Goal: Task Accomplishment & Management: Complete application form

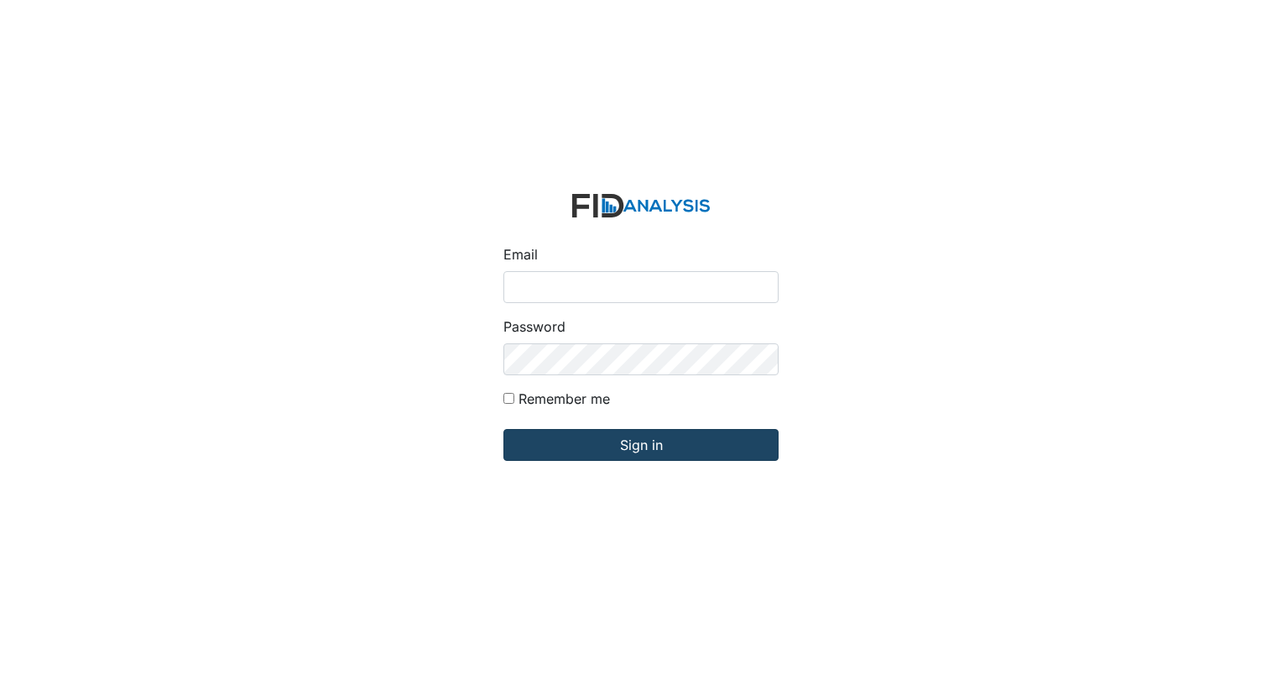
type input "[EMAIL_ADDRESS][DOMAIN_NAME]"
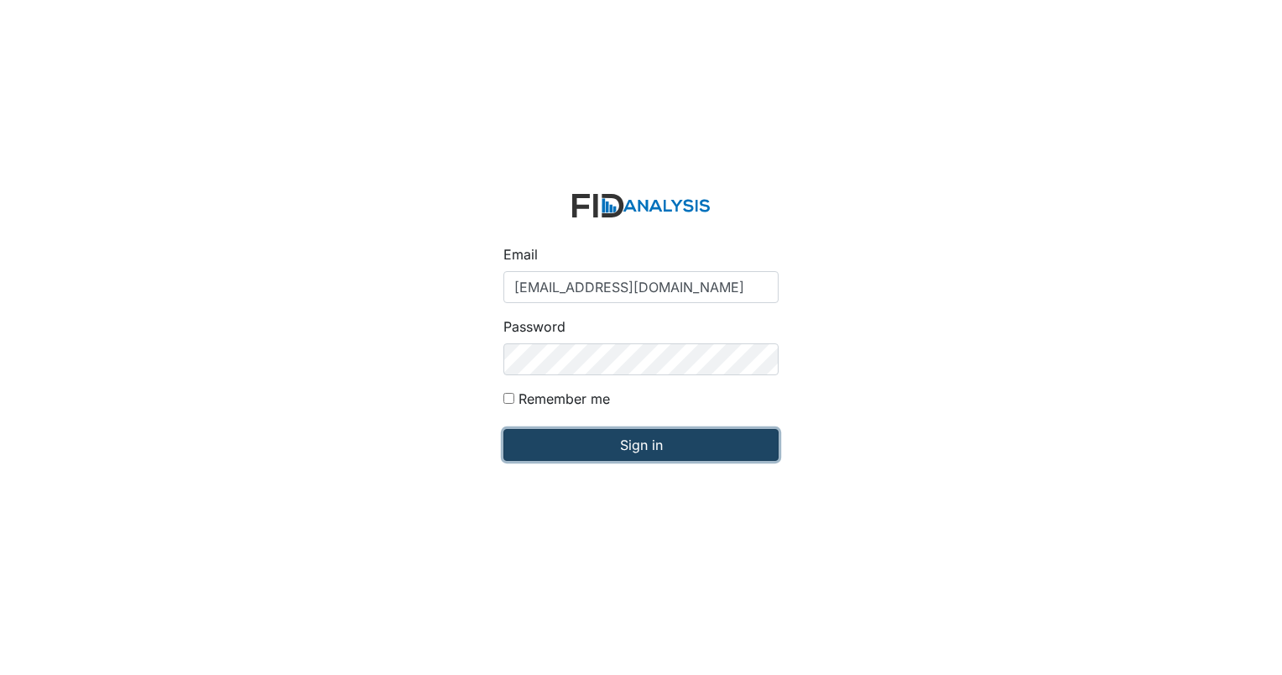
click at [658, 456] on input "Sign in" at bounding box center [641, 445] width 275 height 32
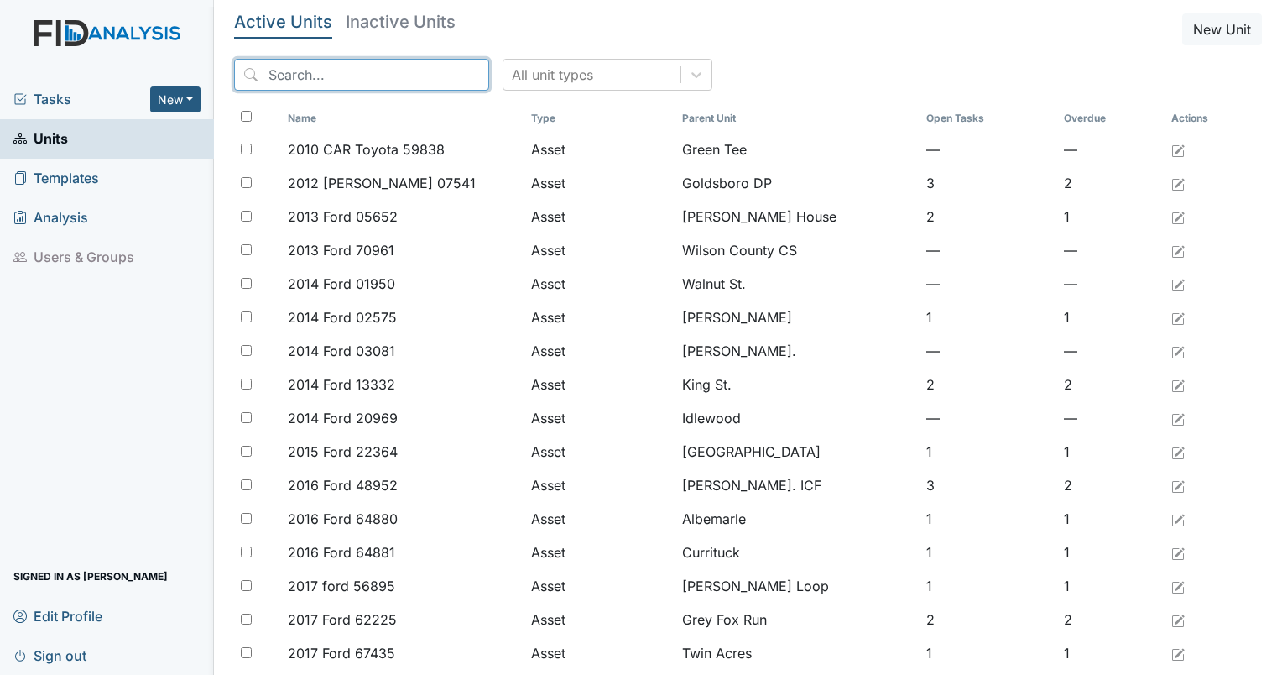
click at [290, 73] on input "search" at bounding box center [361, 75] width 255 height 32
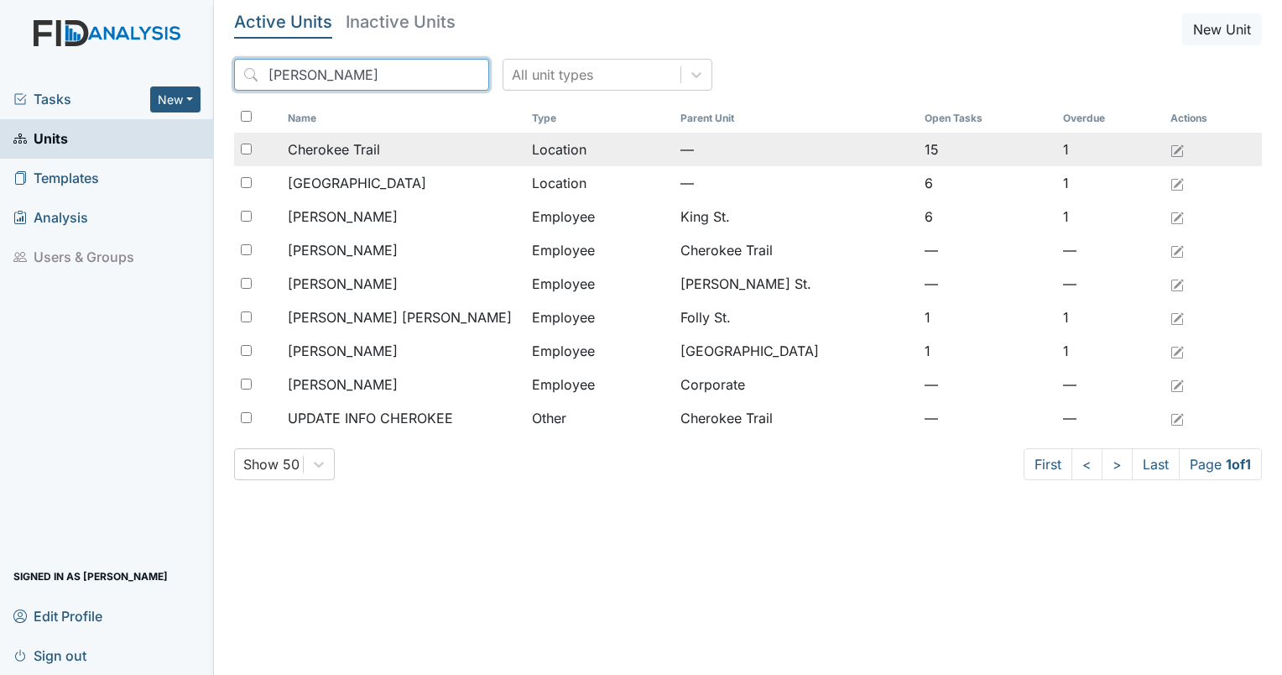
type input "[PERSON_NAME]"
click at [354, 155] on span "Cherokee Trail" at bounding box center [334, 149] width 92 height 20
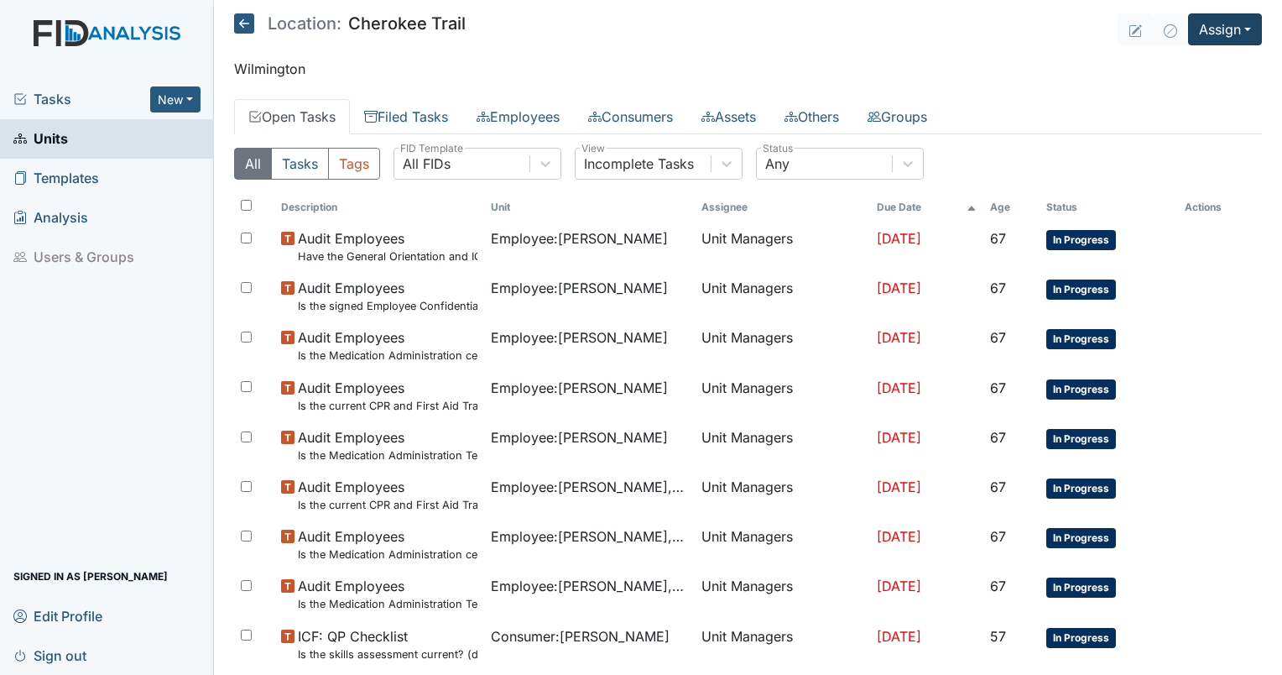
drag, startPoint x: 1183, startPoint y: 2, endPoint x: 1194, endPoint y: 18, distance: 20.0
click at [1194, 18] on main "Location: Cherokee Trail Assign Assign Form Assign Inspection Assign Document A…" at bounding box center [748, 337] width 1068 height 675
click at [1194, 18] on button "Assign" at bounding box center [1225, 29] width 74 height 32
click at [1170, 96] on link "Assign Inspection" at bounding box center [1186, 94] width 151 height 27
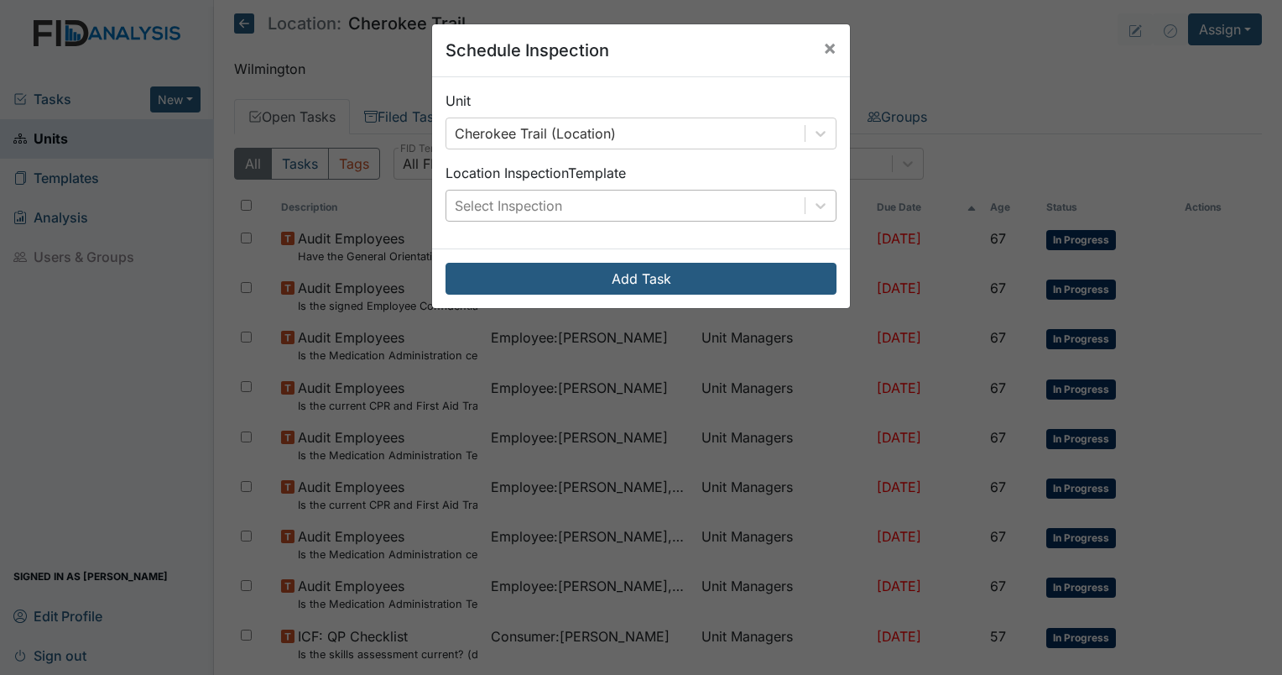
click at [547, 196] on div "Select Inspection" at bounding box center [508, 206] width 107 height 20
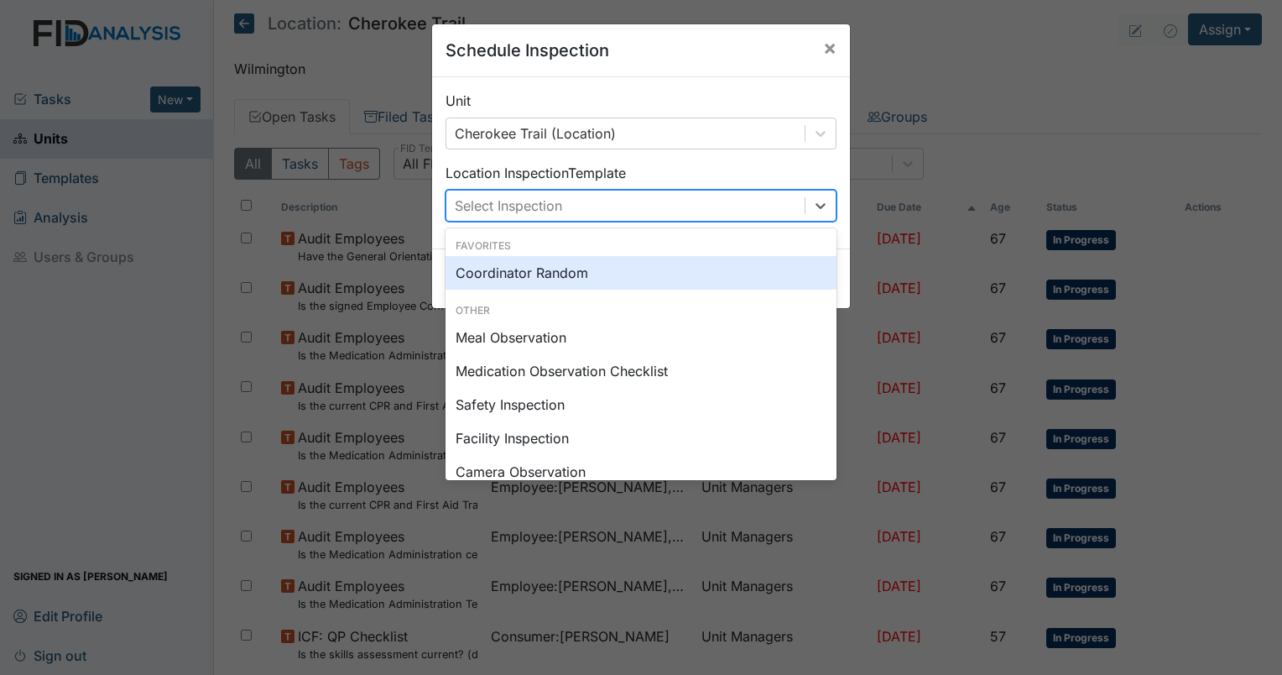
click at [516, 258] on div "Coordinator Random" at bounding box center [641, 273] width 391 height 34
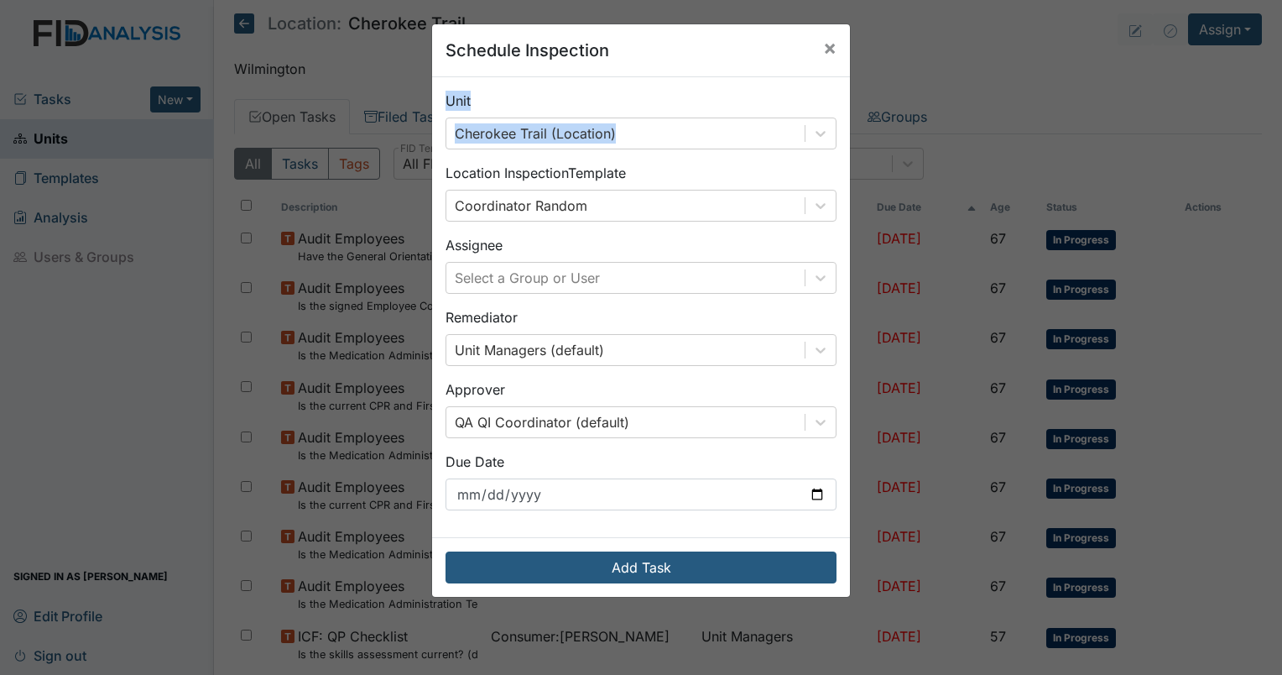
click at [516, 258] on div "Assignee Select a Group or User" at bounding box center [641, 264] width 391 height 59
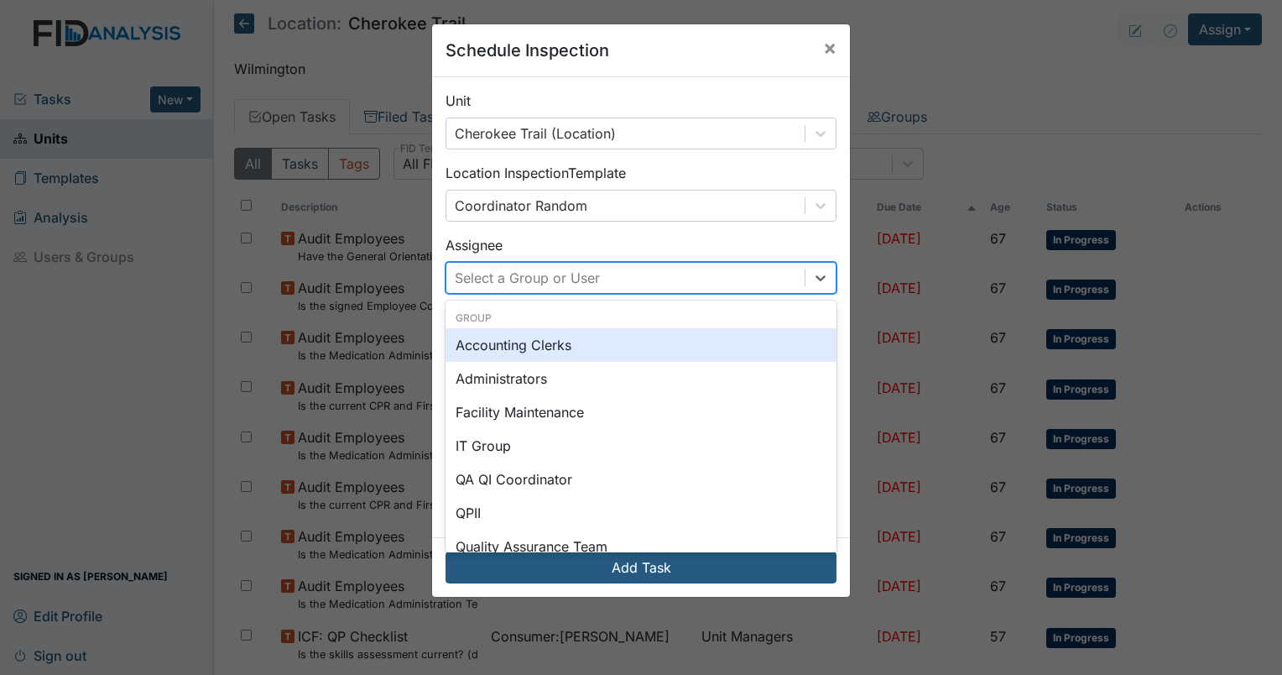
click at [528, 290] on div "Select a Group or User" at bounding box center [625, 278] width 358 height 30
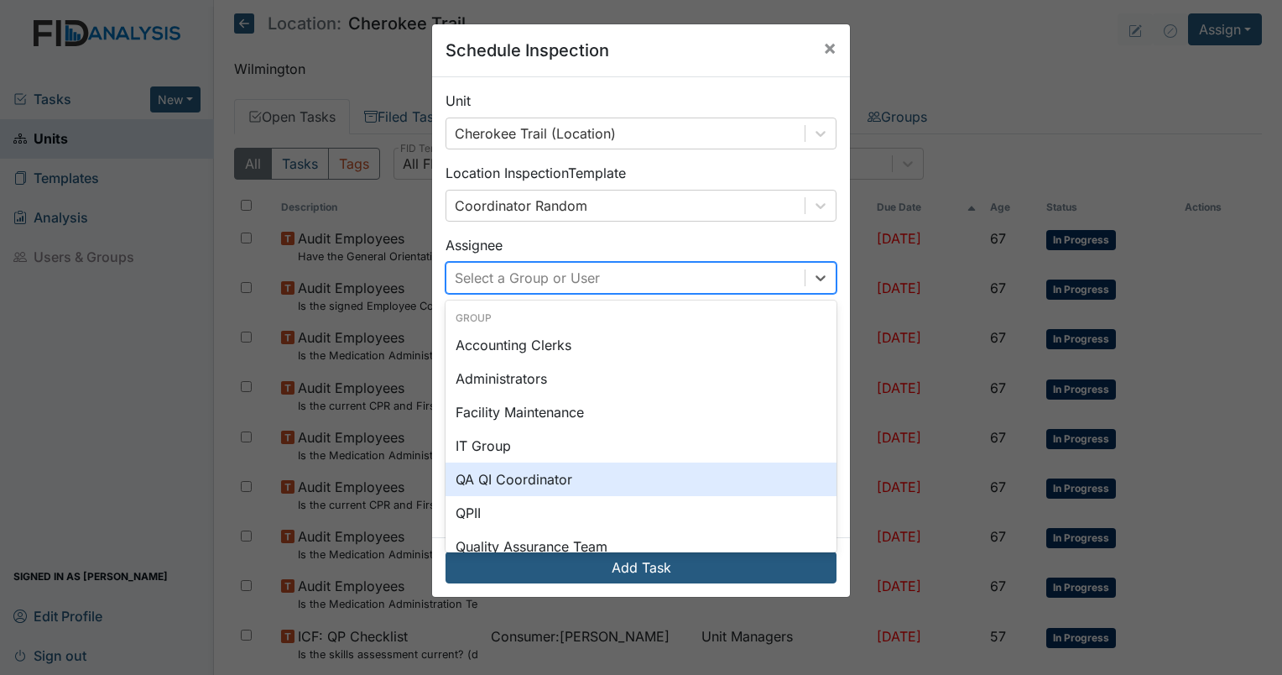
click at [509, 484] on div "QA QI Coordinator" at bounding box center [641, 479] width 391 height 34
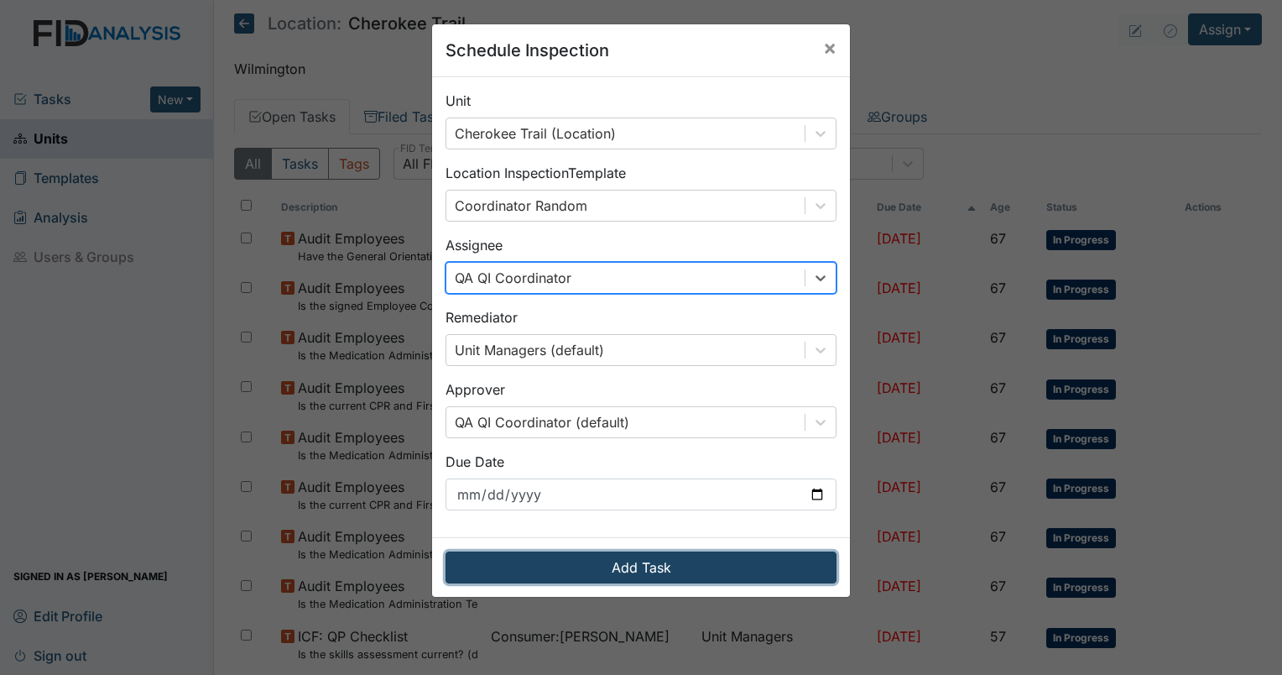
click at [547, 566] on button "Add Task" at bounding box center [641, 567] width 391 height 32
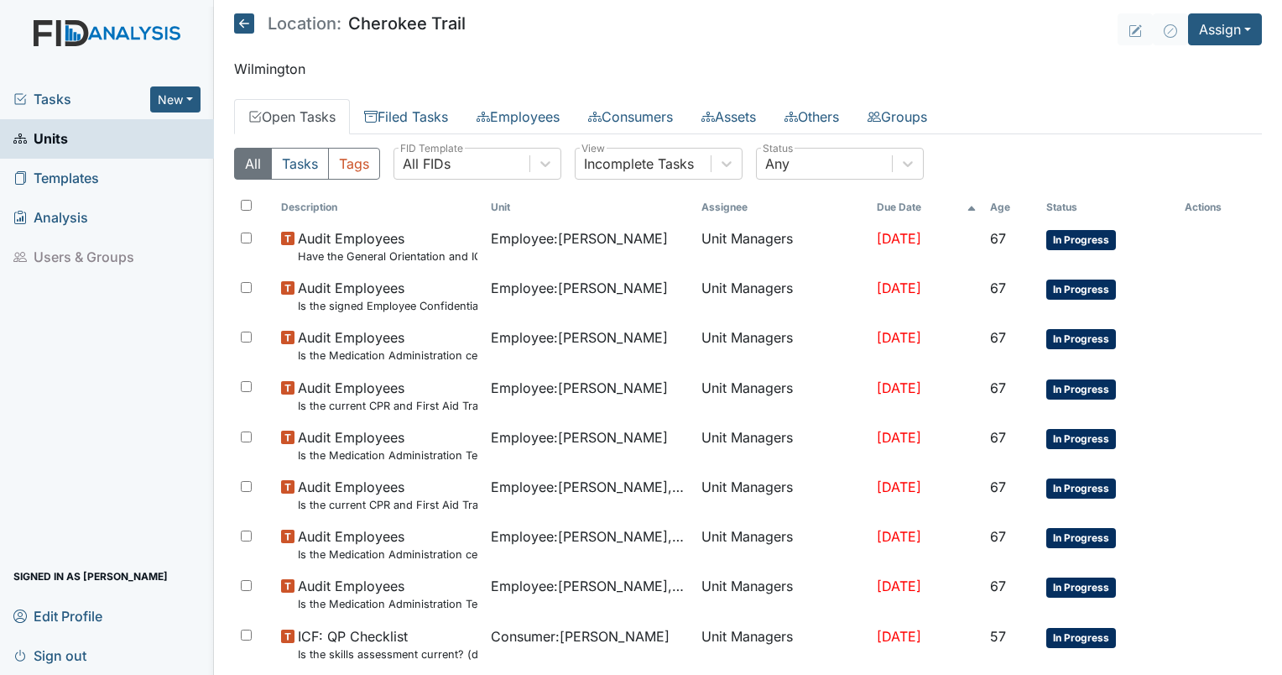
click at [42, 97] on span "Tasks" at bounding box center [81, 99] width 137 height 20
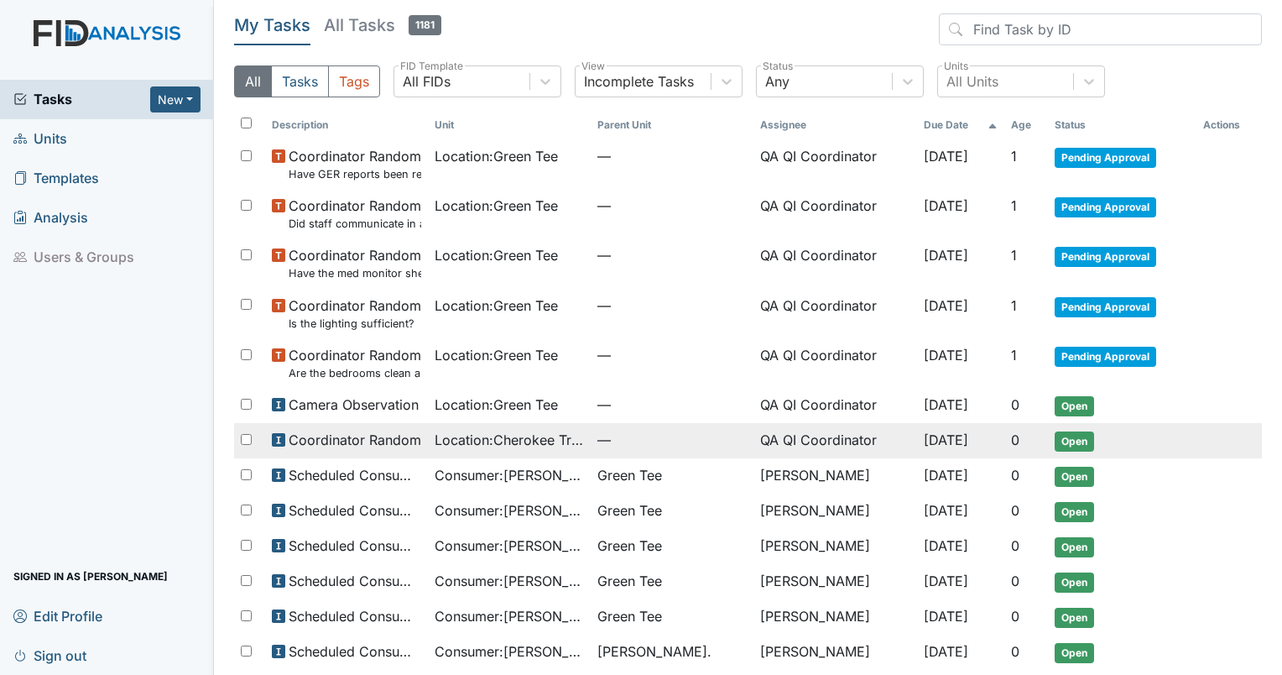
click at [514, 444] on span "Location : Cherokee Trail" at bounding box center [509, 440] width 149 height 20
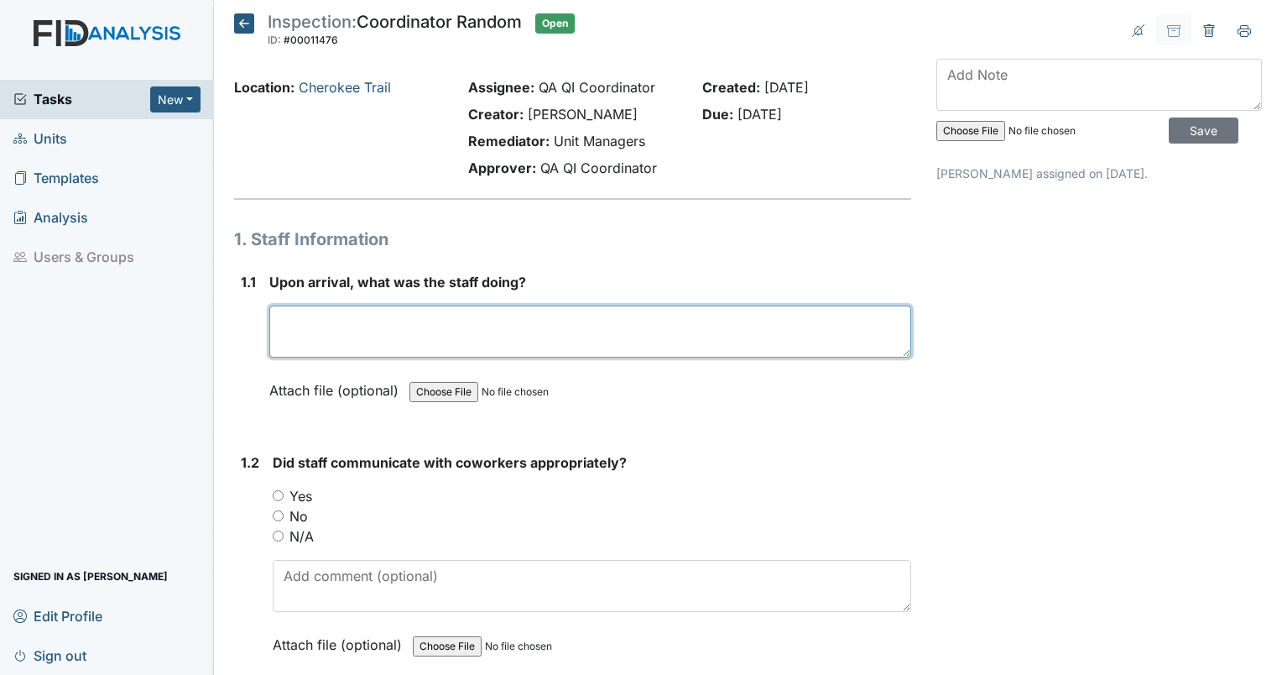
click at [386, 325] on textarea at bounding box center [590, 331] width 642 height 52
type textarea "Staff was working with residents to get ready to go to the day program. Staff w…"
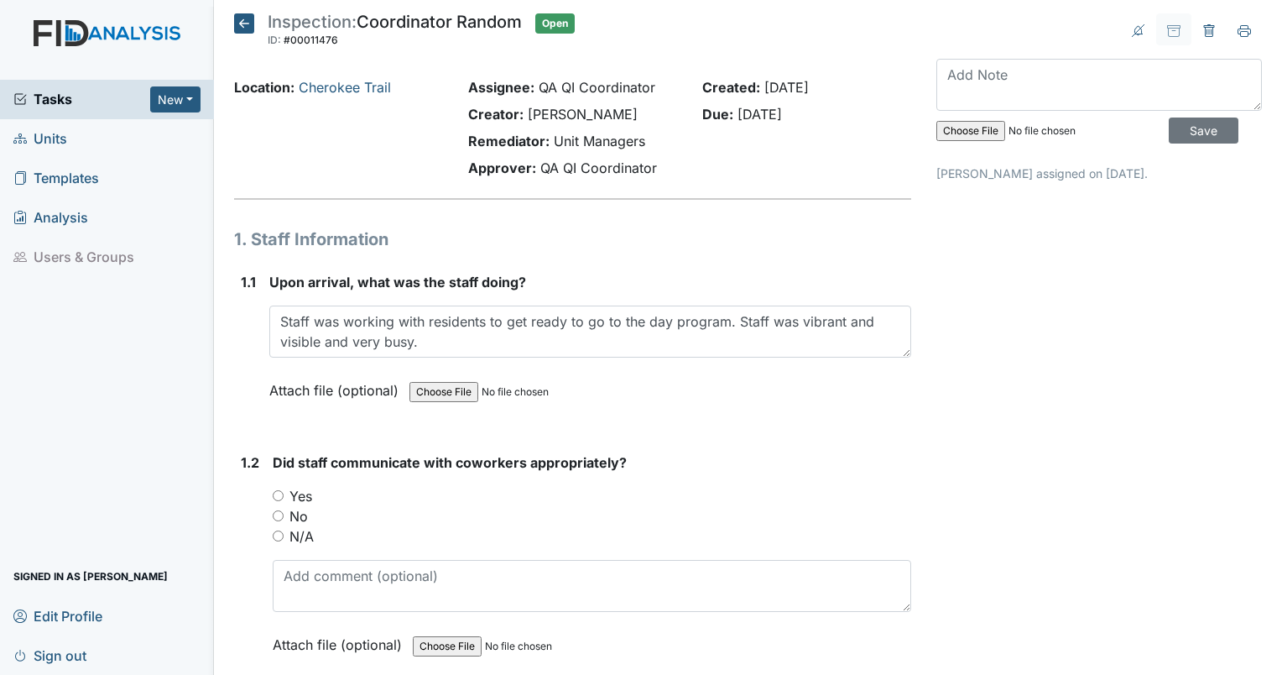
click at [277, 492] on input "Yes" at bounding box center [278, 495] width 11 height 11
radio input "true"
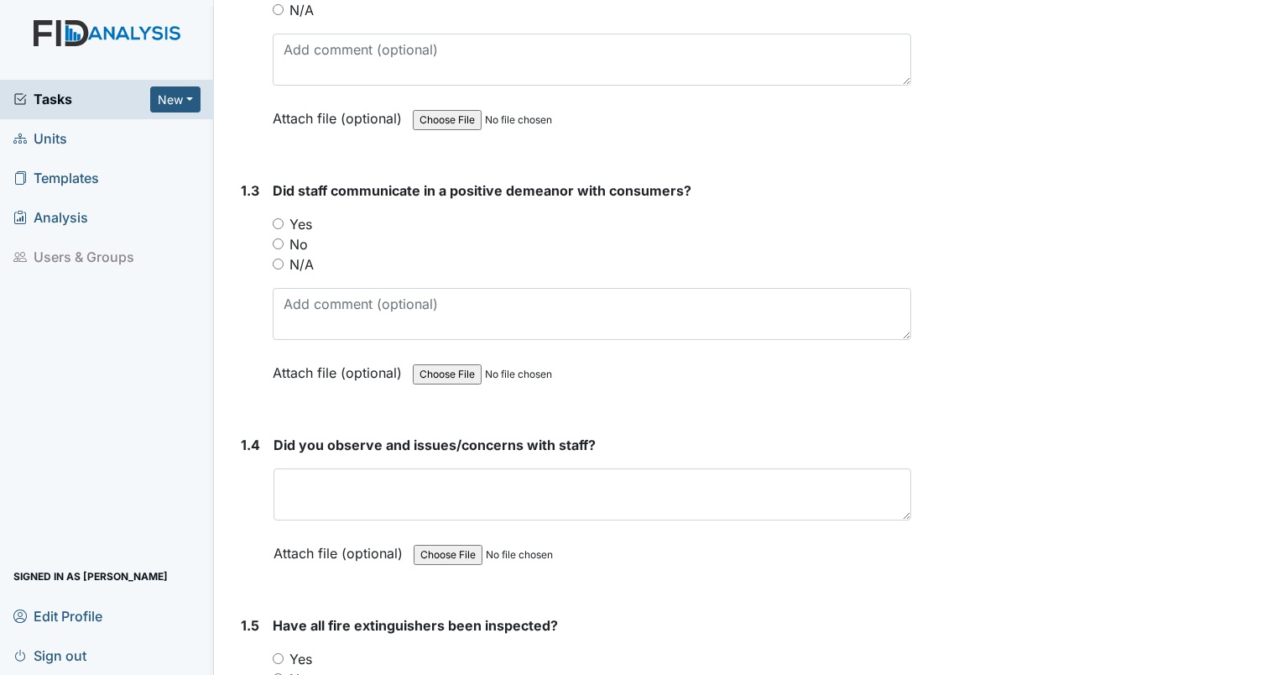
scroll to position [540, 0]
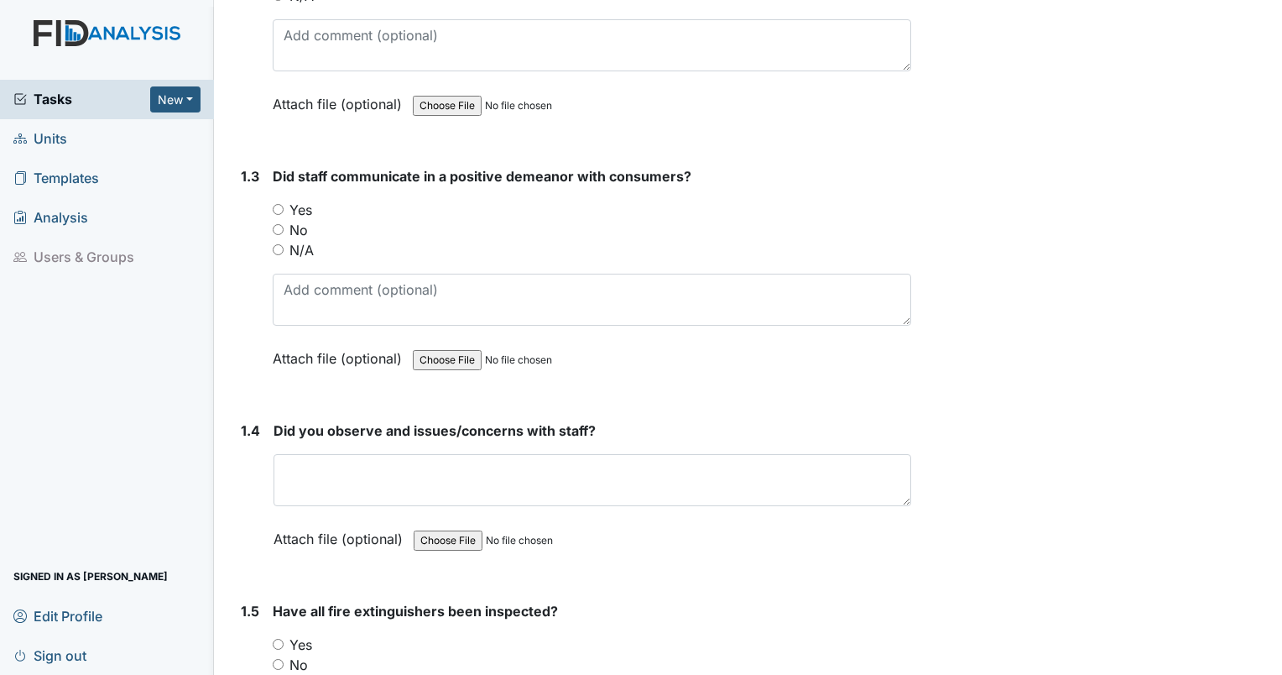
click at [279, 206] on input "Yes" at bounding box center [278, 209] width 11 height 11
radio input "true"
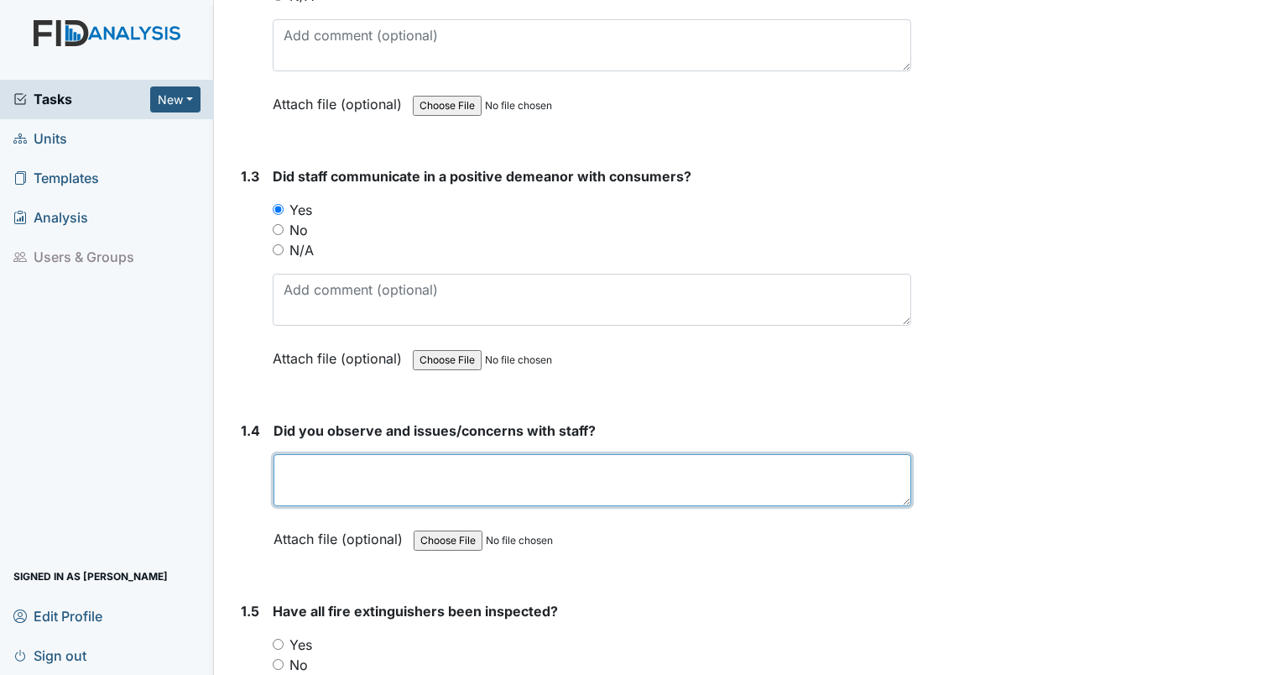
click at [359, 479] on textarea at bounding box center [593, 480] width 638 height 52
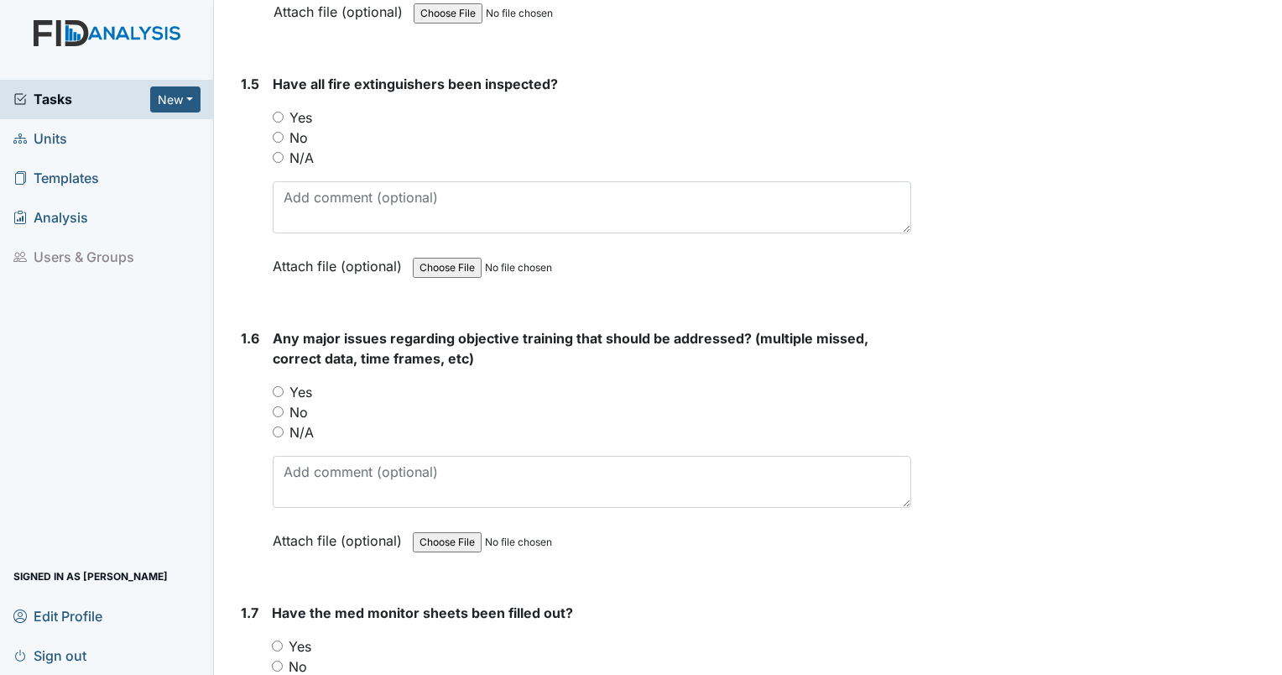
scroll to position [1053, 0]
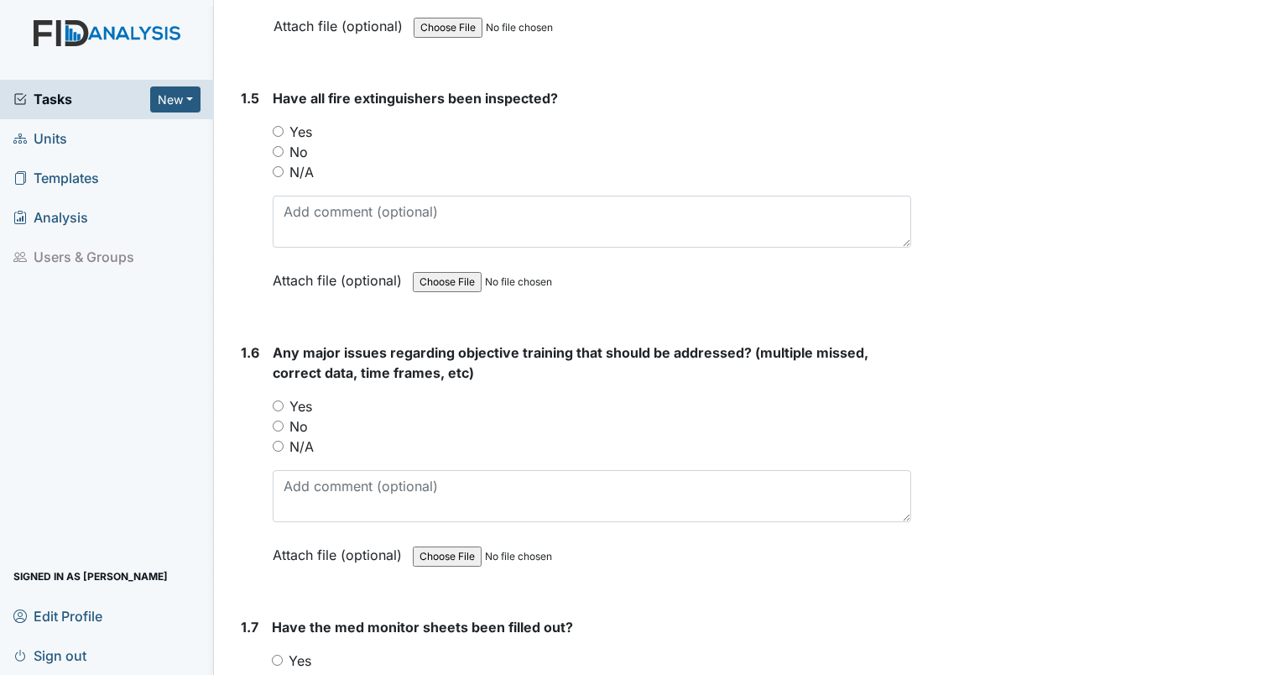
type textarea "no"
click at [277, 128] on input "Yes" at bounding box center [278, 131] width 11 height 11
radio input "true"
click at [275, 424] on input "No" at bounding box center [278, 425] width 11 height 11
radio input "true"
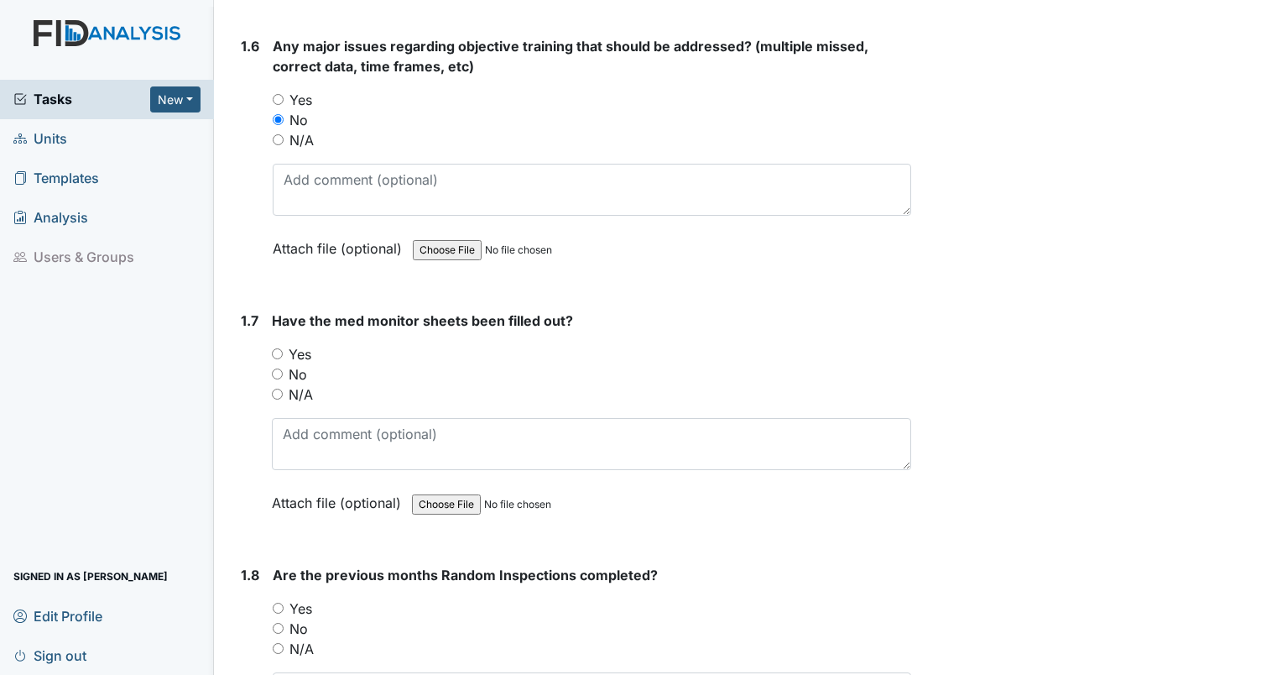
scroll to position [1331, 0]
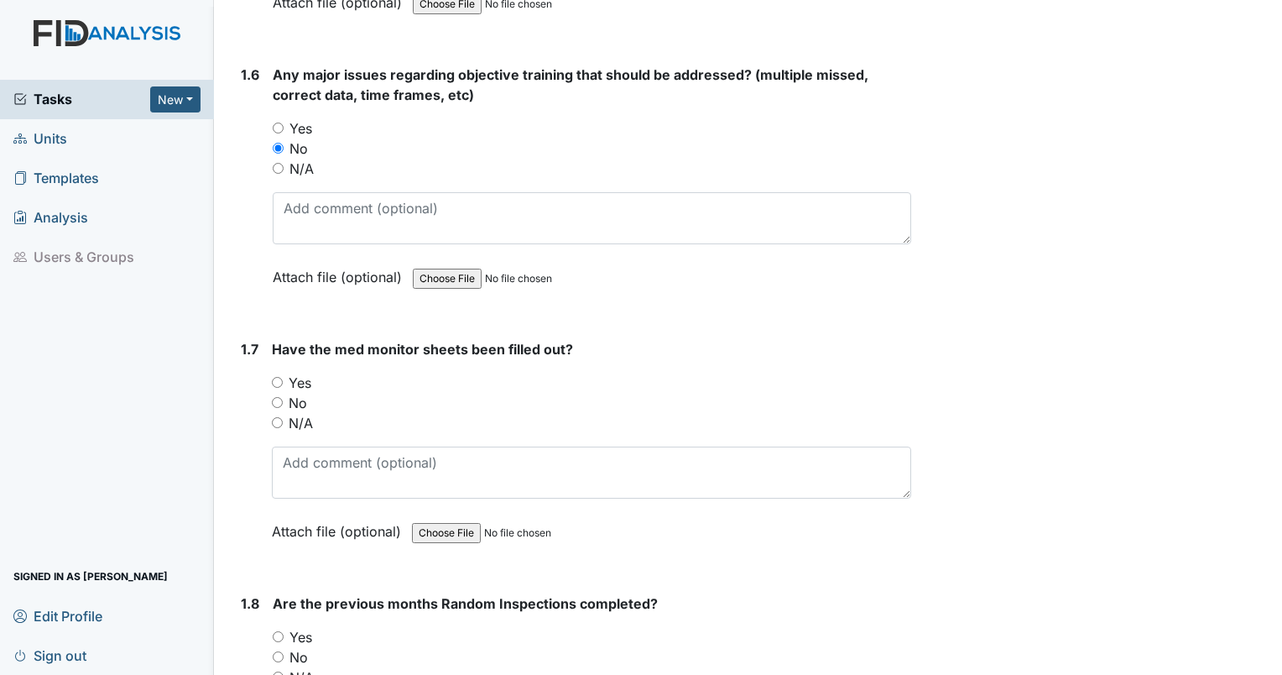
click at [277, 377] on input "Yes" at bounding box center [277, 382] width 11 height 11
radio input "true"
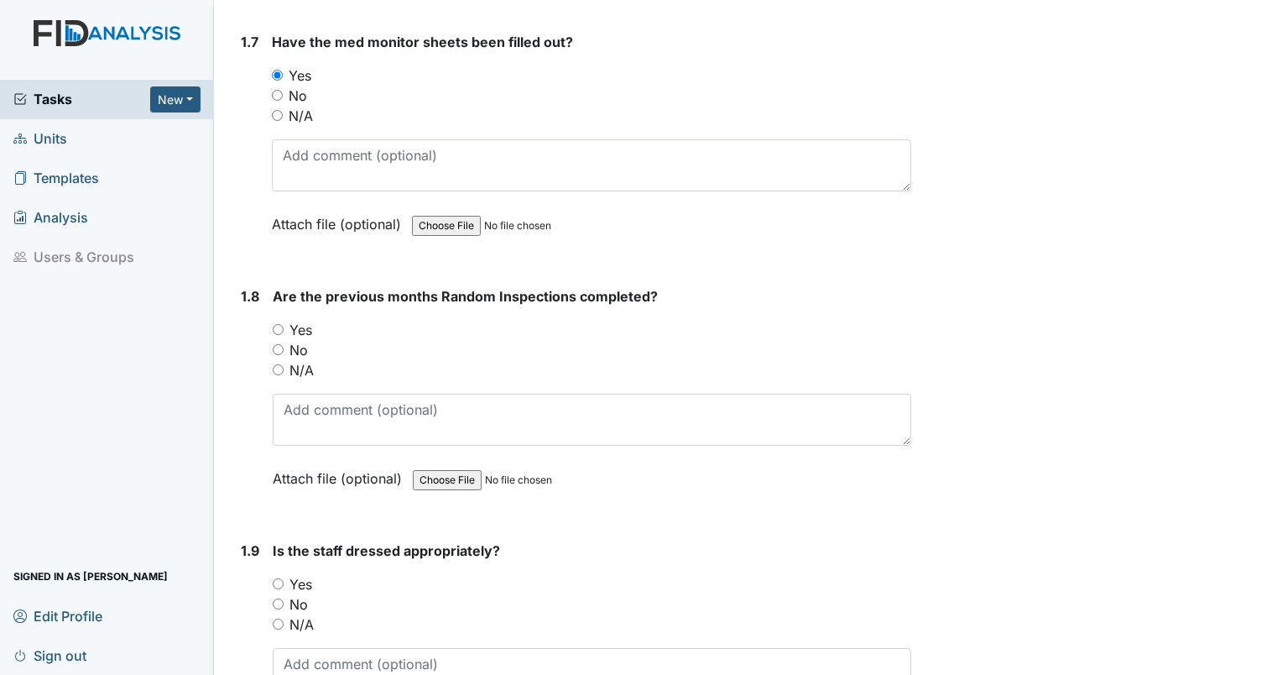
scroll to position [1609, 0]
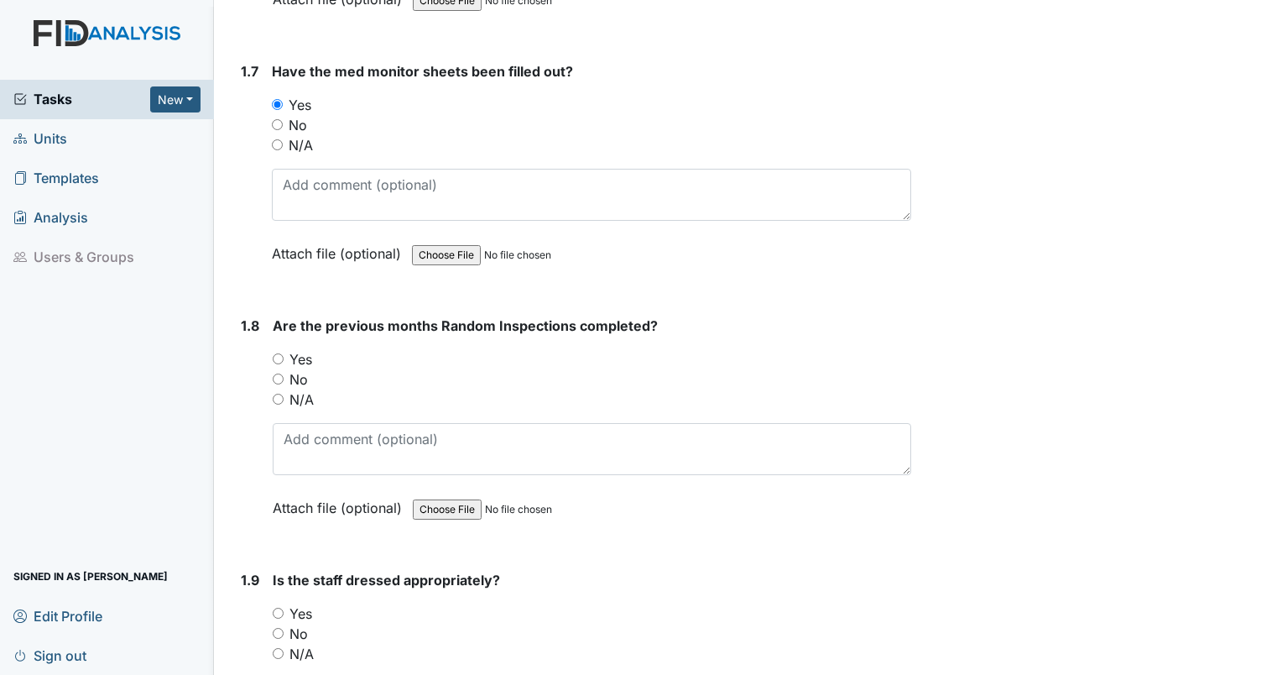
click at [281, 354] on input "Yes" at bounding box center [278, 358] width 11 height 11
radio input "true"
click at [274, 608] on input "Yes" at bounding box center [278, 613] width 11 height 11
radio input "true"
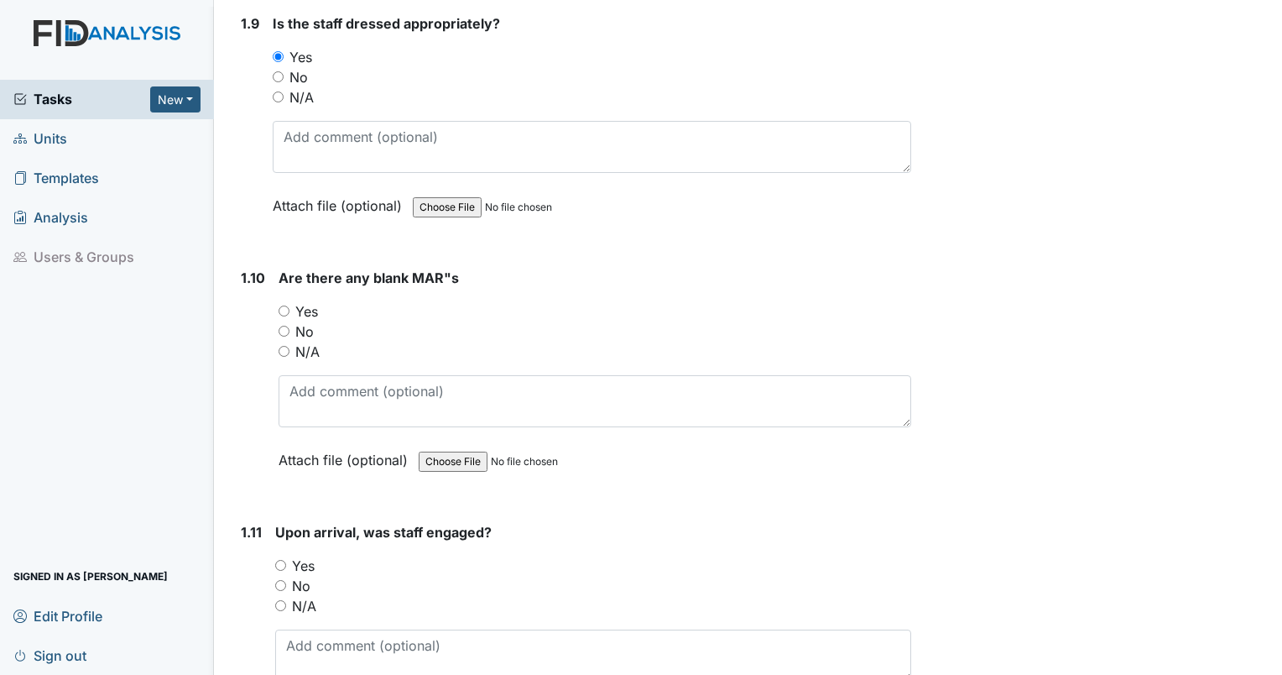
scroll to position [2179, 0]
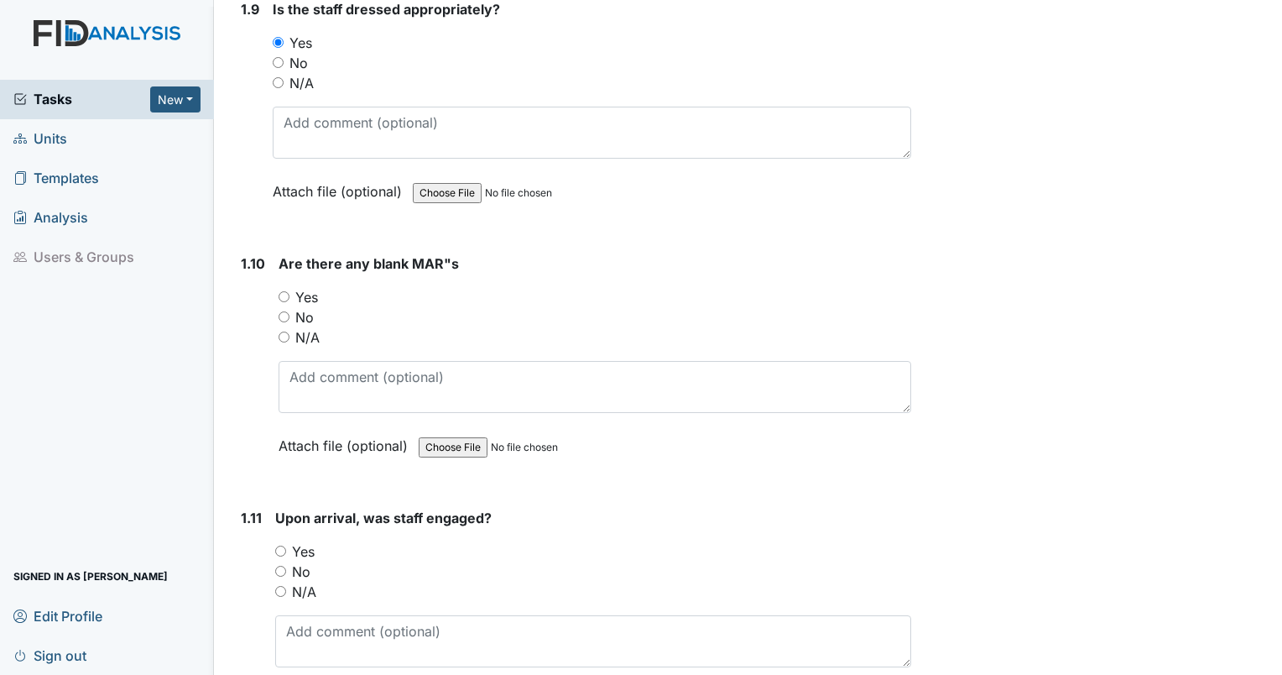
click at [291, 307] on div "No" at bounding box center [595, 317] width 633 height 20
click at [282, 311] on input "No" at bounding box center [284, 316] width 11 height 11
radio input "true"
click at [279, 545] on input "Yes" at bounding box center [280, 550] width 11 height 11
radio input "true"
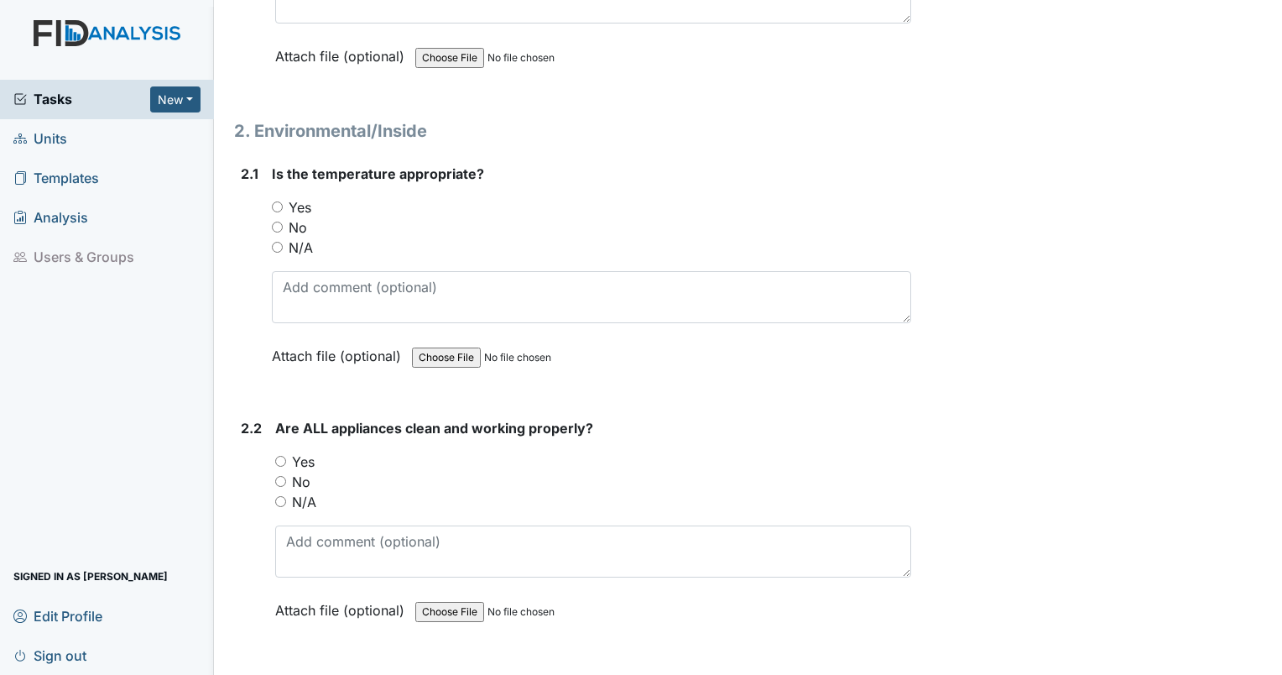
scroll to position [2837, 0]
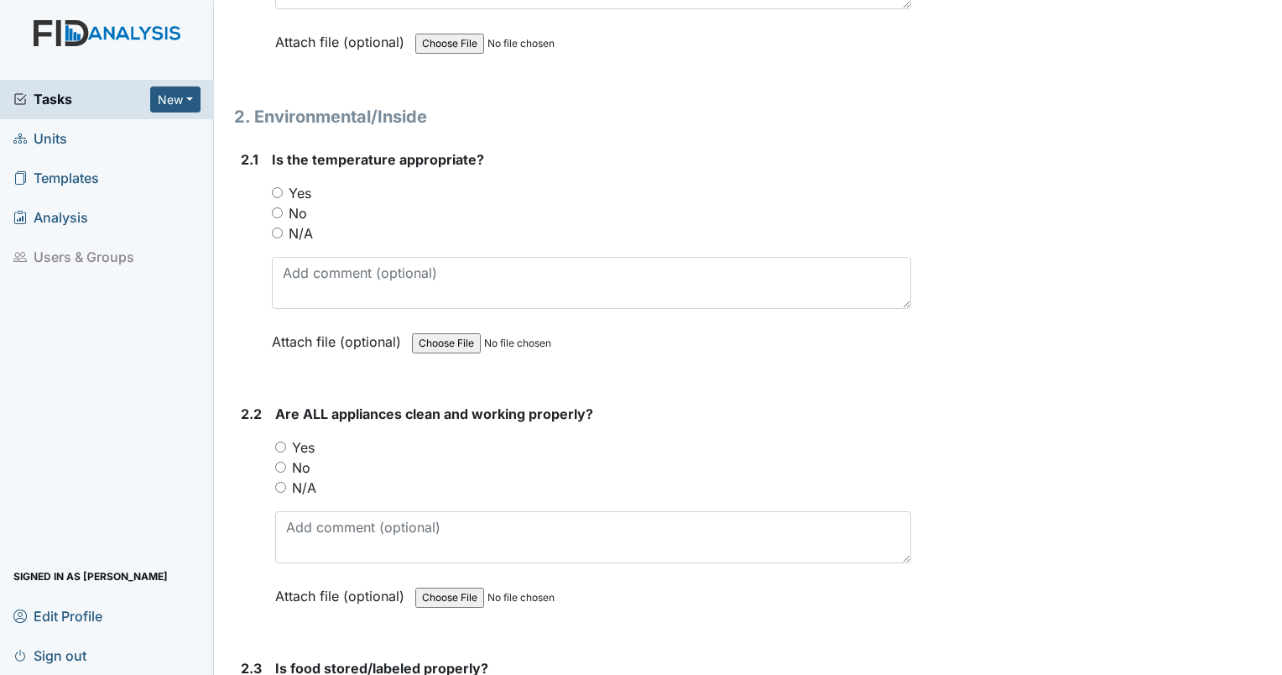
click at [275, 187] on input "Yes" at bounding box center [277, 192] width 11 height 11
radio input "true"
click at [283, 441] on input "Yes" at bounding box center [280, 446] width 11 height 11
radio input "true"
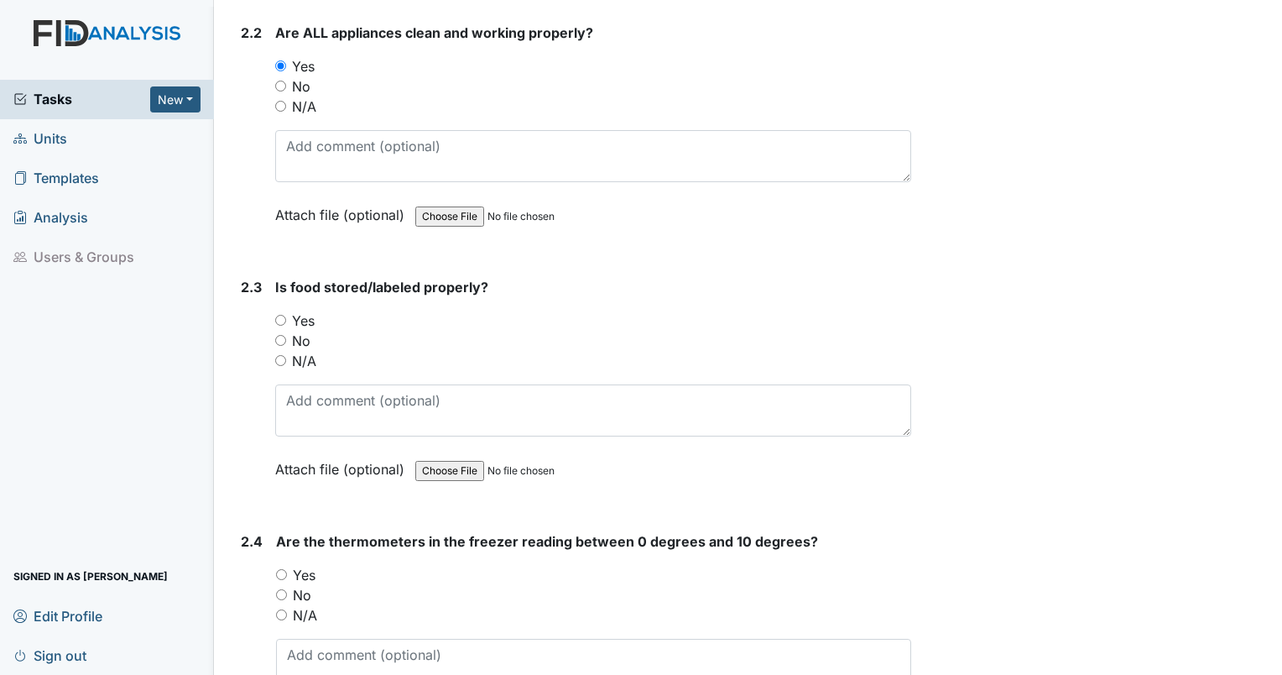
scroll to position [3276, 0]
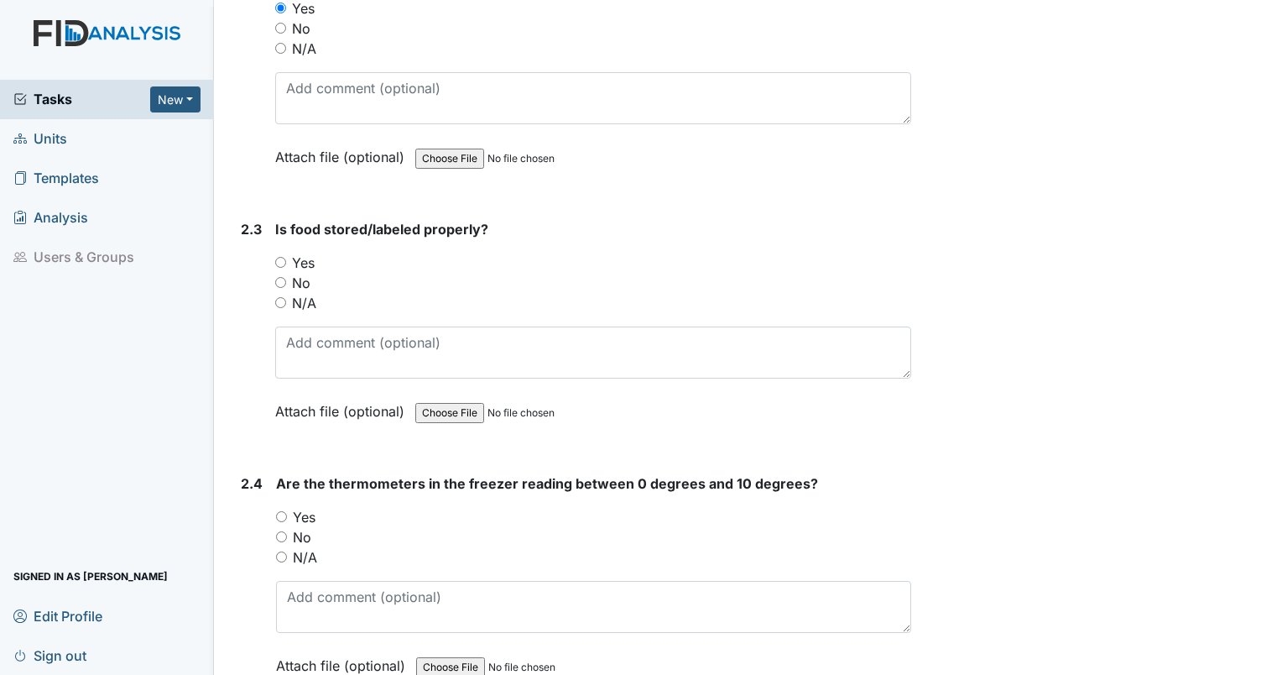
click at [279, 257] on input "Yes" at bounding box center [280, 262] width 11 height 11
radio input "true"
click at [285, 531] on input "No" at bounding box center [281, 536] width 11 height 11
radio input "true"
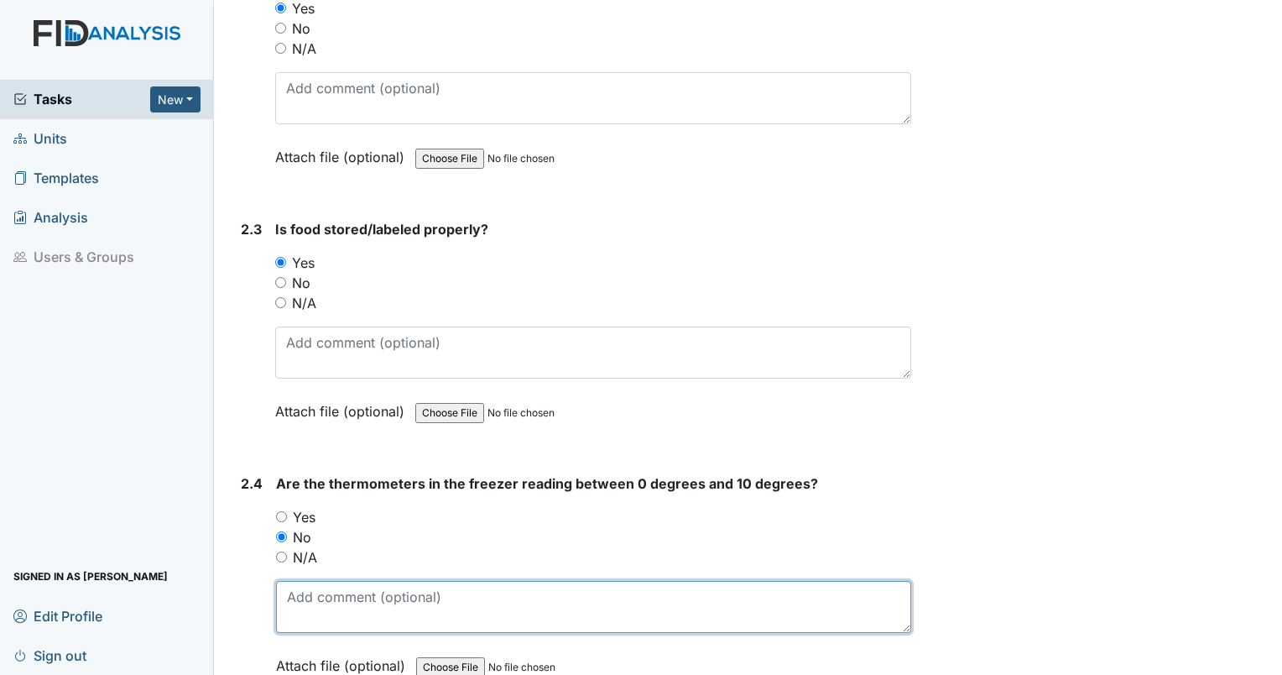
click at [307, 594] on textarea at bounding box center [593, 607] width 635 height 52
type textarea "C"
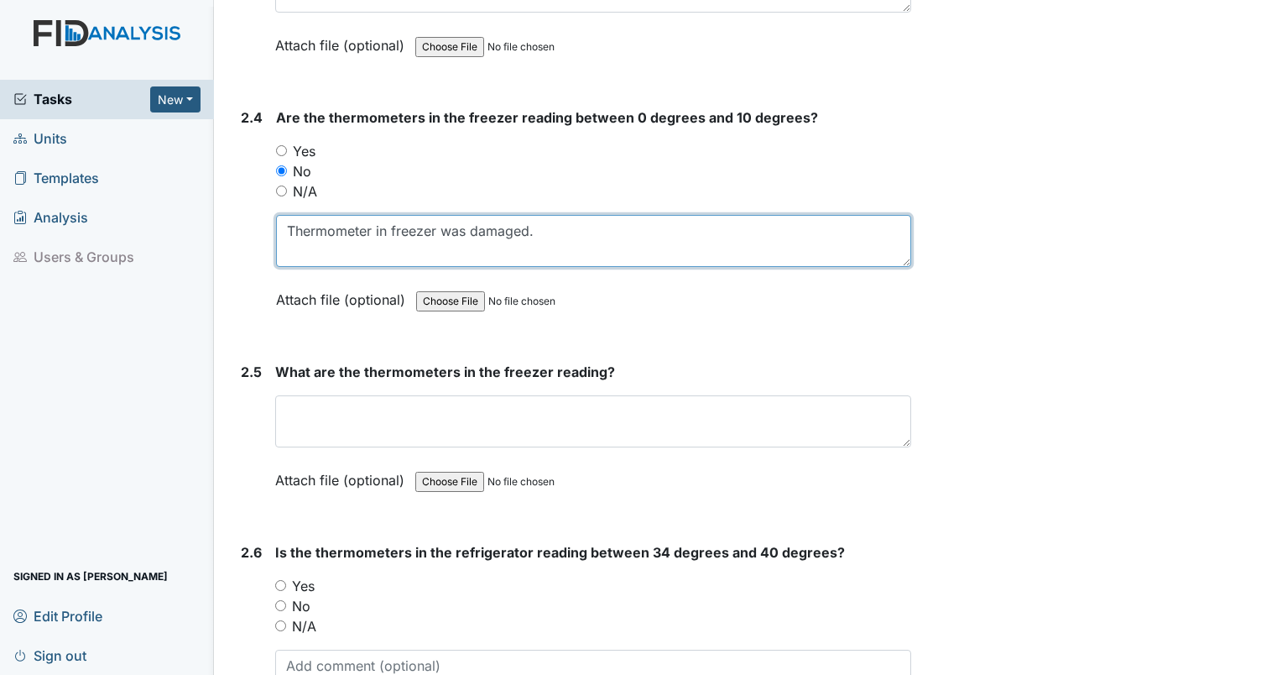
scroll to position [3715, 0]
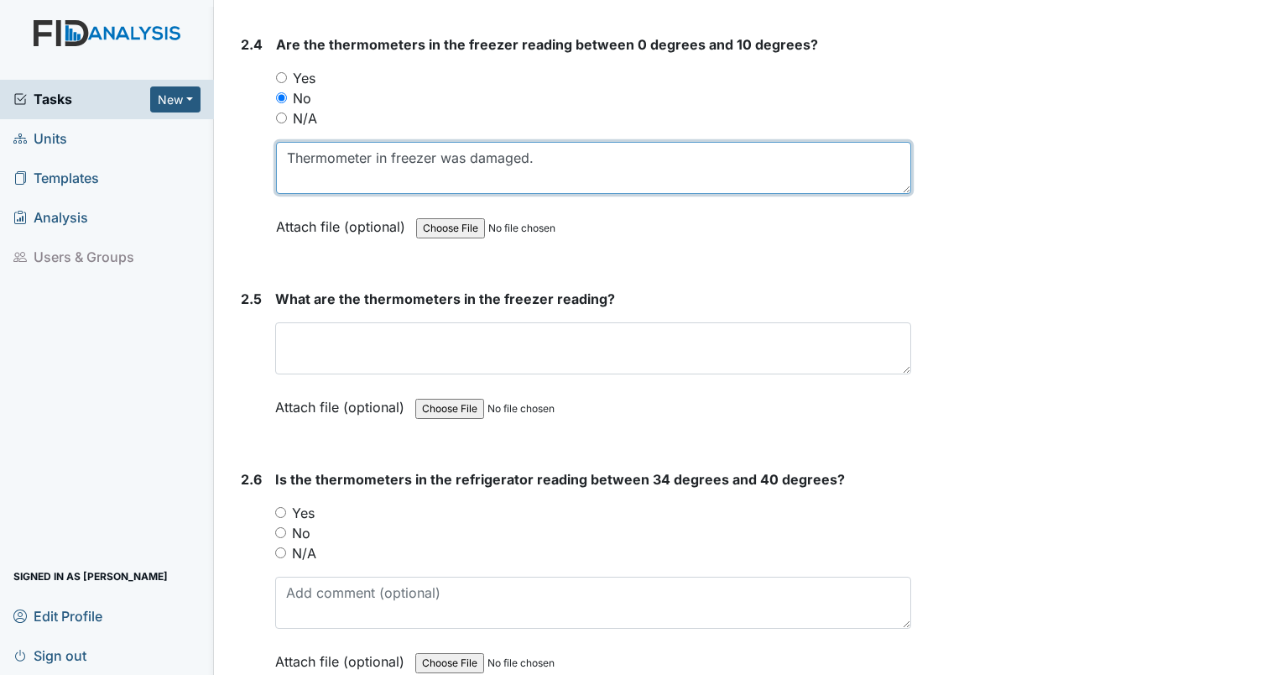
type textarea "Thermometer in freezer was damaged."
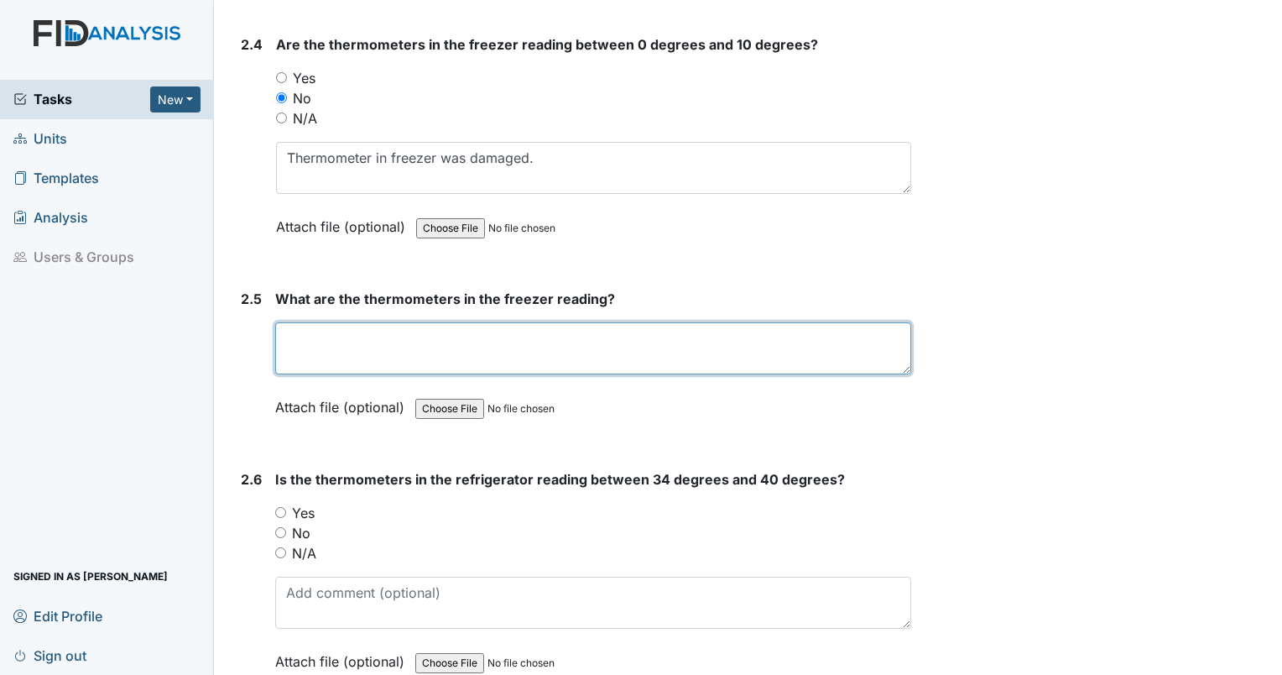
click at [718, 333] on textarea at bounding box center [593, 348] width 636 height 52
type textarea "unable to read"
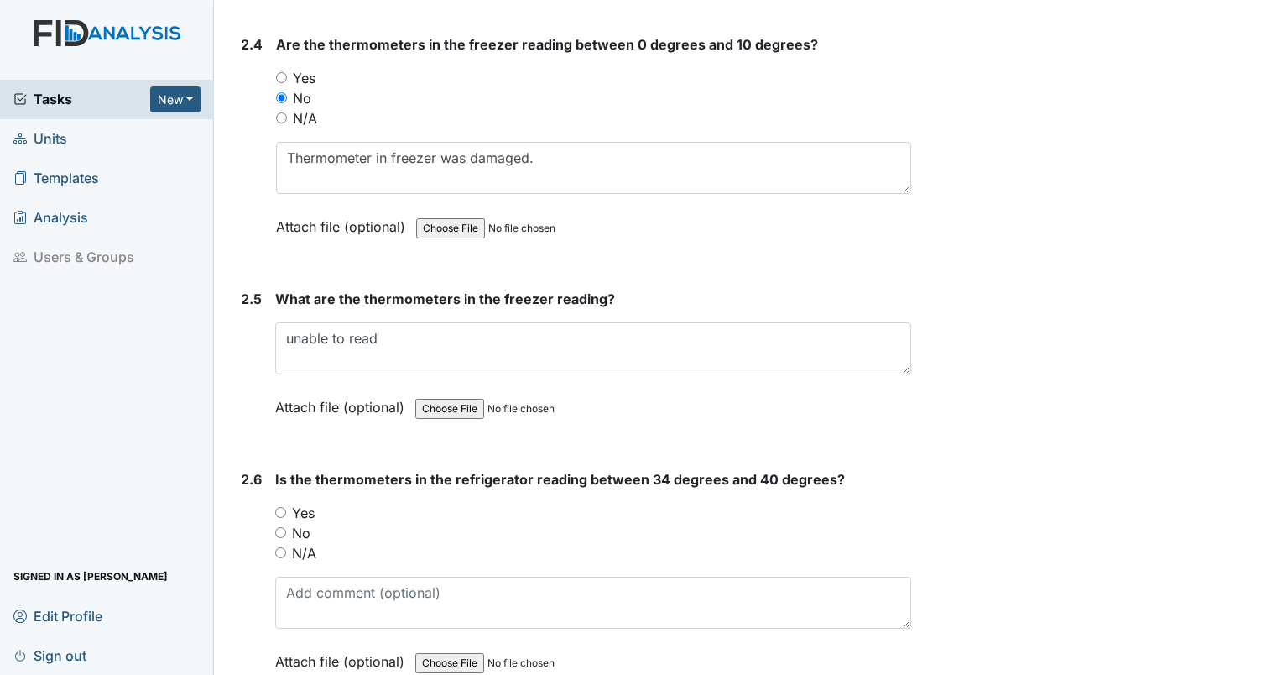
click at [285, 507] on input "Yes" at bounding box center [280, 512] width 11 height 11
radio input "true"
click at [285, 507] on input "Yes" at bounding box center [280, 512] width 11 height 11
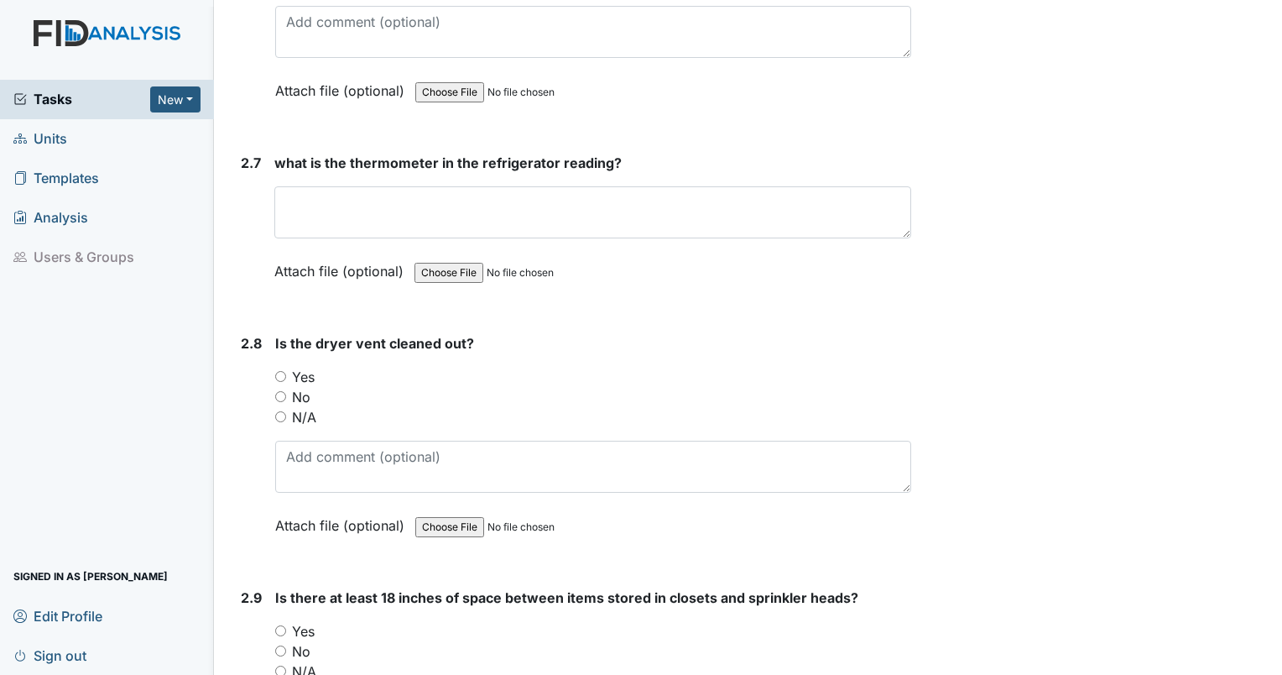
scroll to position [4257, 0]
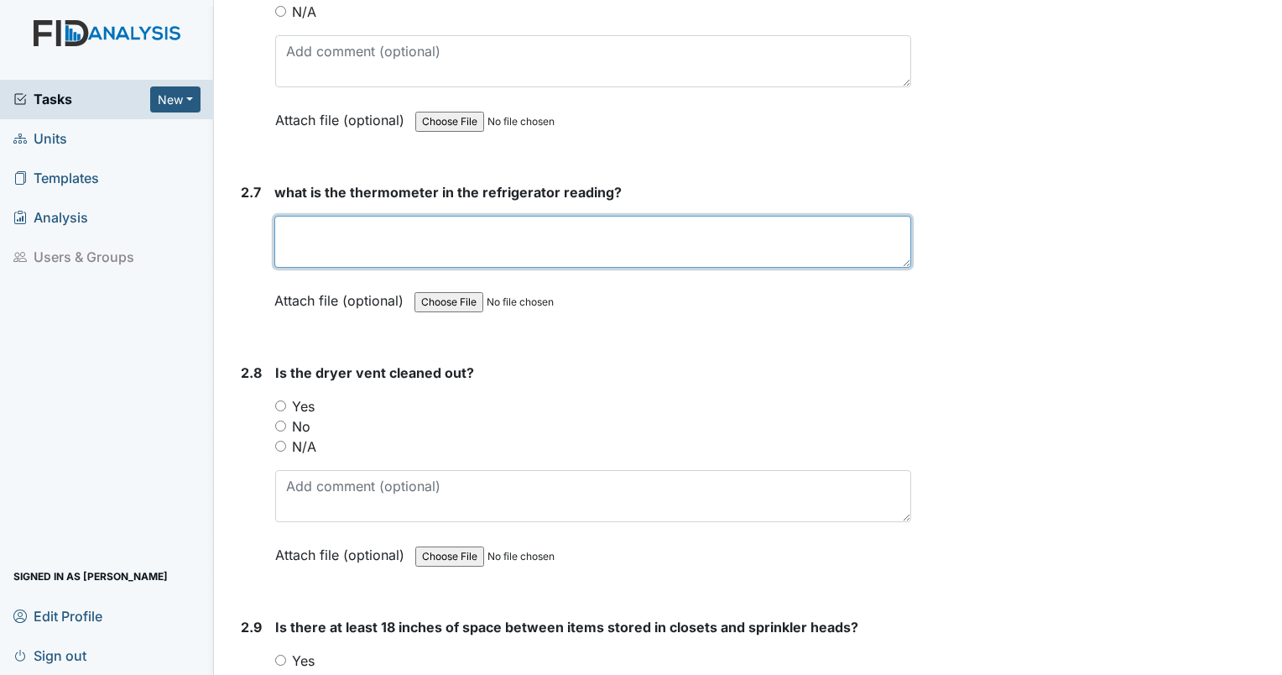
click at [510, 227] on textarea at bounding box center [592, 242] width 637 height 52
type textarea "40"
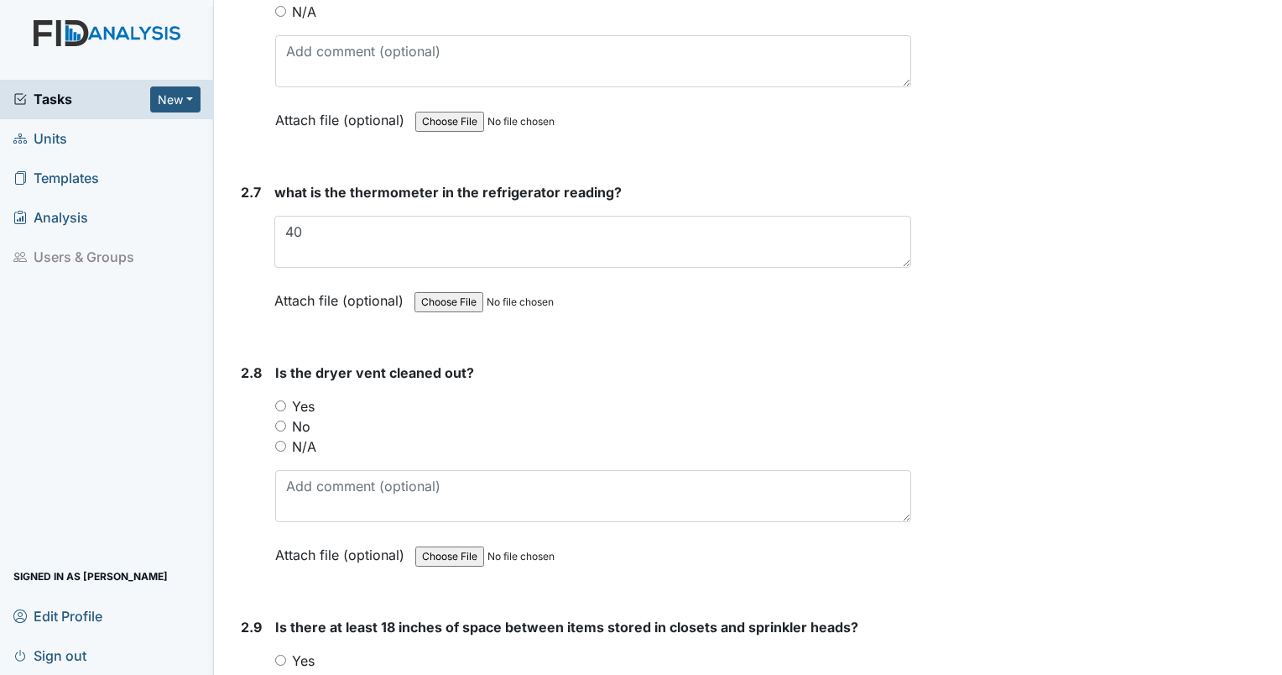
click at [274, 391] on div "2.8 Is the dryer vent cleaned out? You must select one of the below options. Ye…" at bounding box center [572, 476] width 677 height 227
click at [275, 400] on input "Yes" at bounding box center [280, 405] width 11 height 11
radio input "true"
click at [285, 655] on input "Yes" at bounding box center [280, 660] width 11 height 11
radio input "true"
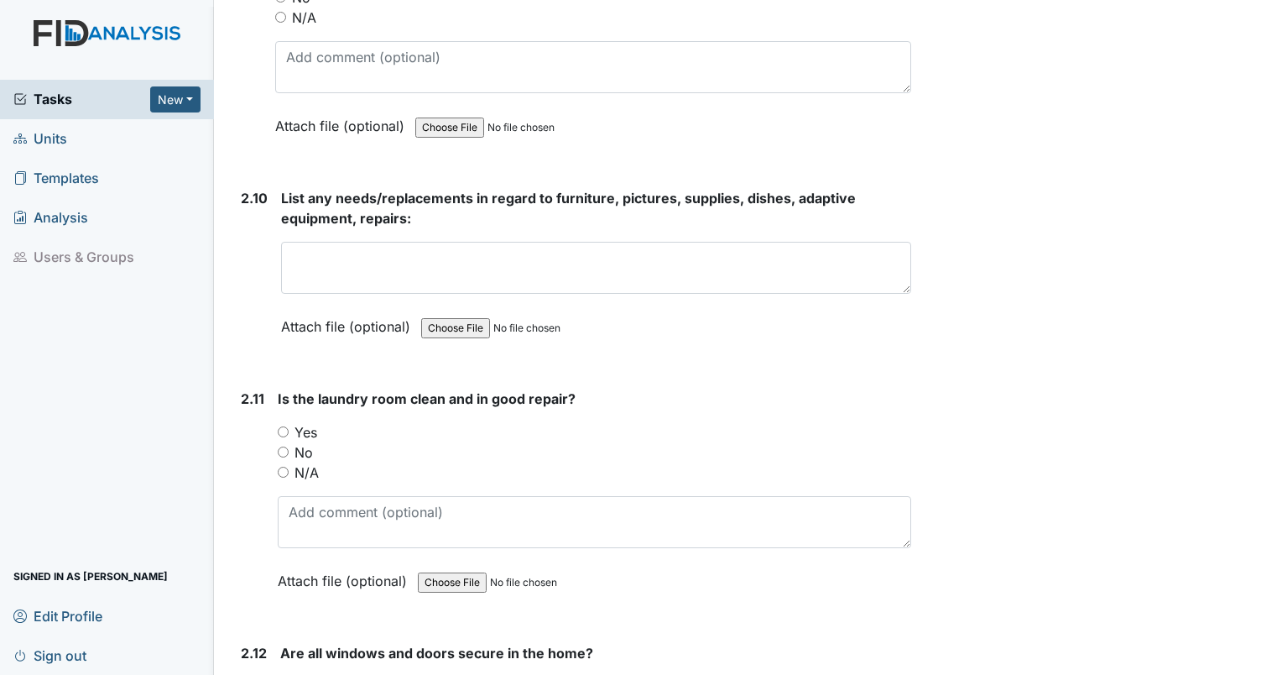
scroll to position [4973, 0]
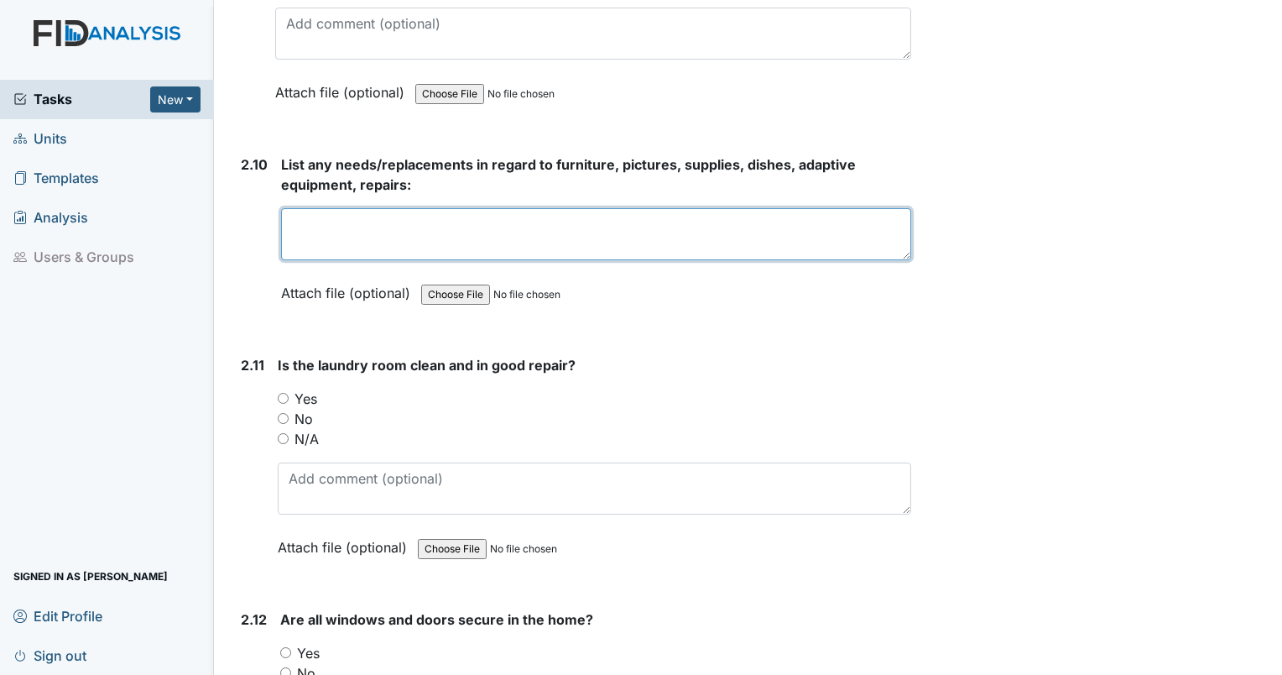
click at [310, 208] on textarea at bounding box center [596, 234] width 630 height 52
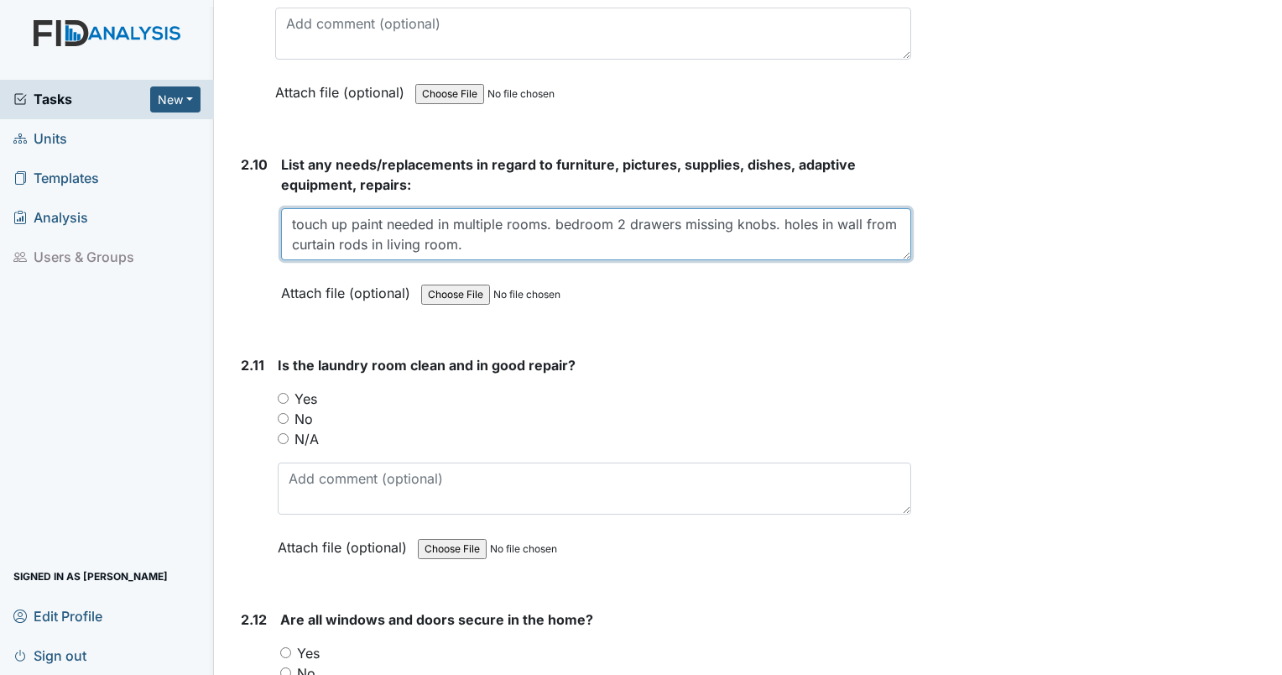
click at [506, 235] on textarea "touch up paint needed in multiple rooms. bedroom 2 drawers missing knobs. holes…" at bounding box center [596, 234] width 630 height 52
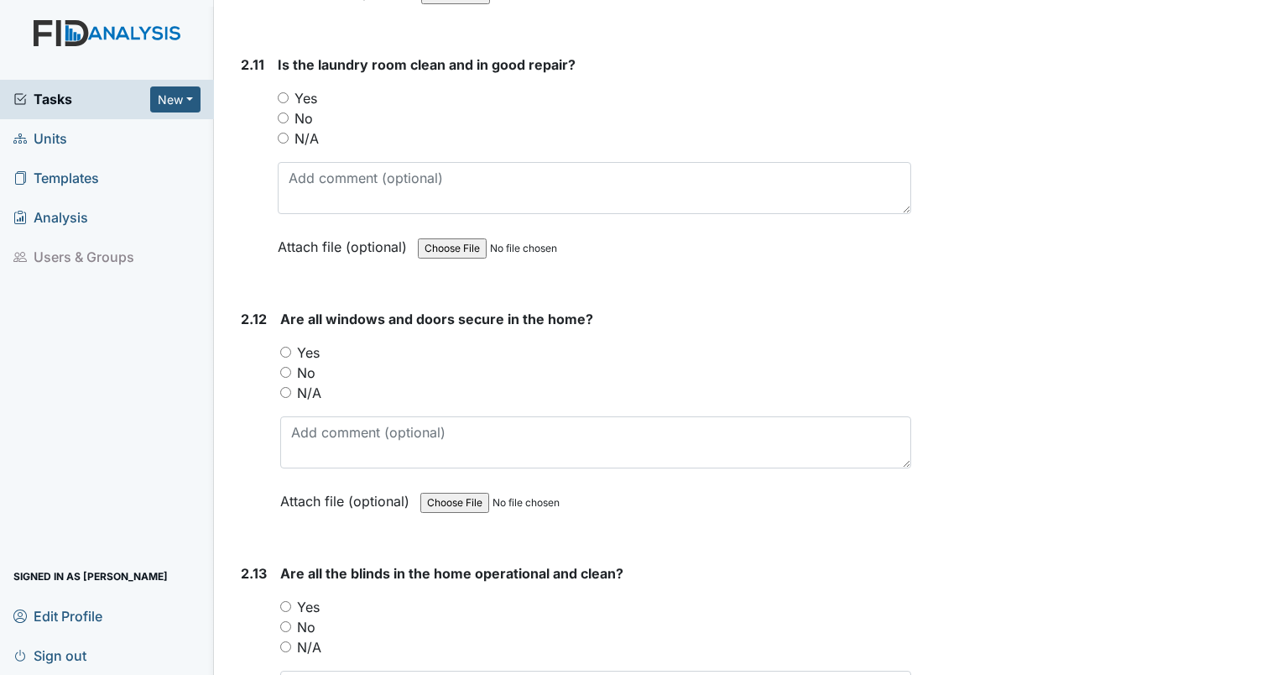
scroll to position [5275, 0]
type textarea "touch up paint needed in multiple rooms. bedroom 2 drawers missing knobs. holes…"
click at [279, 91] on input "Yes" at bounding box center [283, 96] width 11 height 11
radio input "true"
click at [282, 345] on input "Yes" at bounding box center [285, 350] width 11 height 11
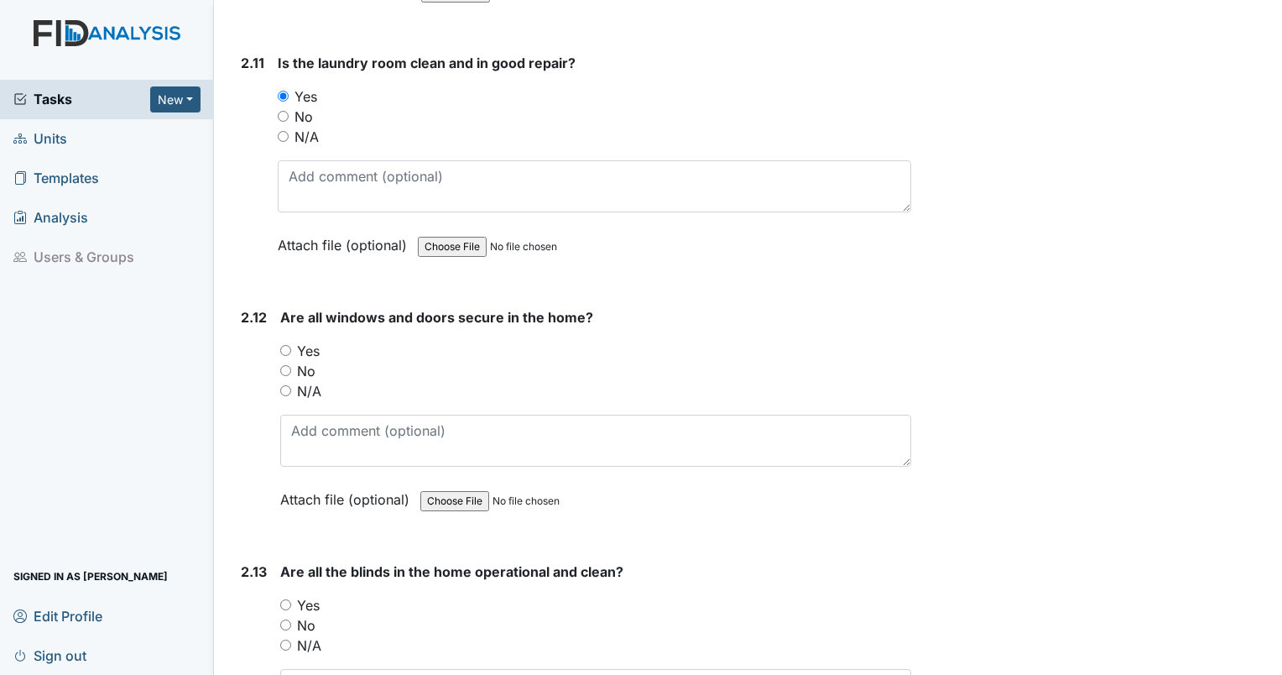
radio input "true"
click at [292, 595] on div "Yes" at bounding box center [595, 605] width 631 height 20
click at [289, 599] on input "Yes" at bounding box center [285, 604] width 11 height 11
radio input "true"
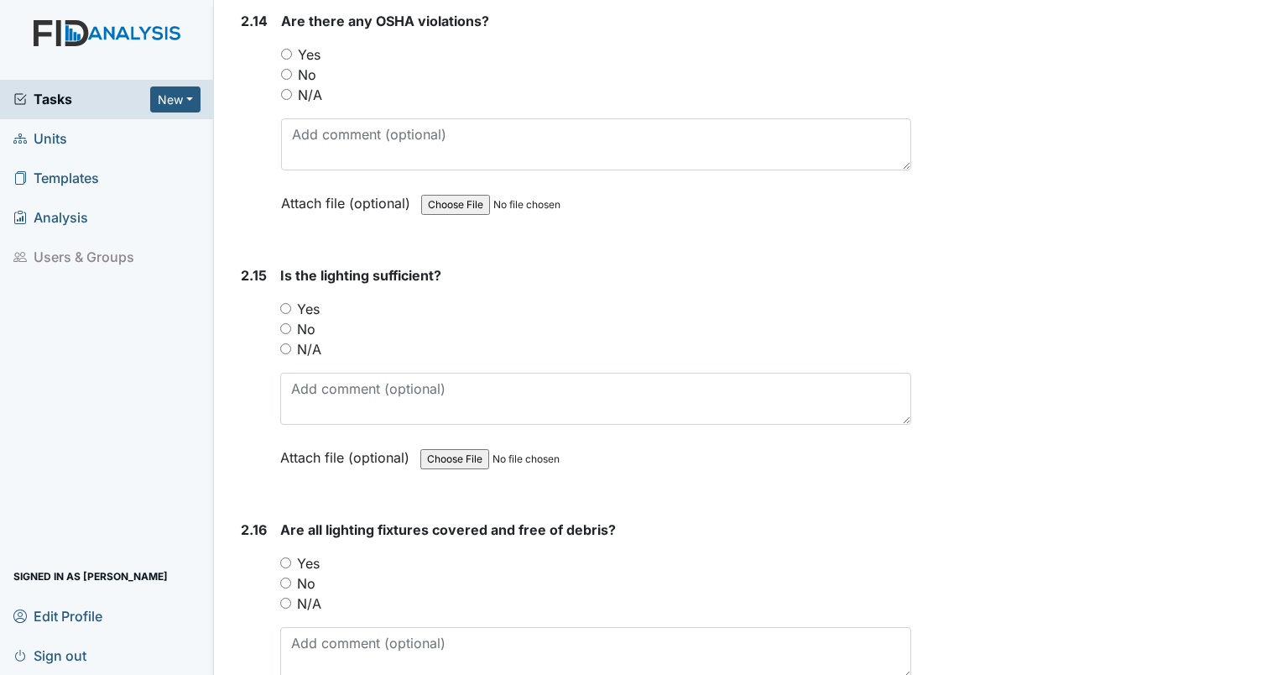
scroll to position [6081, 0]
click at [281, 68] on input "No" at bounding box center [286, 73] width 11 height 11
radio input "true"
click at [285, 302] on input "Yes" at bounding box center [285, 307] width 11 height 11
radio input "true"
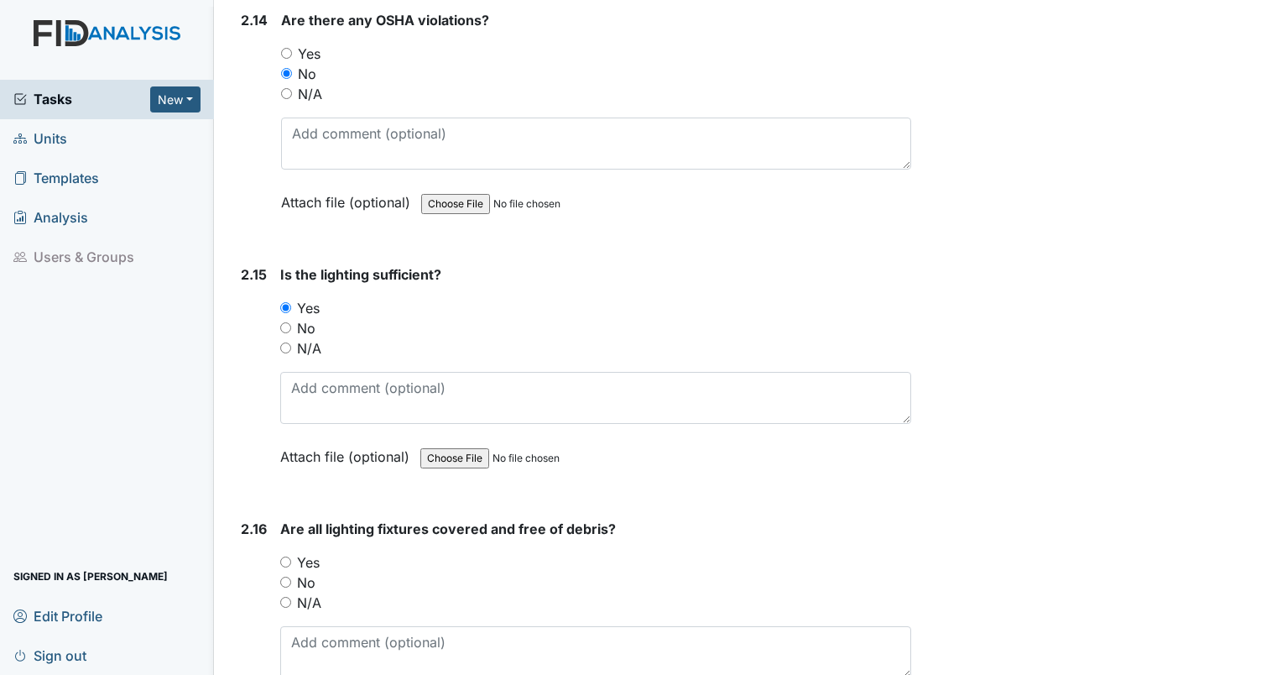
click at [282, 556] on input "Yes" at bounding box center [285, 561] width 11 height 11
radio input "true"
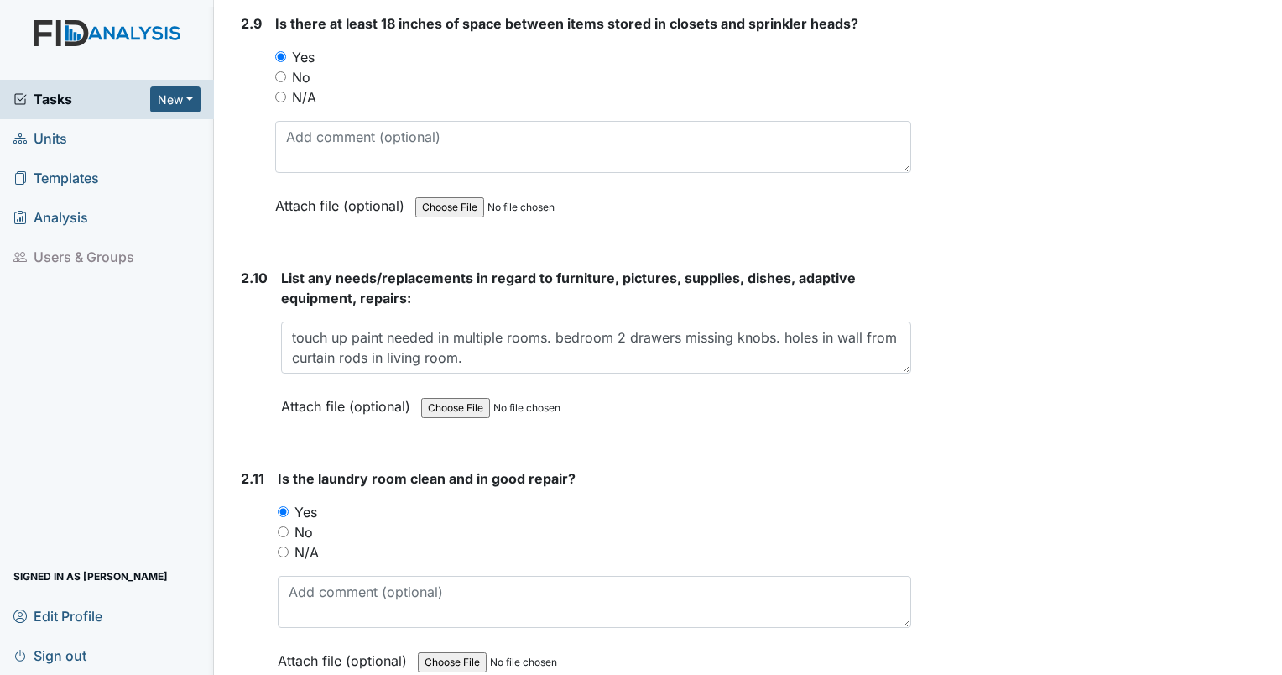
scroll to position [4770, 0]
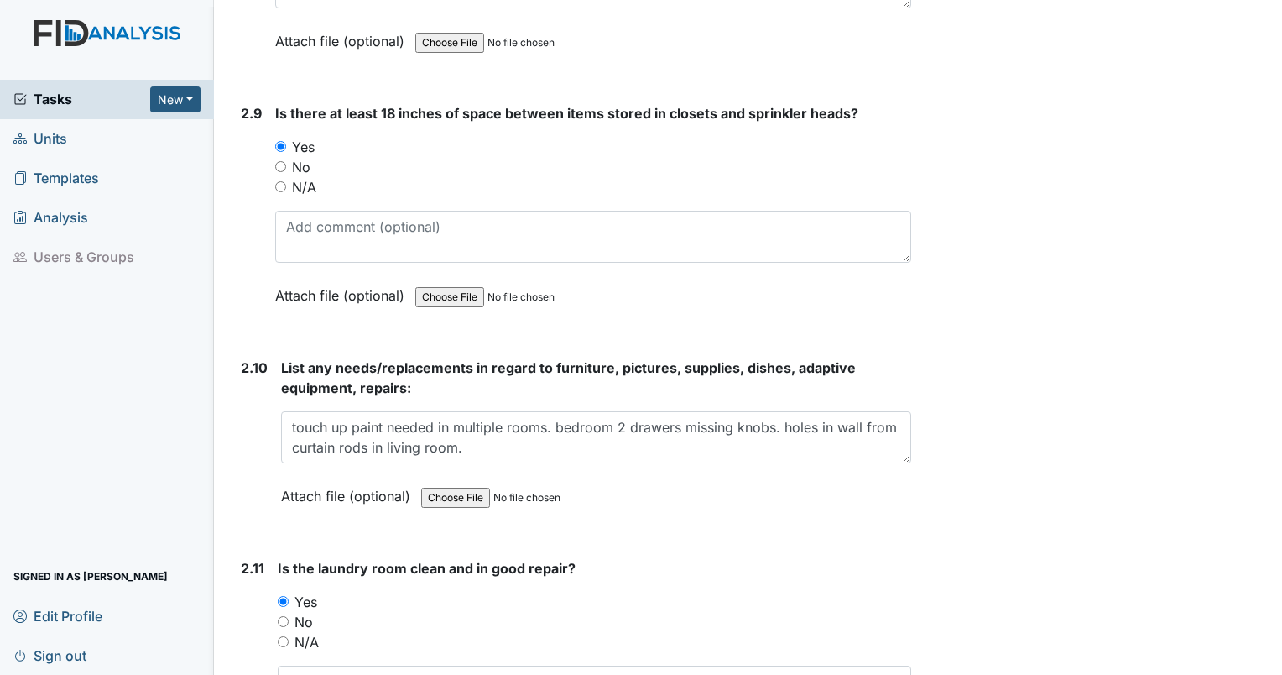
click at [551, 445] on div "List any needs/replacements in regard to furniture, pictures, supplies, dishes,…" at bounding box center [596, 438] width 630 height 160
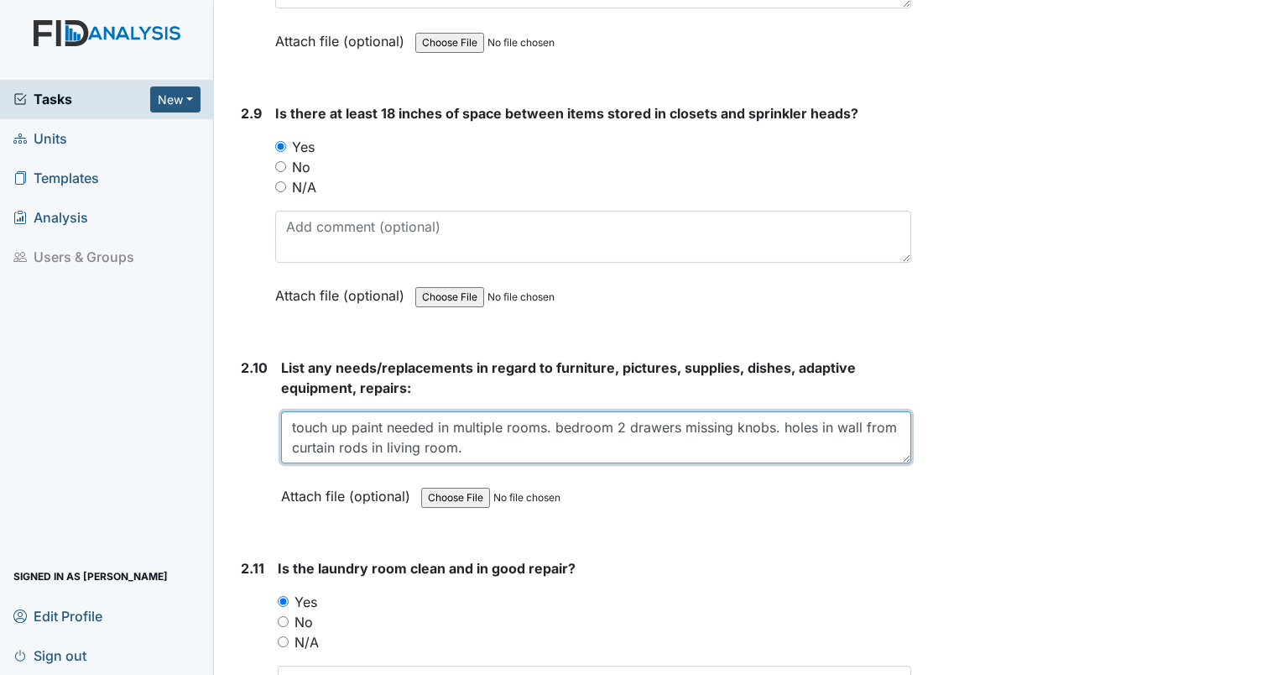
click at [524, 432] on textarea "touch up paint needed in multiple rooms. bedroom 2 drawers missing knobs. holes…" at bounding box center [596, 437] width 630 height 52
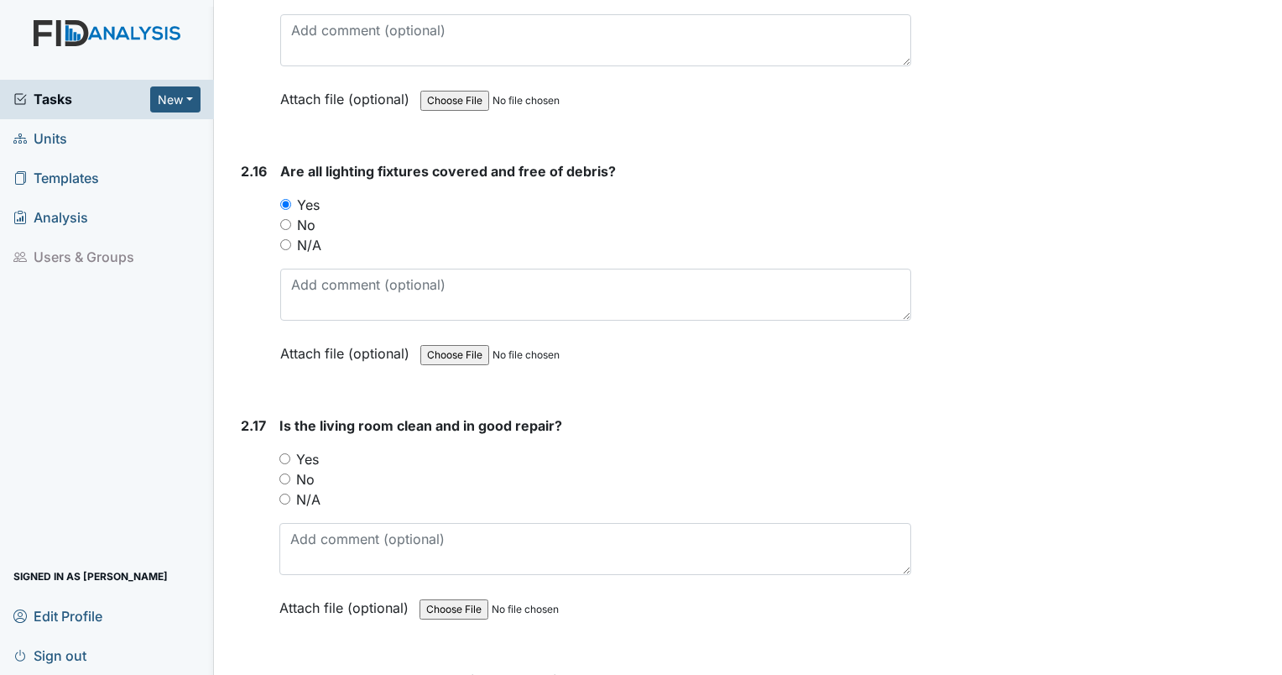
scroll to position [6496, 0]
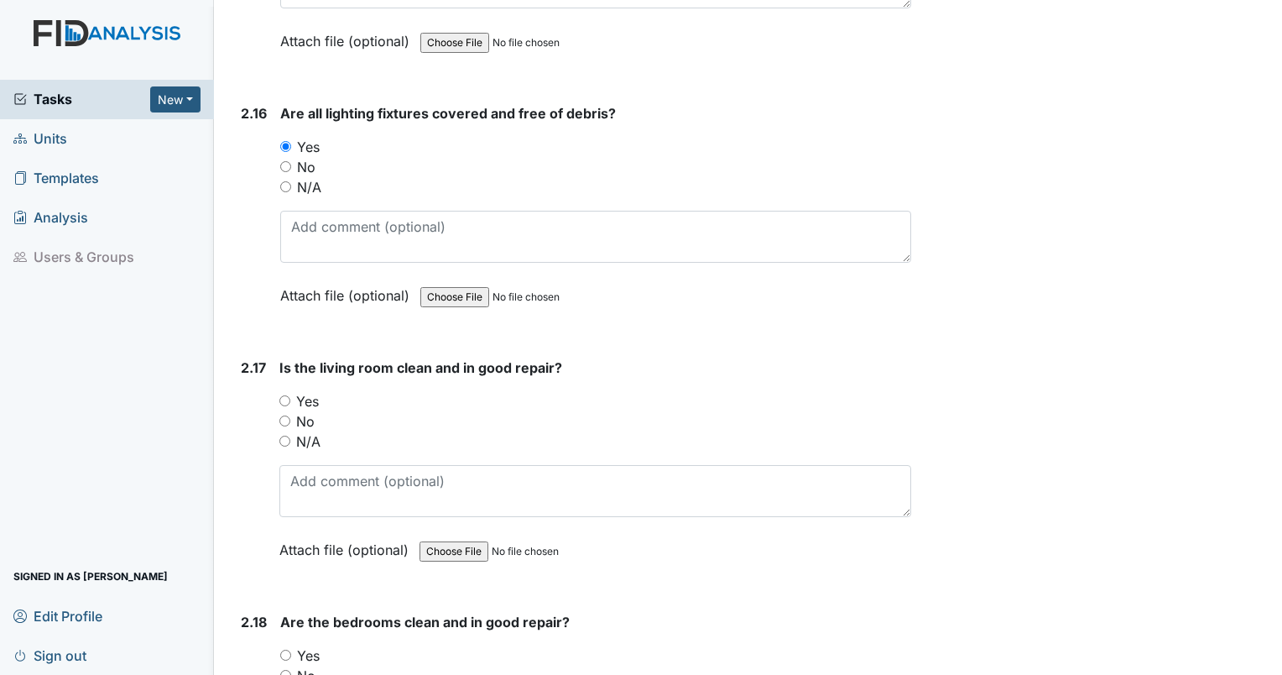
type textarea "touch up paint needed in multiple rooms. bedroom 2 drawers missing knobs. holes…"
click at [288, 395] on input "Yes" at bounding box center [284, 400] width 11 height 11
radio input "true"
click at [288, 650] on input "Yes" at bounding box center [285, 655] width 11 height 11
radio input "true"
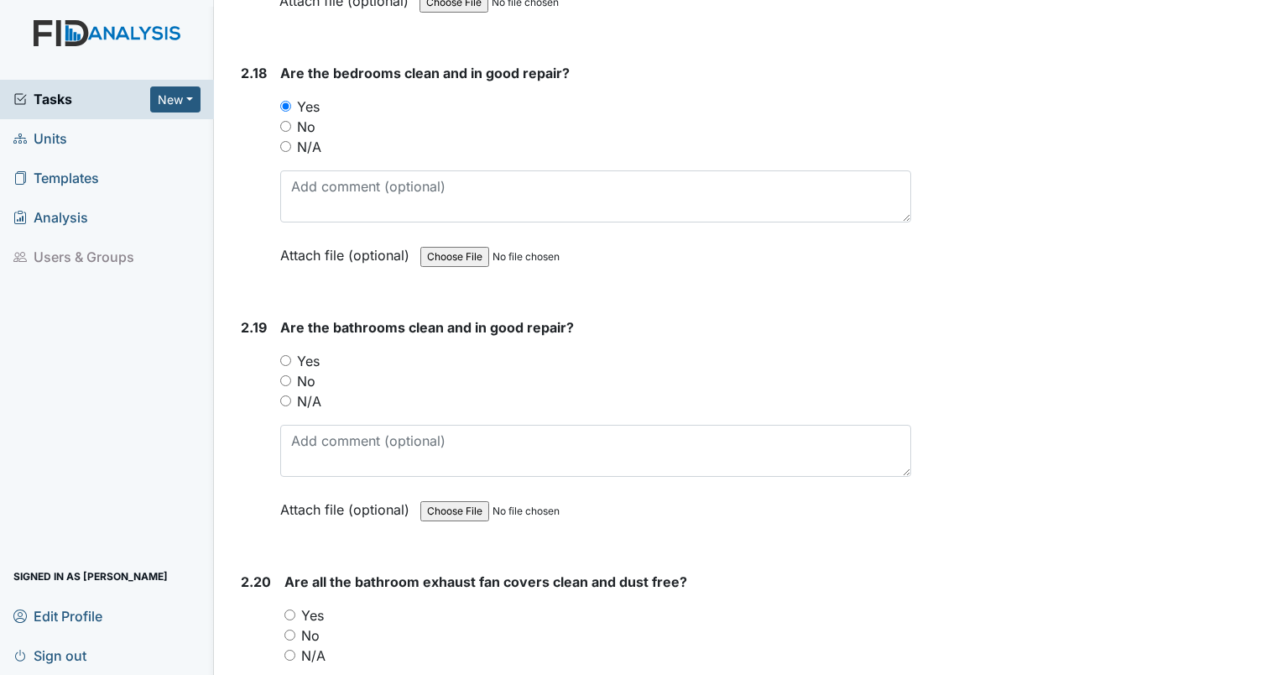
scroll to position [7090, 0]
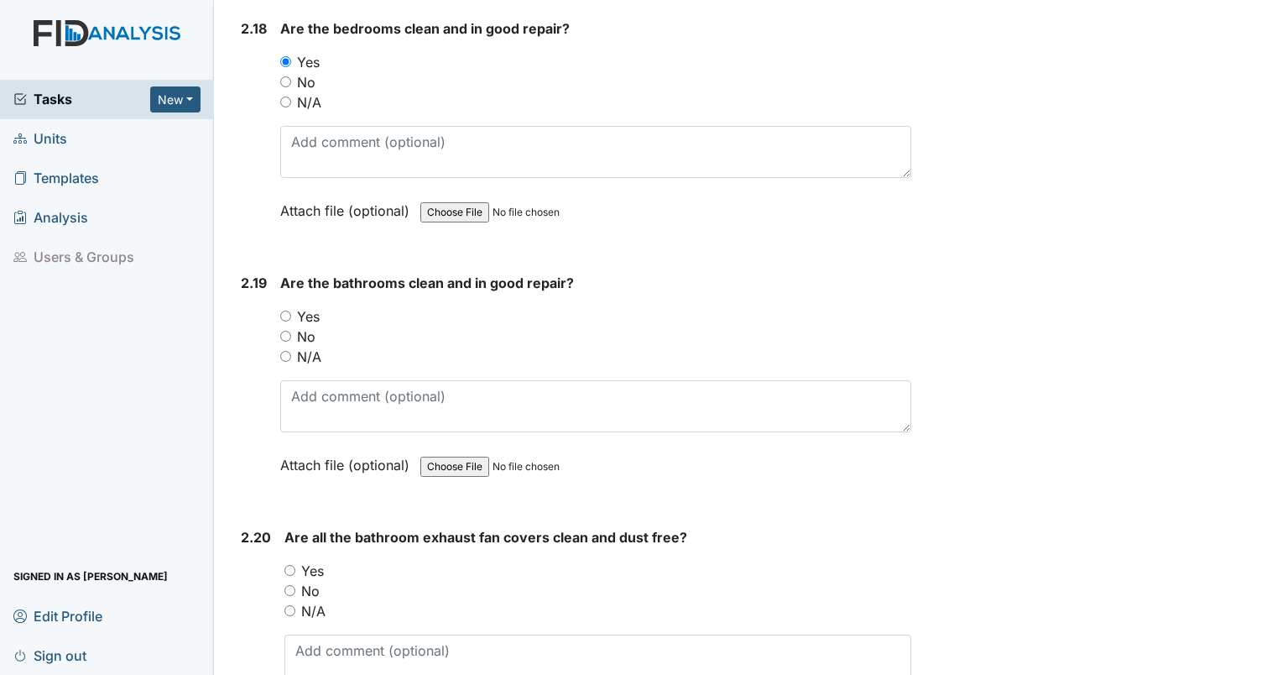
click at [285, 311] on input "Yes" at bounding box center [285, 316] width 11 height 11
radio input "true"
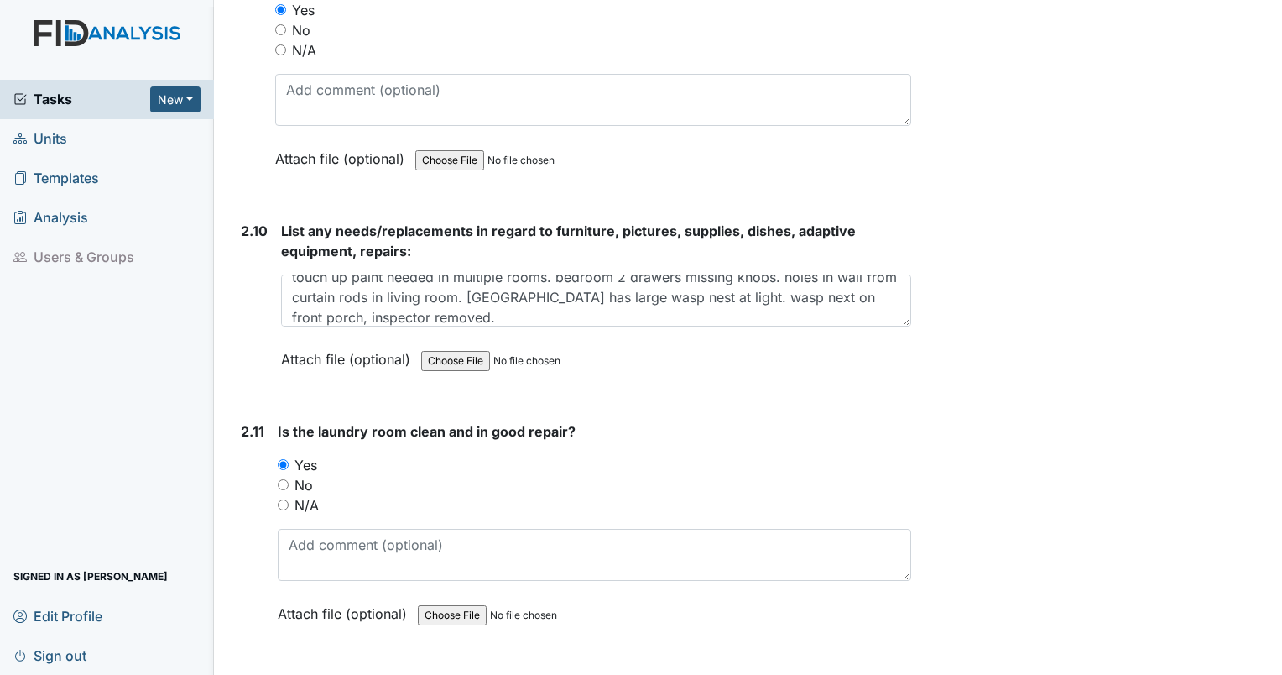
scroll to position [4895, 0]
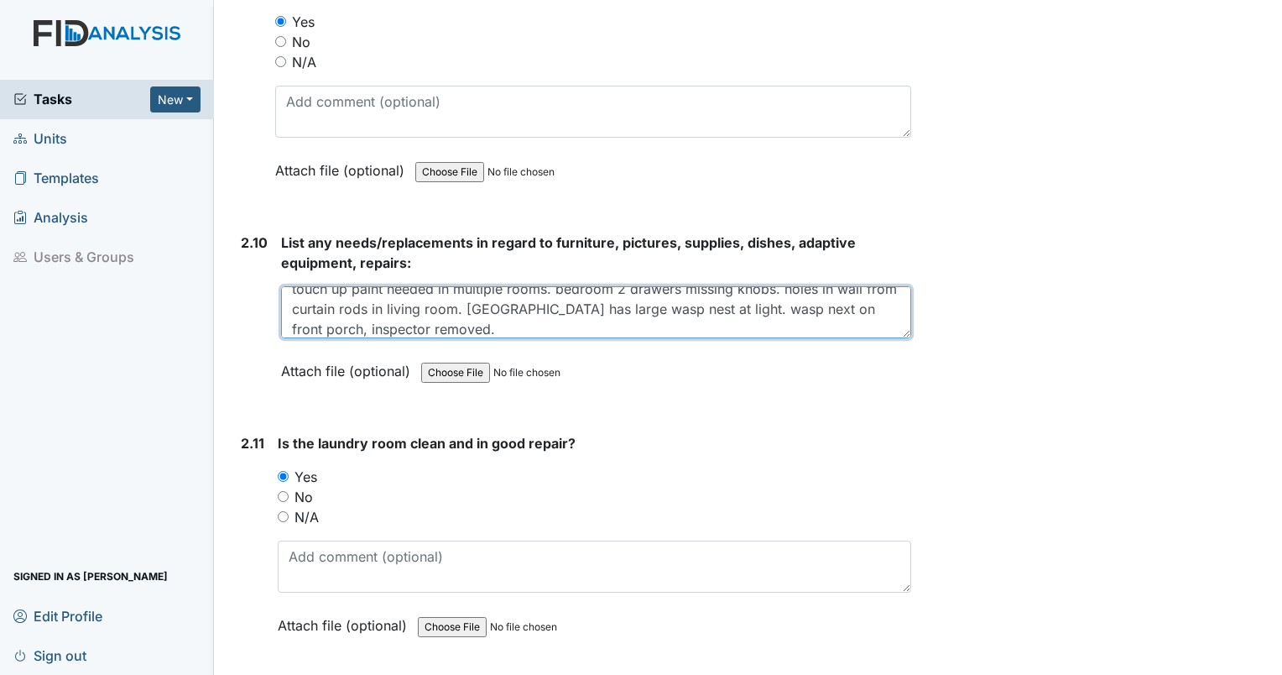
click at [496, 306] on textarea "touch up paint needed in multiple rooms. bedroom 2 drawers missing knobs. holes…" at bounding box center [596, 312] width 630 height 52
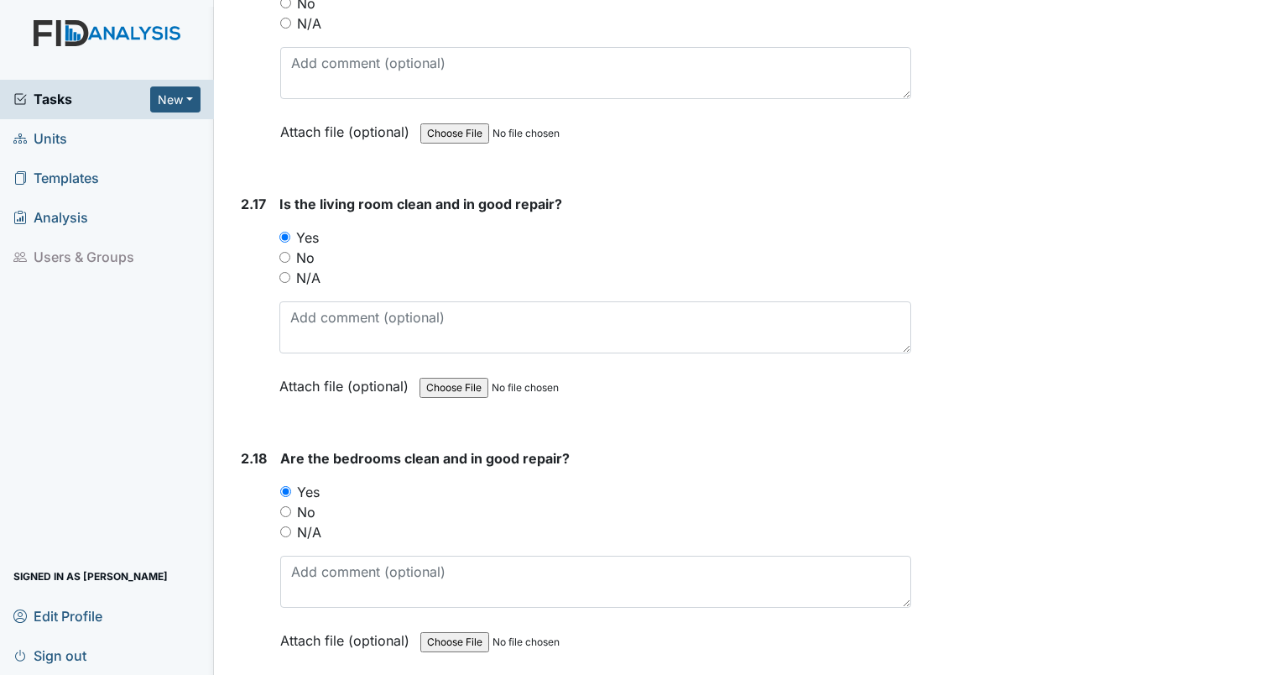
scroll to position [6676, 0]
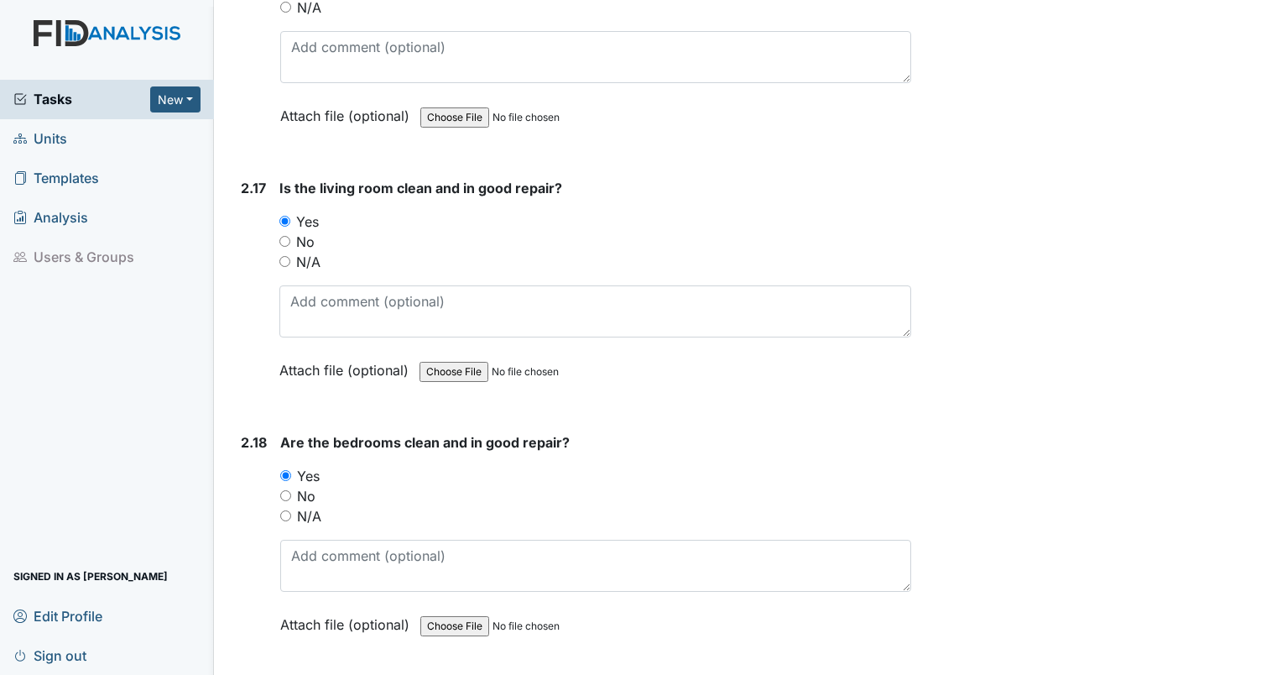
type textarea "touch up paint needed in multiple rooms. bedroom 2 drawers missing knobs. holes…"
click at [287, 490] on input "No" at bounding box center [285, 495] width 11 height 11
radio input "true"
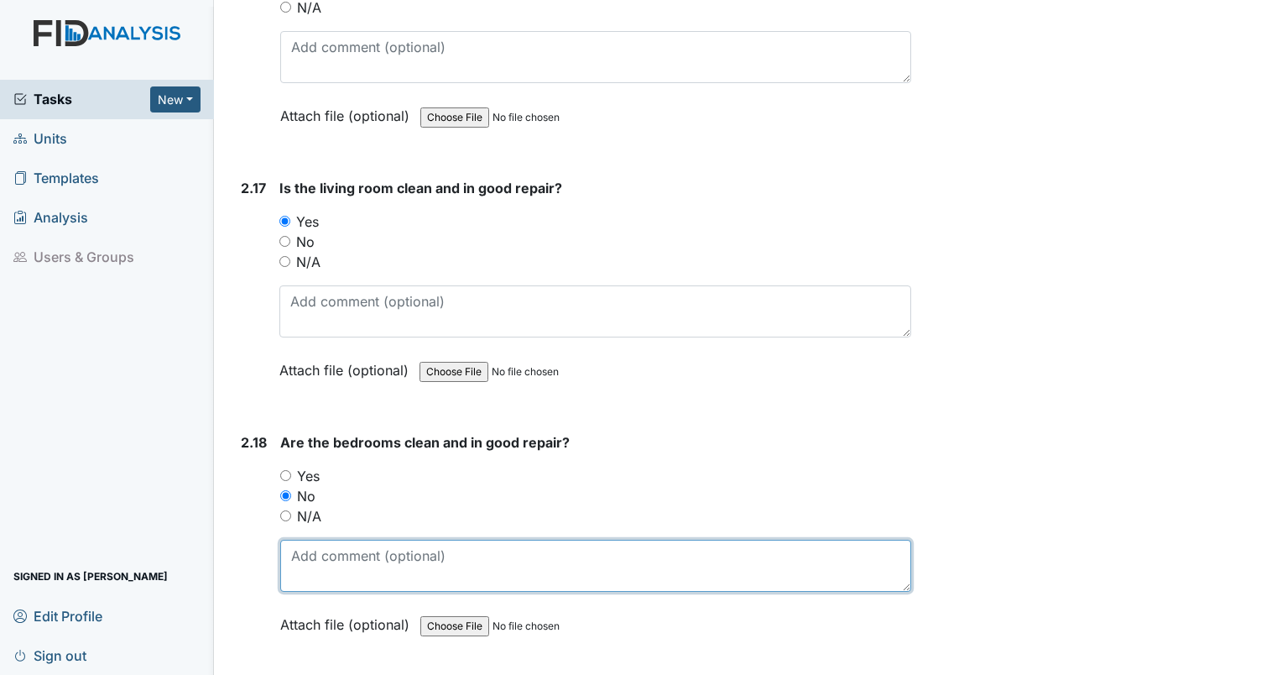
click at [319, 540] on textarea at bounding box center [595, 566] width 631 height 52
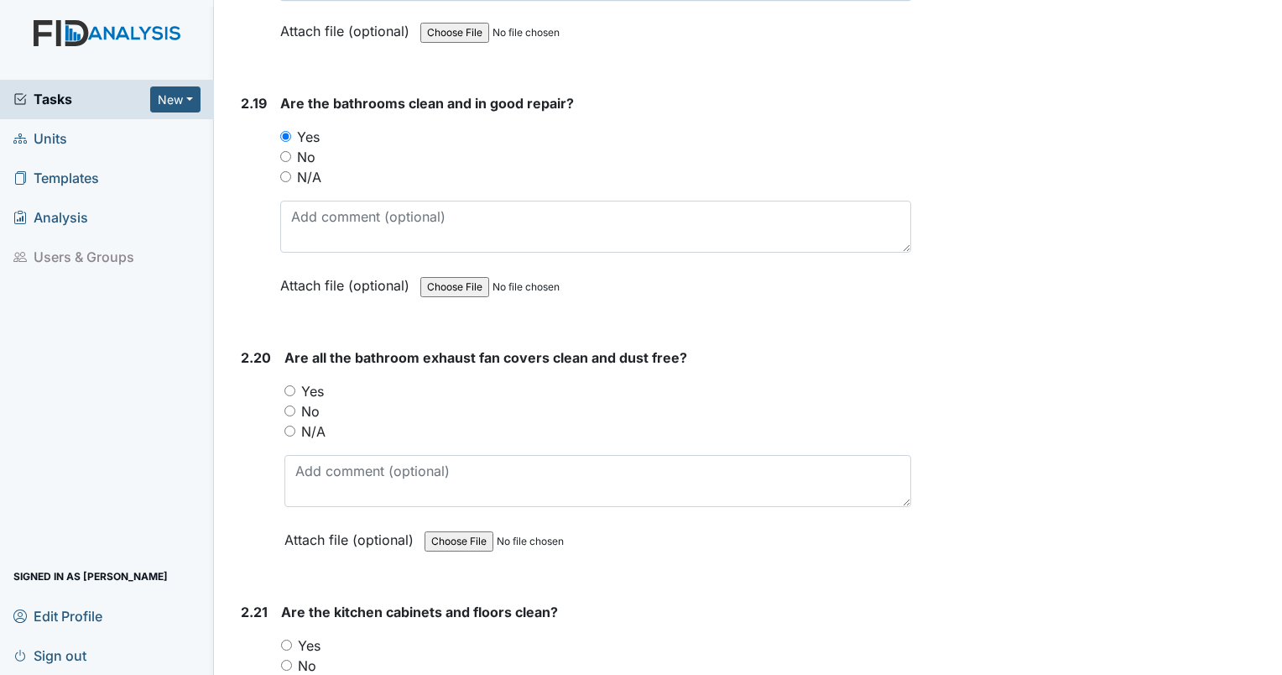
scroll to position [7336, 0]
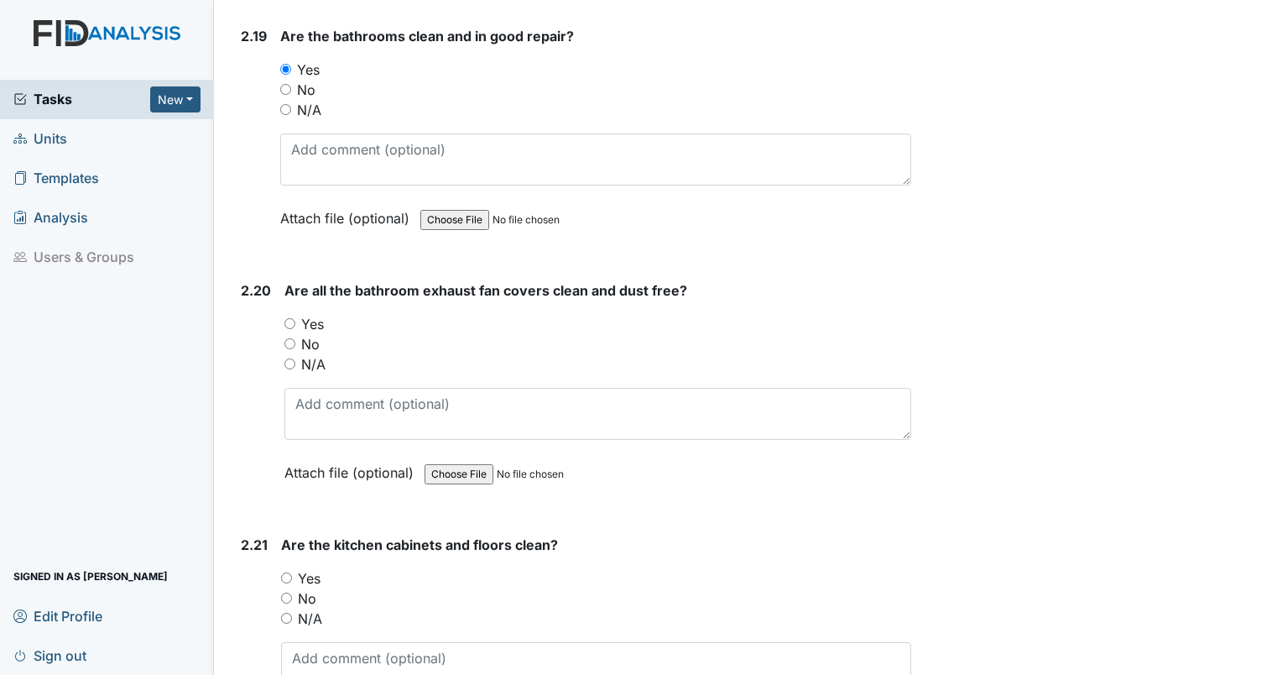
type textarea "Rug in bedroom 5 is tripping hazard. Corner has curled up."
click at [291, 318] on input "Yes" at bounding box center [289, 323] width 11 height 11
radio input "true"
click at [288, 592] on input "No" at bounding box center [286, 597] width 11 height 11
radio input "true"
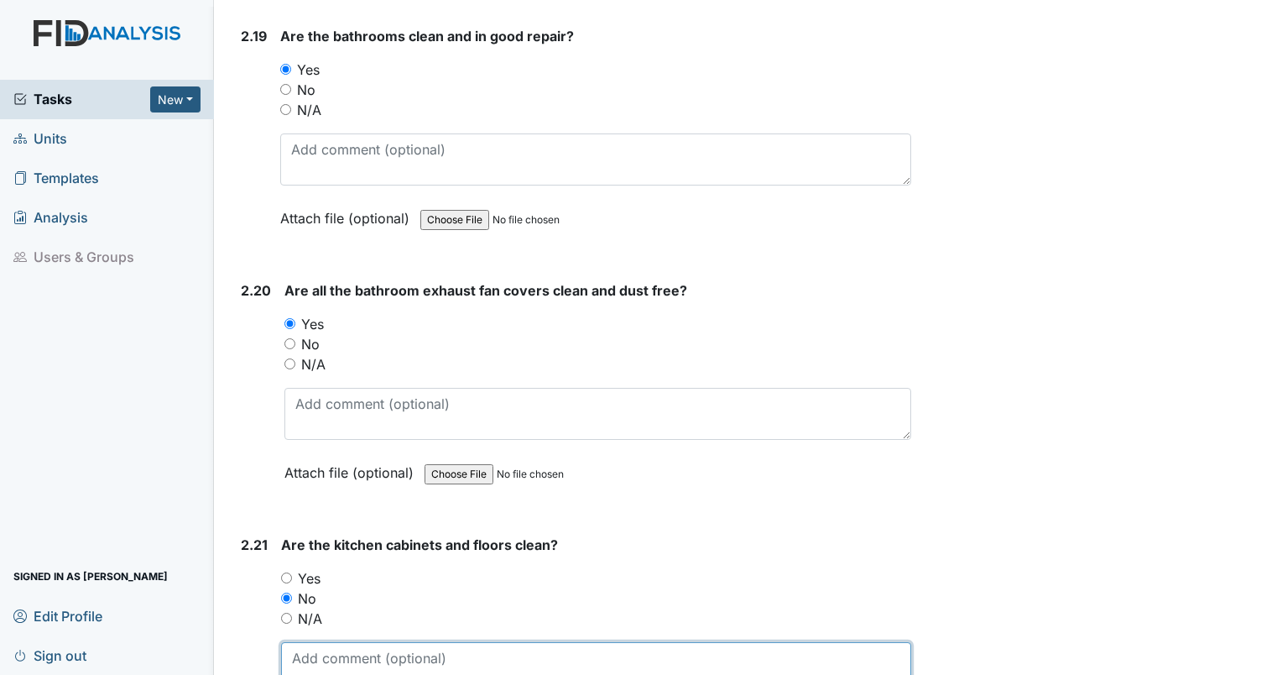
click at [366, 643] on textarea at bounding box center [596, 668] width 630 height 52
click at [480, 642] on textarea "Countertops were dirty" at bounding box center [596, 668] width 630 height 52
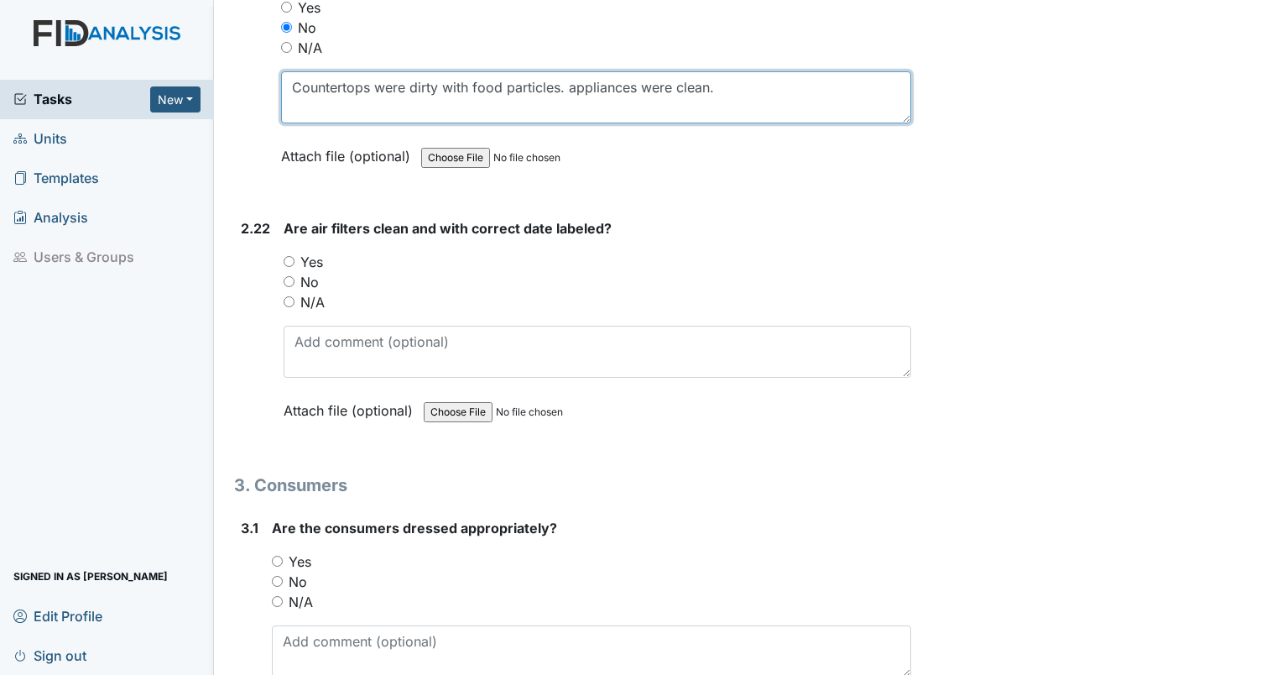
scroll to position [7892, 0]
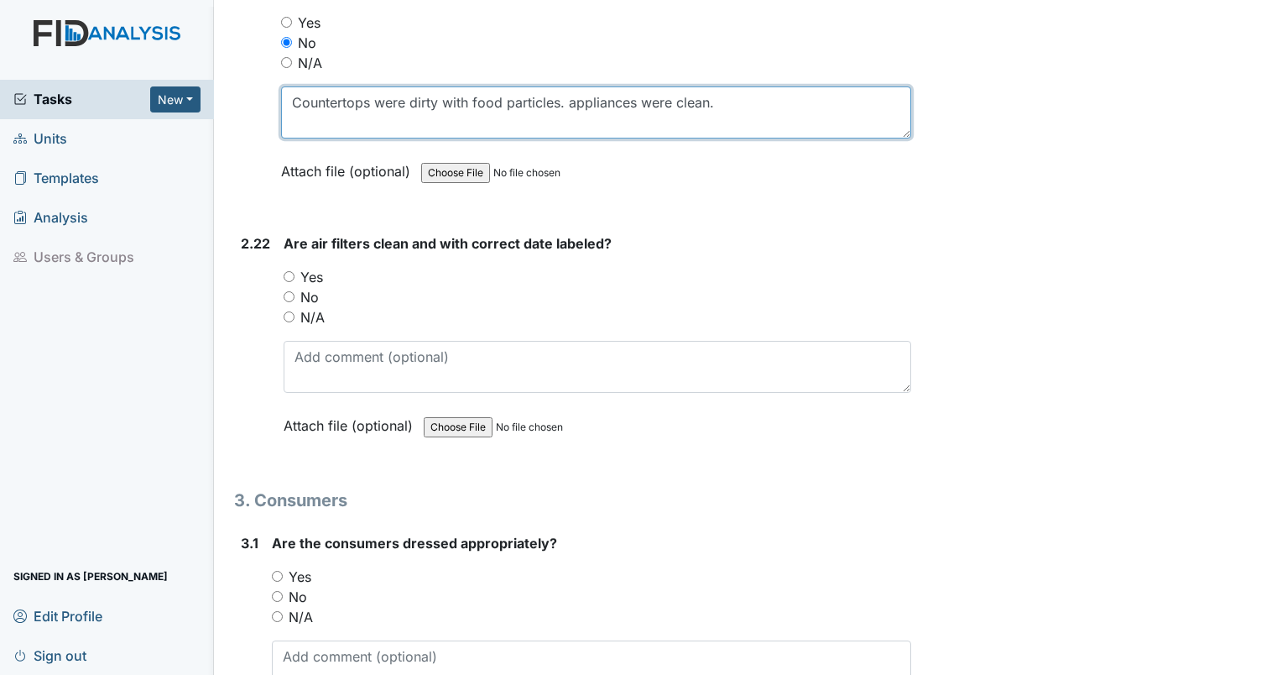
type textarea "Countertops were dirty with food particles. appliances were clean."
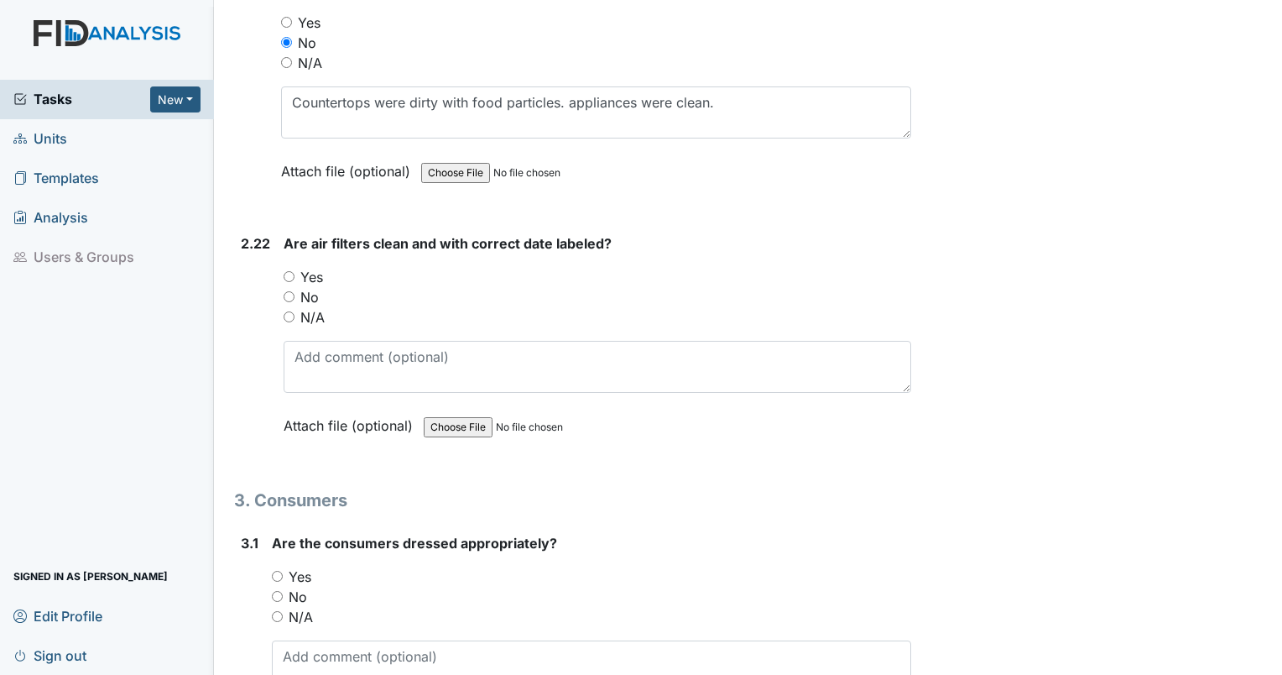
click at [290, 291] on input "No" at bounding box center [289, 296] width 11 height 11
radio input "true"
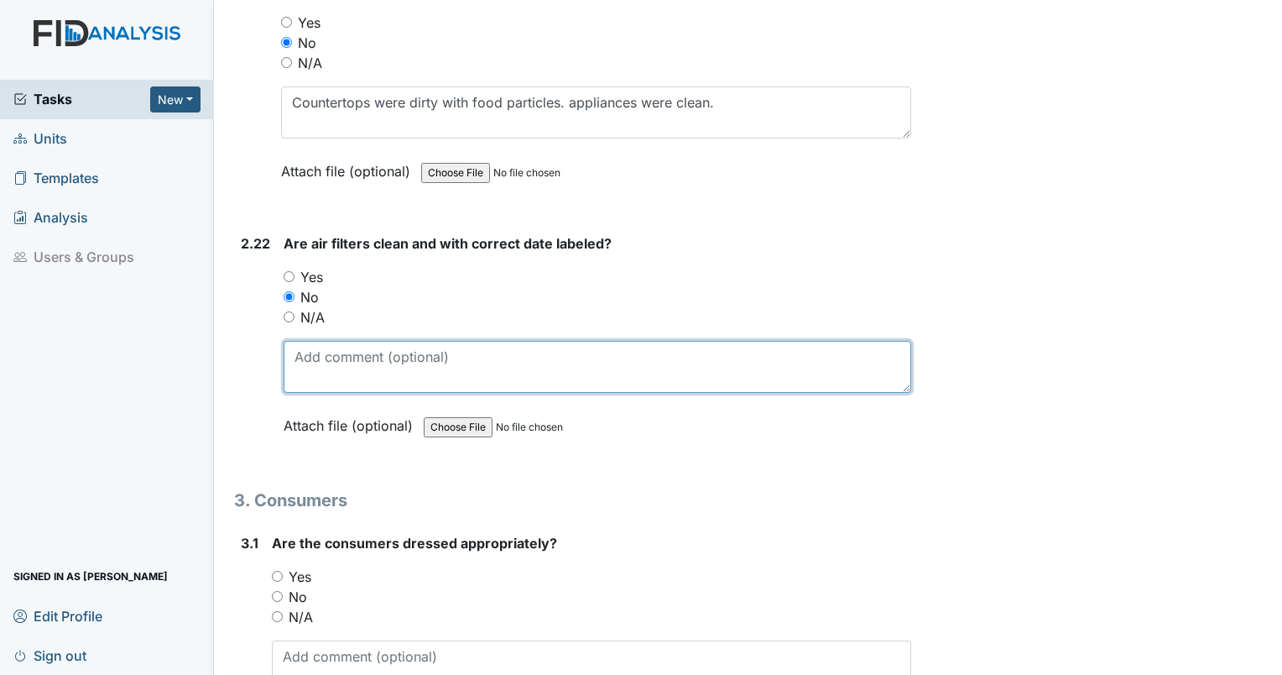
click at [329, 354] on textarea at bounding box center [598, 367] width 628 height 52
type textarea "filter clean, cover was dirty."
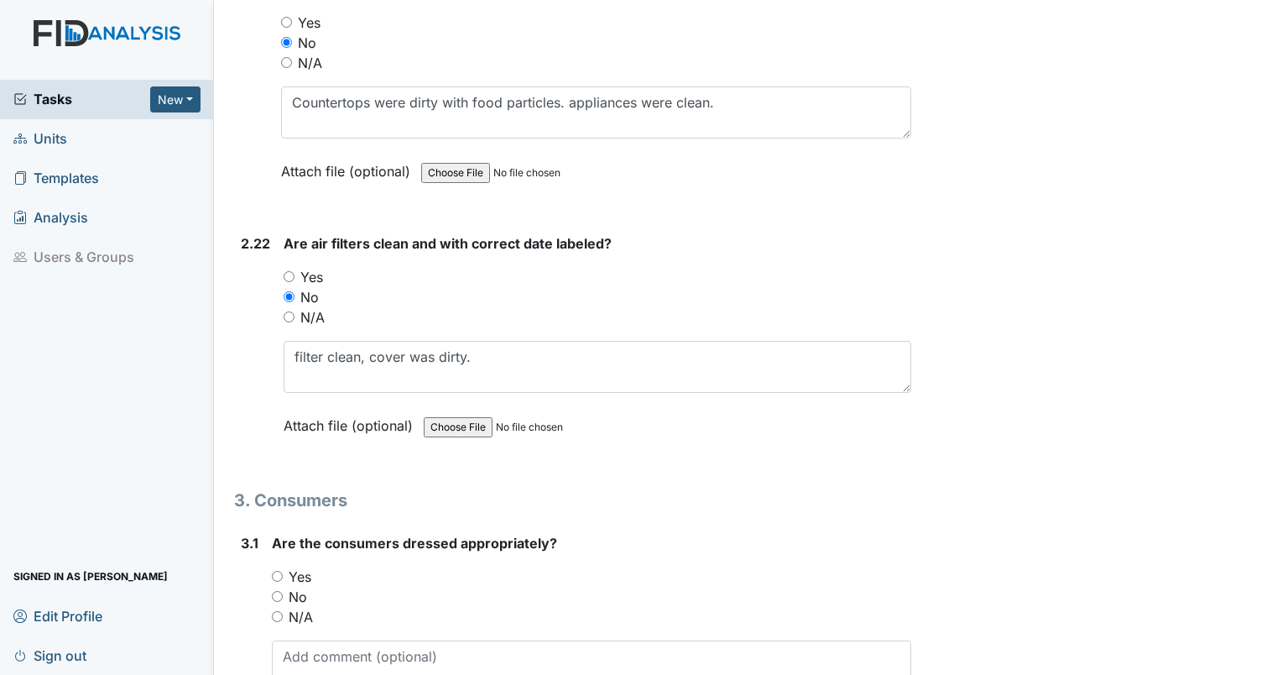
click at [281, 571] on input "Yes" at bounding box center [277, 576] width 11 height 11
radio input "true"
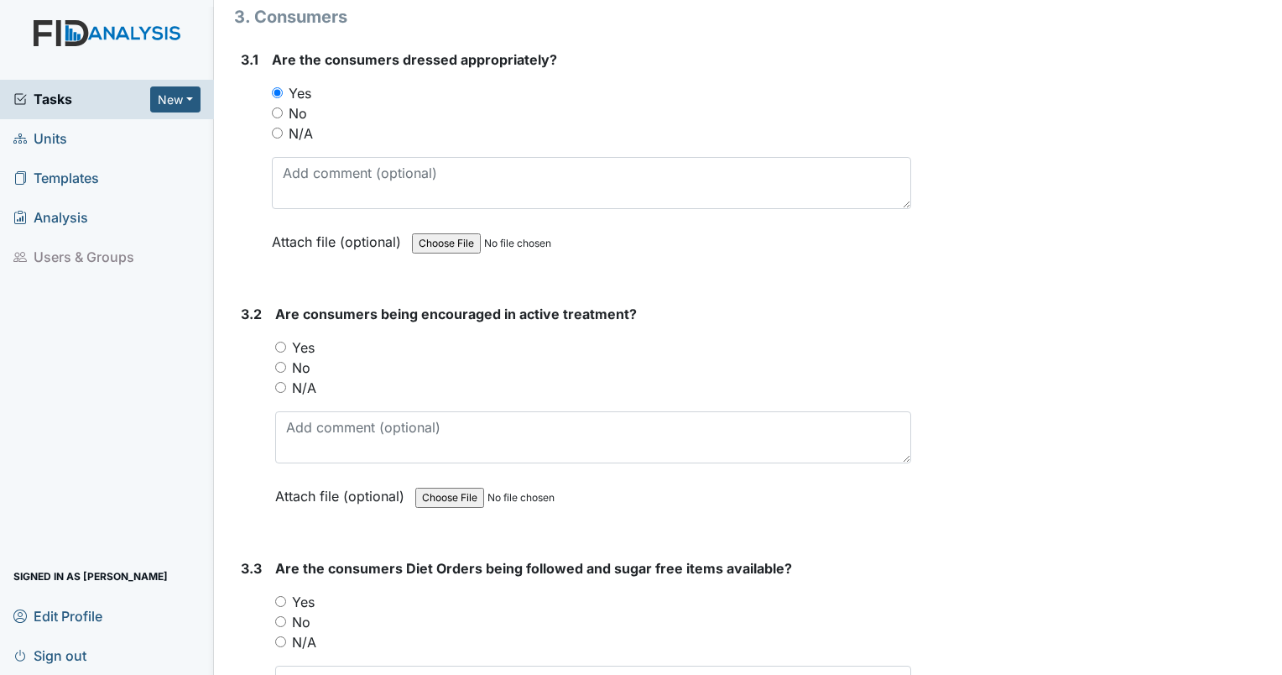
scroll to position [8317, 0]
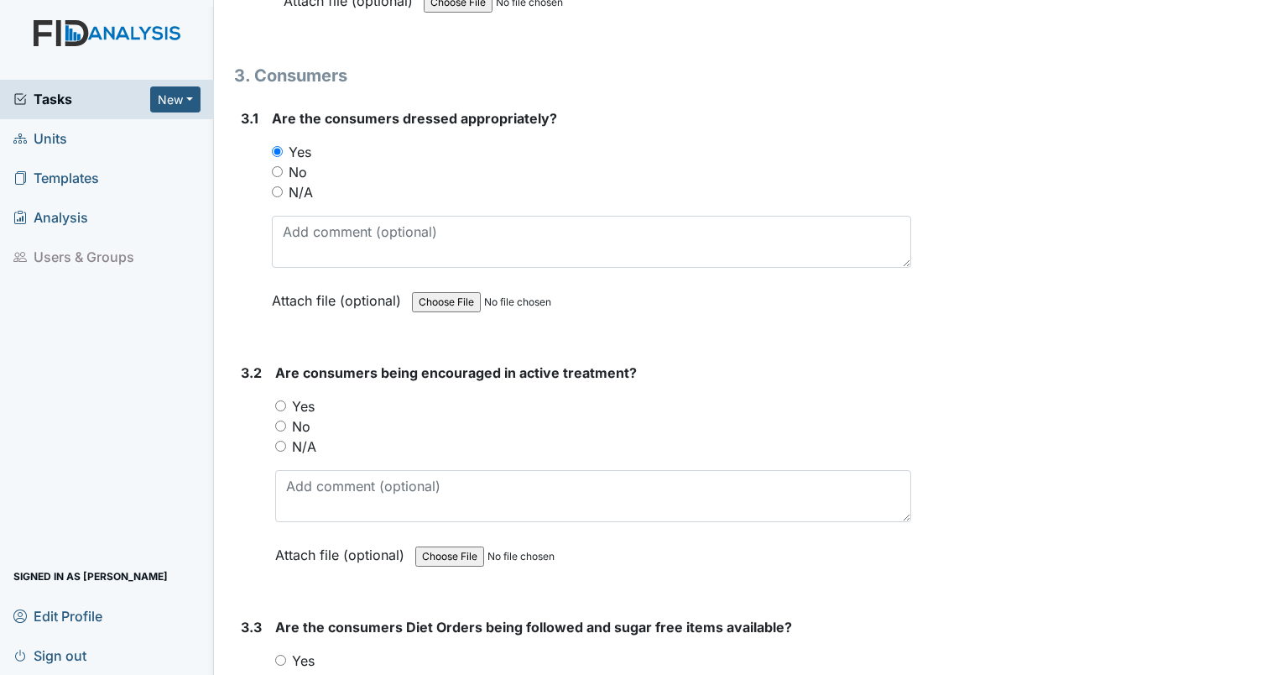
click at [279, 400] on input "Yes" at bounding box center [280, 405] width 11 height 11
radio input "true"
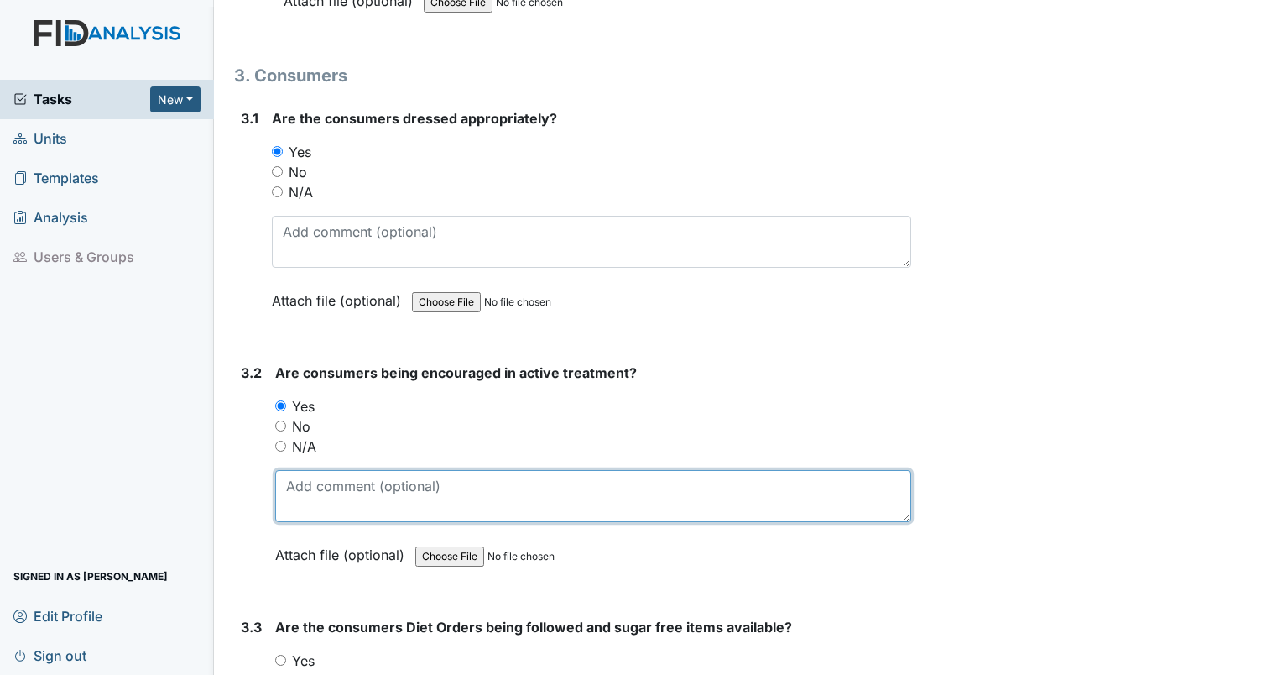
click at [585, 470] on textarea at bounding box center [593, 496] width 636 height 52
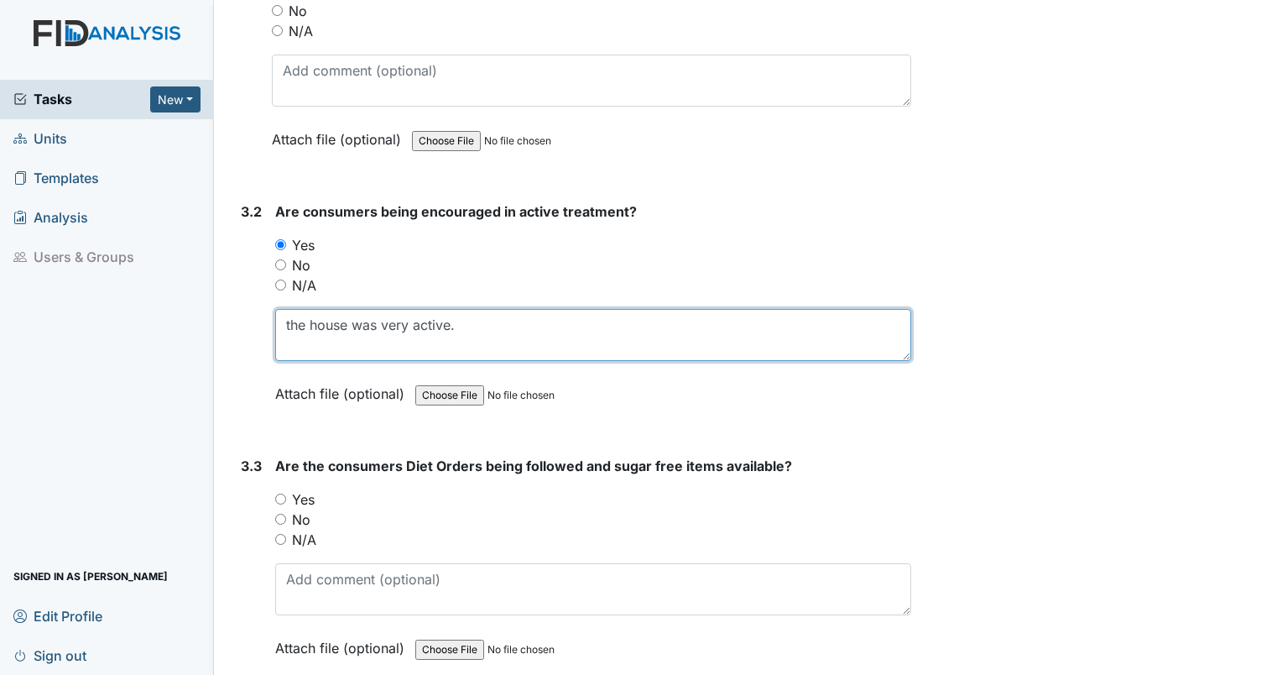
scroll to position [8521, 0]
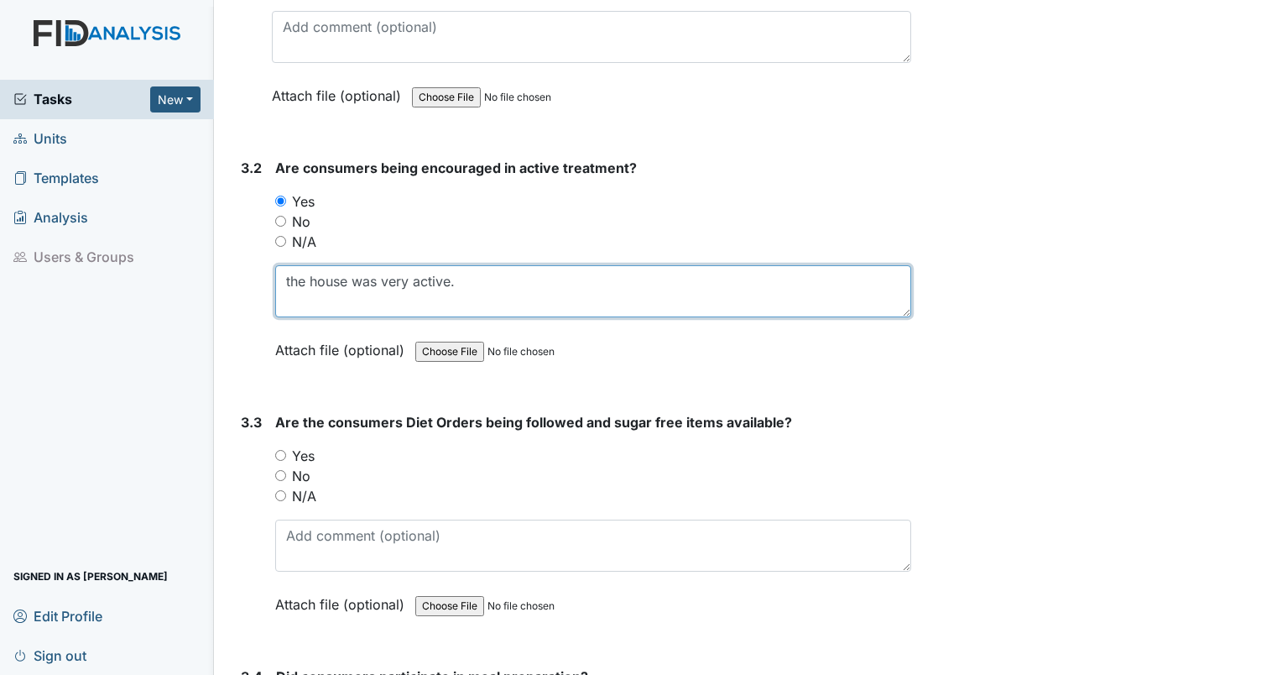
type textarea "the house was very active."
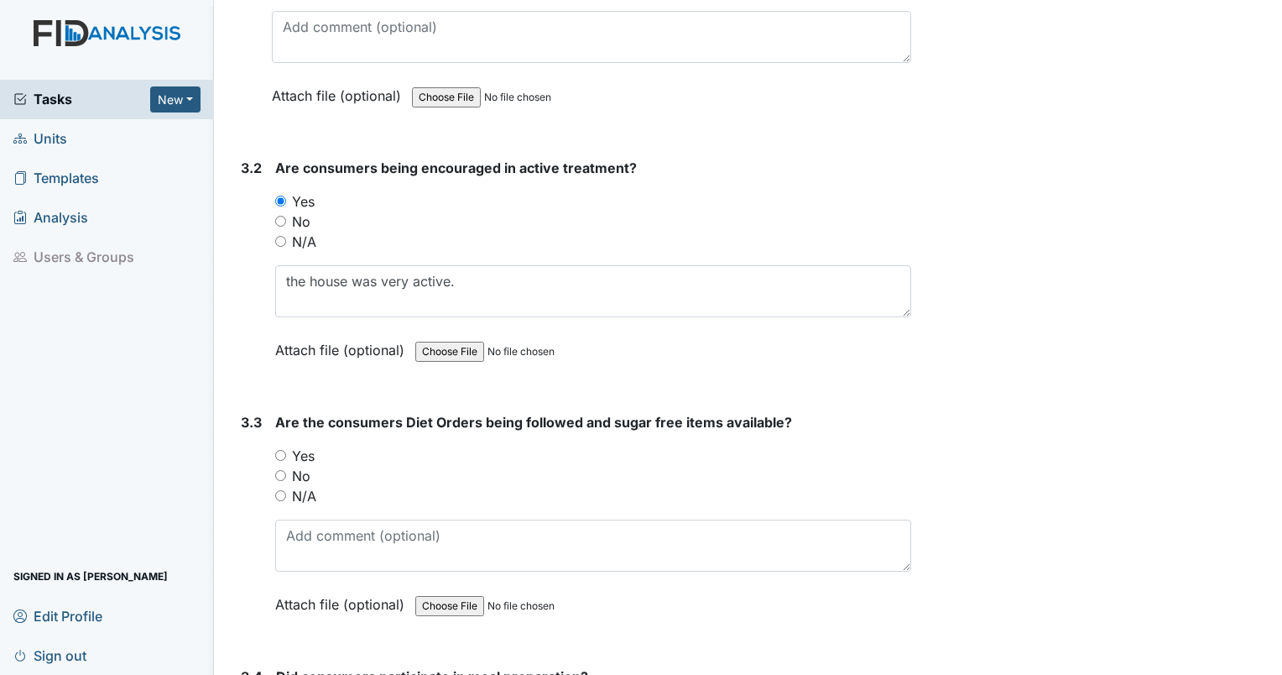
click at [279, 450] on input "Yes" at bounding box center [280, 455] width 11 height 11
radio input "true"
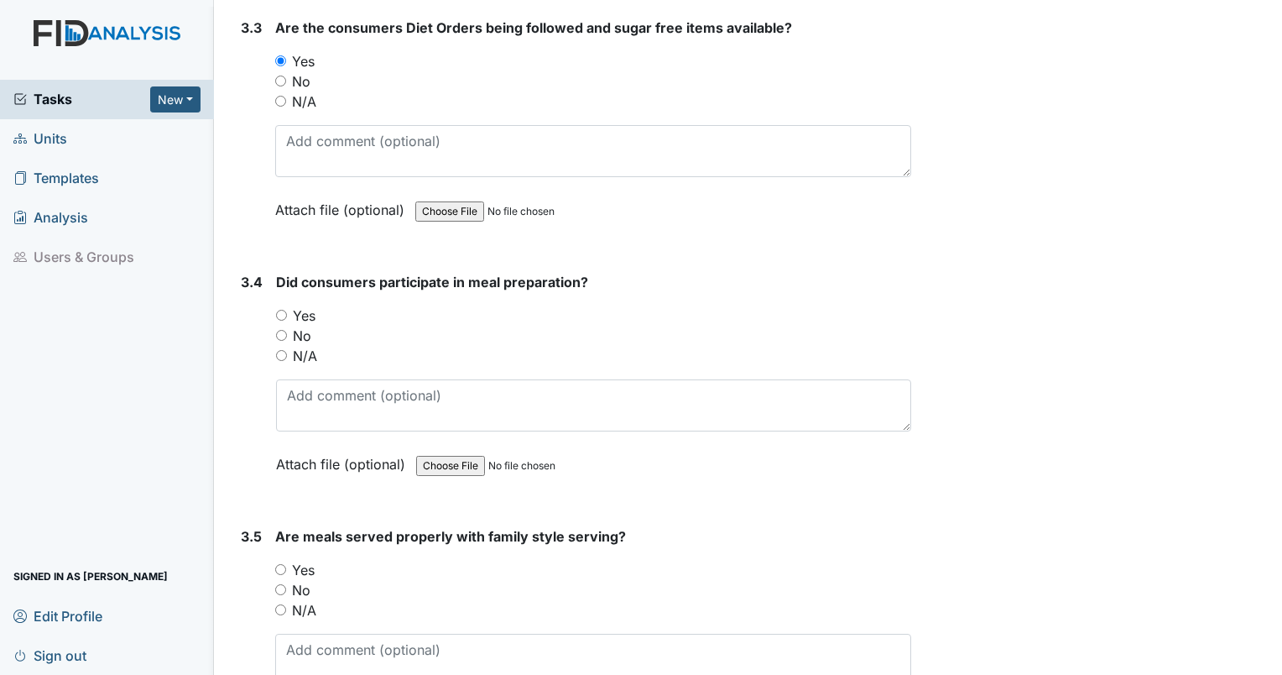
scroll to position [8931, 0]
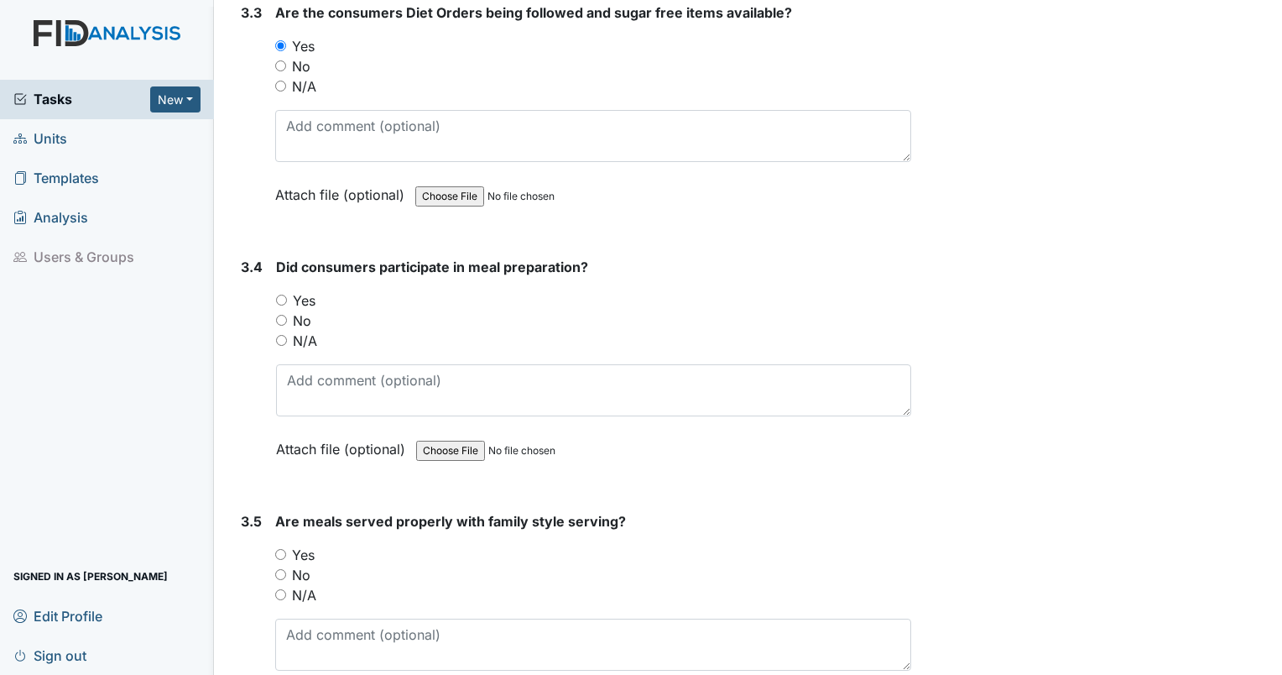
click at [275, 307] on div "3.4 Did consumers participate in meal preparation? You must select one of the b…" at bounding box center [572, 370] width 677 height 227
click at [278, 335] on input "N/A" at bounding box center [281, 340] width 11 height 11
radio input "true"
click at [282, 589] on input "N/A" at bounding box center [280, 594] width 11 height 11
radio input "true"
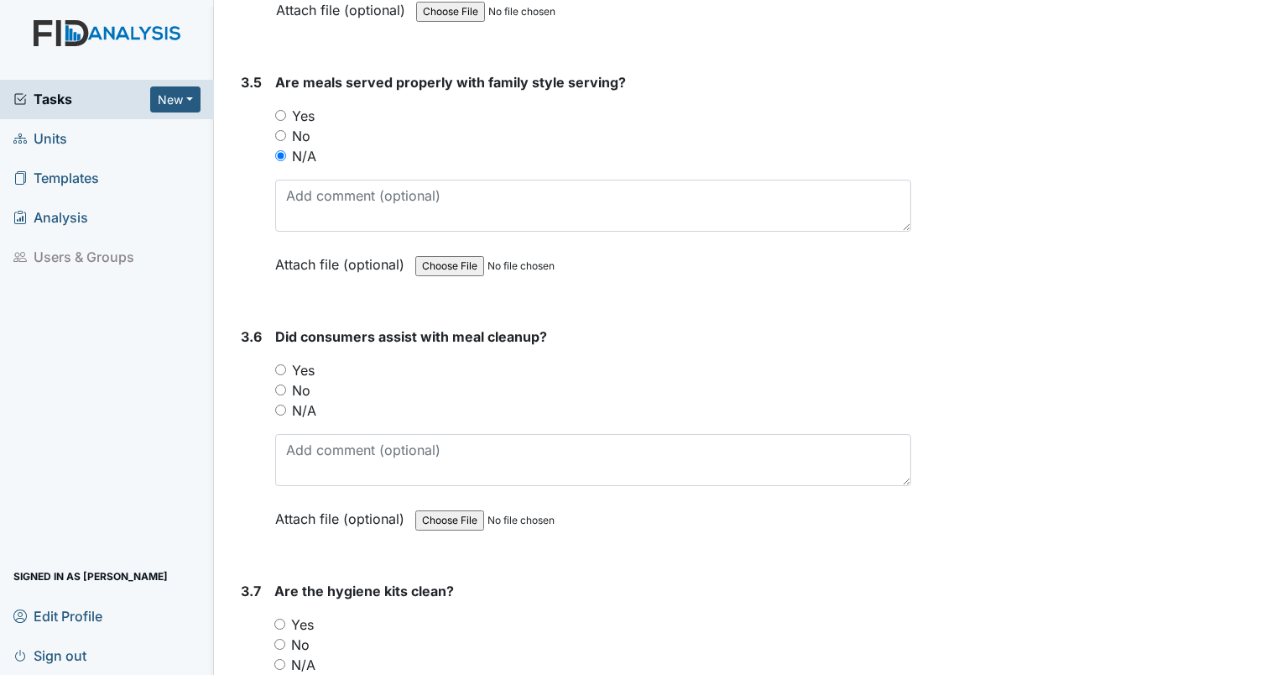
scroll to position [9414, 0]
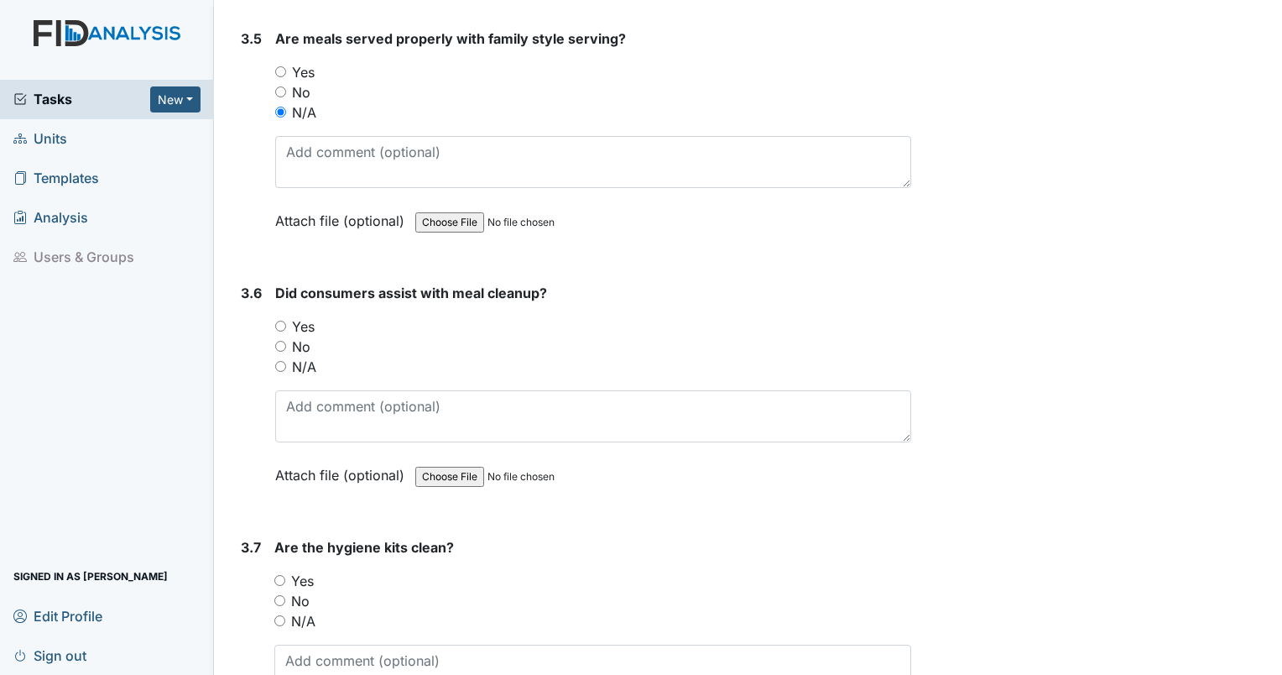
click at [275, 361] on input "N/A" at bounding box center [280, 366] width 11 height 11
radio input "true"
click at [281, 571] on div "Yes" at bounding box center [592, 581] width 637 height 20
click at [279, 575] on input "Yes" at bounding box center [279, 580] width 11 height 11
radio input "true"
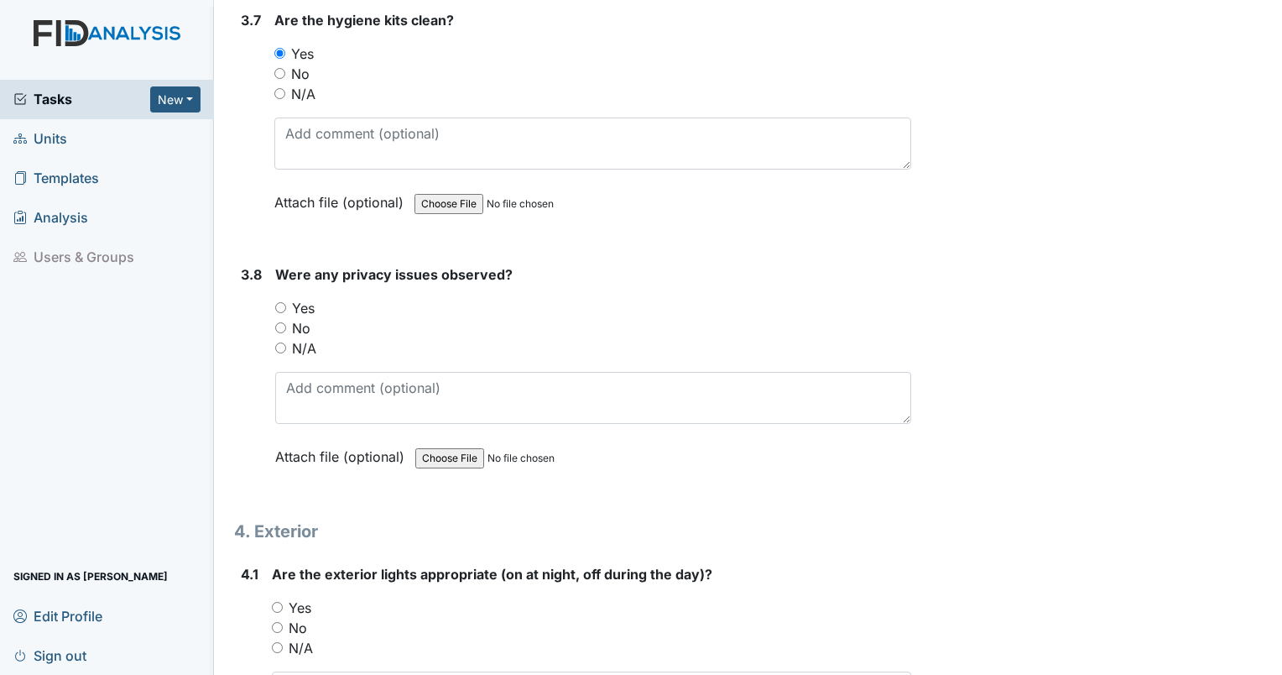
scroll to position [9955, 0]
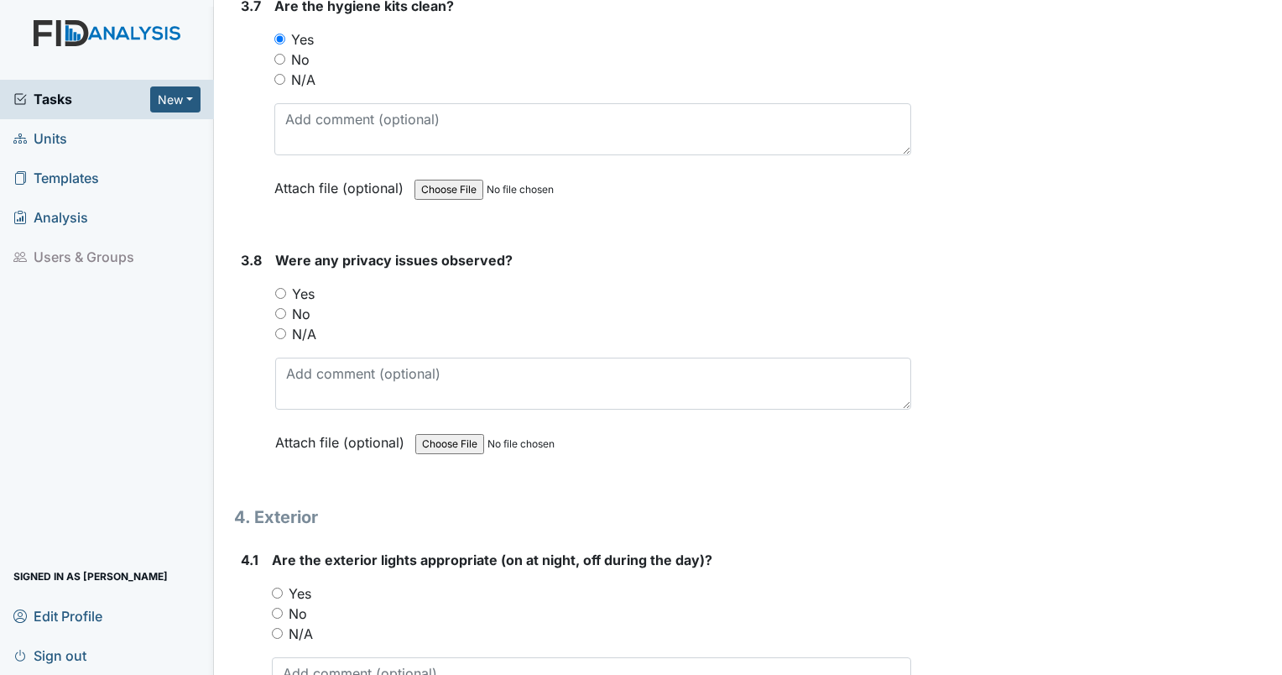
click at [278, 308] on input "No" at bounding box center [280, 313] width 11 height 11
radio input "true"
click at [279, 587] on input "Yes" at bounding box center [277, 592] width 11 height 11
radio input "true"
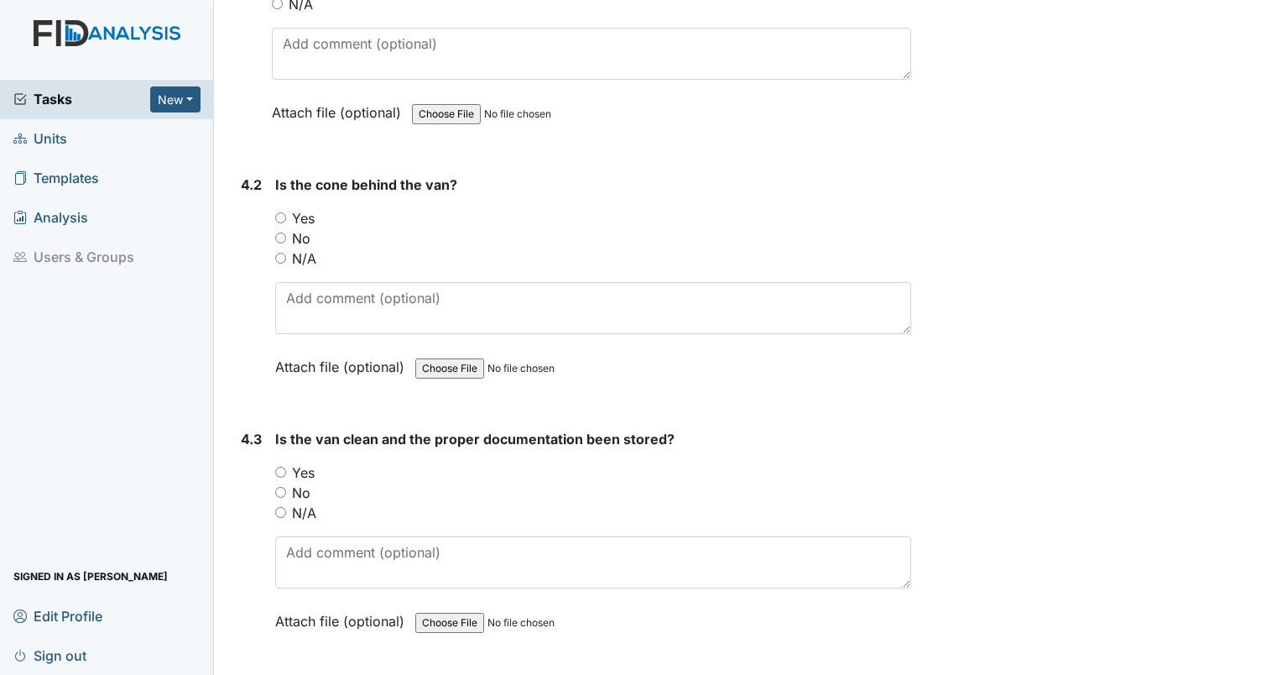
scroll to position [10599, 0]
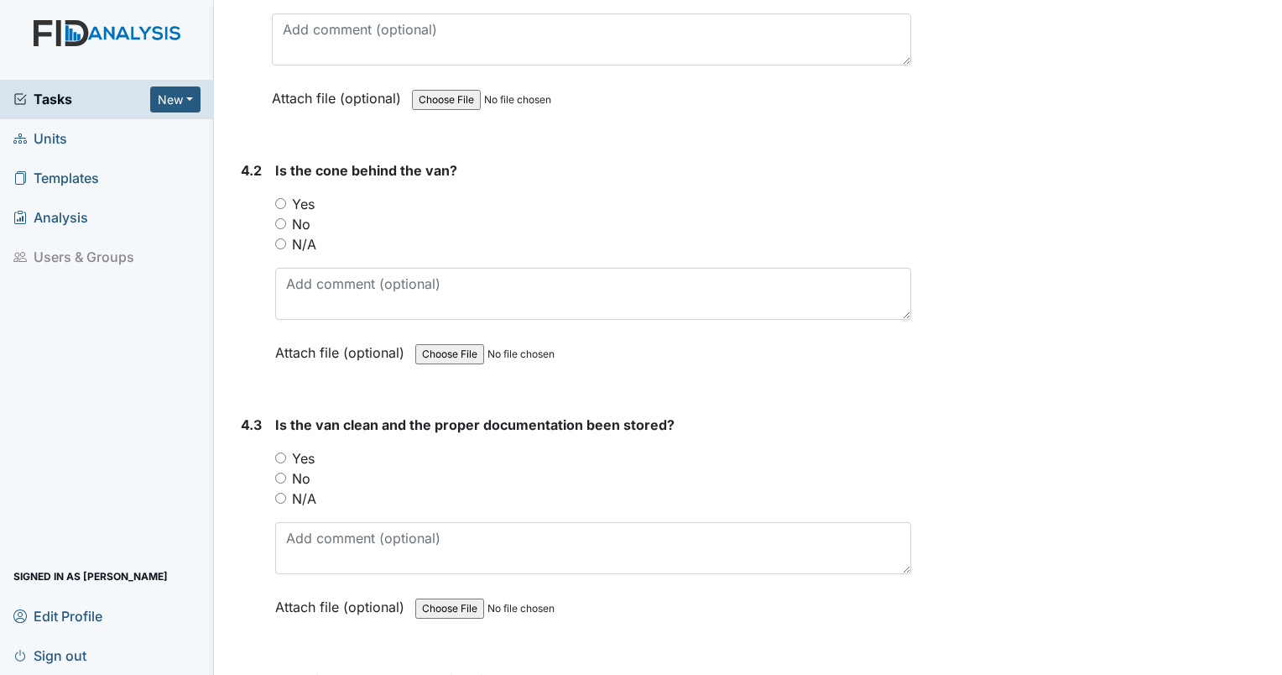
click at [284, 198] on input "Yes" at bounding box center [280, 203] width 11 height 11
radio input "true"
click at [279, 493] on input "N/A" at bounding box center [280, 498] width 11 height 11
radio input "true"
click at [282, 238] on input "N/A" at bounding box center [280, 243] width 11 height 11
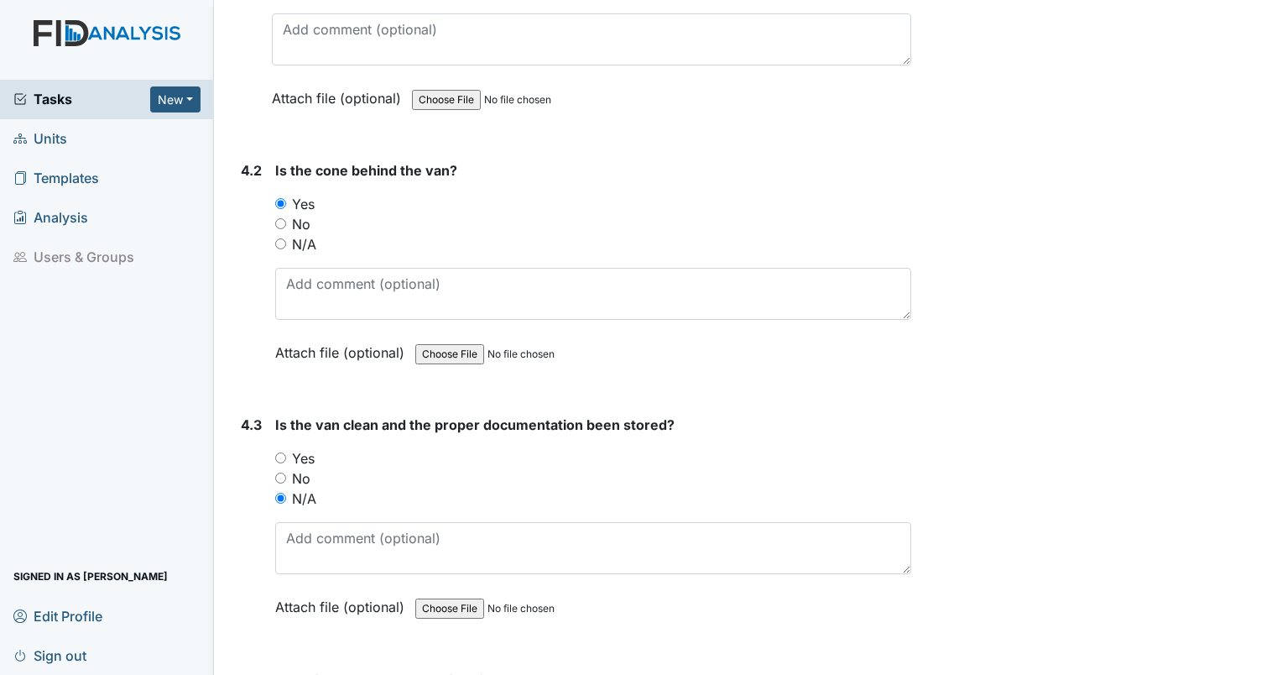
radio input "true"
click at [285, 198] on input "Yes" at bounding box center [280, 203] width 11 height 11
radio input "true"
click at [285, 198] on input "Yes" at bounding box center [280, 203] width 11 height 11
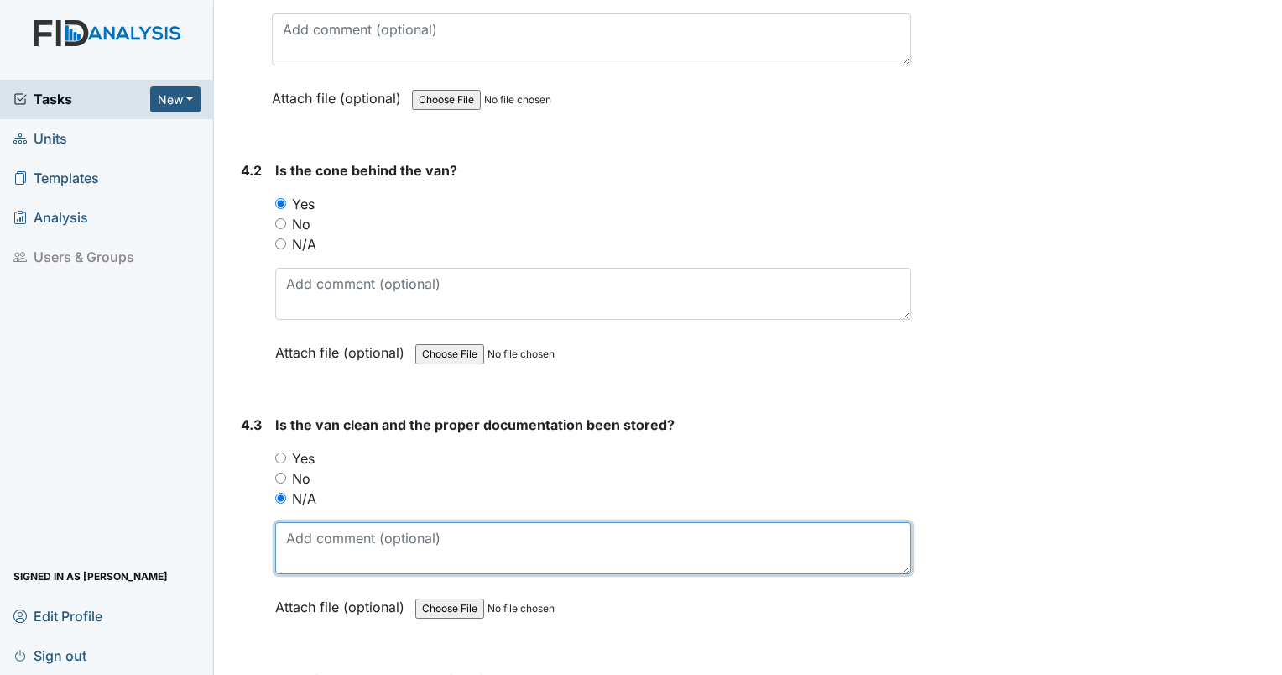
click at [480, 522] on textarea at bounding box center [593, 548] width 636 height 52
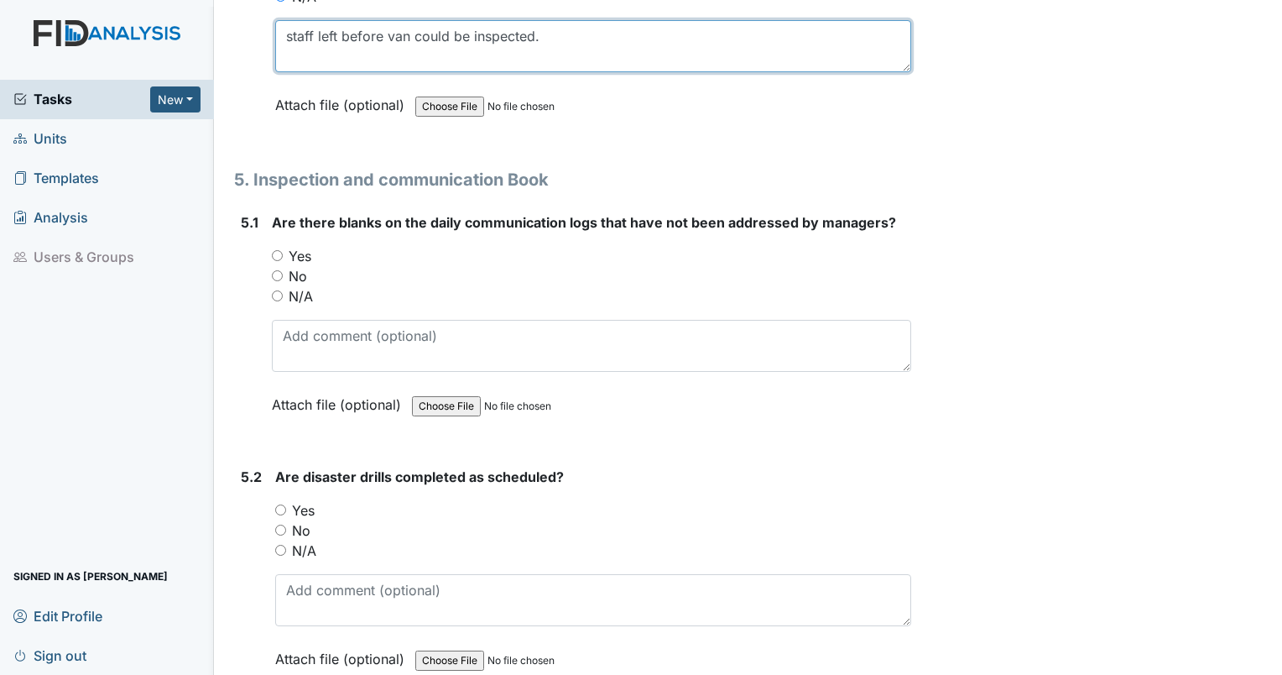
scroll to position [11114, 0]
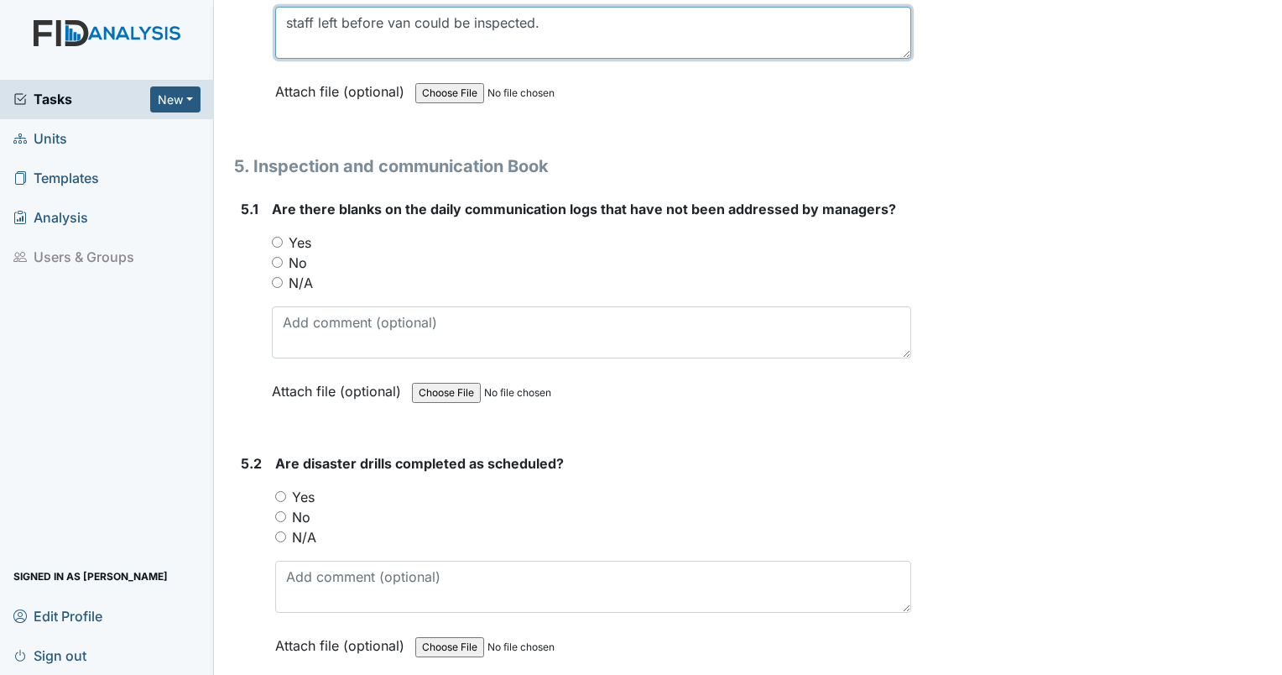
type textarea "staff left before van could be inspected."
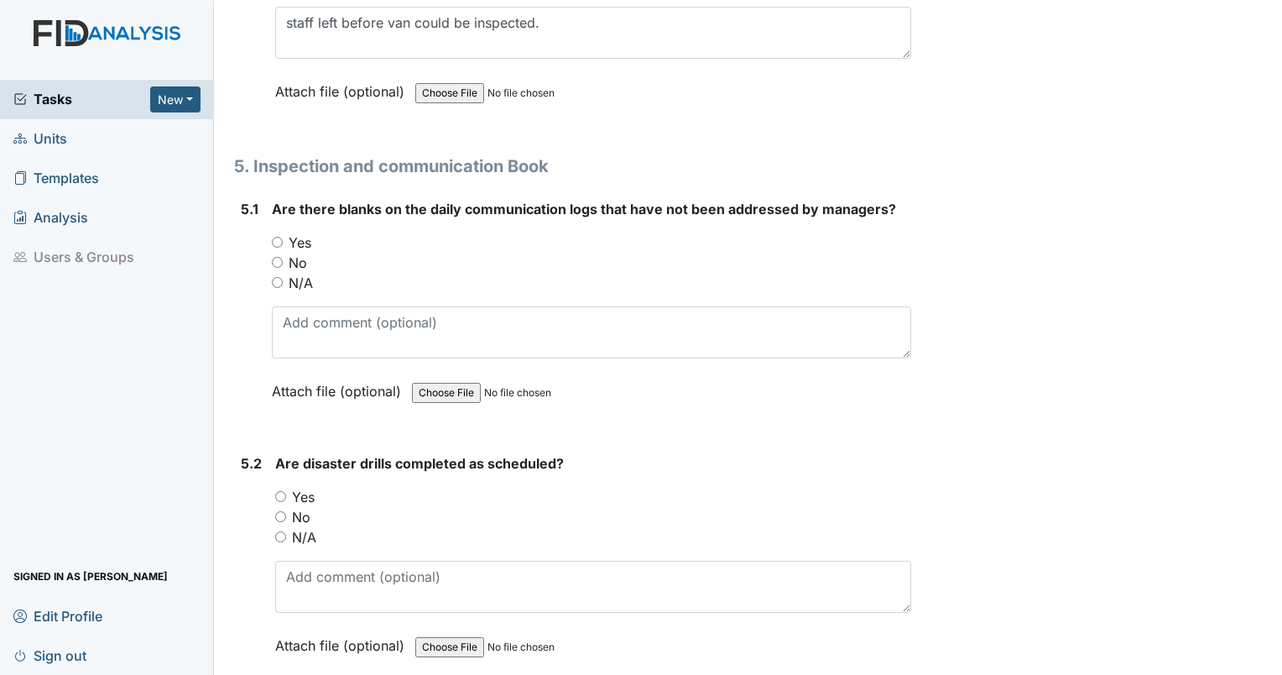
click at [280, 277] on input "N/A" at bounding box center [277, 282] width 11 height 11
radio input "true"
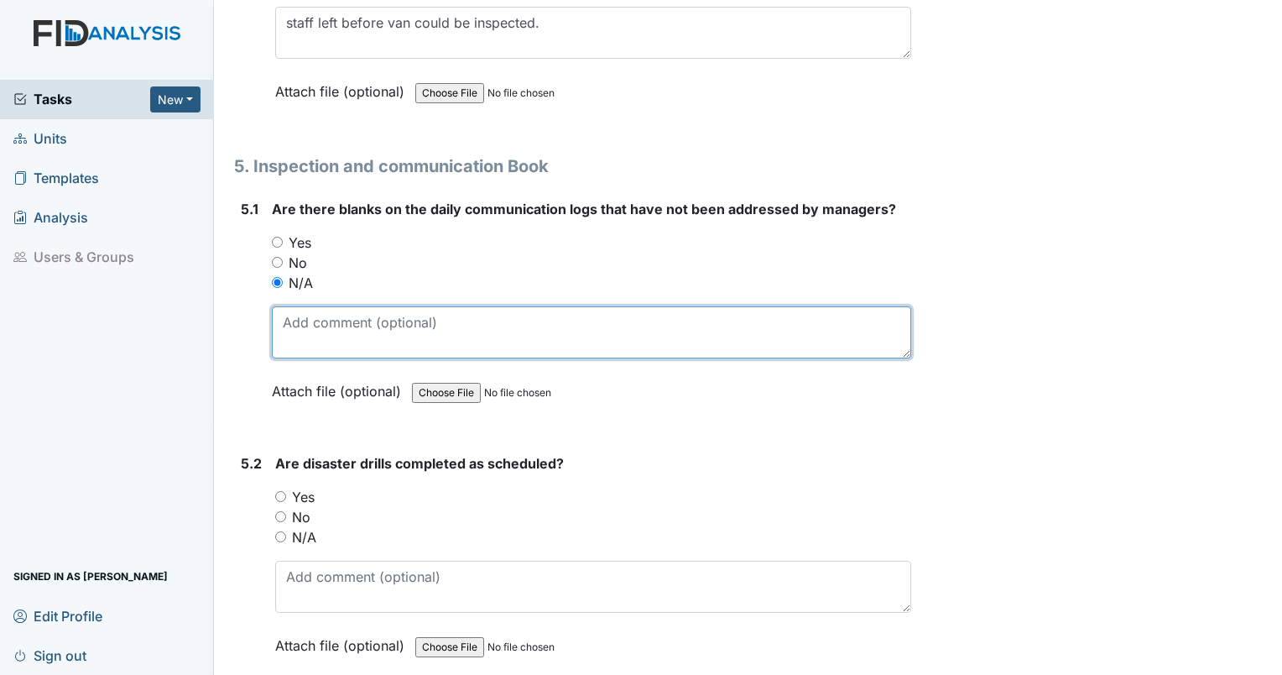
click at [304, 306] on textarea at bounding box center [591, 332] width 639 height 52
type textarea "Inspector did not see communication log."
click at [592, 306] on textarea "Inspector did not see communication log." at bounding box center [591, 332] width 639 height 52
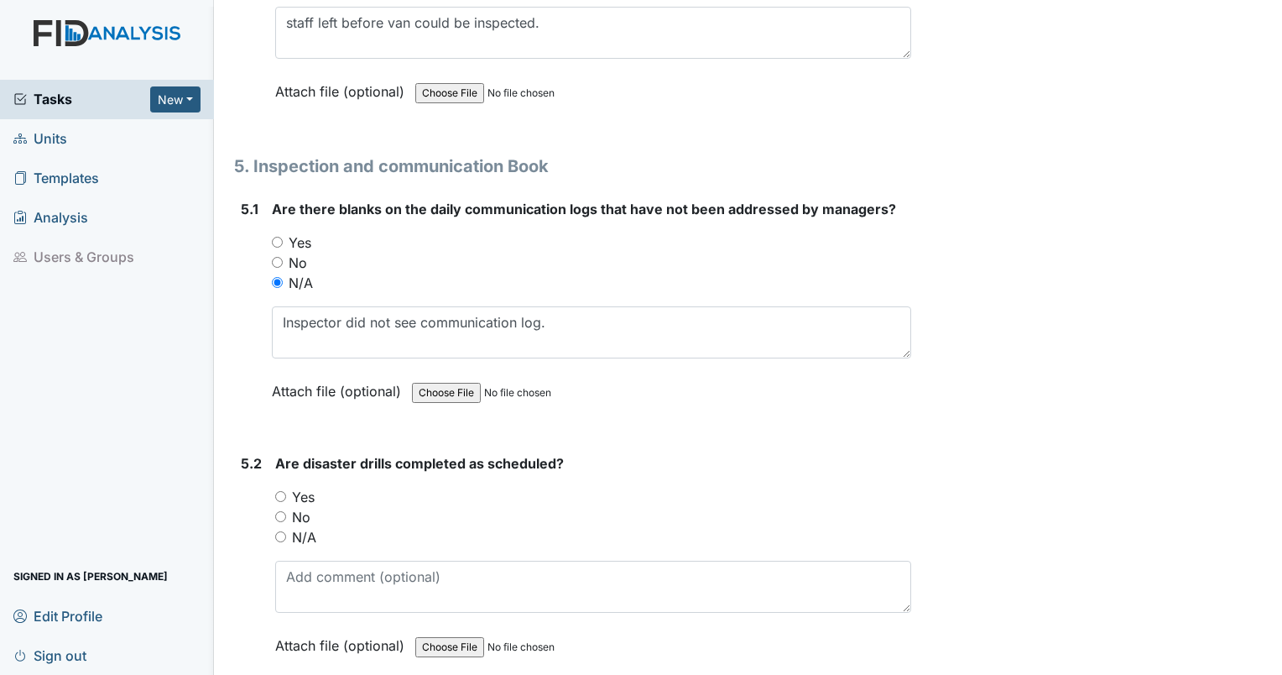
click at [280, 491] on input "Yes" at bounding box center [280, 496] width 11 height 11
radio input "true"
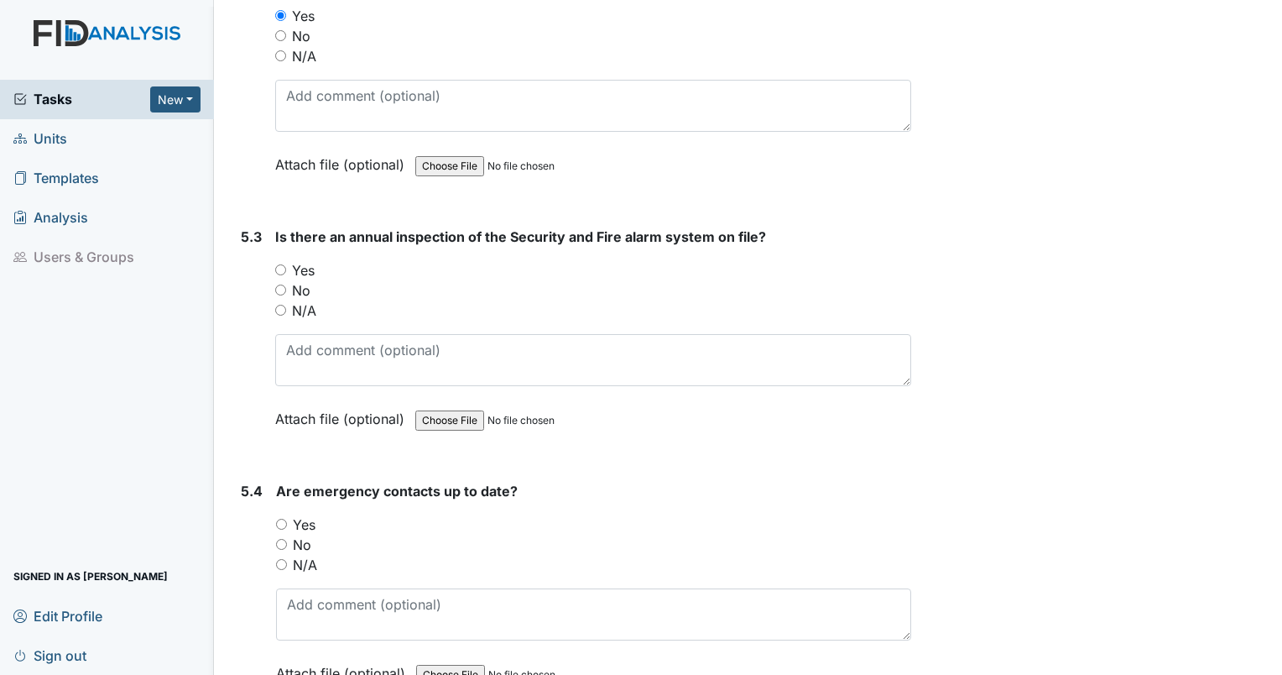
scroll to position [11695, 0]
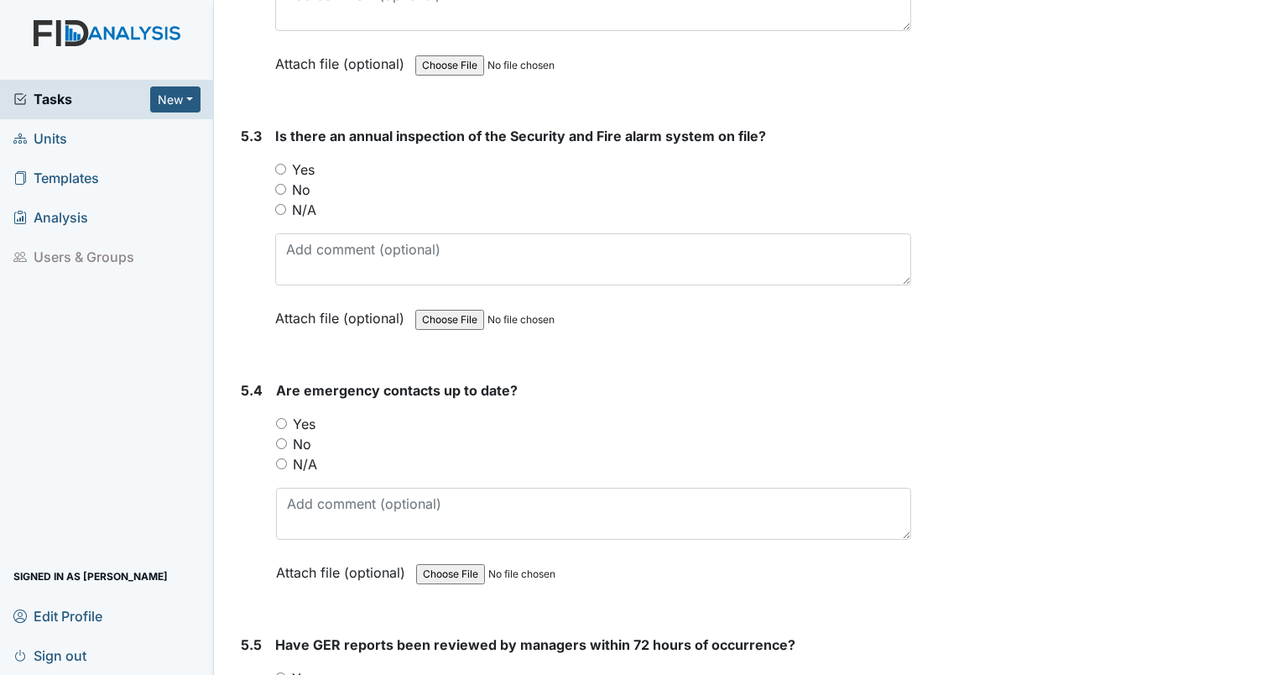
click at [279, 418] on input "Yes" at bounding box center [281, 423] width 11 height 11
radio input "true"
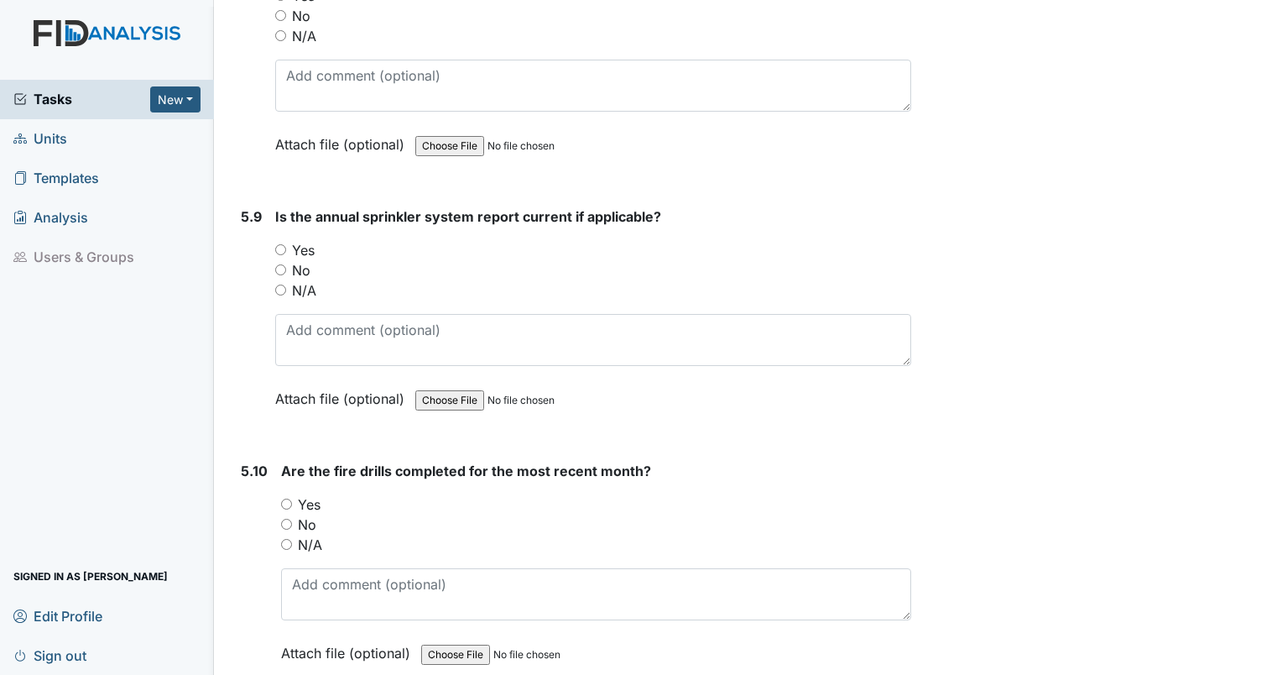
scroll to position [13180, 0]
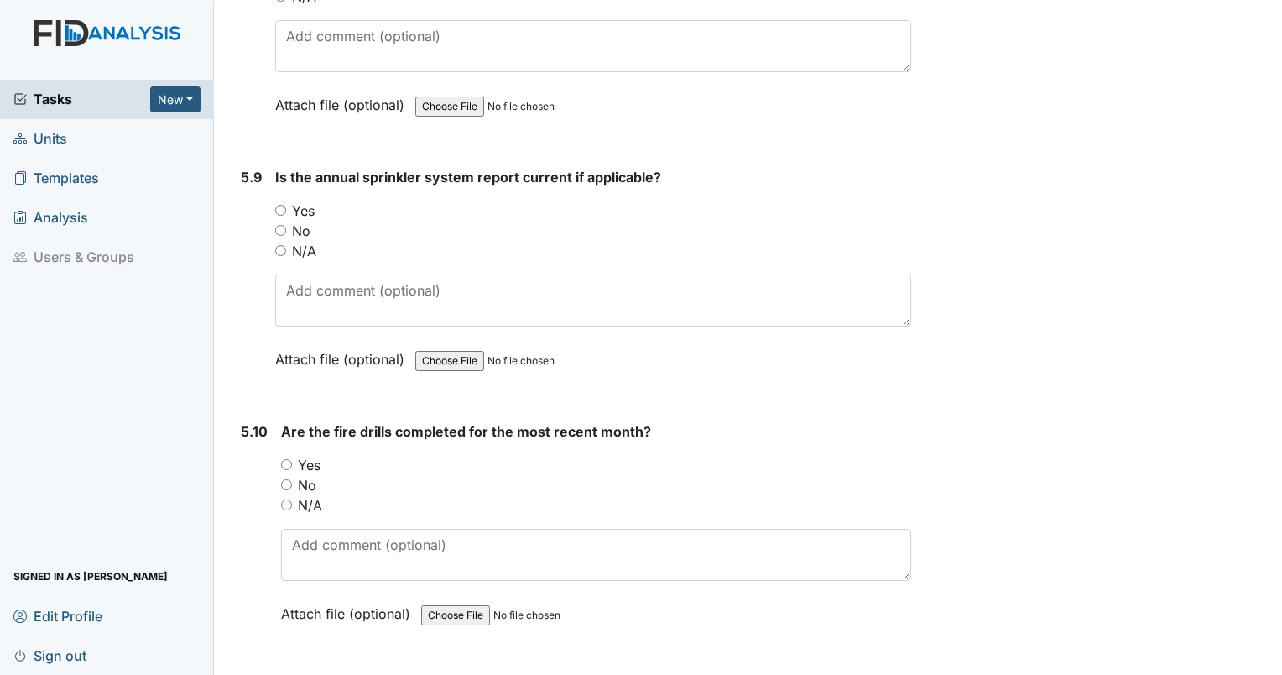
click at [289, 479] on input "No" at bounding box center [286, 484] width 11 height 11
radio input "true"
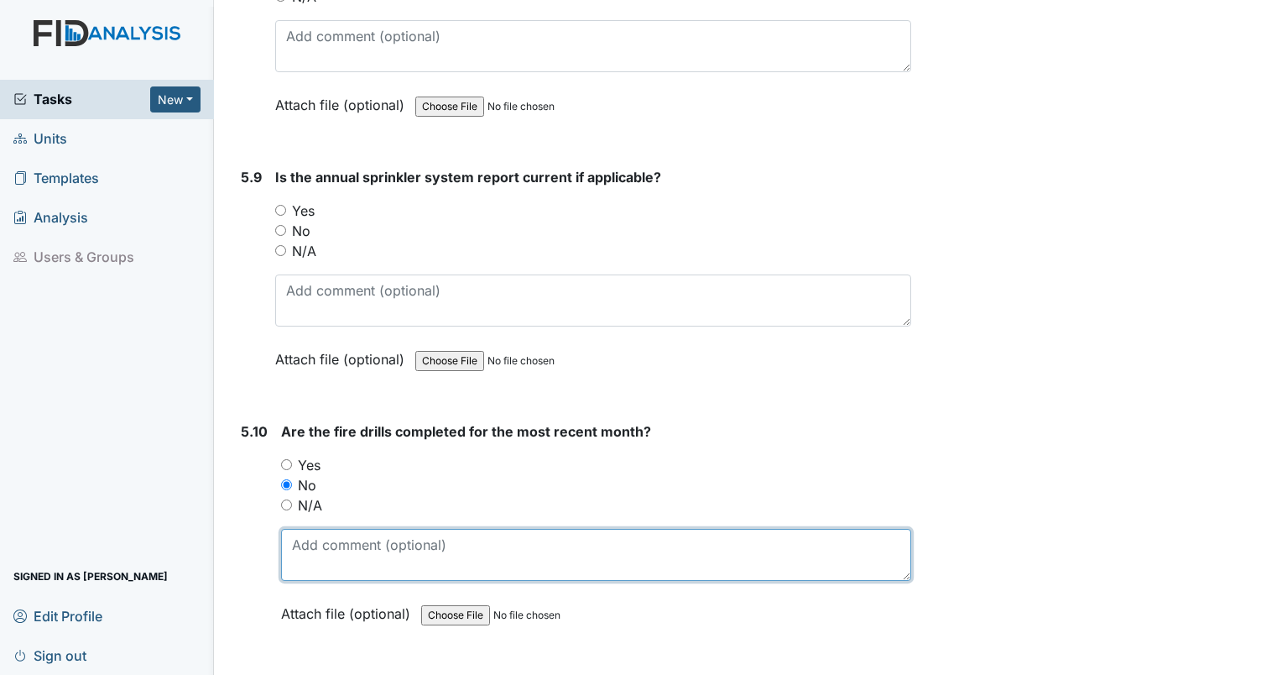
click at [313, 529] on textarea at bounding box center [596, 555] width 630 height 52
type textarea "No third shift drill in FID"
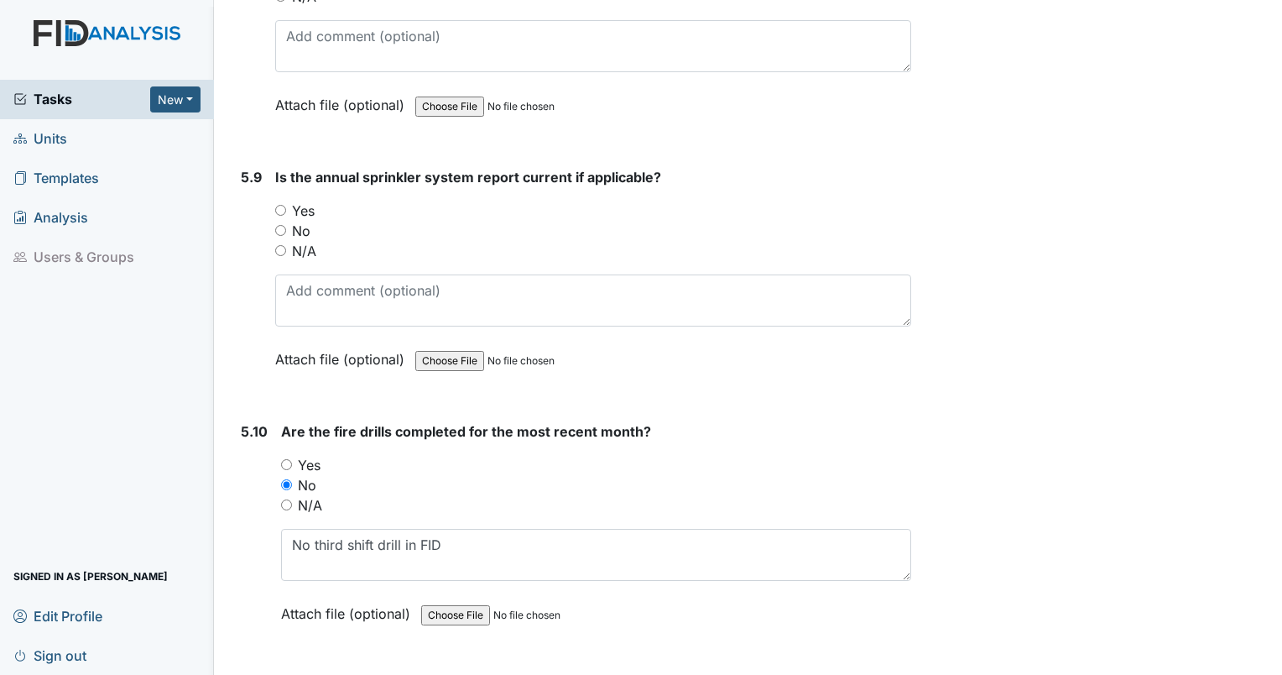
click at [275, 205] on input "Yes" at bounding box center [280, 210] width 11 height 11
radio input "true"
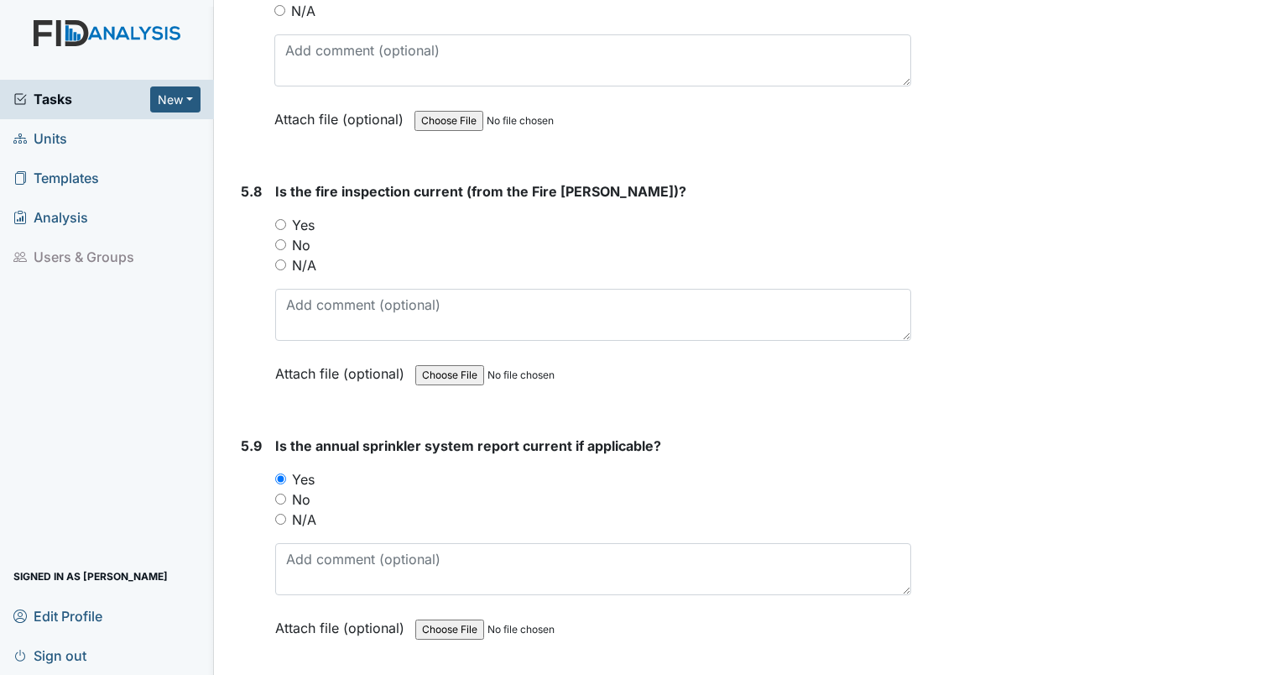
scroll to position [12878, 0]
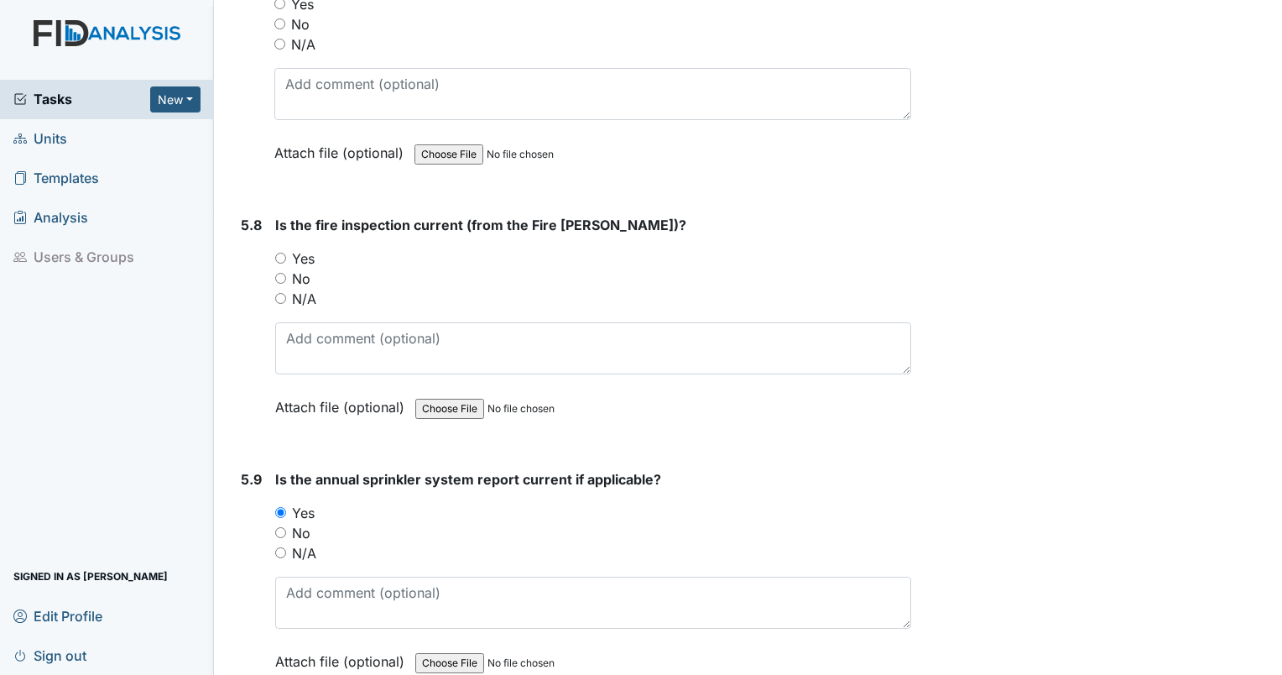
click at [282, 253] on input "Yes" at bounding box center [280, 258] width 11 height 11
radio input "true"
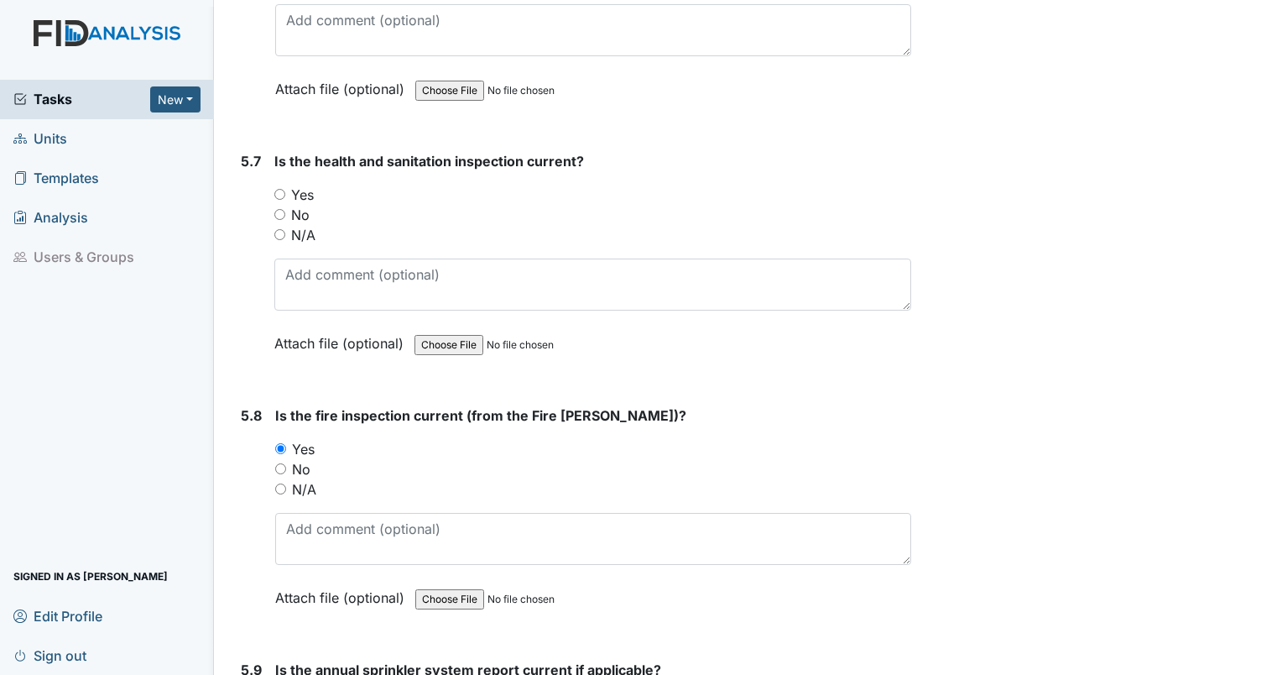
scroll to position [12575, 0]
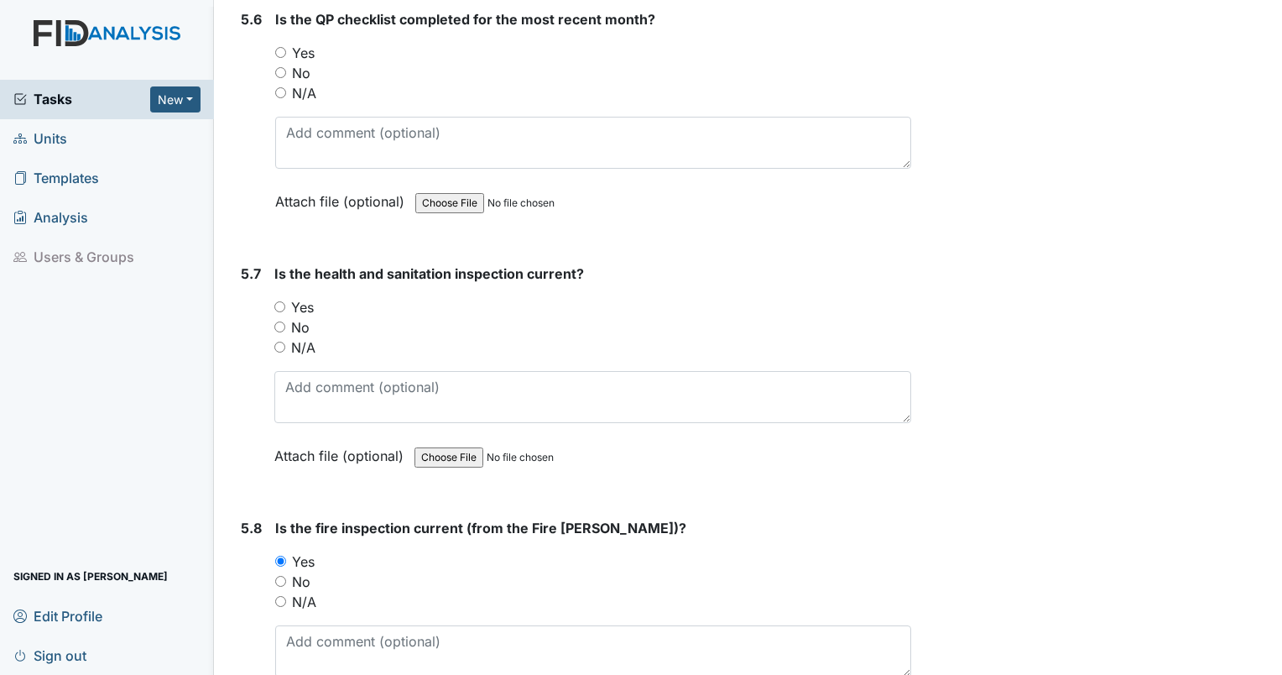
click at [276, 301] on input "Yes" at bounding box center [279, 306] width 11 height 11
radio input "true"
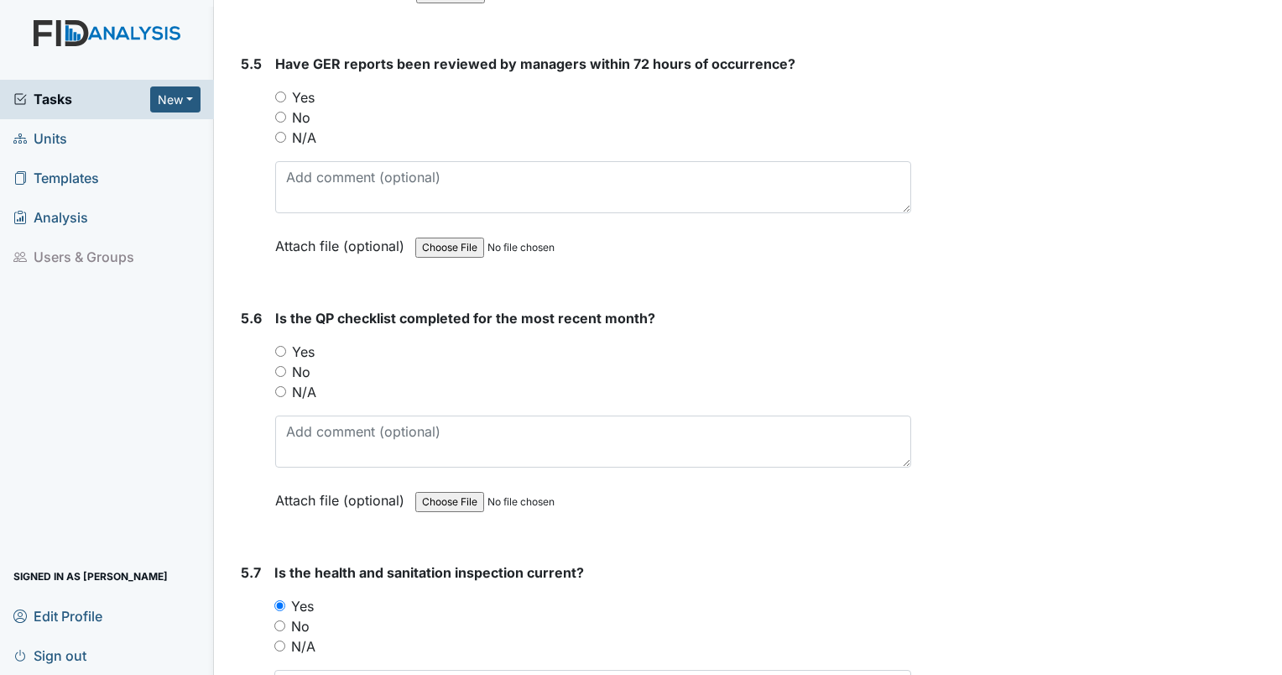
scroll to position [12262, 0]
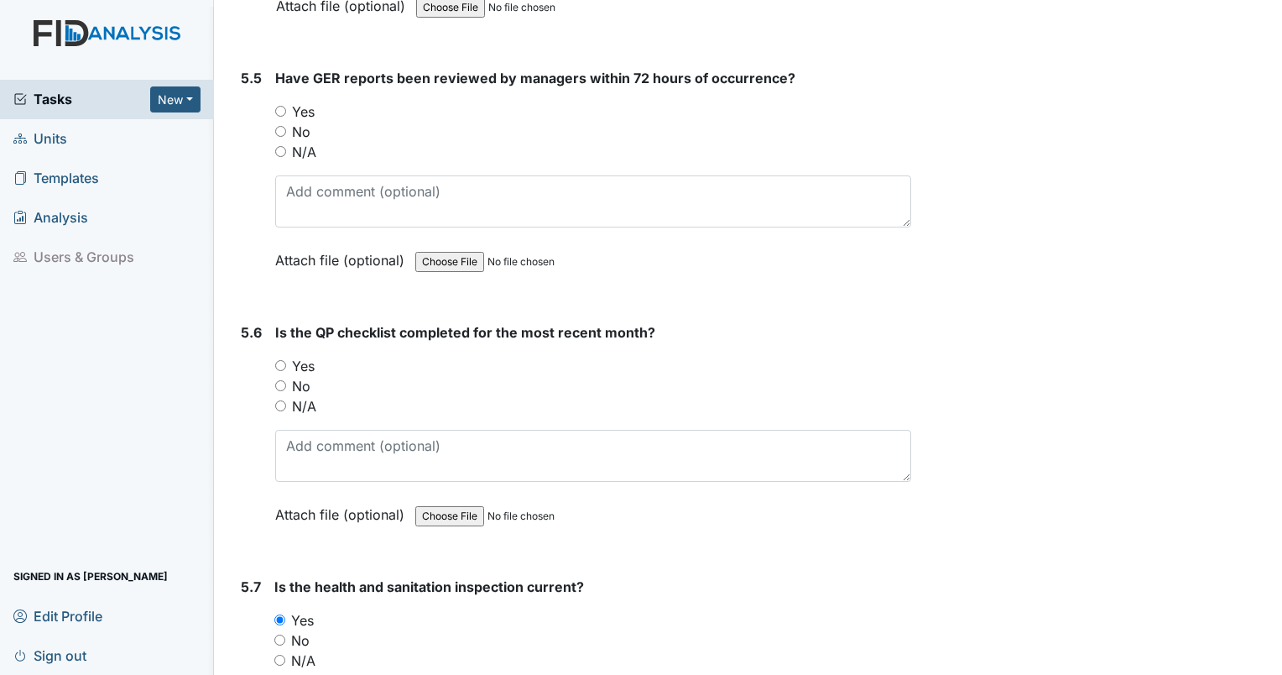
click at [284, 360] on input "Yes" at bounding box center [280, 365] width 11 height 11
radio input "true"
click at [279, 106] on input "Yes" at bounding box center [280, 111] width 11 height 11
radio input "true"
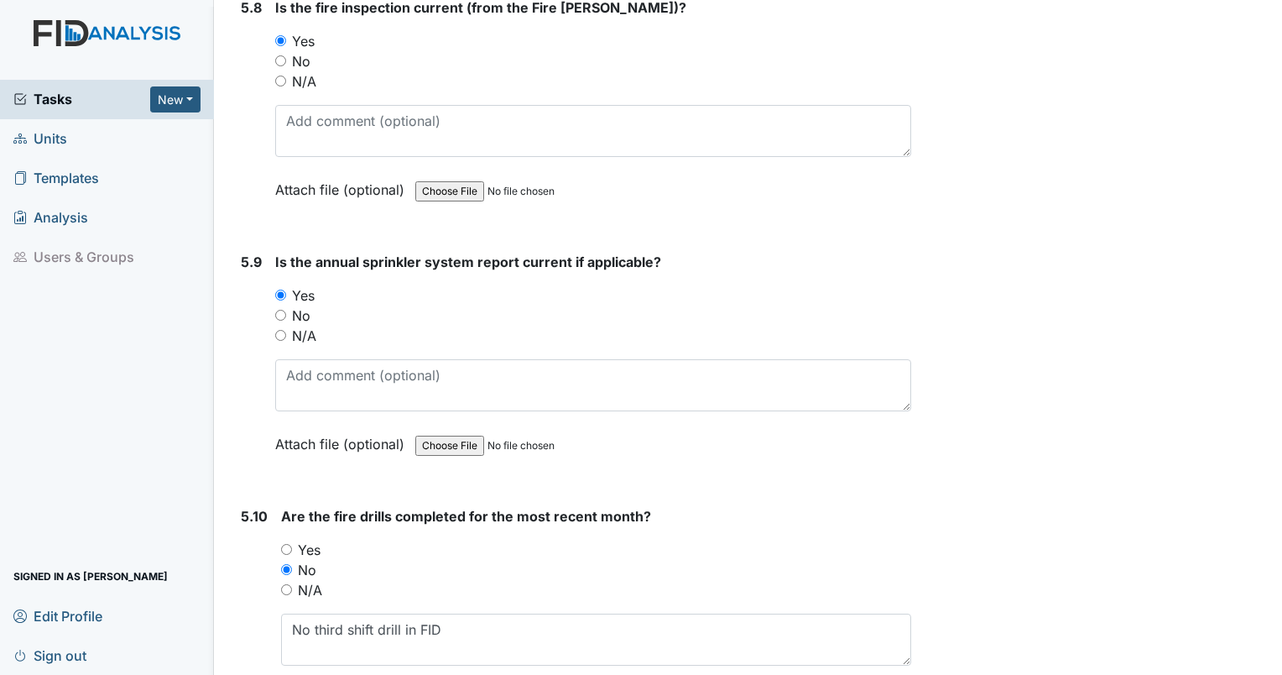
scroll to position [13180, 0]
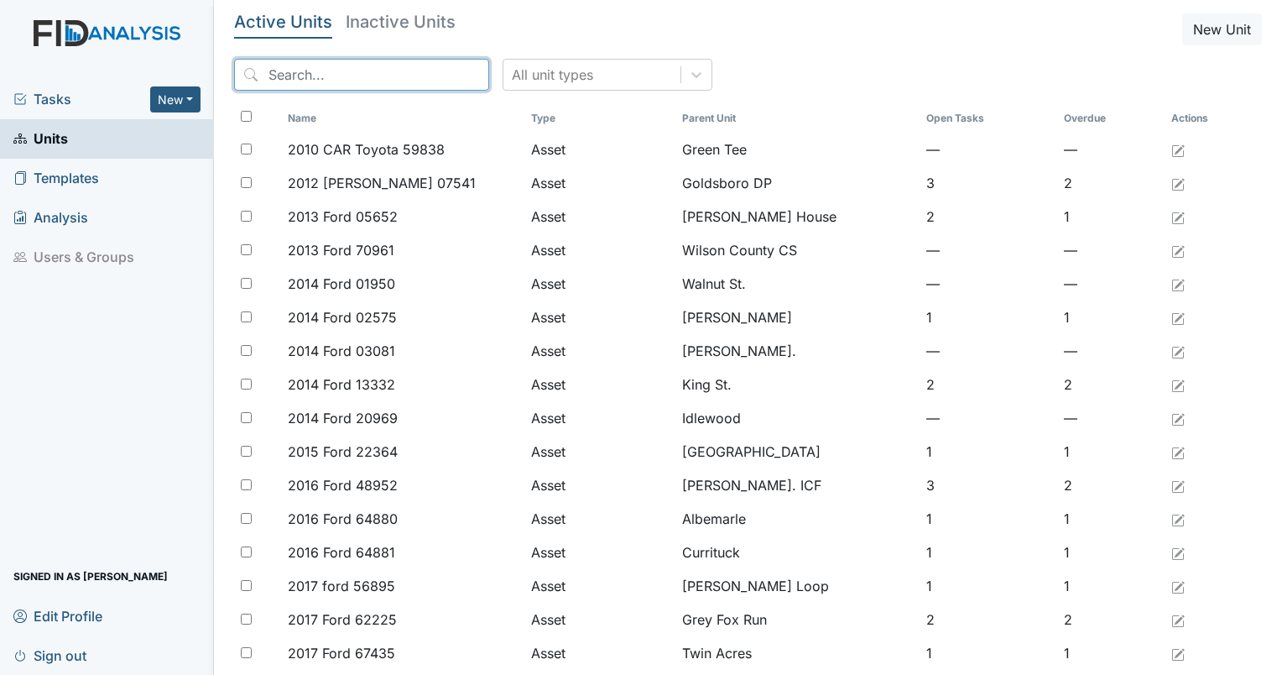
click at [360, 82] on input "search" at bounding box center [361, 75] width 255 height 32
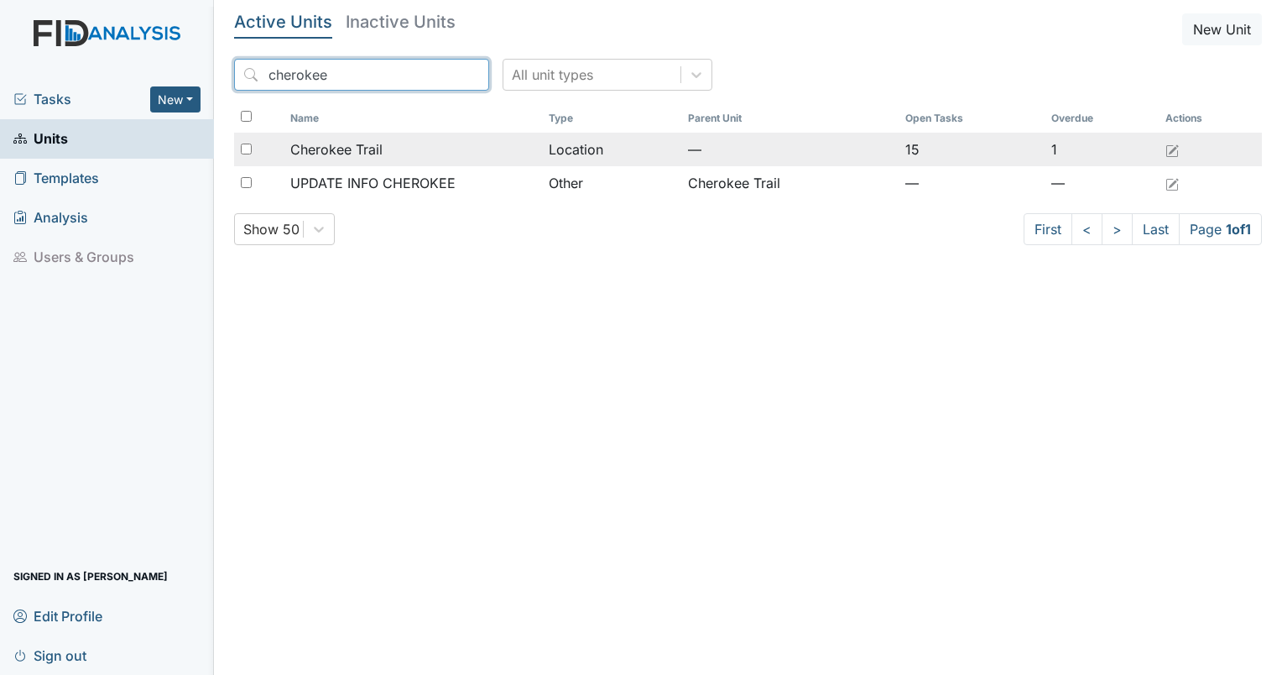
type input "cherokee"
click at [349, 137] on td "Cherokee Trail" at bounding box center [413, 150] width 258 height 34
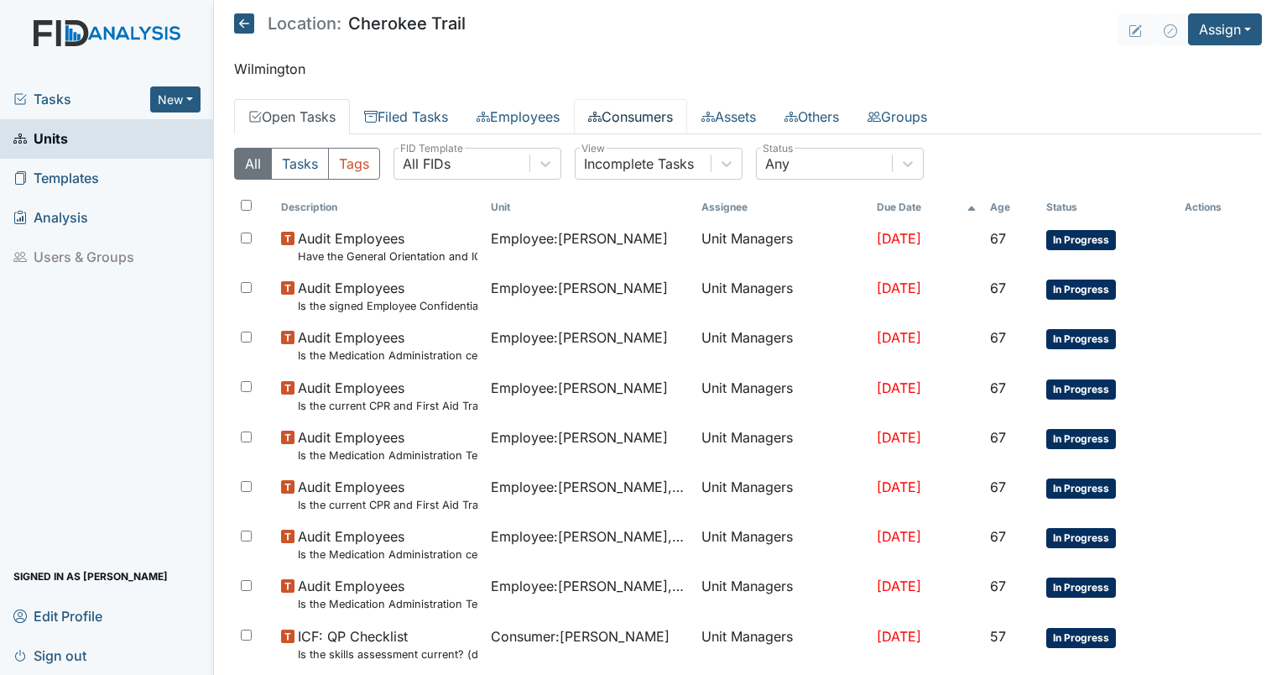
click at [626, 112] on link "Consumers" at bounding box center [630, 116] width 113 height 35
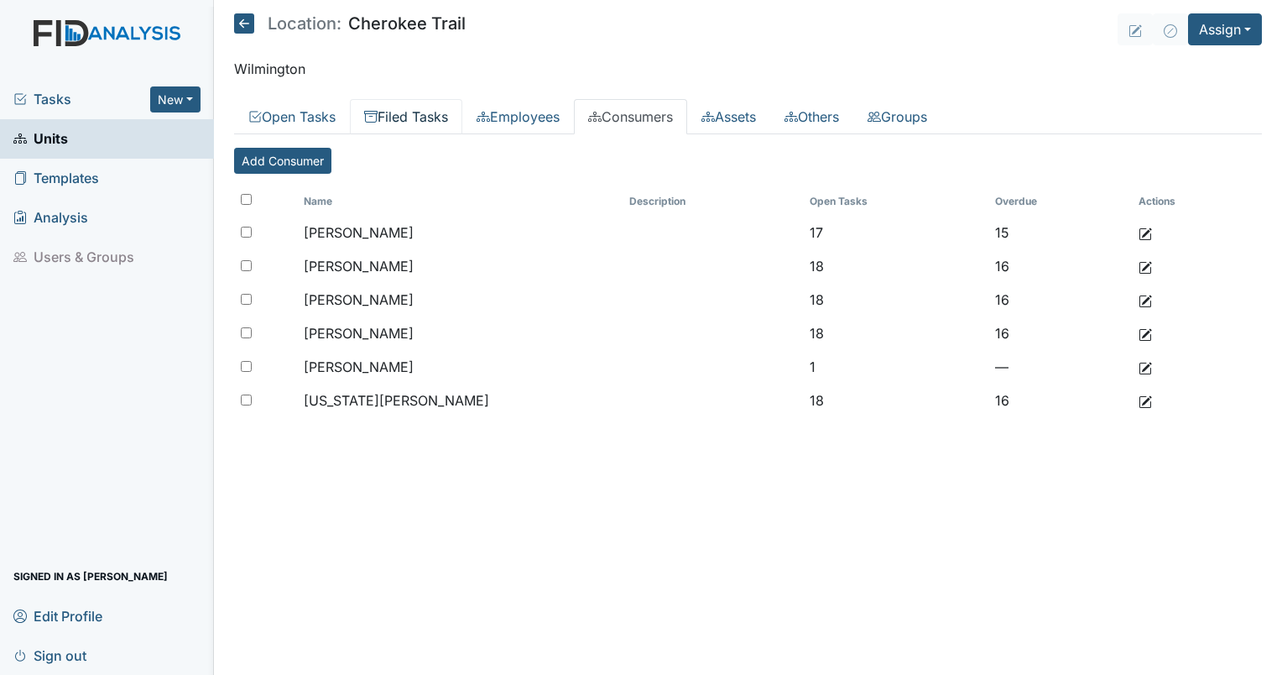
click at [399, 118] on link "Filed Tasks" at bounding box center [406, 116] width 112 height 35
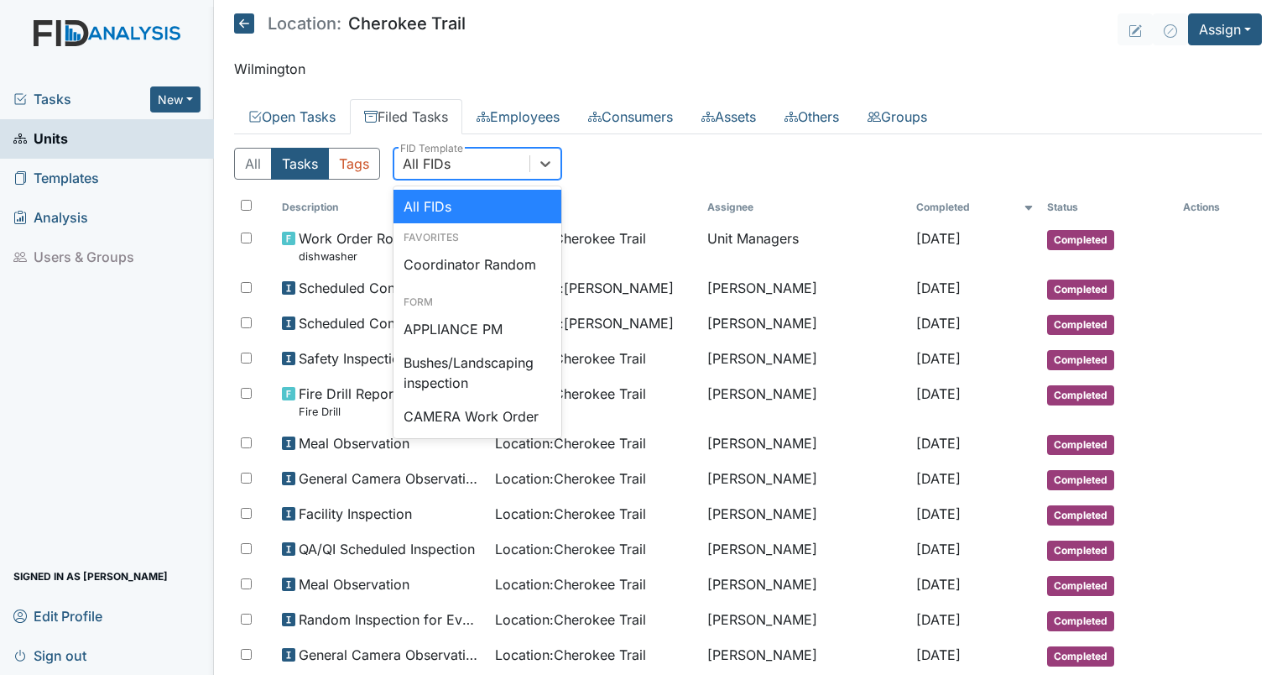
click at [507, 160] on div "All FIDs" at bounding box center [461, 164] width 135 height 30
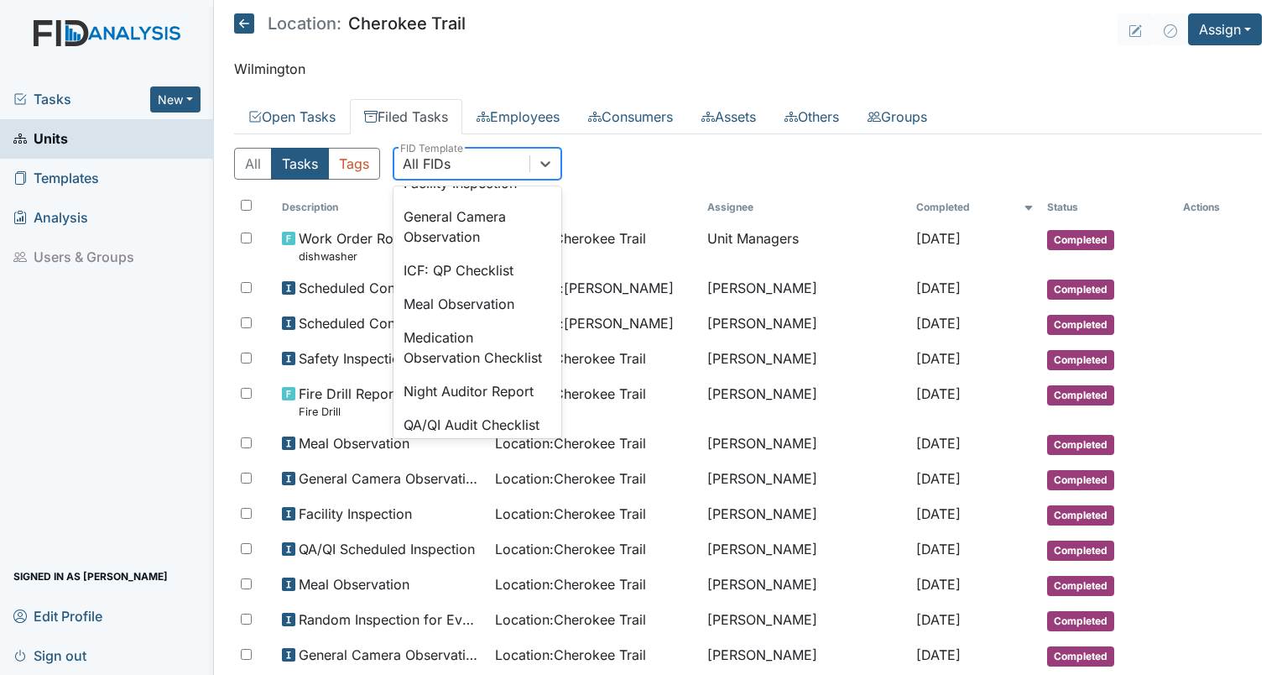
scroll to position [1232, 0]
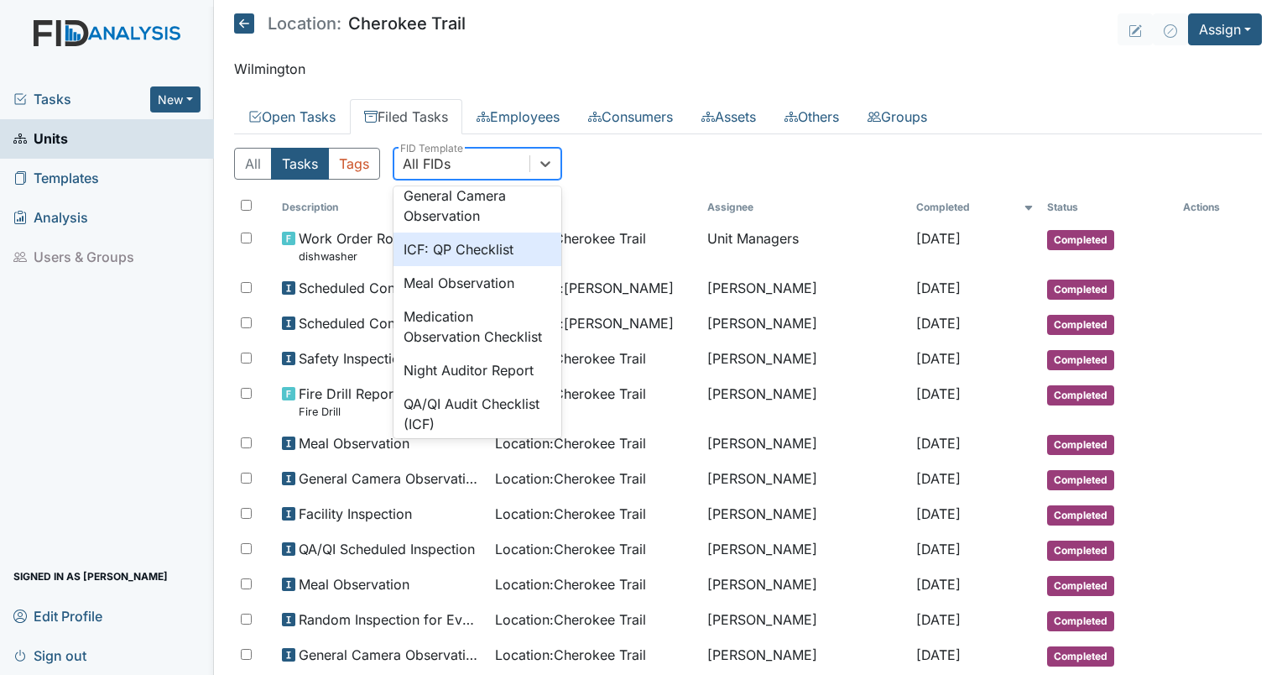
click at [504, 266] on div "ICF: QP Checklist" at bounding box center [478, 249] width 168 height 34
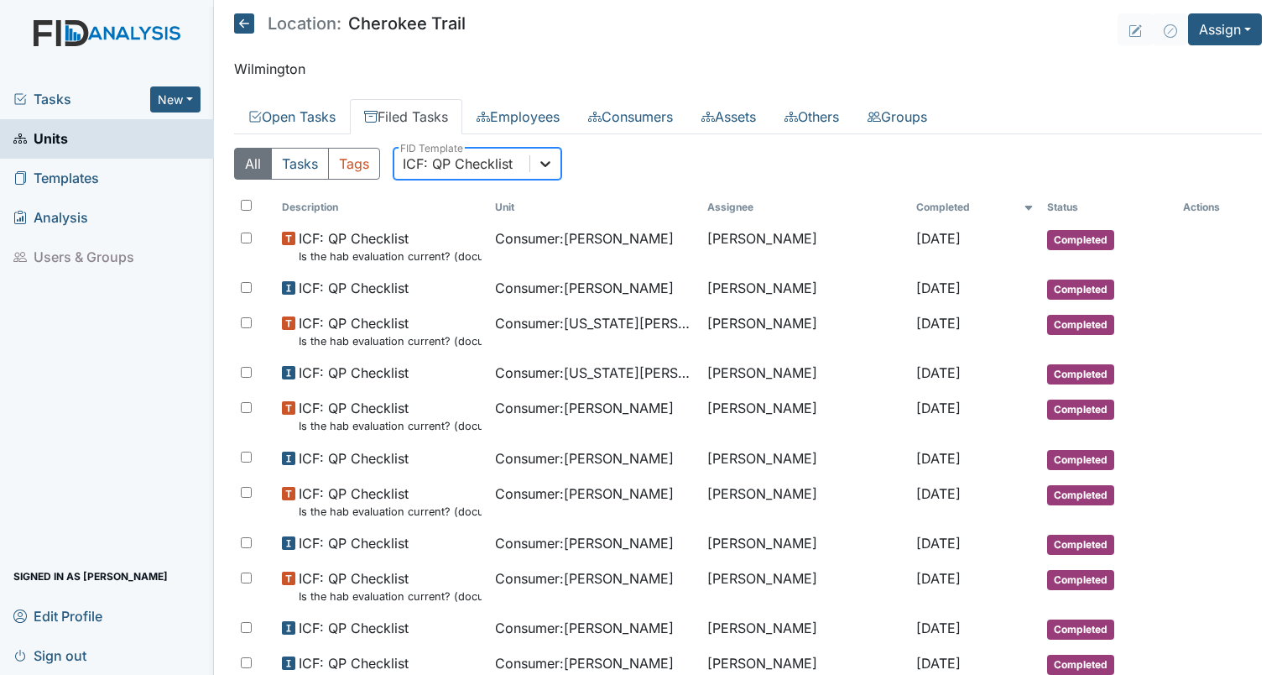
click at [556, 154] on div at bounding box center [545, 164] width 30 height 30
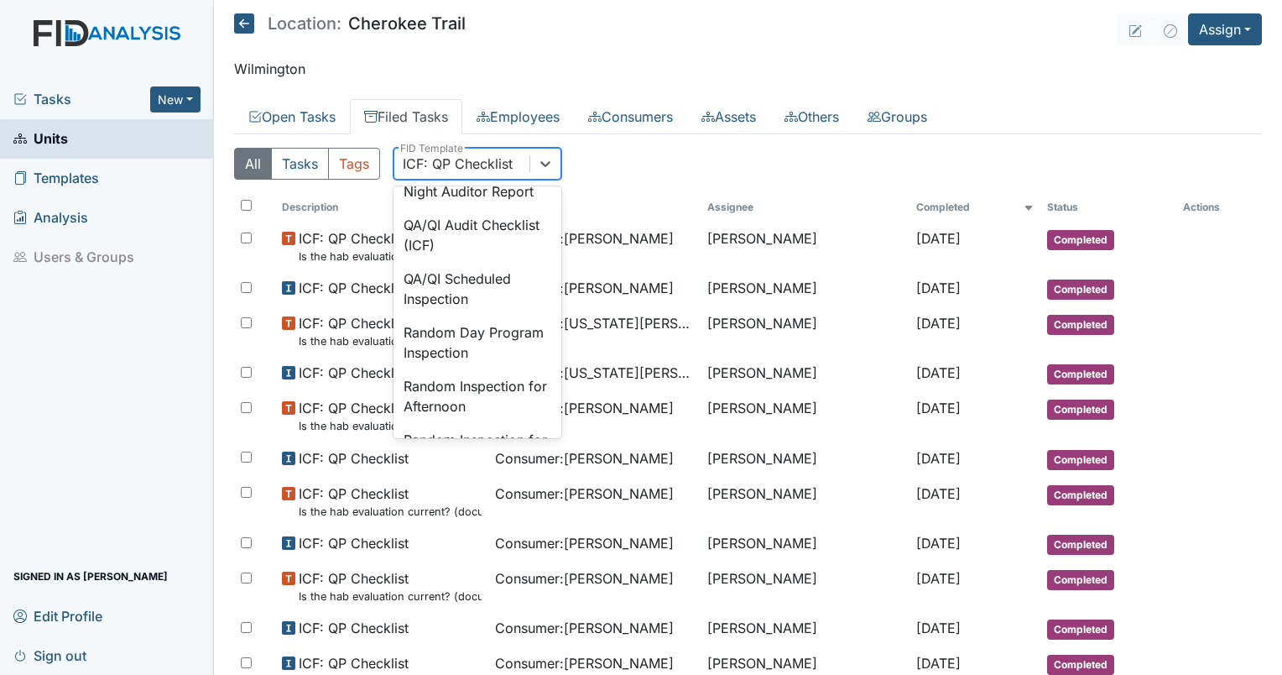
scroll to position [1478, 0]
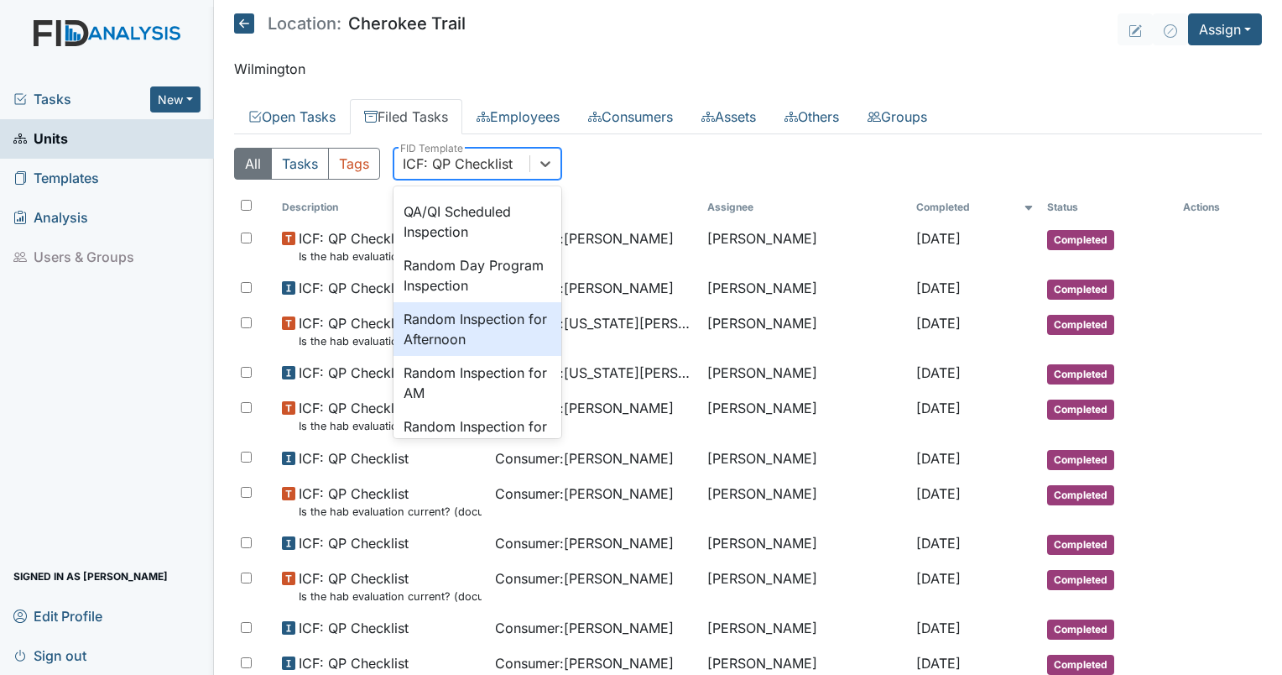
click at [493, 356] on div "Random Inspection for Afternoon" at bounding box center [478, 329] width 168 height 54
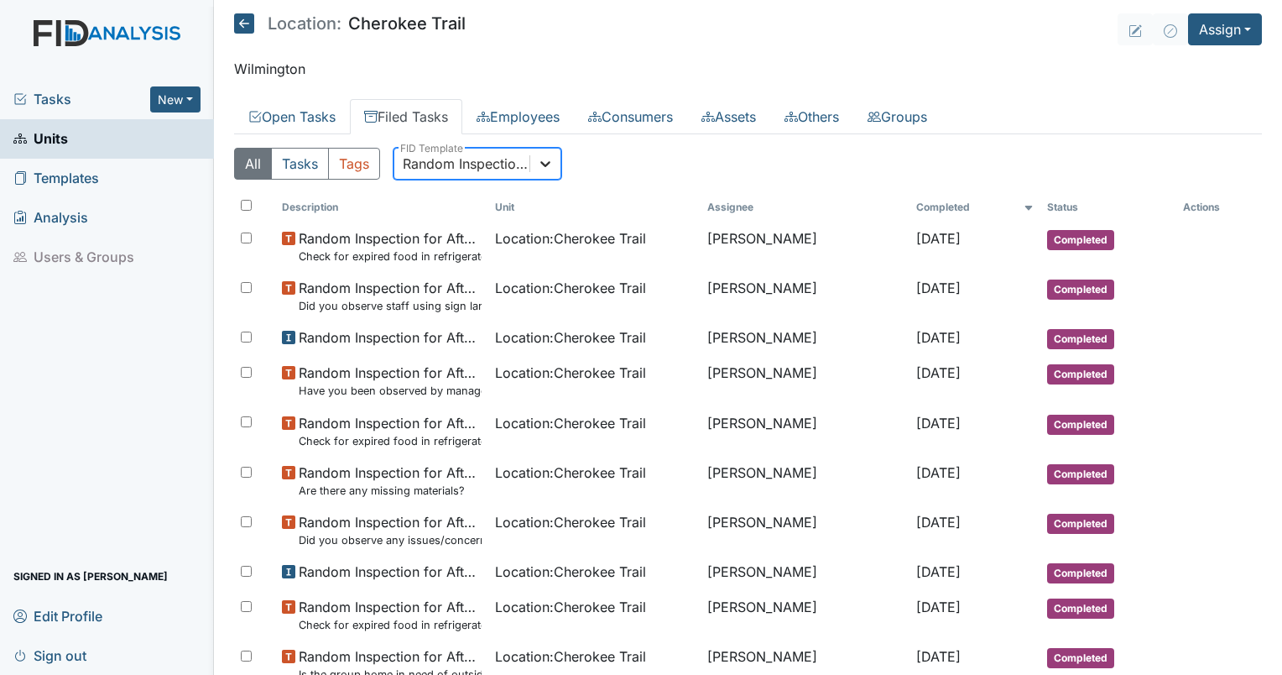
click at [535, 167] on div at bounding box center [545, 164] width 30 height 30
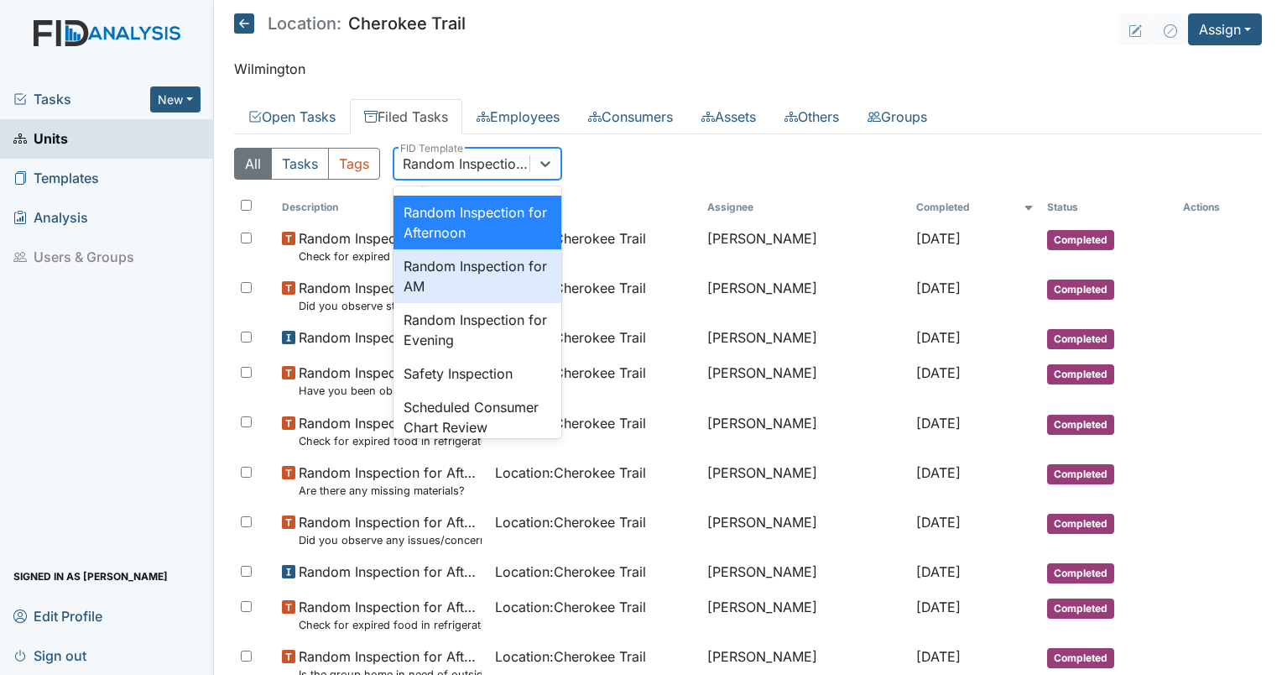
scroll to position [1595, 0]
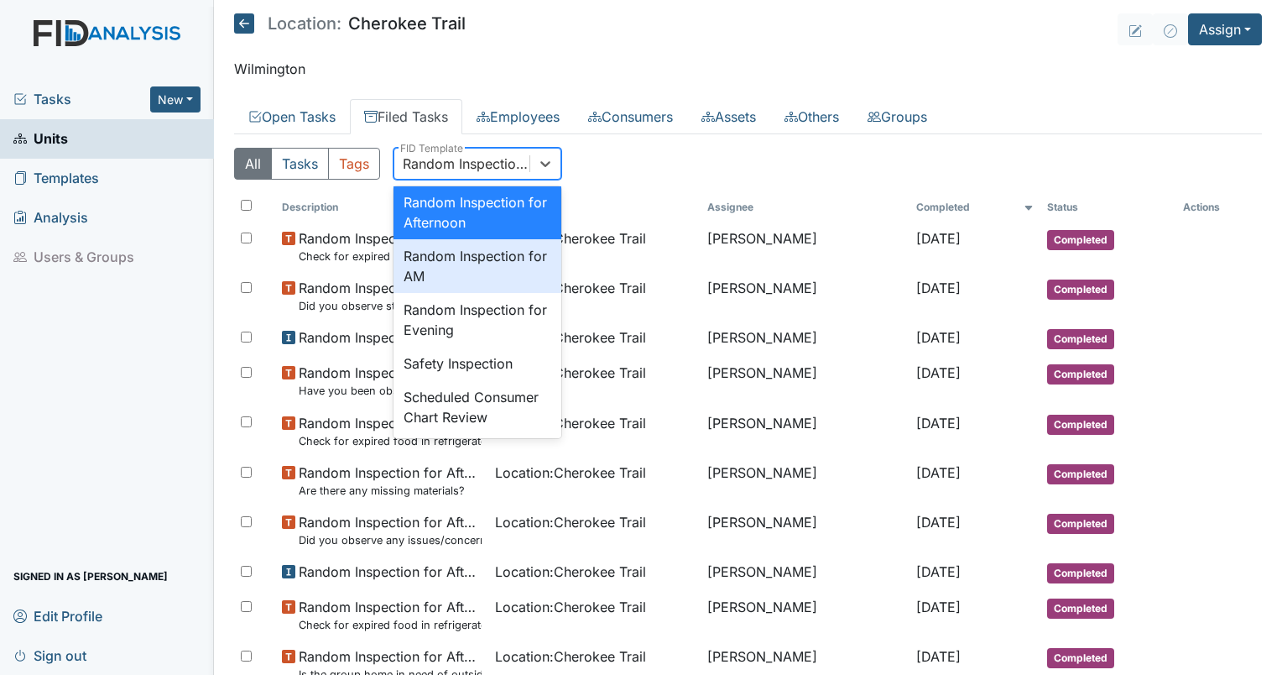
click at [439, 293] on div "Random Inspection for AM" at bounding box center [478, 266] width 168 height 54
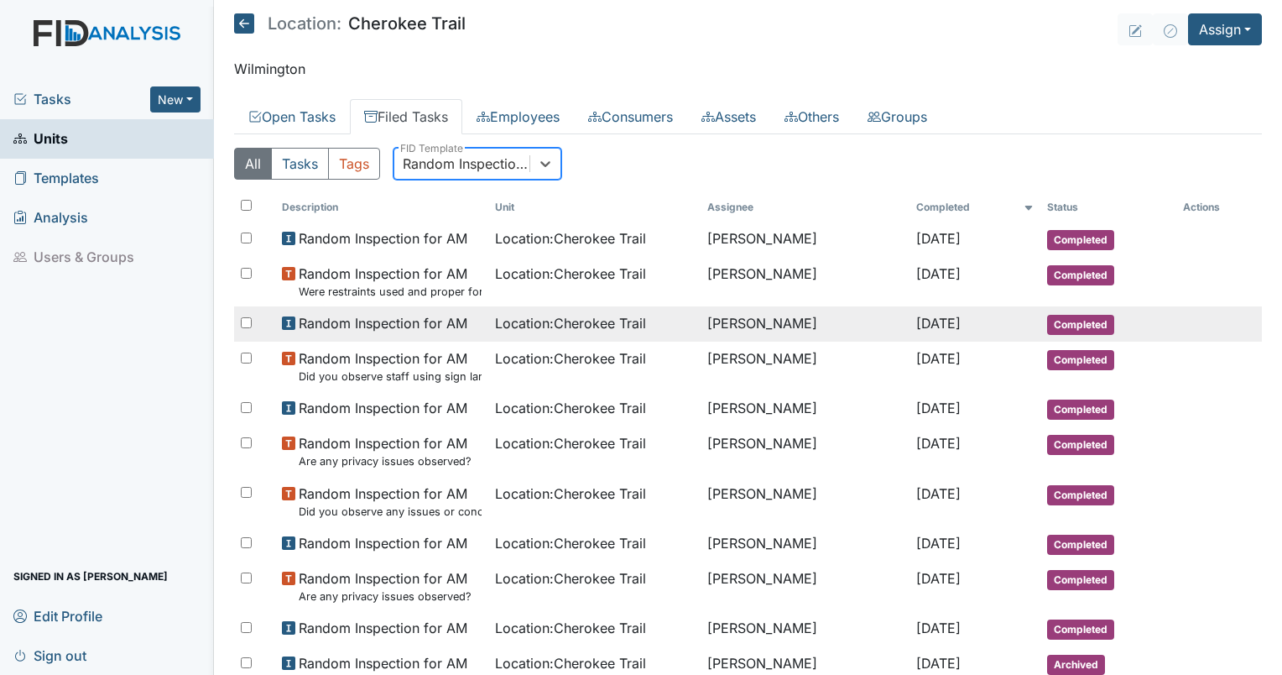
click at [450, 322] on span "Random Inspection for AM" at bounding box center [383, 323] width 169 height 20
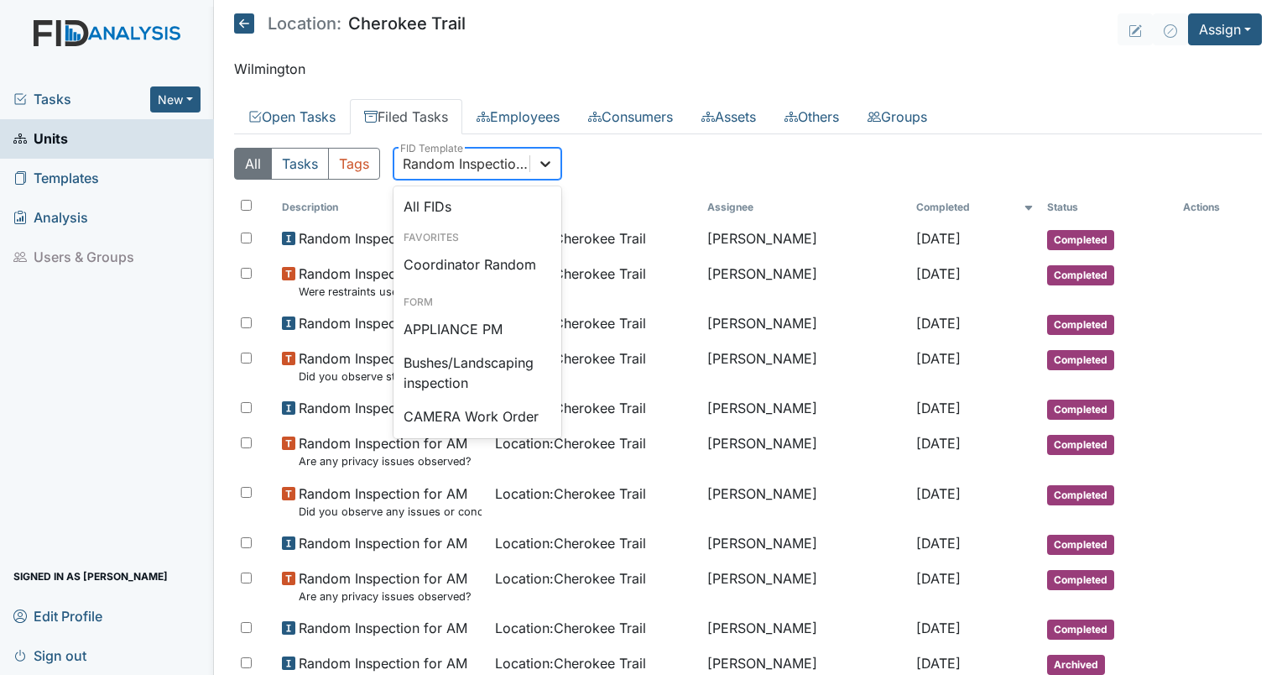
click at [553, 168] on icon at bounding box center [545, 163] width 17 height 17
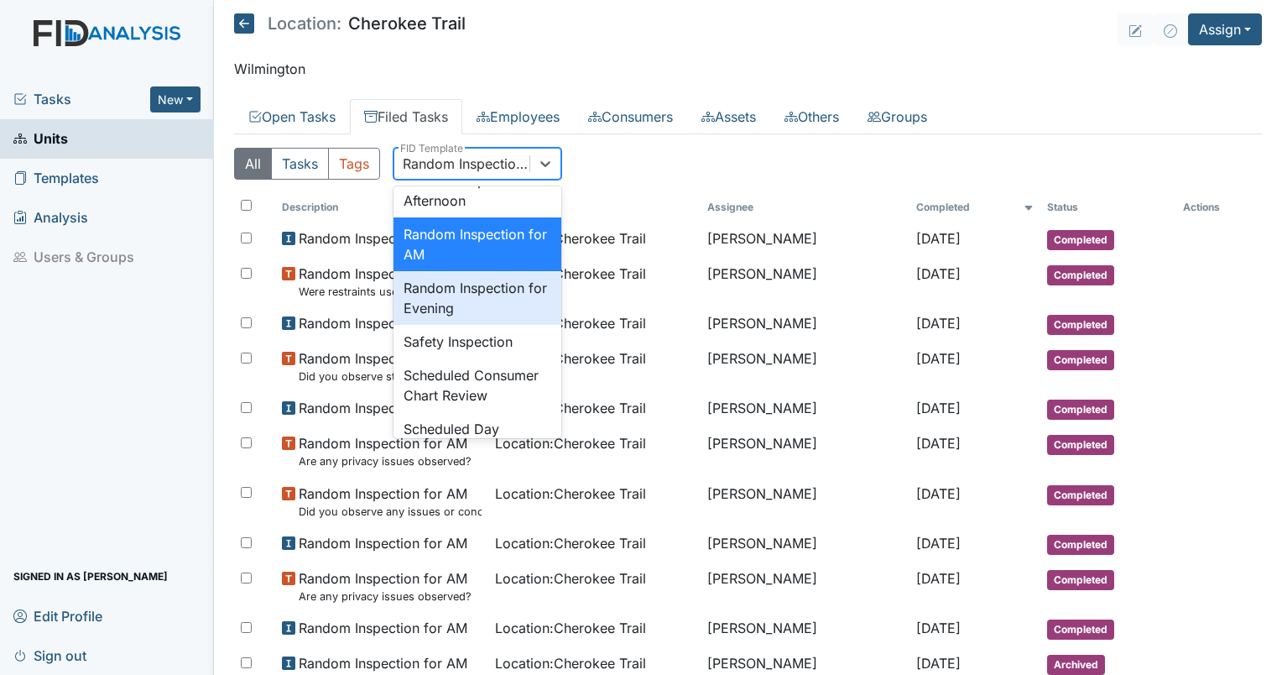
scroll to position [1648, 0]
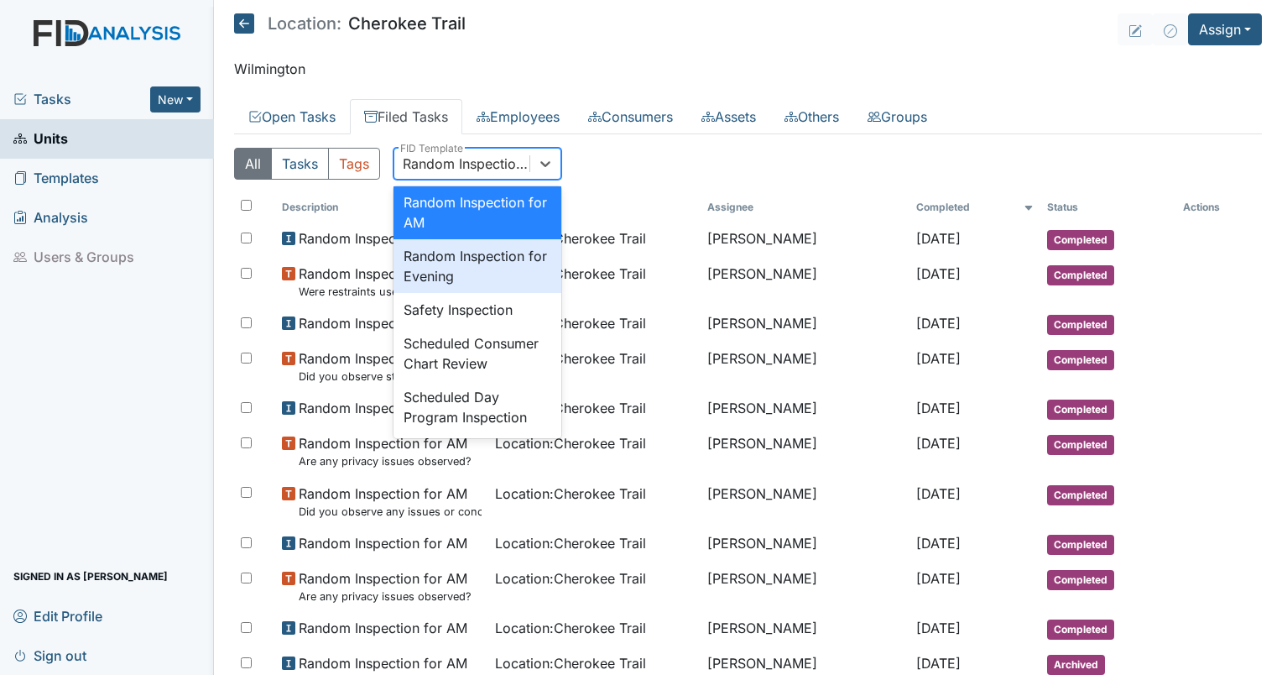
click at [461, 293] on div "Random Inspection for Evening" at bounding box center [478, 266] width 168 height 54
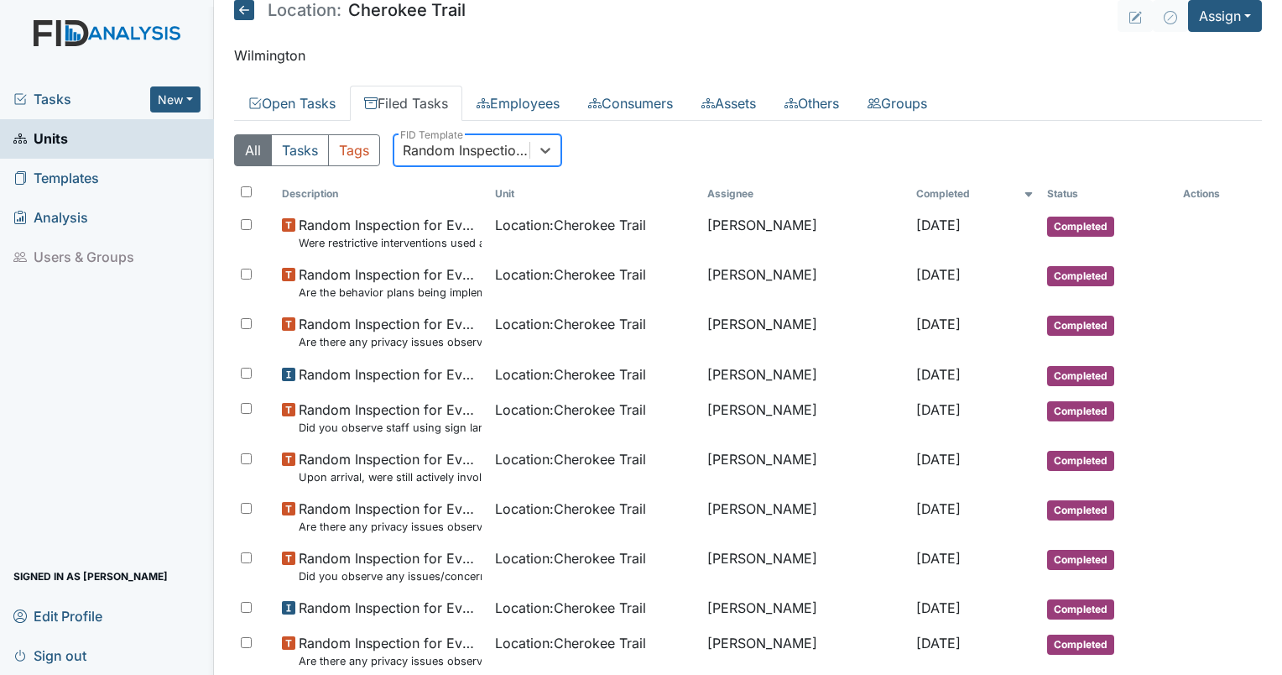
scroll to position [0, 0]
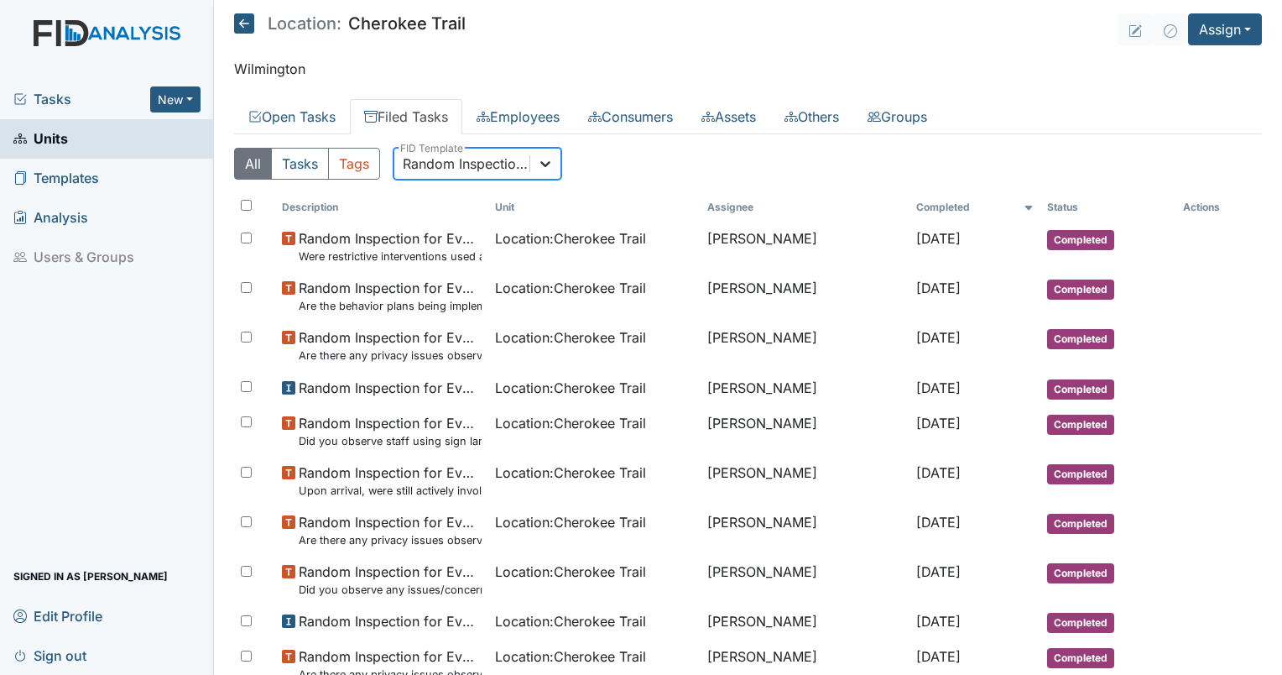
click at [534, 168] on div at bounding box center [545, 164] width 30 height 30
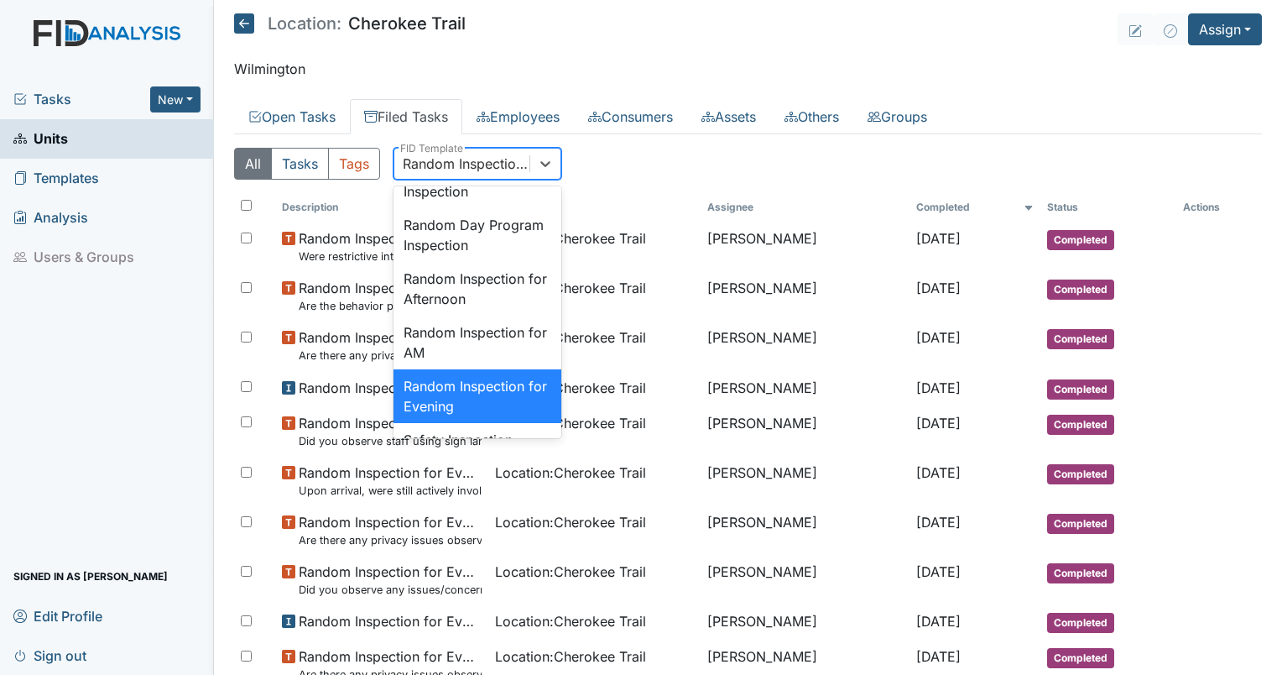
scroll to position [1927, 0]
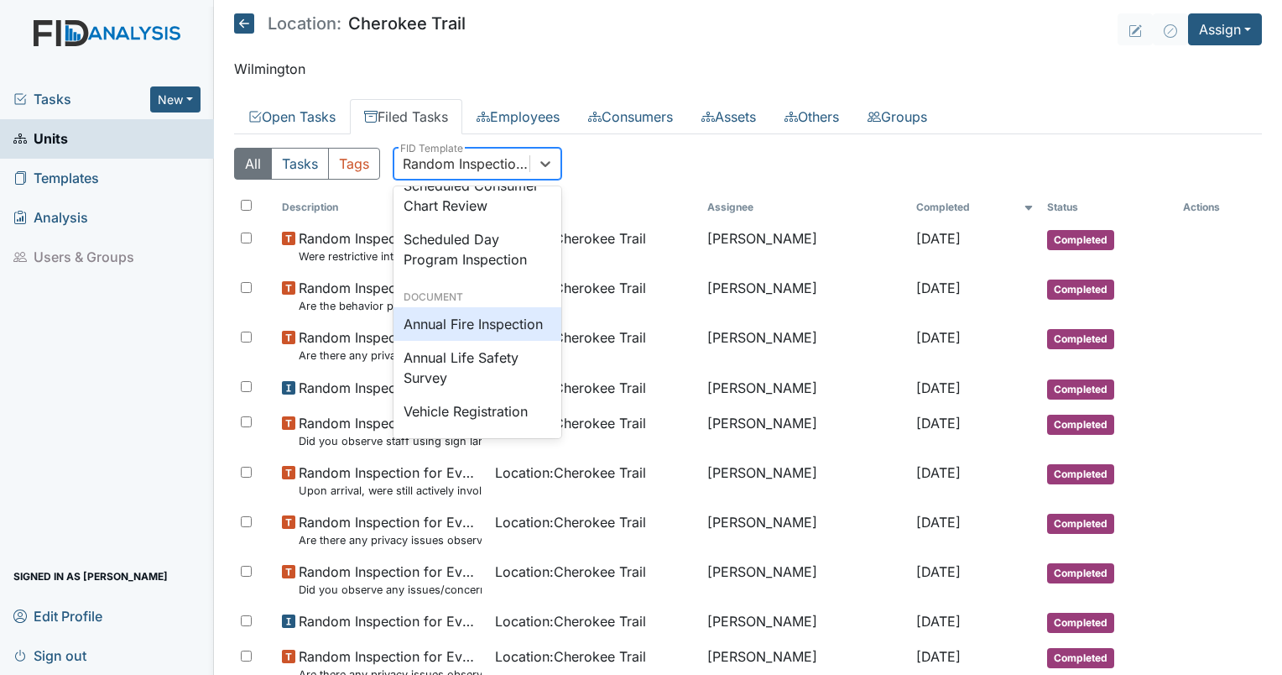
click at [455, 307] on div "Annual Fire Inspection" at bounding box center [478, 324] width 168 height 34
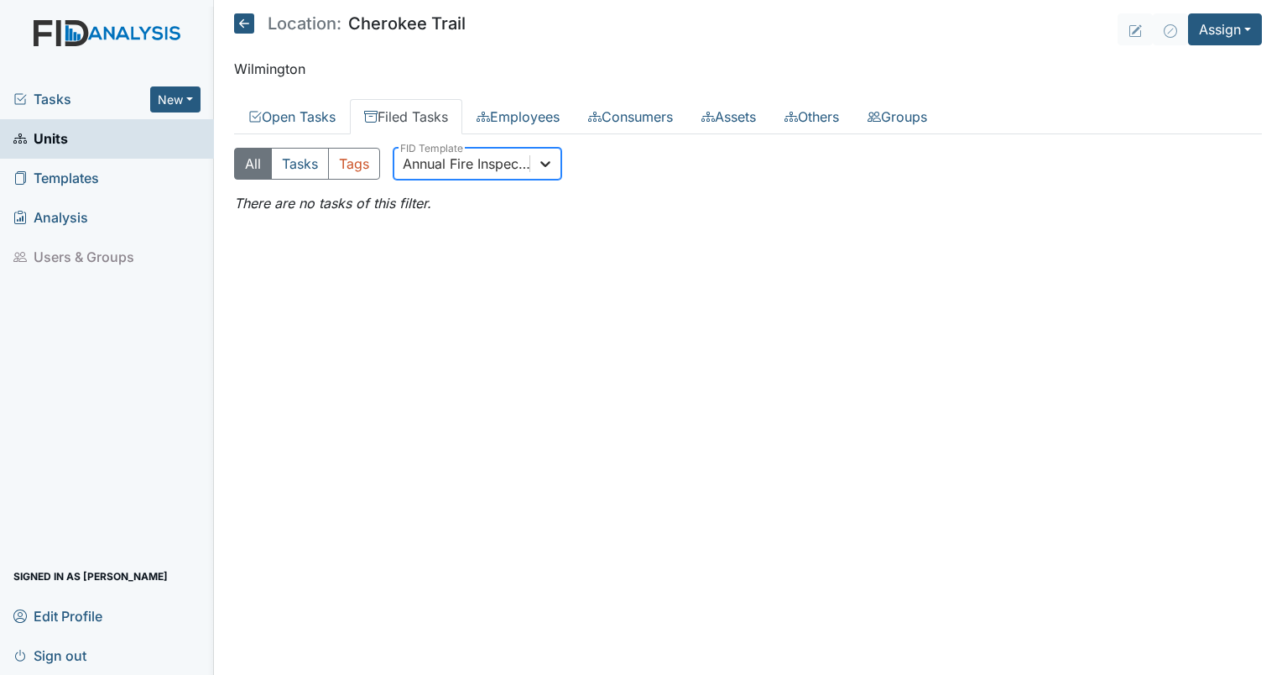
click at [547, 168] on icon at bounding box center [545, 163] width 17 height 17
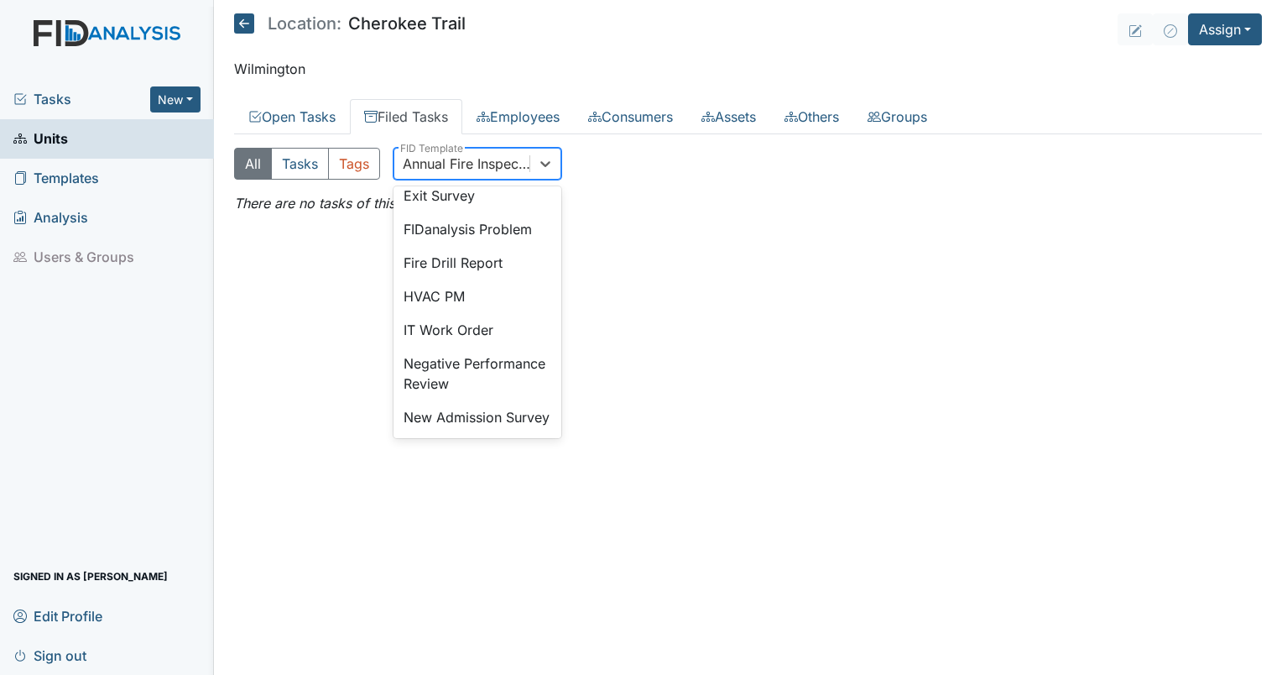
scroll to position [340, 0]
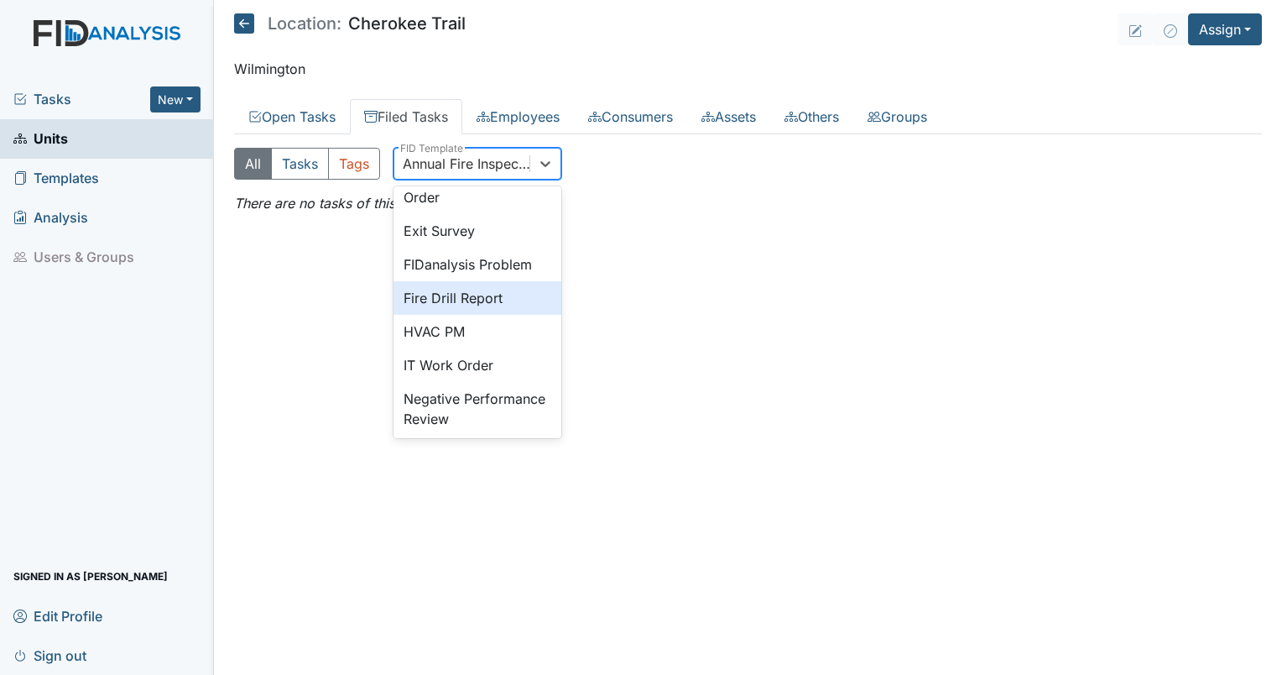
click at [474, 315] on div "Fire Drill Report" at bounding box center [478, 298] width 168 height 34
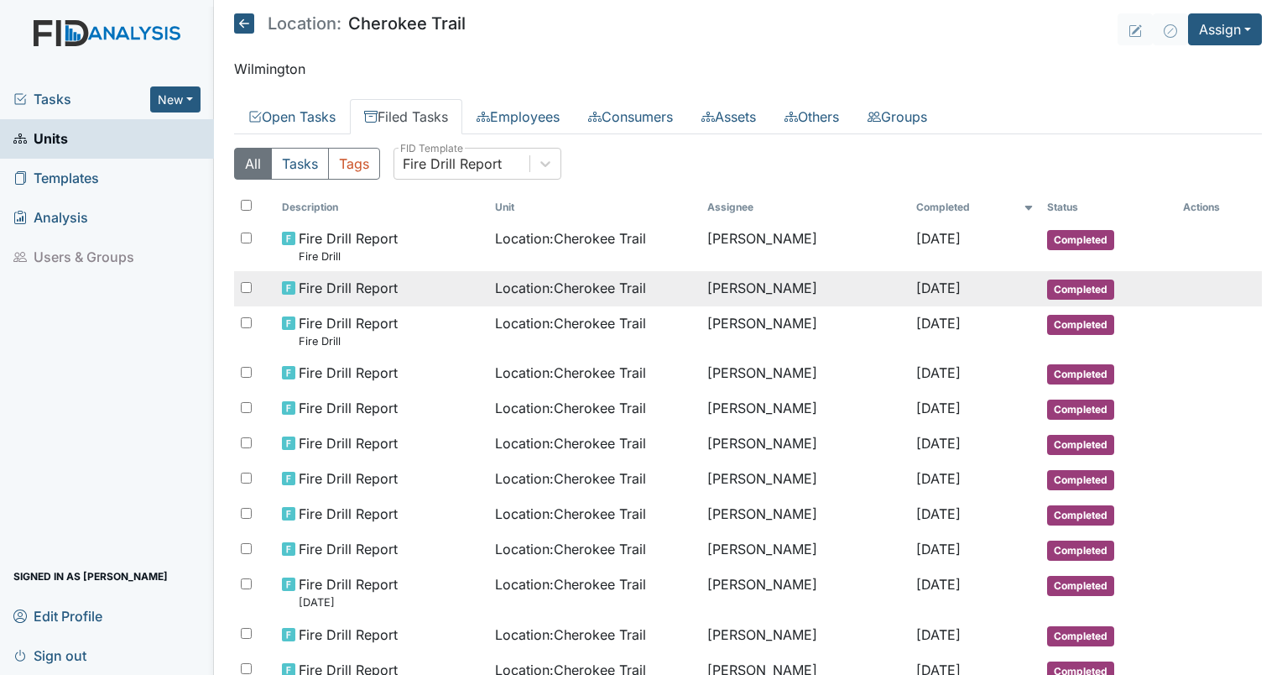
click at [336, 287] on span "Fire Drill Report" at bounding box center [348, 288] width 99 height 20
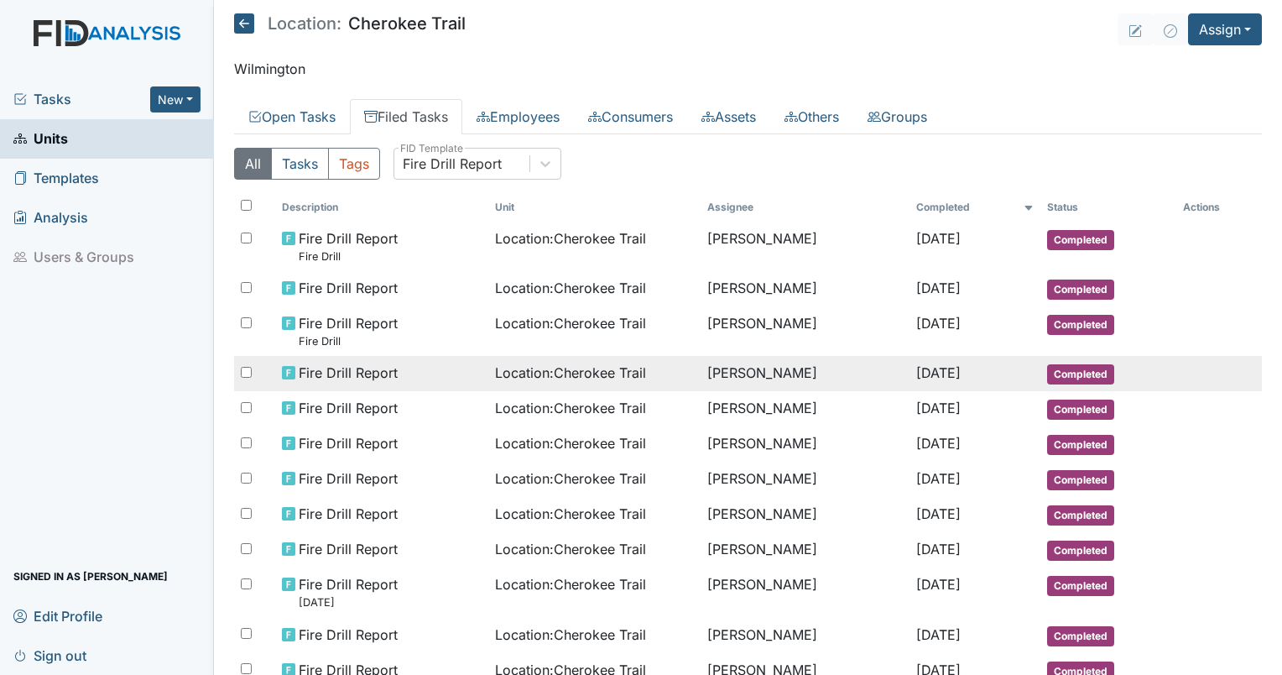
click at [572, 366] on span "Location : Cherokee Trail" at bounding box center [570, 373] width 151 height 20
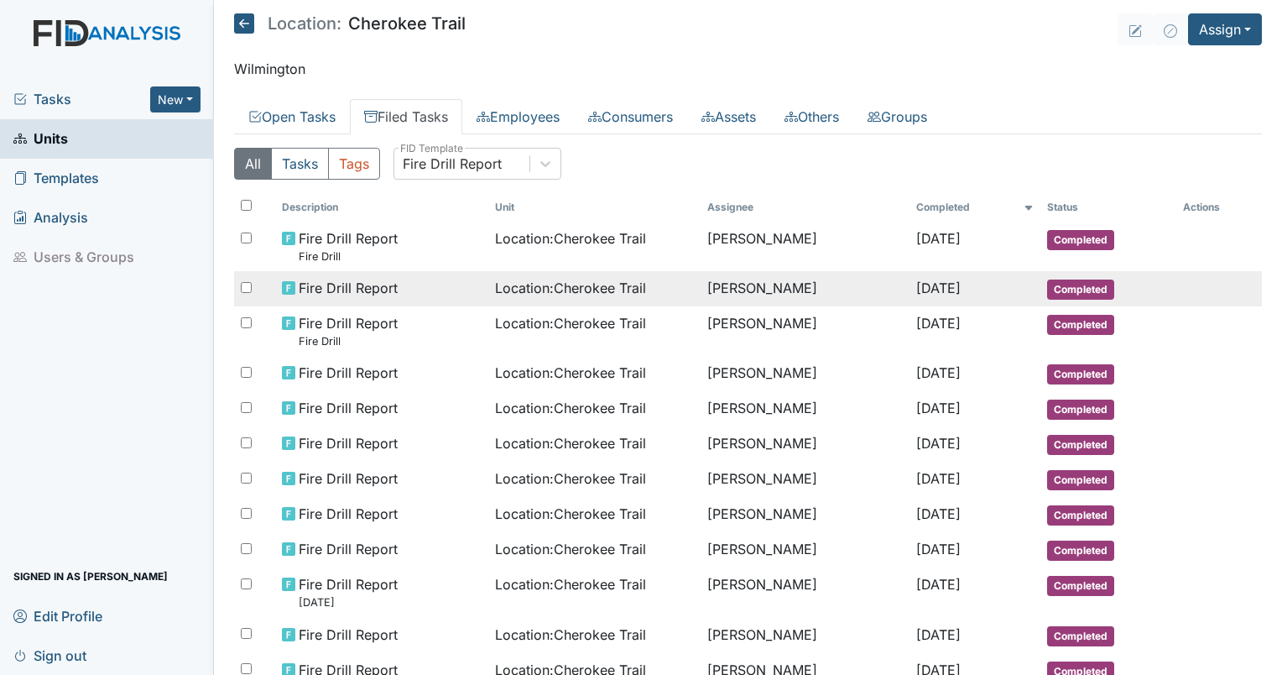
click at [584, 279] on span "Location : Cherokee Trail" at bounding box center [570, 288] width 151 height 20
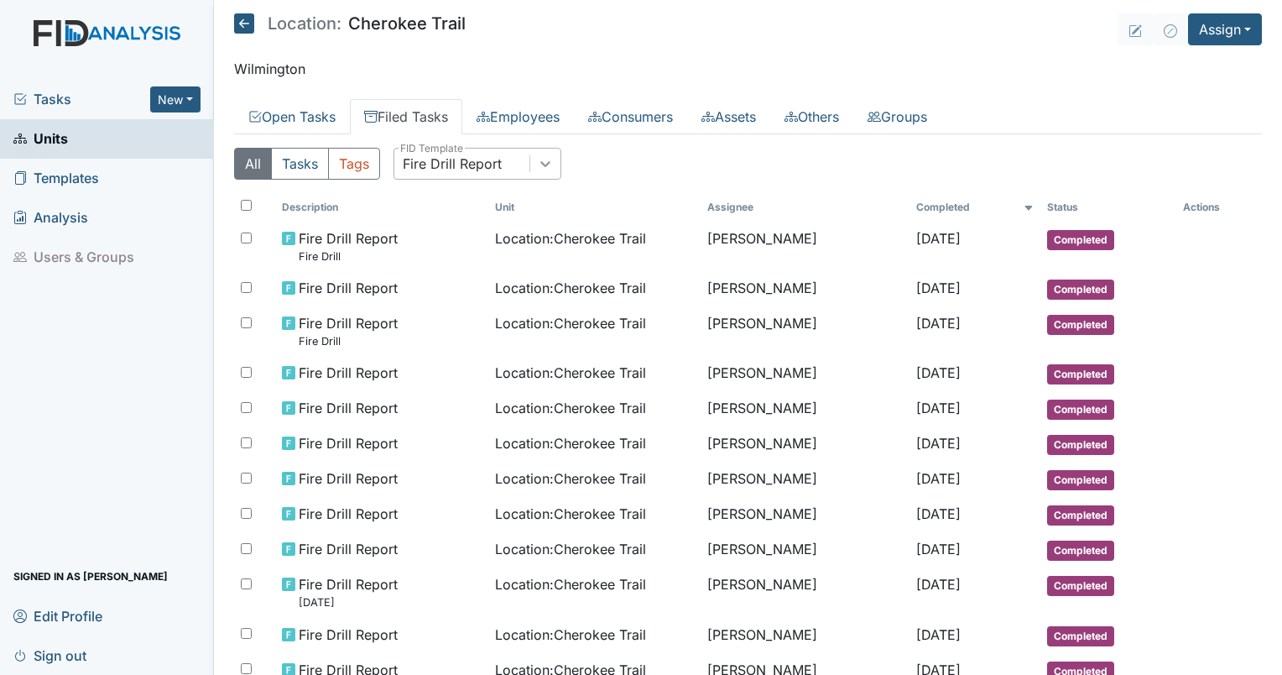
click at [545, 171] on div at bounding box center [545, 164] width 30 height 30
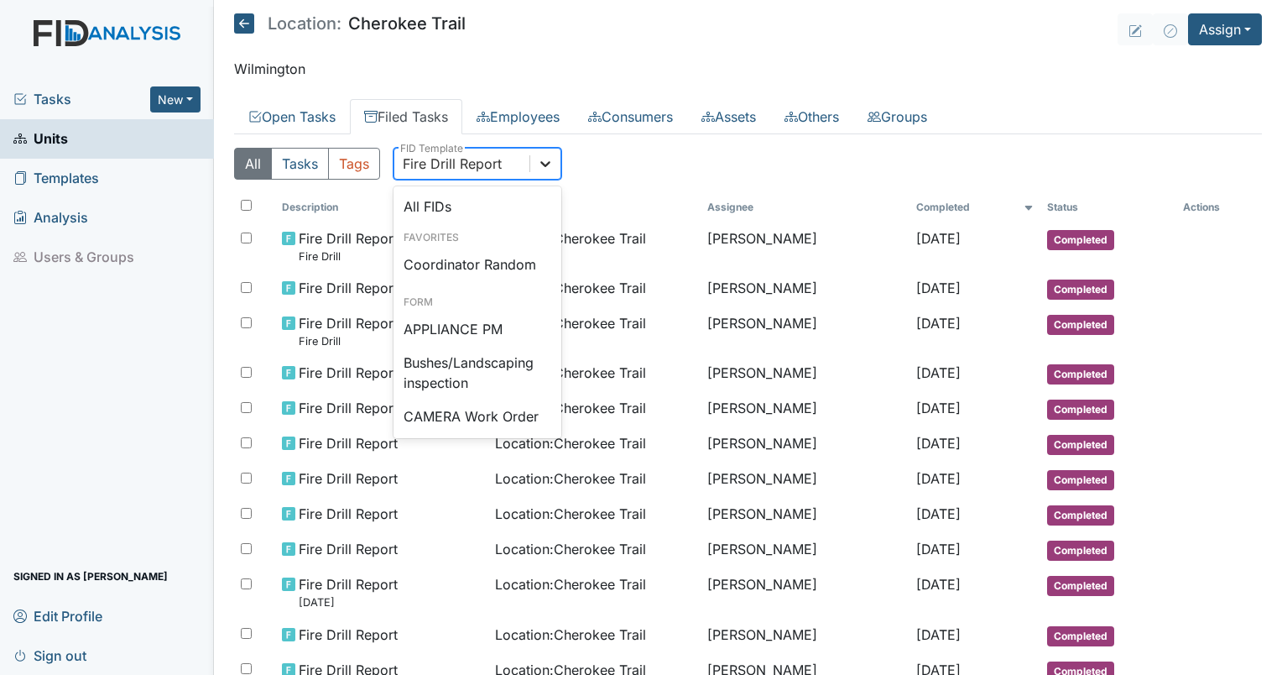
scroll to position [248, 0]
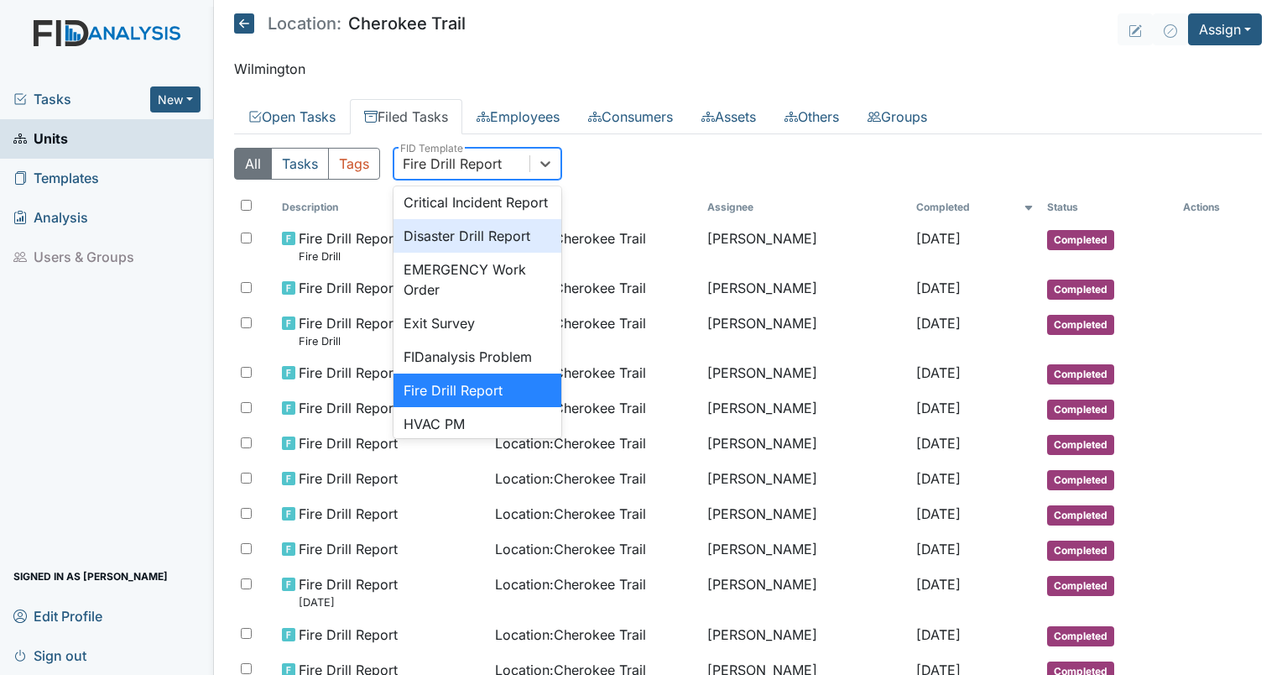
click at [493, 245] on div "Disaster Drill Report" at bounding box center [478, 236] width 168 height 34
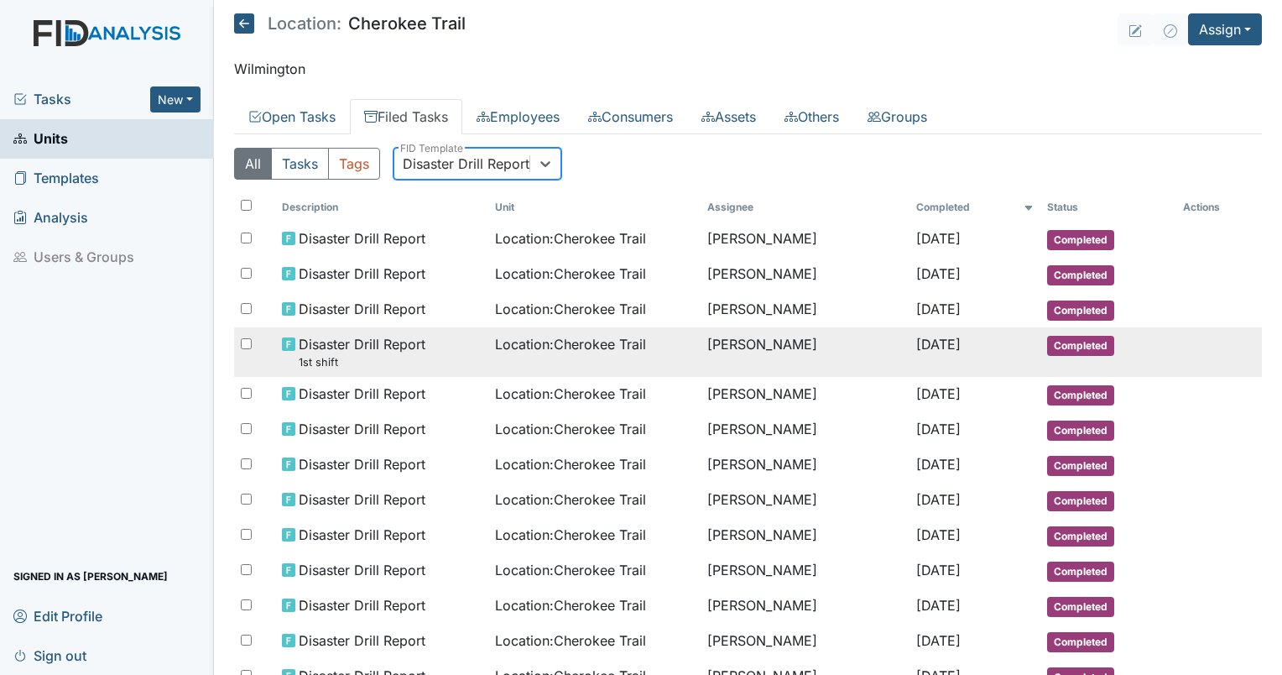
click at [600, 348] on span "Location : Cherokee Trail" at bounding box center [570, 344] width 151 height 20
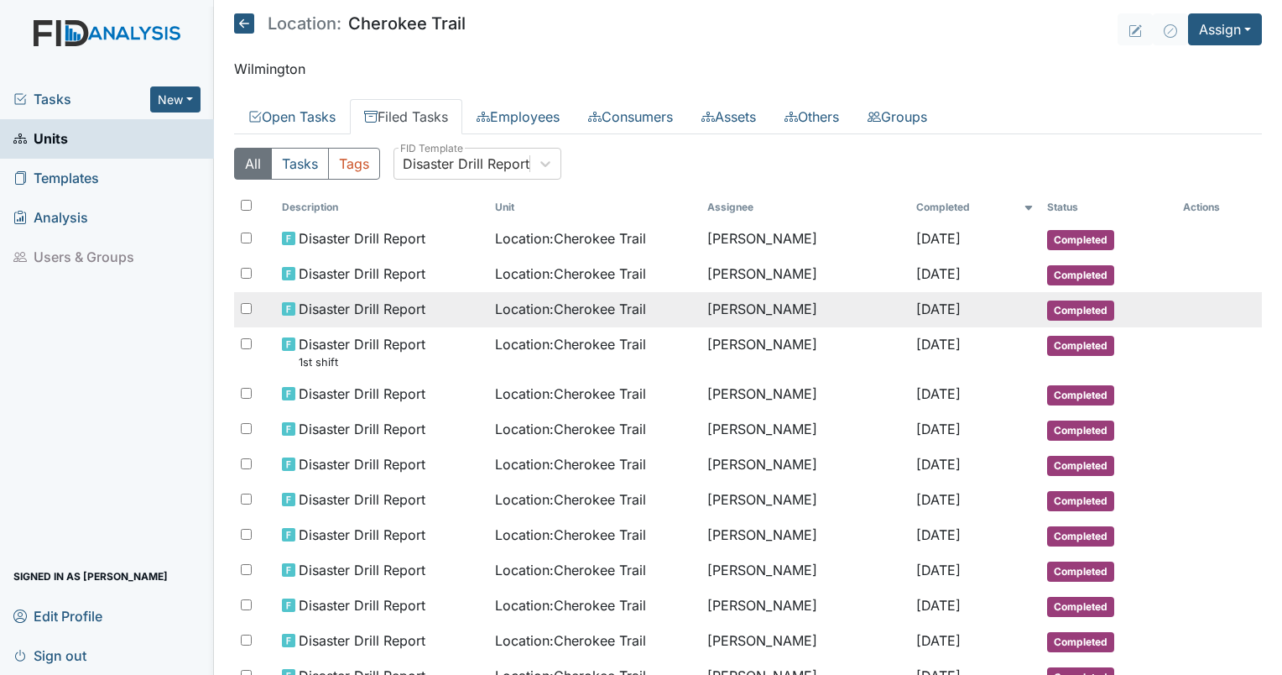
click at [622, 308] on span "Location : Cherokee Trail" at bounding box center [570, 309] width 151 height 20
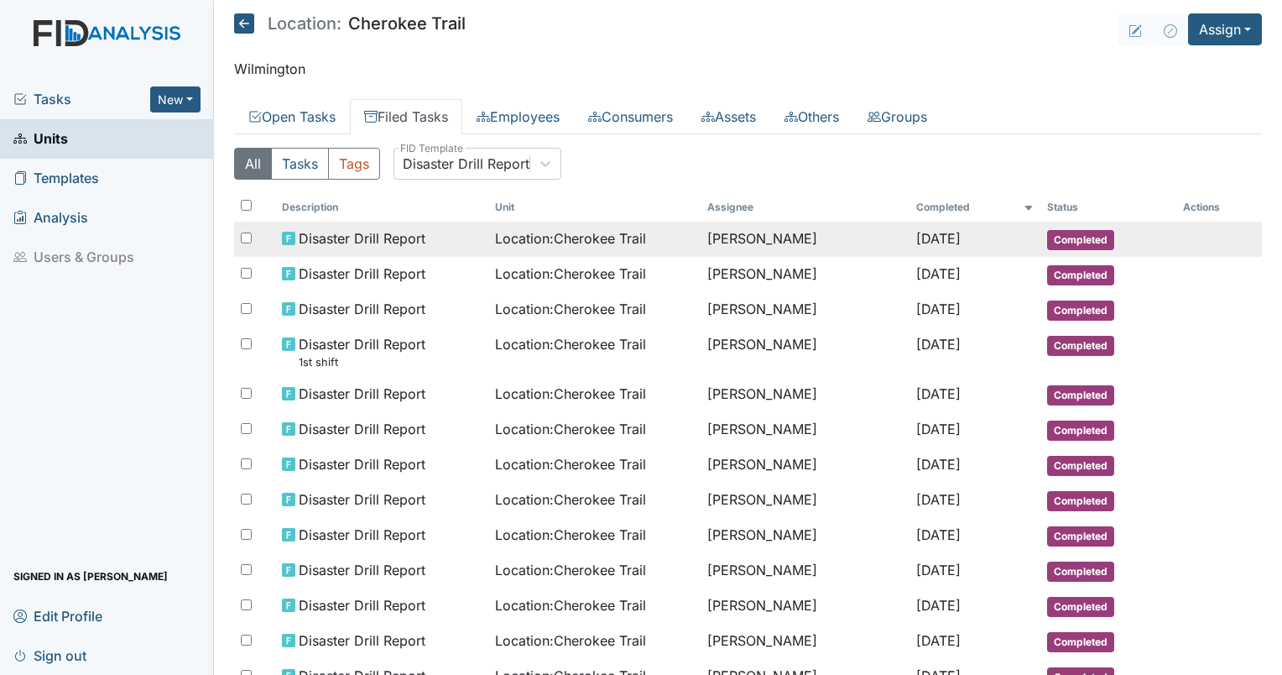
click at [583, 243] on span "Location : Cherokee Trail" at bounding box center [570, 238] width 151 height 20
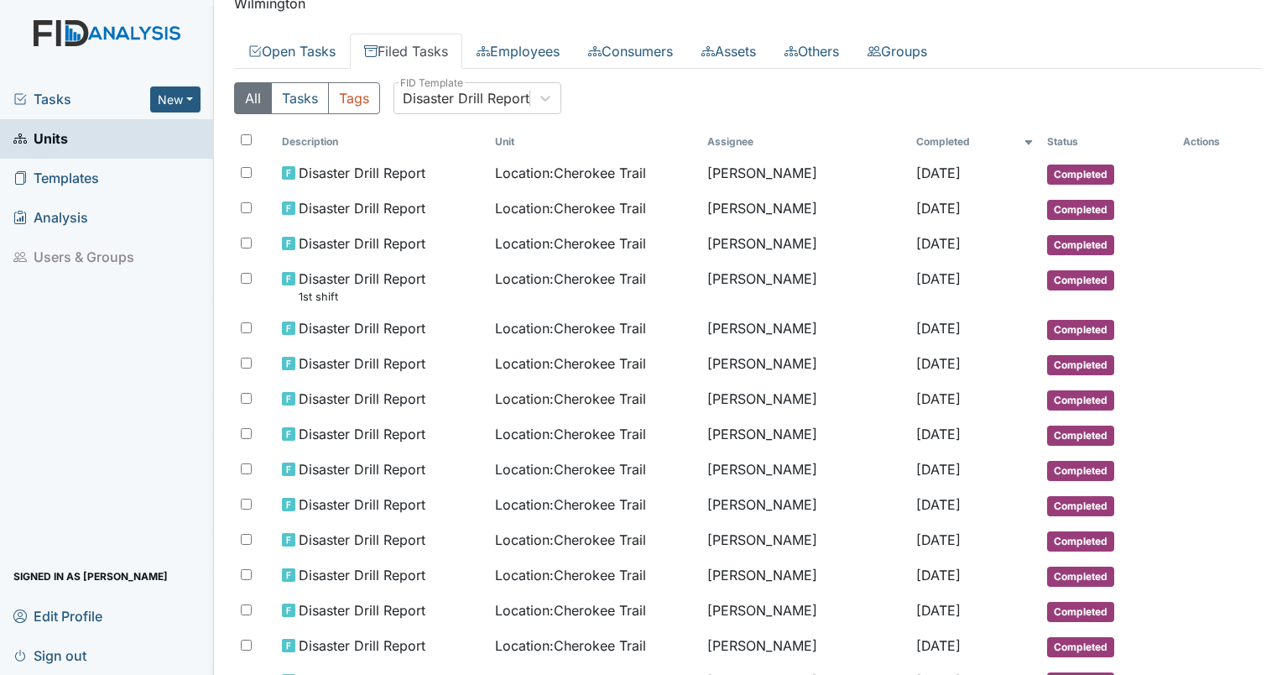
scroll to position [57, 0]
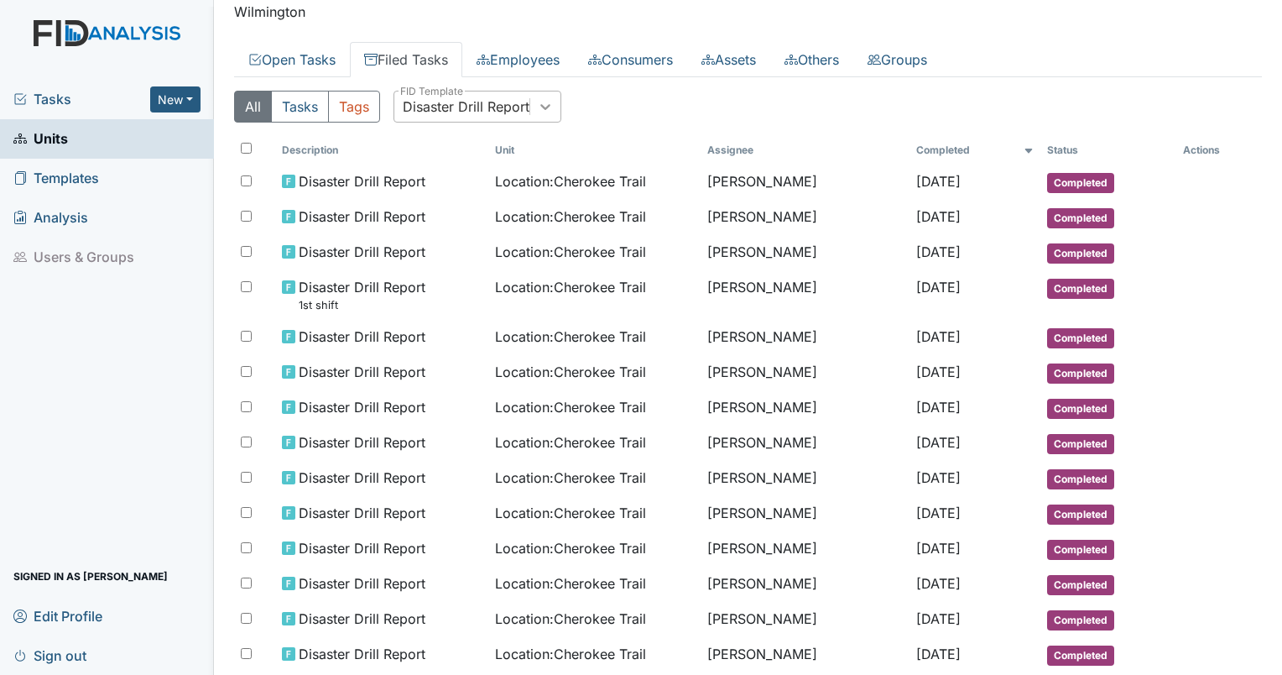
click at [551, 114] on div at bounding box center [545, 106] width 30 height 30
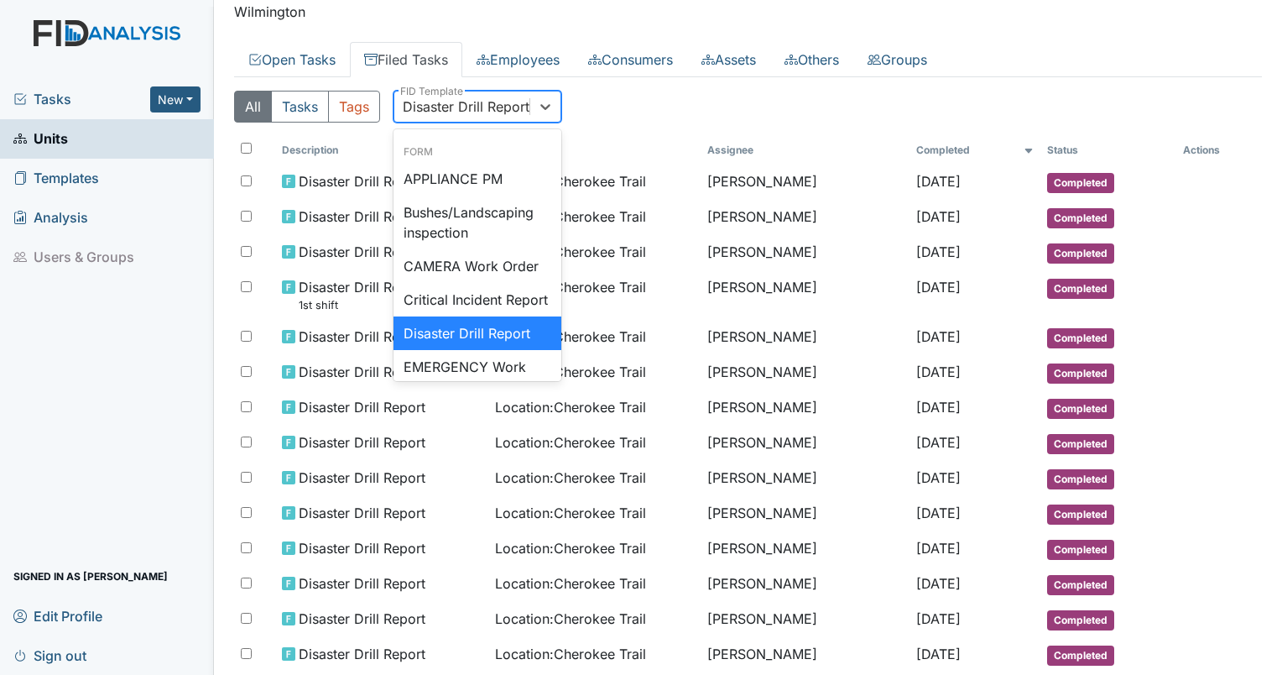
scroll to position [0, 0]
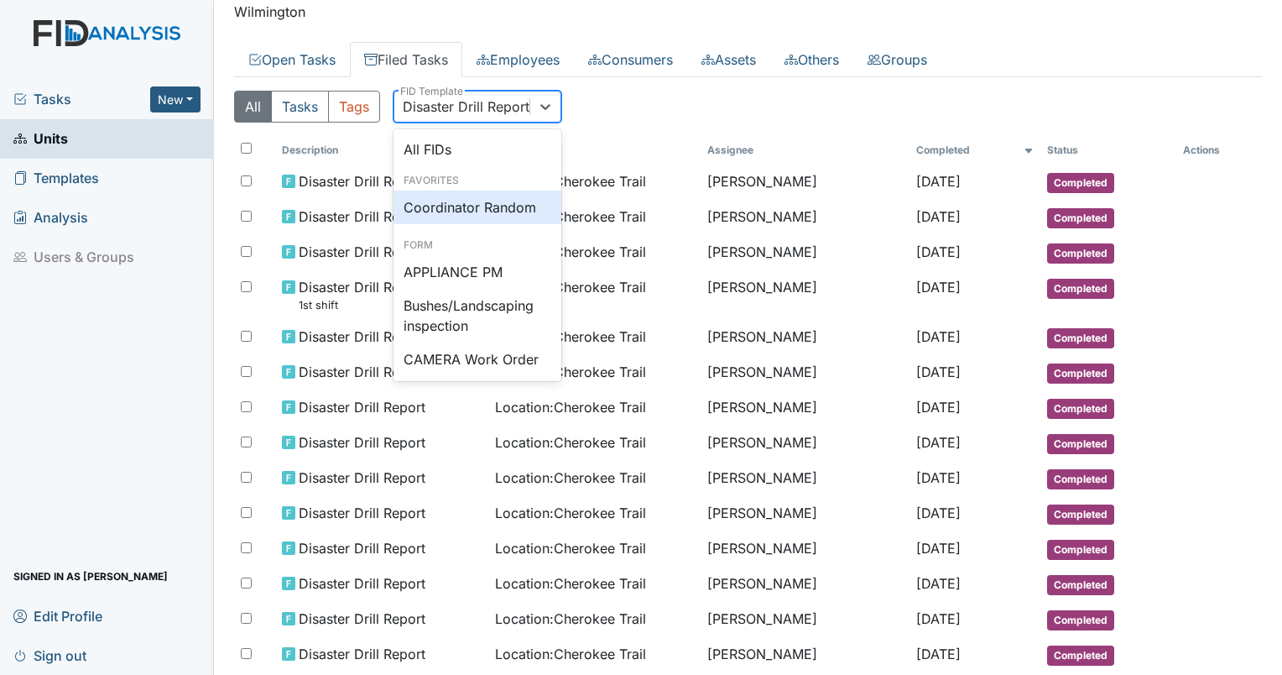
click at [502, 200] on div "Coordinator Random" at bounding box center [478, 208] width 168 height 34
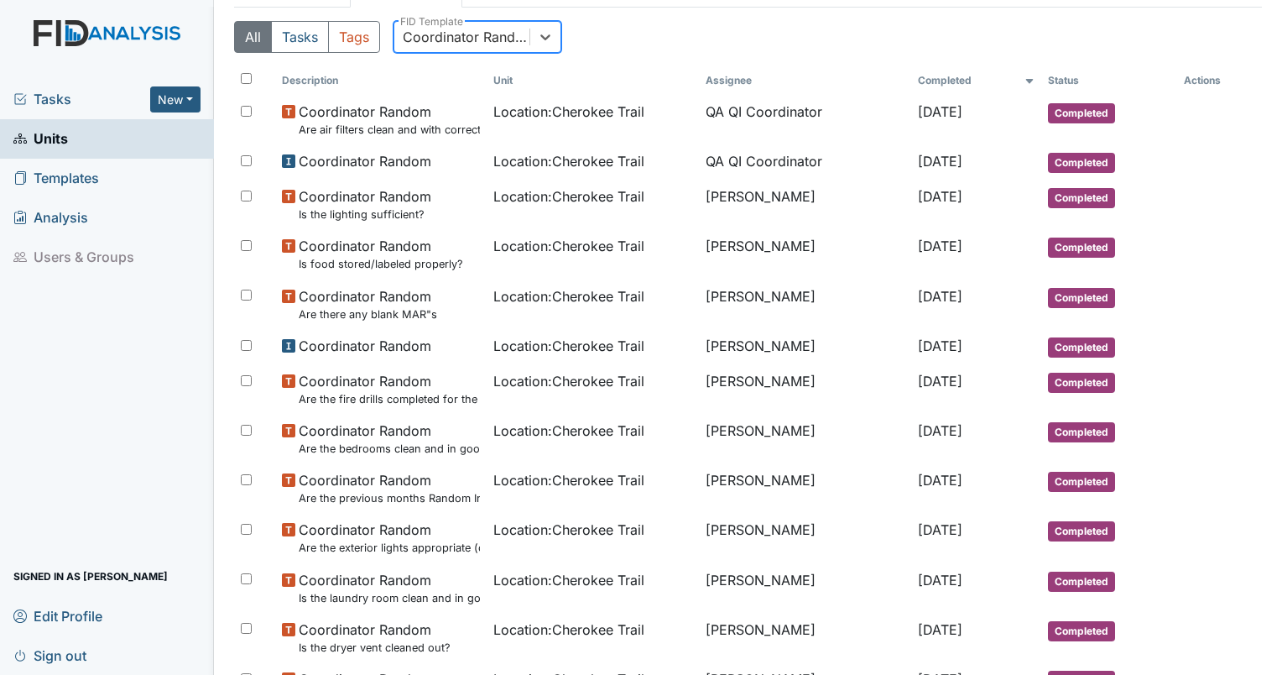
scroll to position [124, 0]
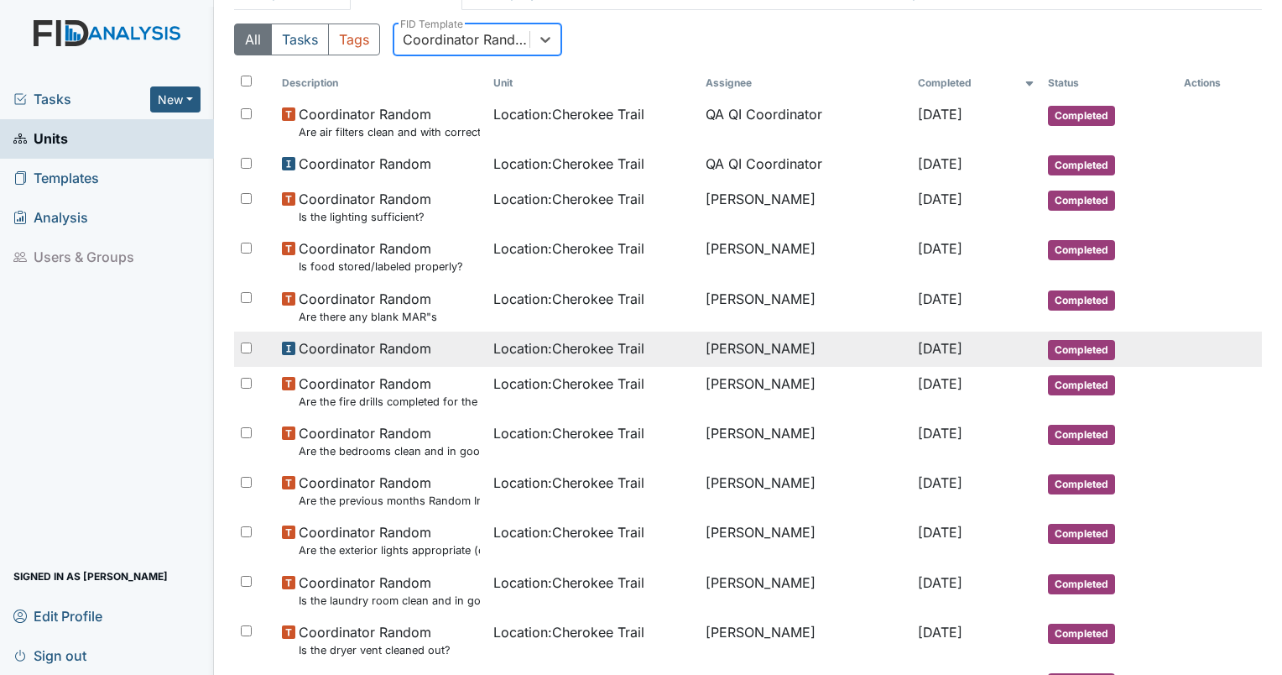
click at [504, 355] on span "Location : Cherokee Trail" at bounding box center [568, 348] width 151 height 20
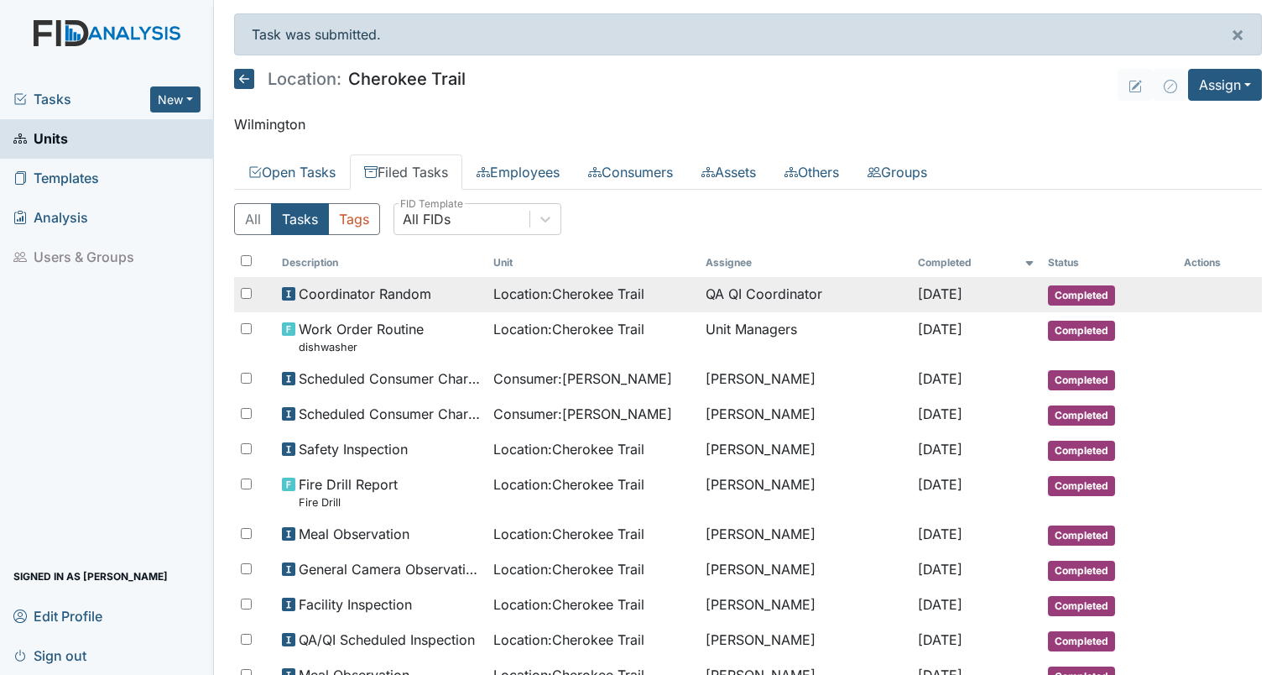
click at [738, 295] on td "QA QI Coordinator" at bounding box center [805, 294] width 212 height 35
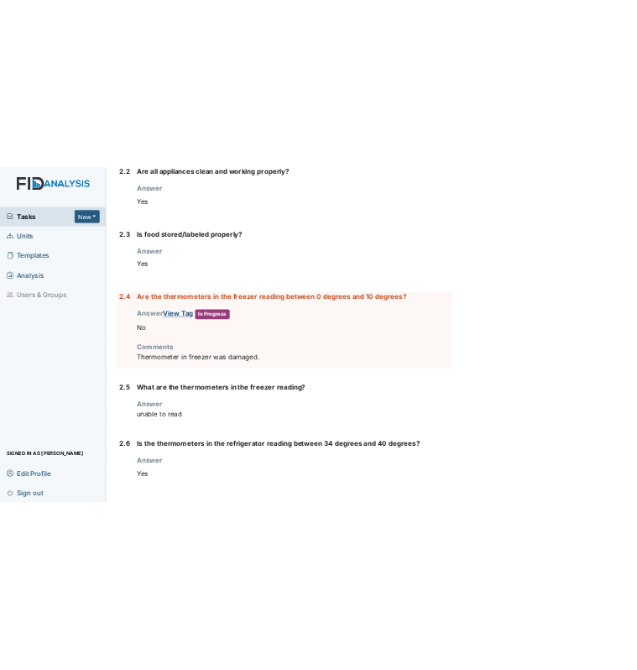
scroll to position [1897, 0]
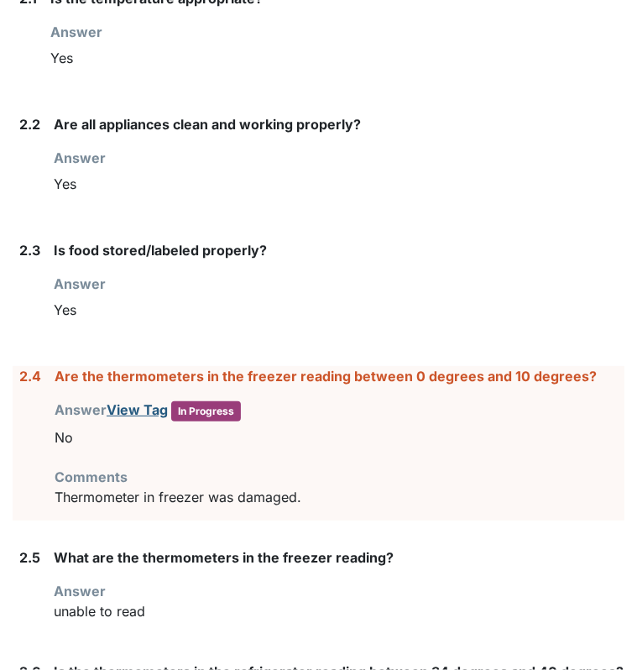
click at [332, 512] on div "Are the thermometers in the freezer reading between 0 degrees and 10 degrees? A…" at bounding box center [340, 443] width 570 height 154
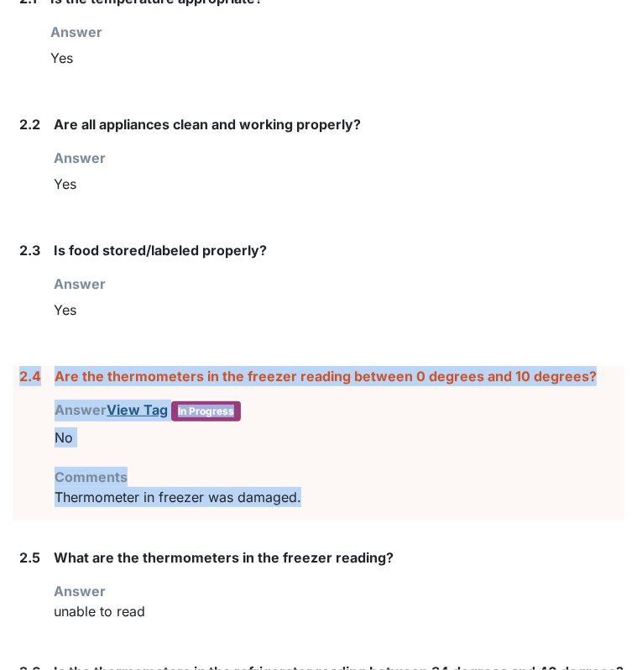
drag, startPoint x: 319, startPoint y: 487, endPoint x: 13, endPoint y: 367, distance: 328.2
click at [13, 367] on div "2.4 Are the thermometers in the freezer reading between 0 degrees and 10 degree…" at bounding box center [319, 443] width 612 height 154
drag, startPoint x: 13, startPoint y: 367, endPoint x: 74, endPoint y: 369, distance: 60.5
copy div "2.4 Are the thermometers in the freezer reading between 0 degrees and 10 degree…"
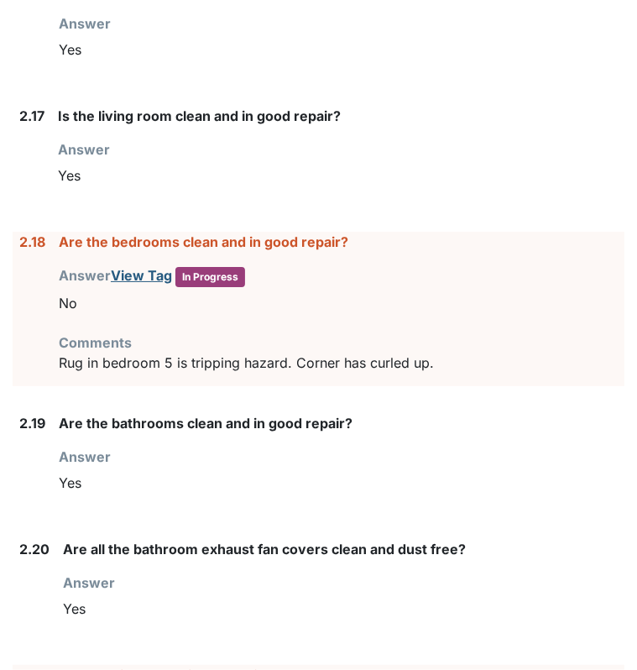
scroll to position [3905, 0]
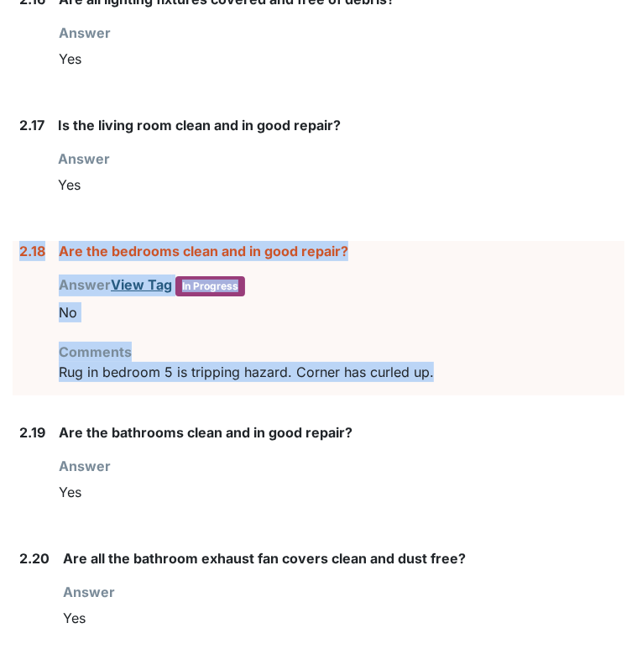
drag, startPoint x: 472, startPoint y: 358, endPoint x: 15, endPoint y: 249, distance: 469.2
click at [15, 249] on div "2.18 Are the bedrooms clean and in good repair? Answer View Tag In Progress You…" at bounding box center [319, 318] width 612 height 154
drag, startPoint x: 15, startPoint y: 249, endPoint x: 91, endPoint y: 243, distance: 75.8
copy div "2.18 Are the bedrooms clean and in good repair? Answer View Tag In Progress You…"
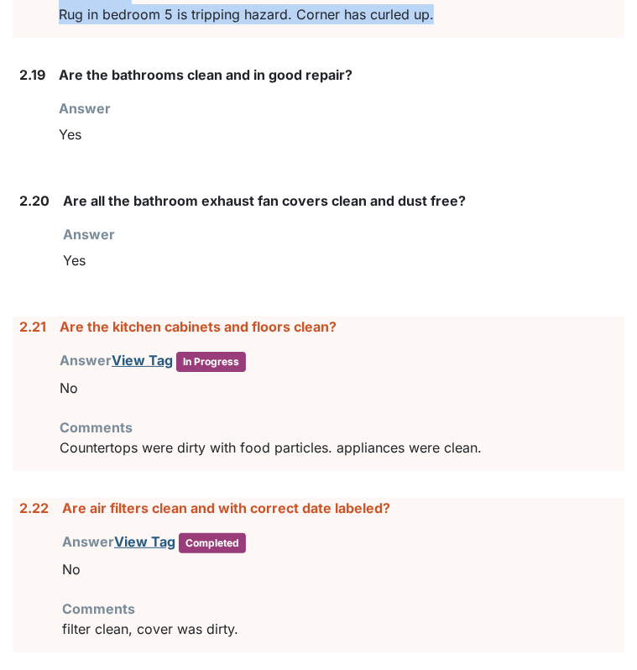
scroll to position [4347, 0]
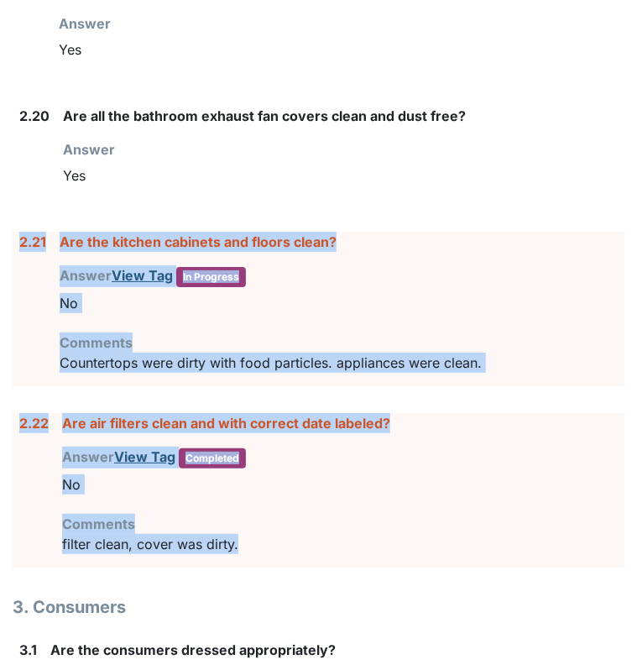
drag, startPoint x: 300, startPoint y: 535, endPoint x: 13, endPoint y: 236, distance: 414.3
drag, startPoint x: 13, startPoint y: 236, endPoint x: 25, endPoint y: 233, distance: 12.0
copy form "2.21 Are the kitchen cabinets and floors clean? Answer View Tag In Progress You…"
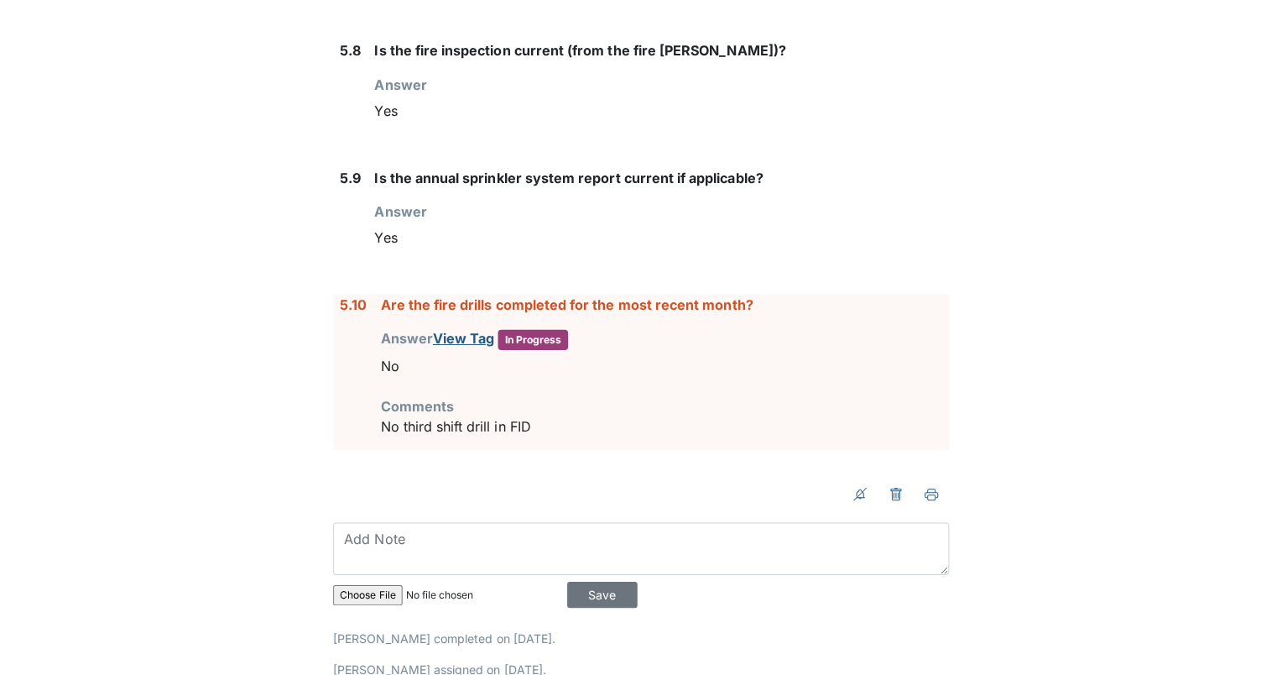
scroll to position [7349, 0]
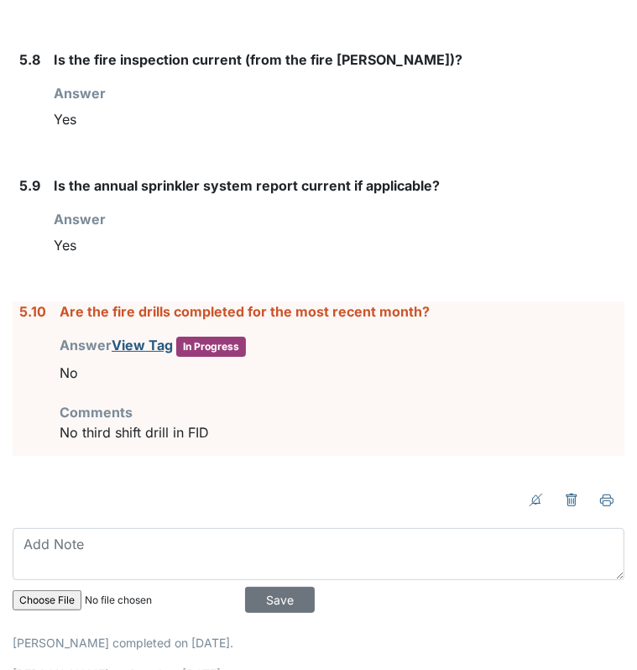
click at [230, 402] on div "Comments No third shift drill in FID" at bounding box center [342, 422] width 565 height 40
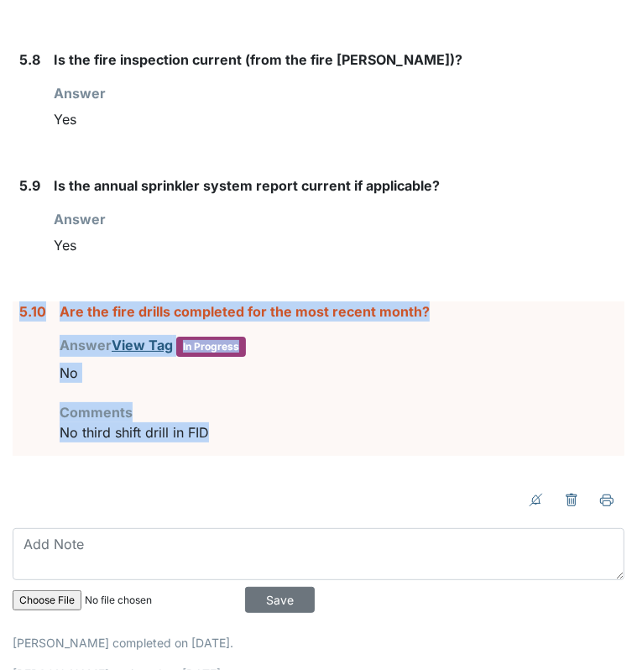
drag, startPoint x: 232, startPoint y: 423, endPoint x: 13, endPoint y: 296, distance: 253.1
click at [13, 301] on div "5.10 Are the fire drills completed for the most recent month? Answer View Tag I…" at bounding box center [319, 378] width 612 height 154
drag, startPoint x: 13, startPoint y: 296, endPoint x: 23, endPoint y: 296, distance: 10.9
copy div "5.10 Are the fire drills completed for the most recent month? Answer View Tag I…"
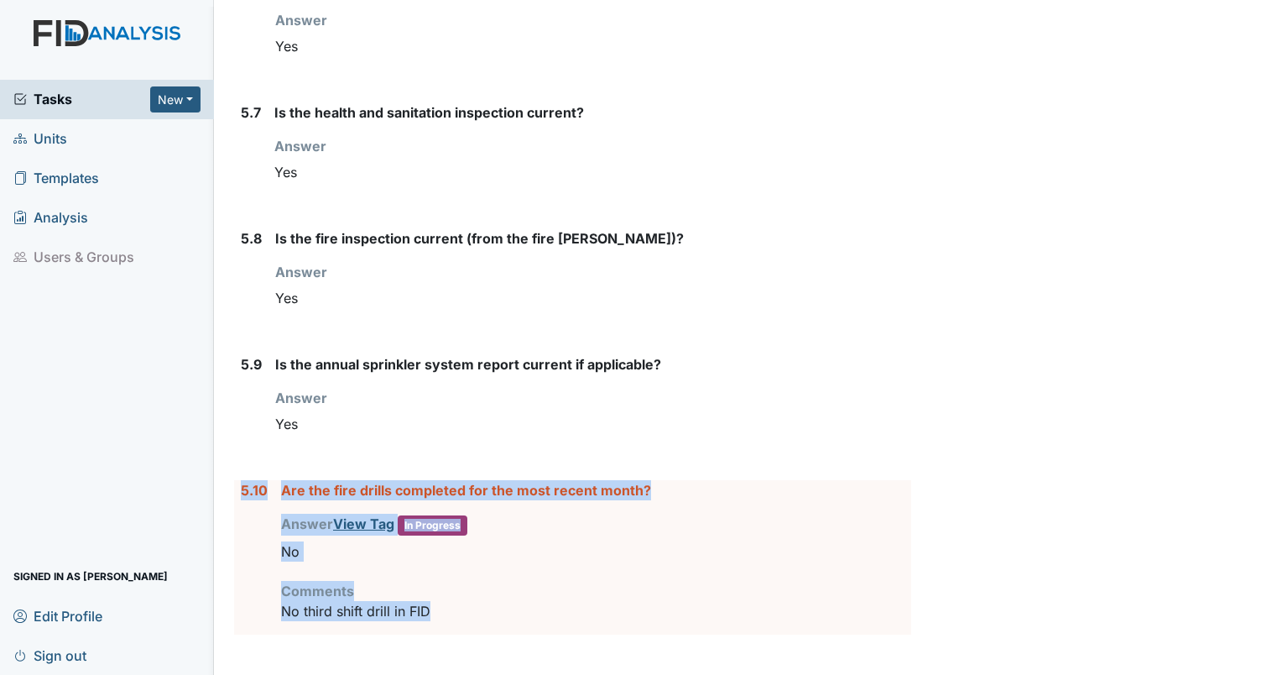
scroll to position [7002, 0]
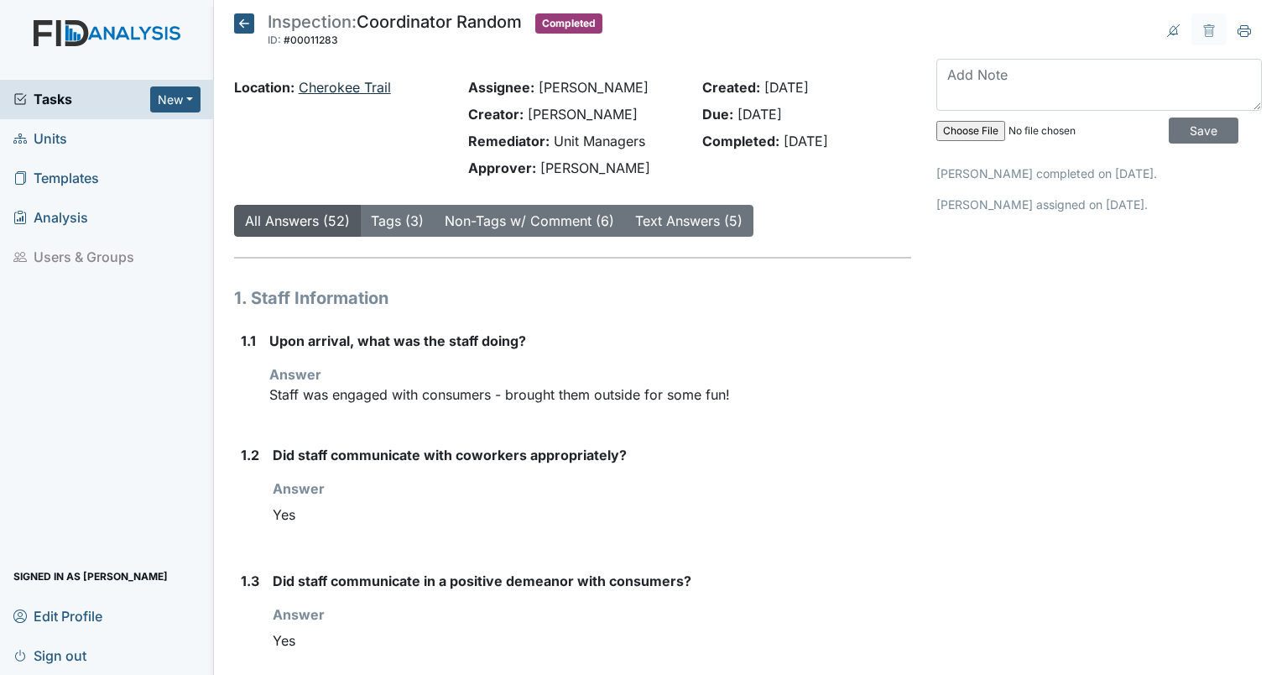
click at [337, 87] on link "Cherokee Trail" at bounding box center [345, 87] width 92 height 17
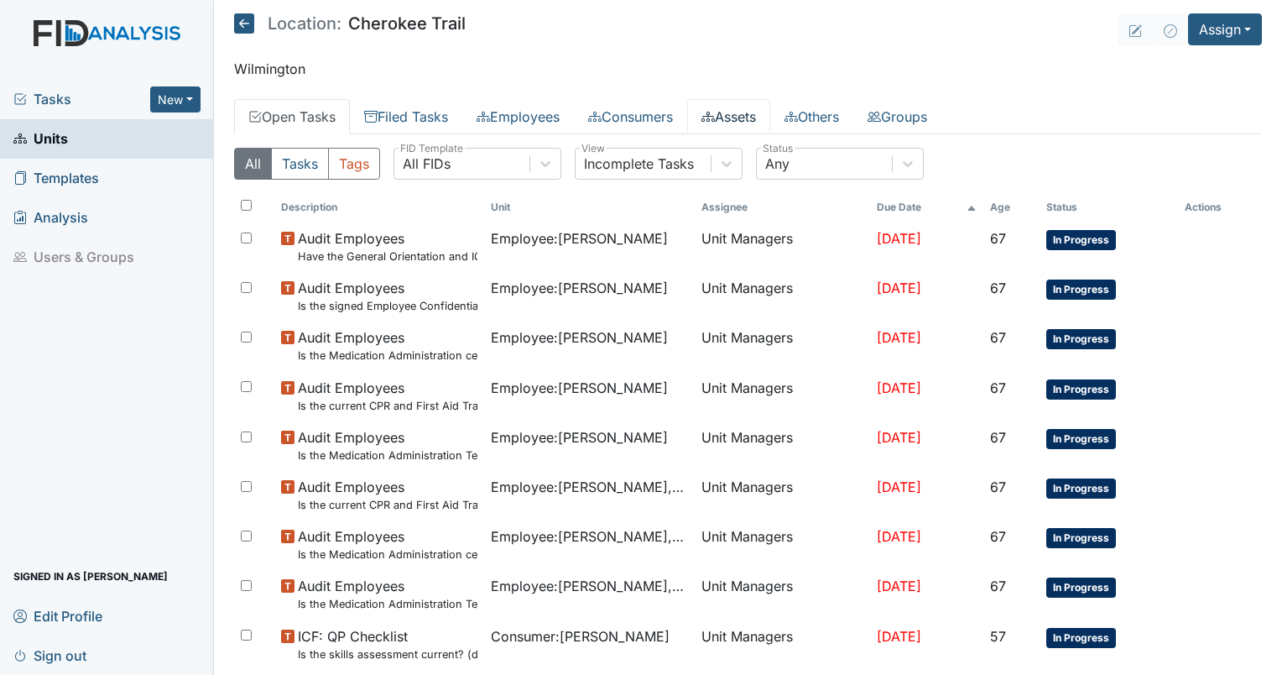
click at [749, 118] on link "Assets" at bounding box center [728, 116] width 83 height 35
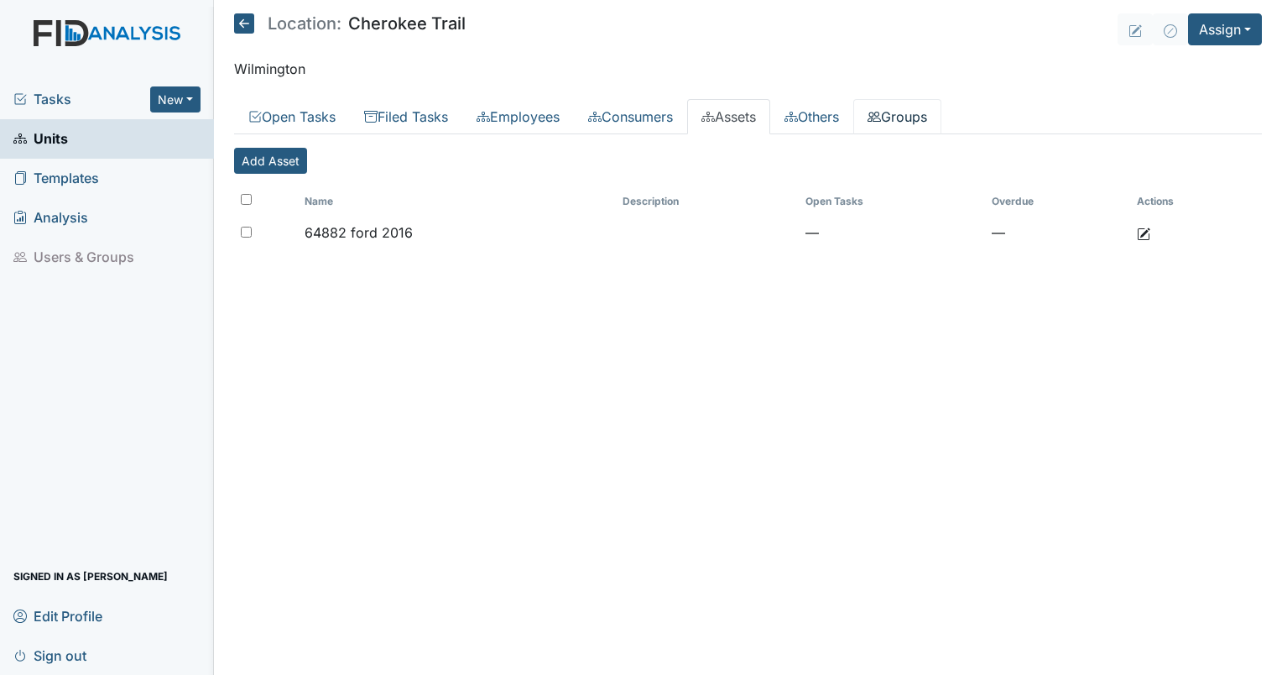
click at [921, 120] on link "Groups" at bounding box center [897, 116] width 88 height 35
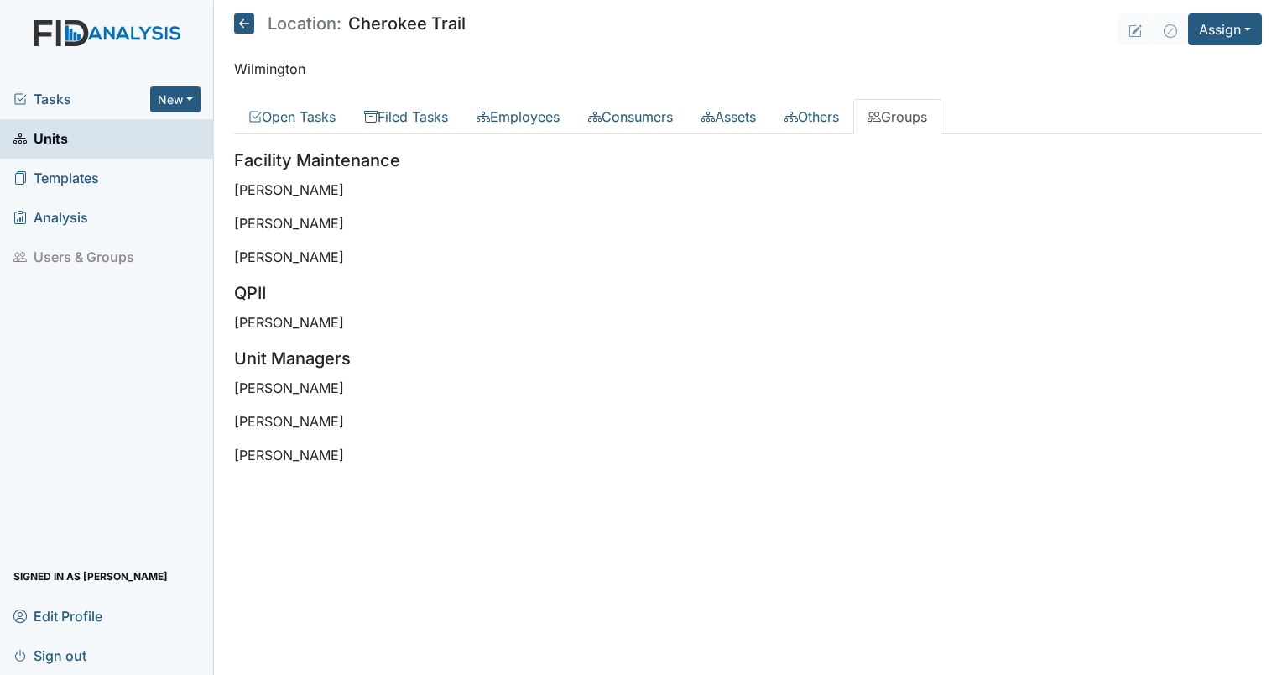
click at [712, 255] on p "[PERSON_NAME]" at bounding box center [748, 257] width 1028 height 20
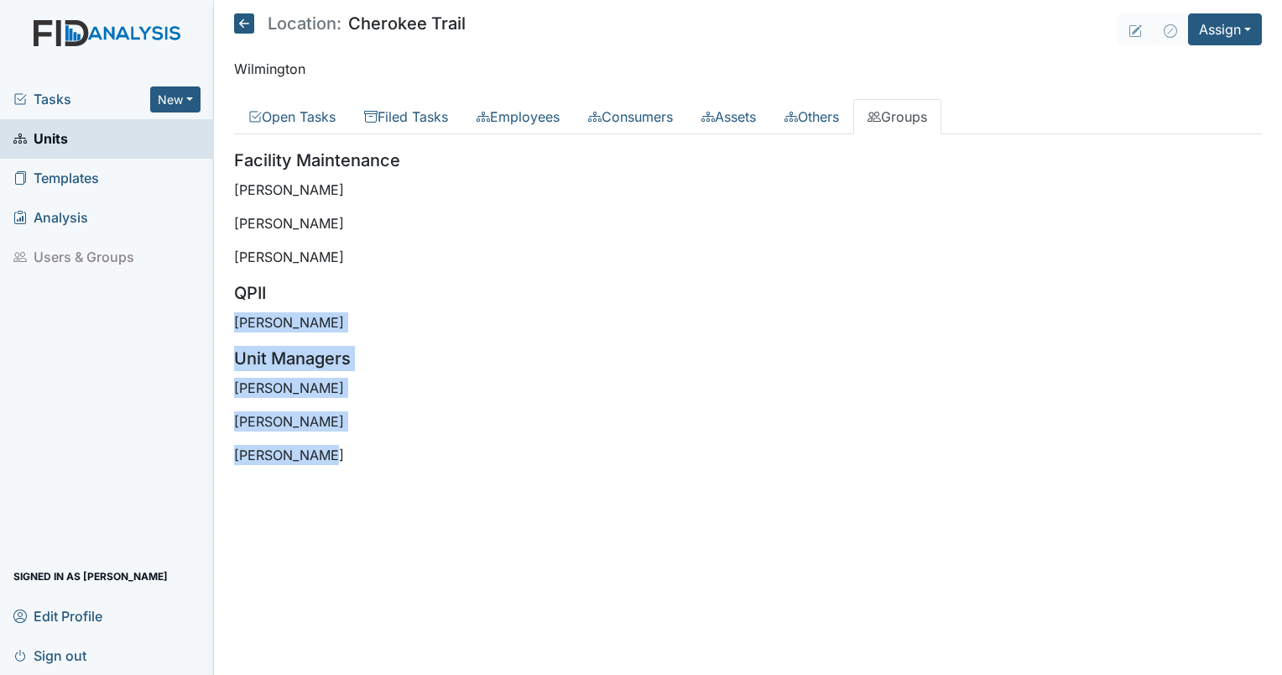
drag, startPoint x: 346, startPoint y: 462, endPoint x: 233, endPoint y: 316, distance: 183.6
click at [234, 316] on div "Facility Maintenance [PERSON_NAME] [PERSON_NAME] [PERSON_NAME] QPII [PERSON_NAM…" at bounding box center [748, 306] width 1028 height 317
drag, startPoint x: 233, startPoint y: 316, endPoint x: 280, endPoint y: 416, distance: 110.4
click at [280, 416] on p "[PERSON_NAME]" at bounding box center [748, 421] width 1028 height 20
click at [309, 445] on p "[PERSON_NAME]" at bounding box center [748, 455] width 1028 height 20
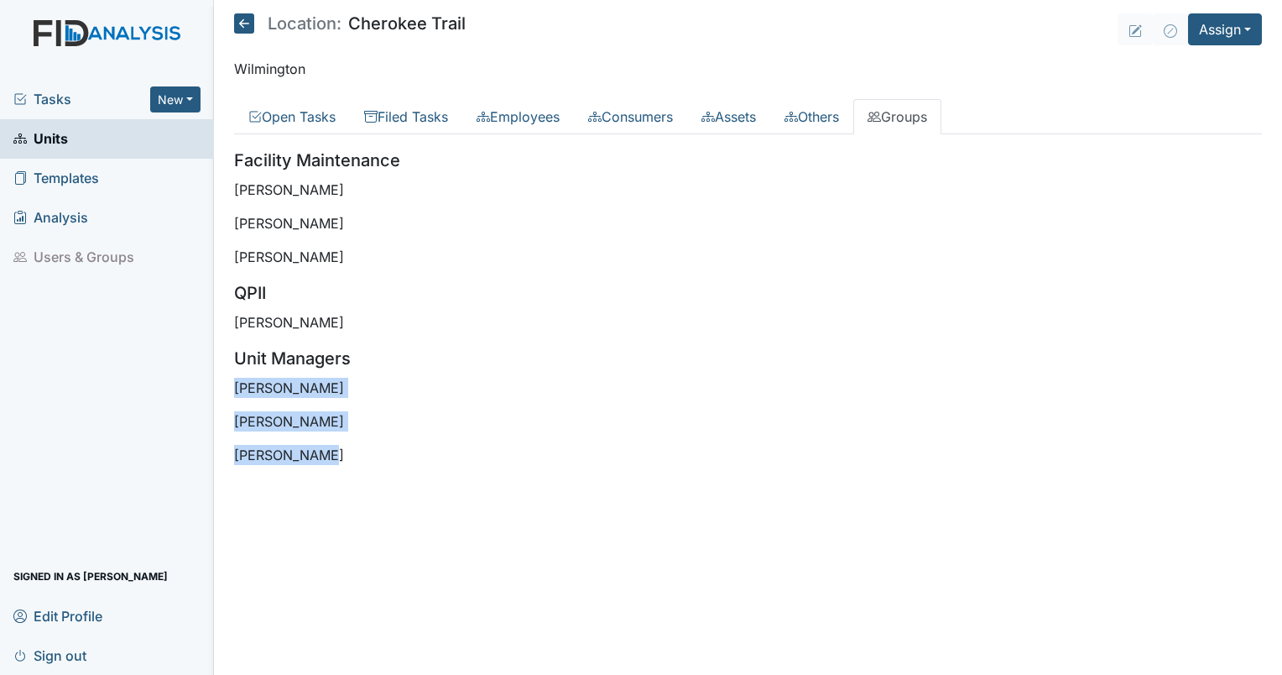
drag, startPoint x: 323, startPoint y: 457, endPoint x: 235, endPoint y: 389, distance: 111.3
click at [235, 389] on div "Facility Maintenance Zach Smith James Bryant George Walton QPII Susan Ayers Uni…" at bounding box center [748, 306] width 1028 height 317
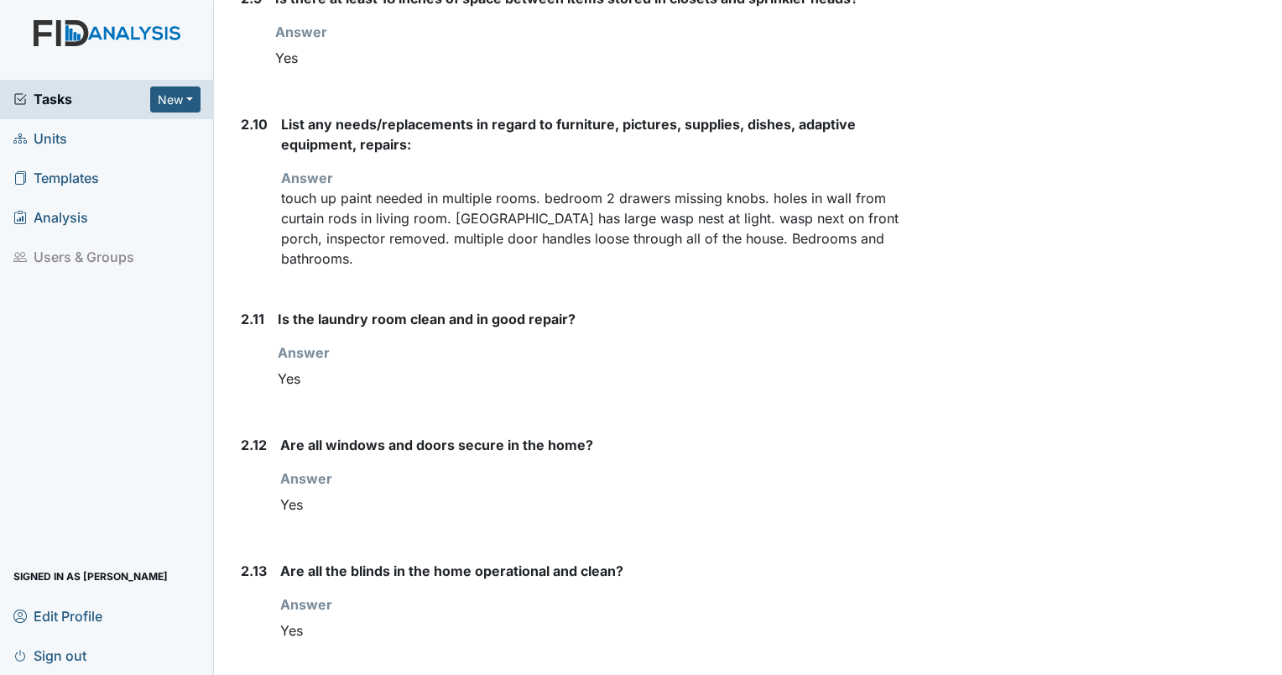
scroll to position [2828, 0]
click at [496, 188] on p "touch up paint needed in multiple rooms. bedroom 2 drawers missing knobs. holes…" at bounding box center [596, 228] width 630 height 81
click at [440, 256] on p "touch up paint needed in multiple rooms. bedroom 2 drawers missing knobs. holes…" at bounding box center [596, 228] width 630 height 81
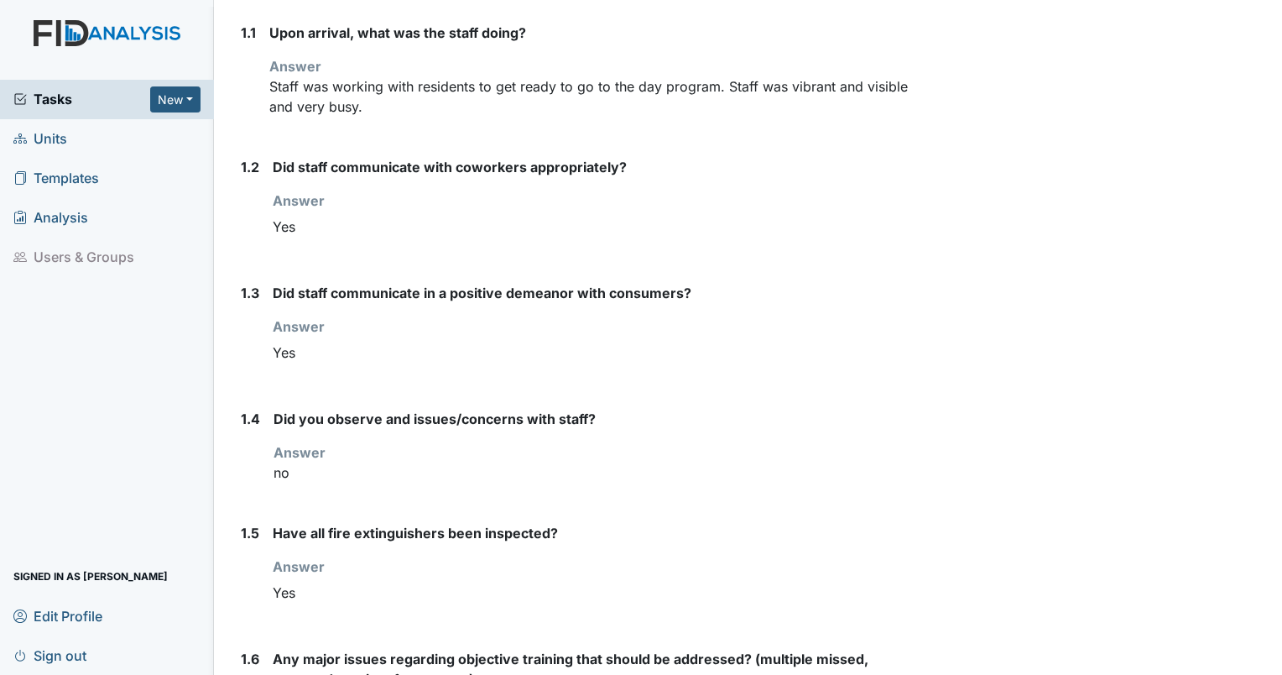
scroll to position [0, 0]
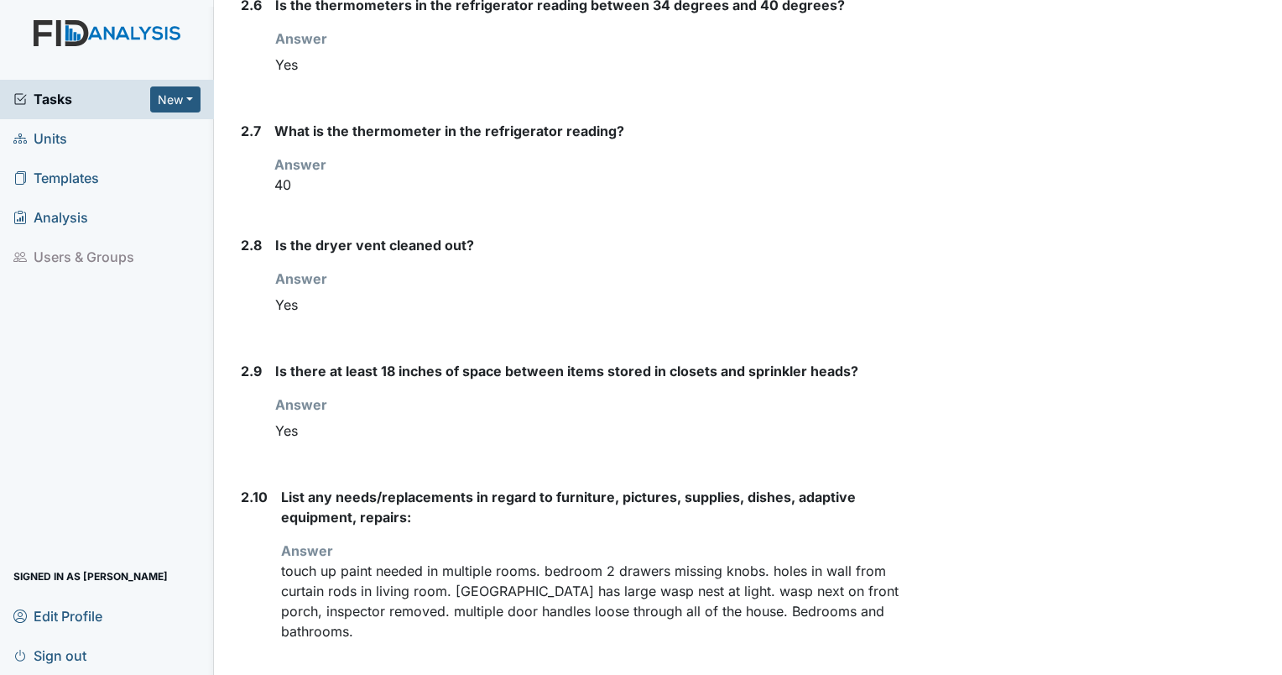
scroll to position [2593, 0]
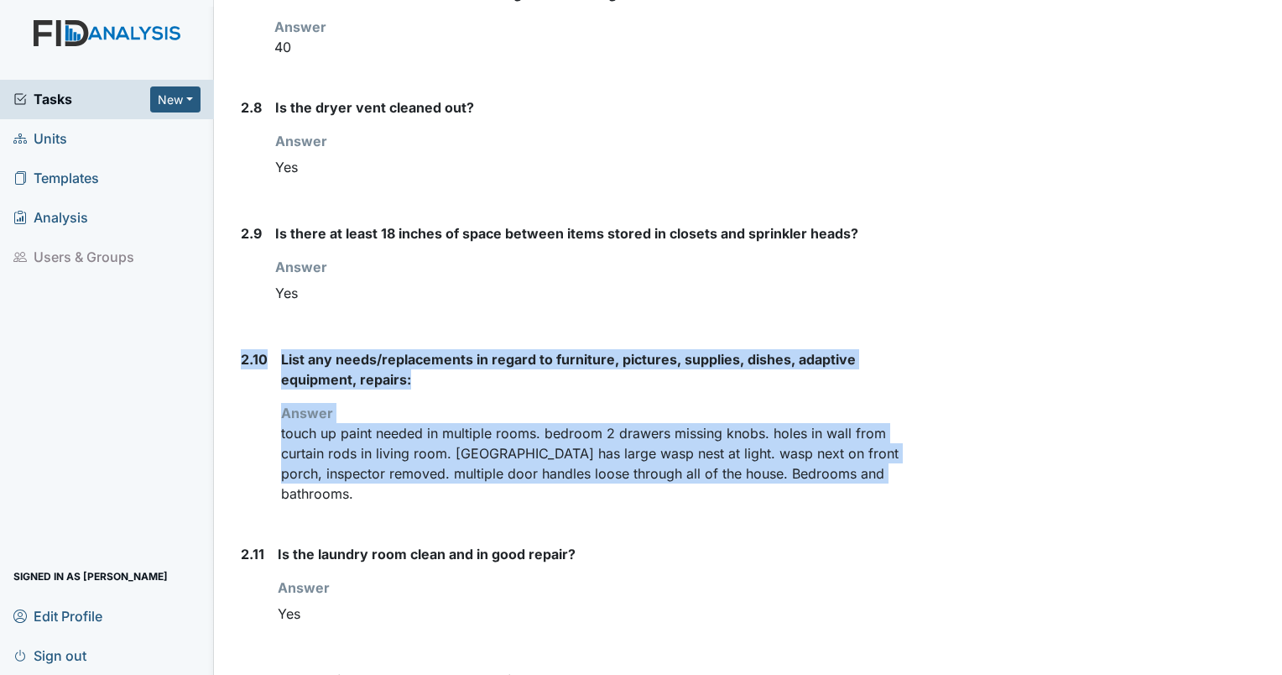
drag, startPoint x: 379, startPoint y: 488, endPoint x: 237, endPoint y: 346, distance: 201.8
click at [237, 349] on div "2.10 List any needs/replacements in regard to furniture, pictures, supplies, di…" at bounding box center [572, 433] width 677 height 168
drag, startPoint x: 237, startPoint y: 346, endPoint x: 308, endPoint y: 368, distance: 74.8
copy div "2.10 List any needs/replacements in regard to furniture, pictures, supplies, di…"
